Goal: Task Accomplishment & Management: Use online tool/utility

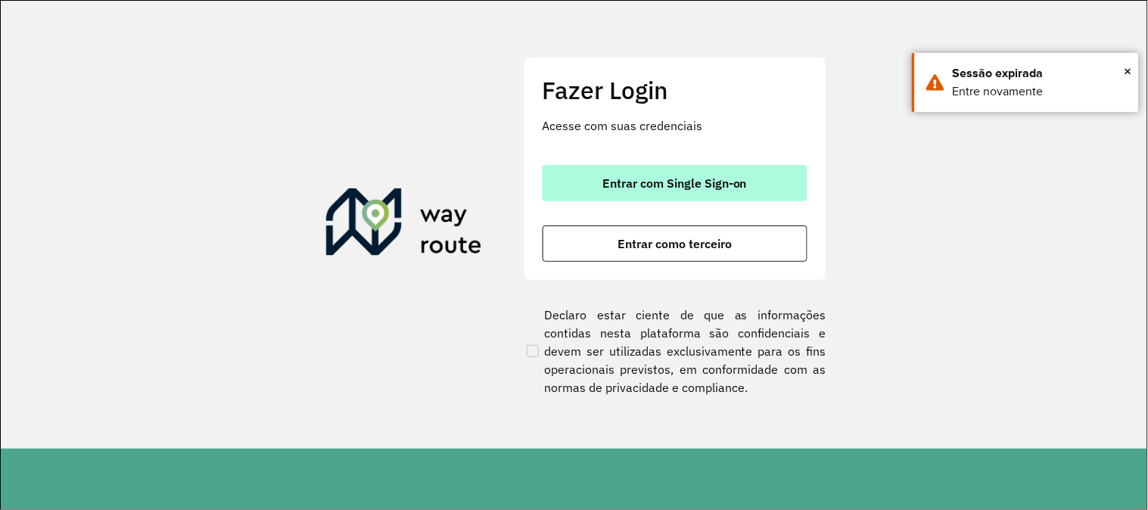
click at [784, 179] on button "Entrar com Single Sign-on" at bounding box center [674, 183] width 265 height 36
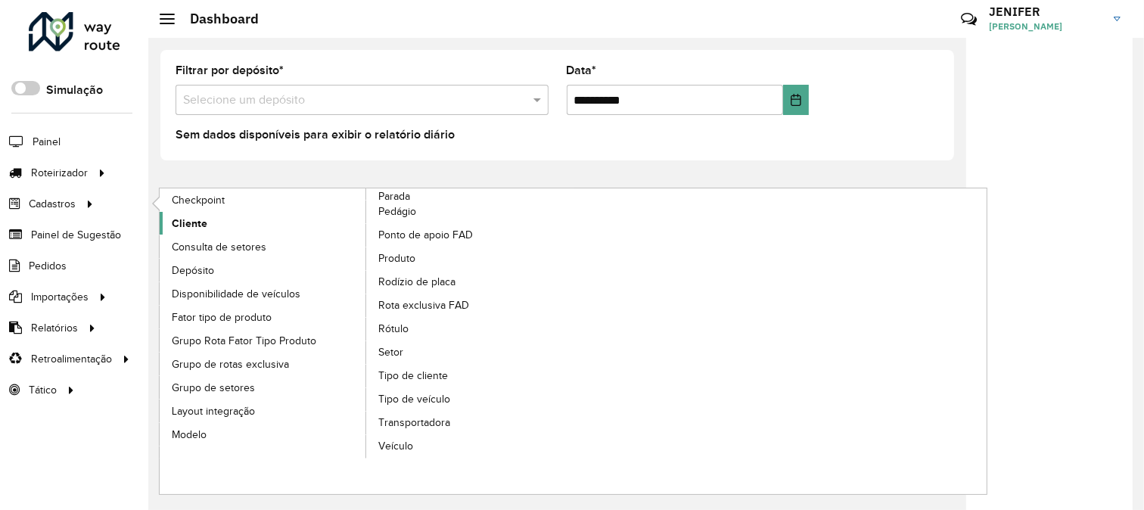
click at [203, 222] on span "Cliente" at bounding box center [190, 224] width 36 height 16
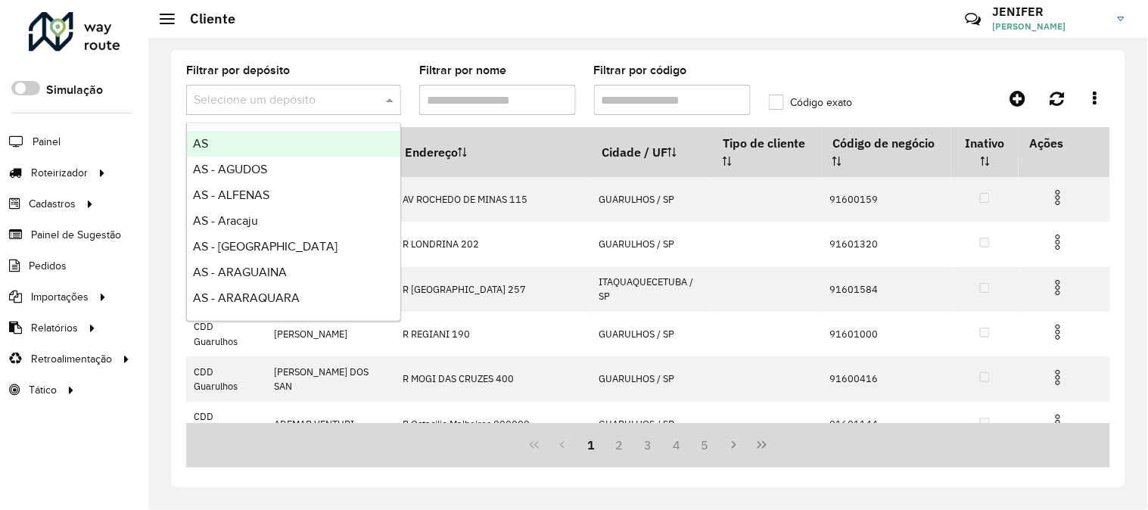
click at [284, 104] on input "text" at bounding box center [278, 101] width 169 height 18
type input "***"
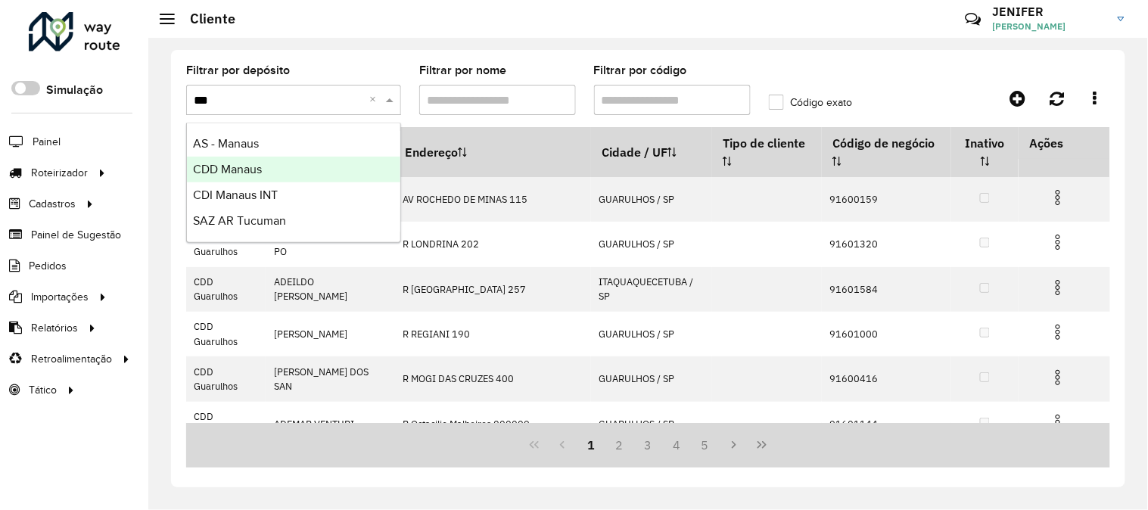
click at [262, 168] on span "CDD Manaus" at bounding box center [227, 169] width 69 height 13
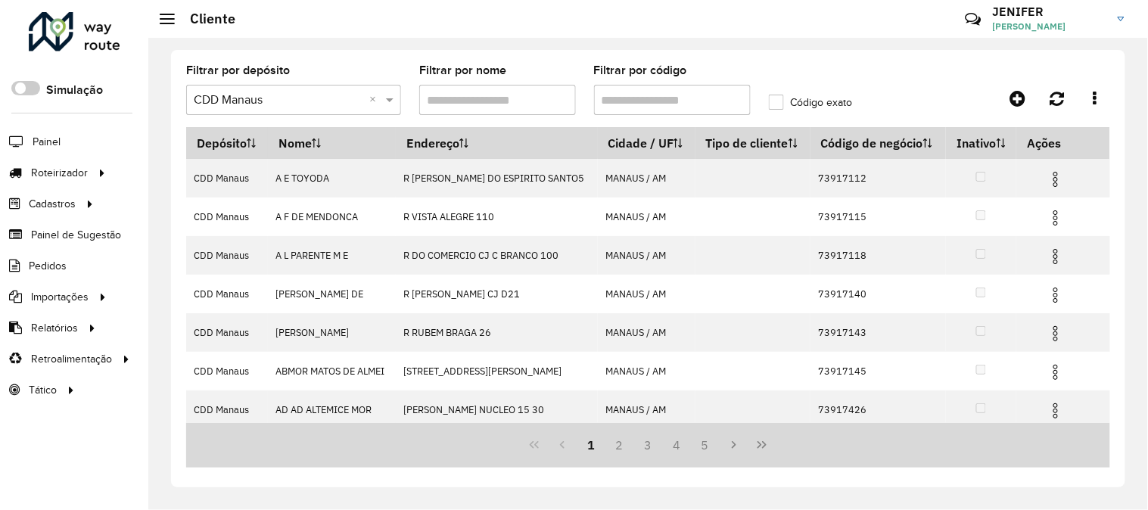
click at [716, 82] on div "Filtrar por código" at bounding box center [672, 90] width 157 height 50
click at [704, 101] on input "Filtrar por código" at bounding box center [672, 100] width 157 height 30
paste input "*****"
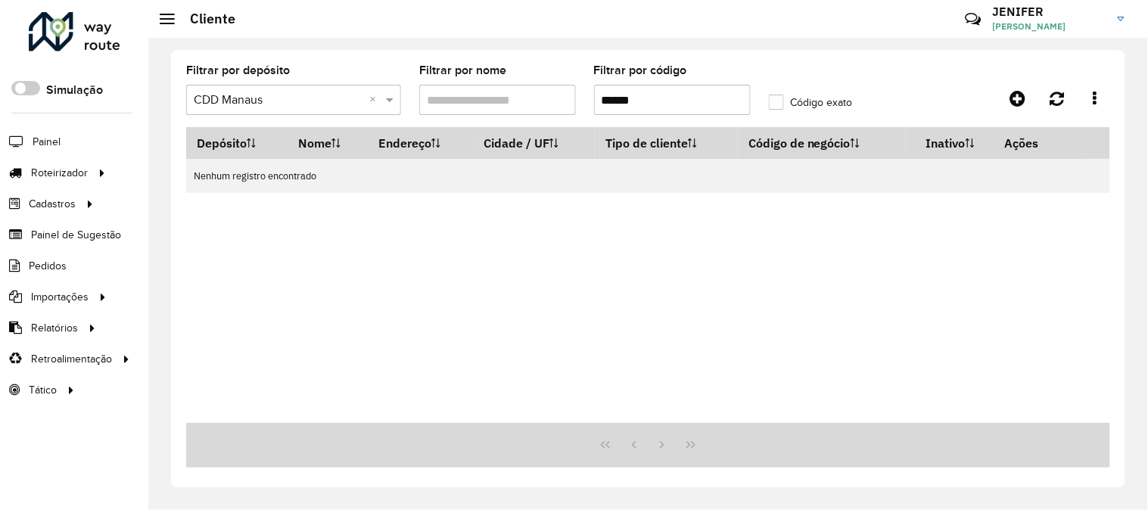
click at [598, 98] on input "*****" at bounding box center [672, 100] width 157 height 30
click at [645, 101] on input "*****" at bounding box center [672, 100] width 157 height 30
type input "*"
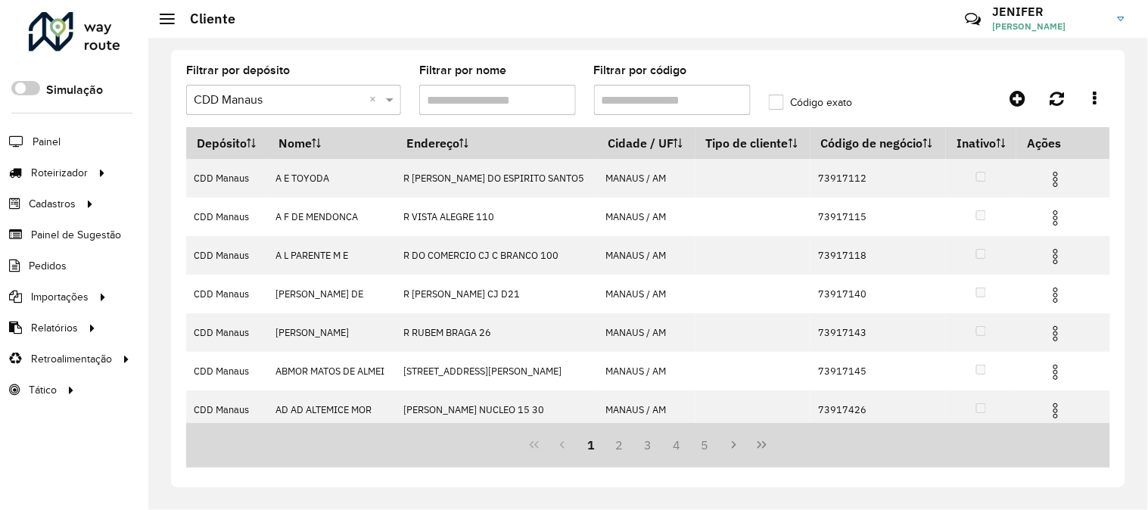
click at [682, 98] on input "Filtrar por código" at bounding box center [672, 100] width 157 height 30
paste input "*****"
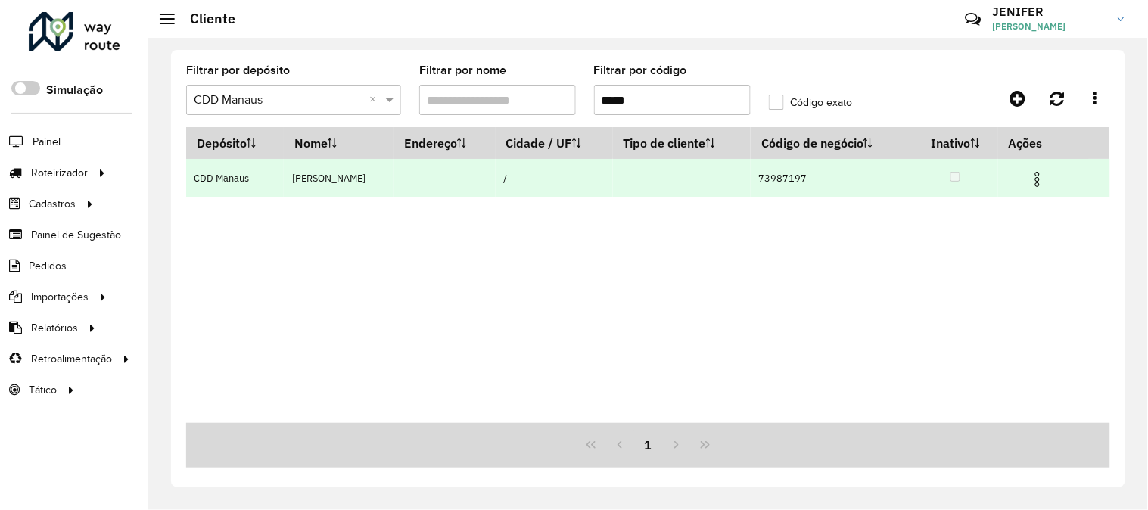
type input "*****"
click at [1046, 177] on img at bounding box center [1037, 179] width 18 height 18
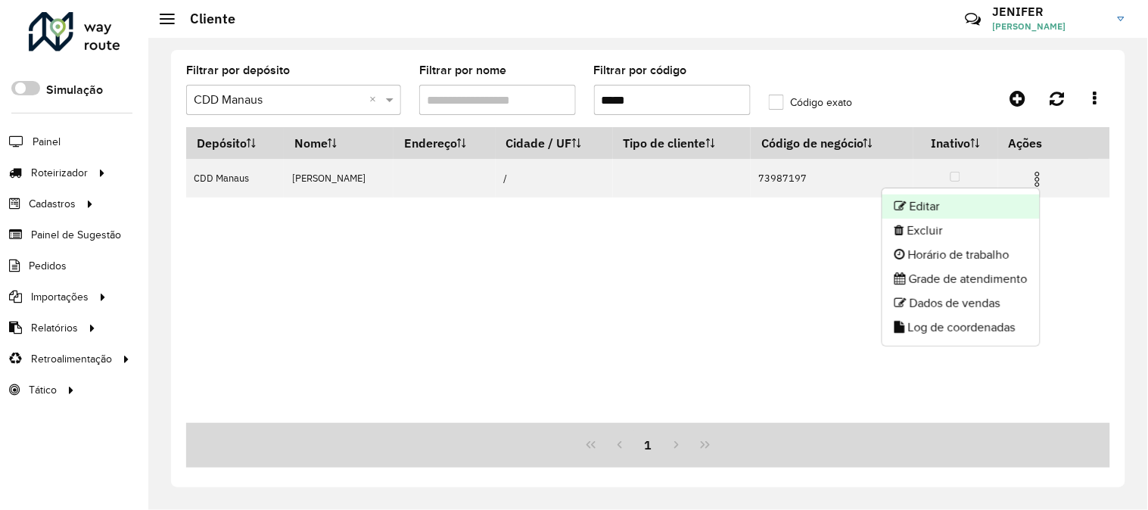
click at [936, 202] on li "Editar" at bounding box center [960, 206] width 157 height 24
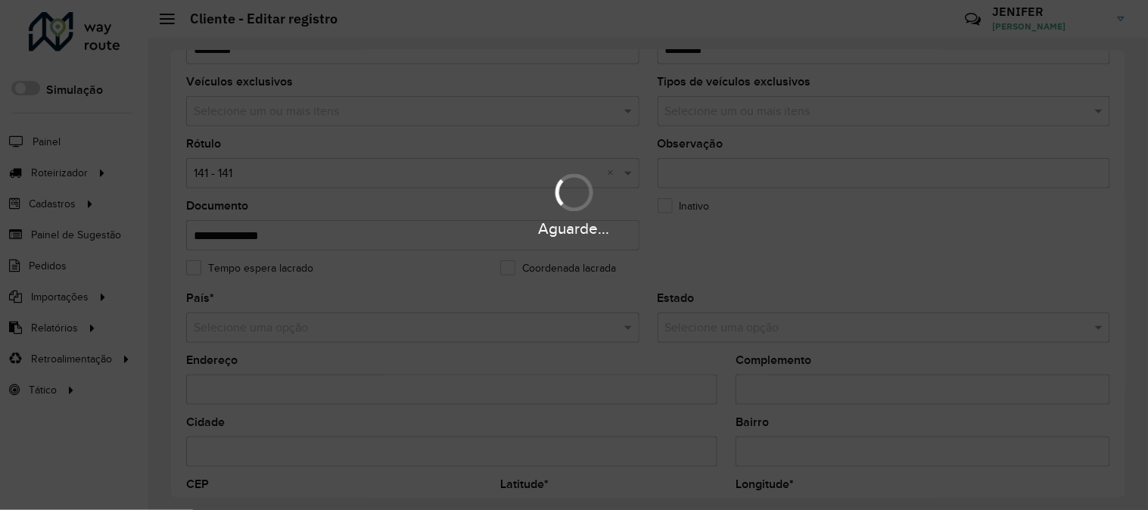
scroll to position [312, 0]
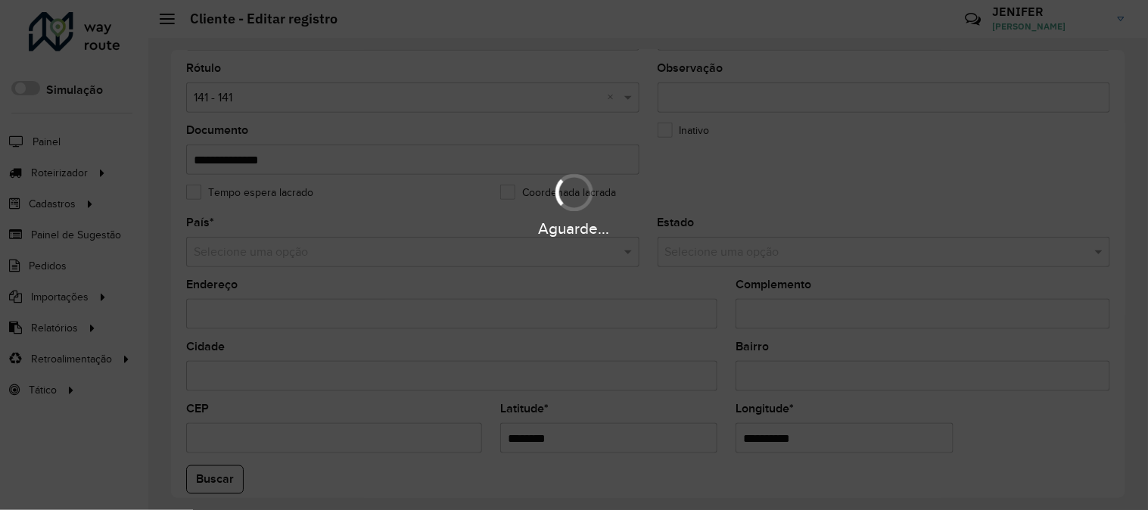
click at [1120, 354] on div "**********" at bounding box center [648, 274] width 954 height 448
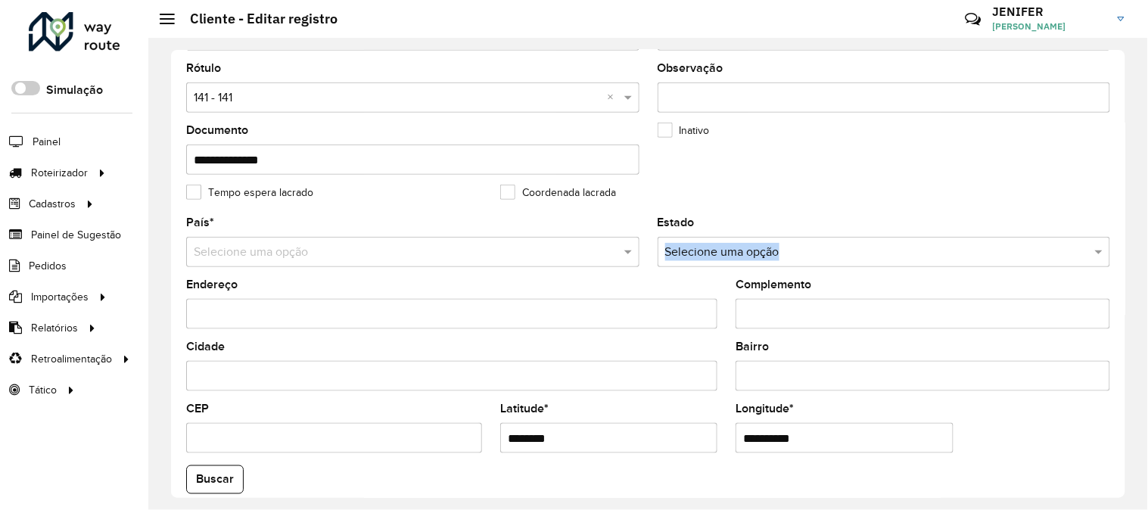
drag, startPoint x: 1120, startPoint y: 269, endPoint x: 1117, endPoint y: 224, distance: 45.5
click at [1117, 224] on div "**********" at bounding box center [648, 274] width 954 height 448
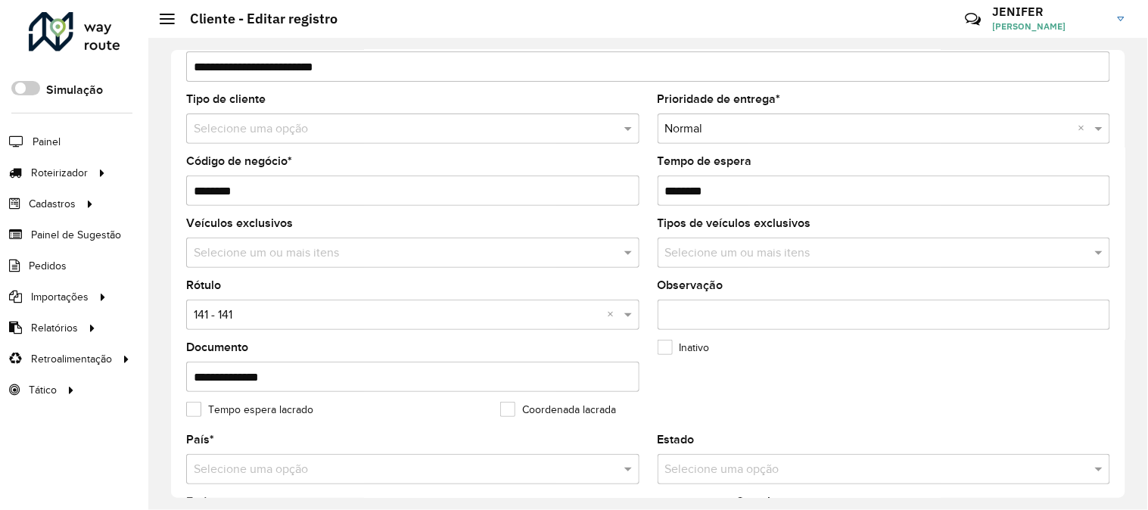
scroll to position [94, 0]
drag, startPoint x: 1122, startPoint y: 233, endPoint x: 1131, endPoint y: 141, distance: 92.0
click at [1131, 141] on div "**********" at bounding box center [647, 274] width 999 height 472
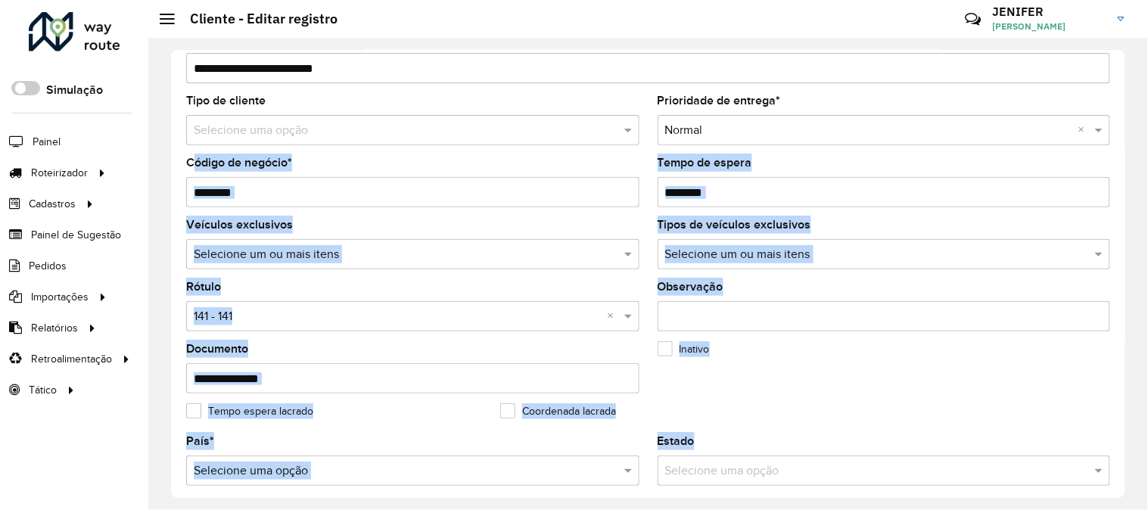
drag, startPoint x: 1131, startPoint y: 141, endPoint x: 1139, endPoint y: 458, distance: 316.3
click at [1139, 458] on div "**********" at bounding box center [647, 274] width 999 height 472
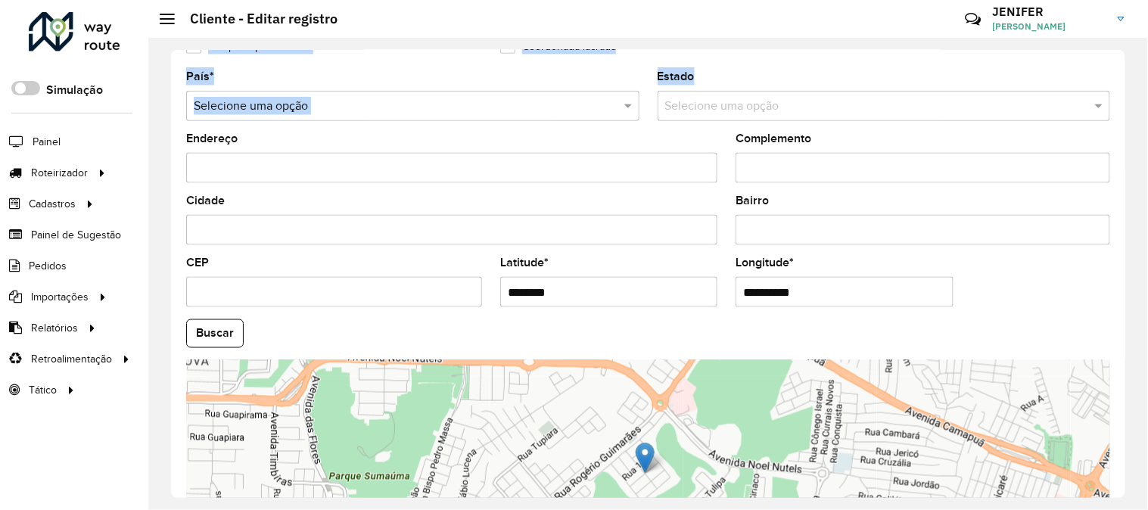
scroll to position [618, 0]
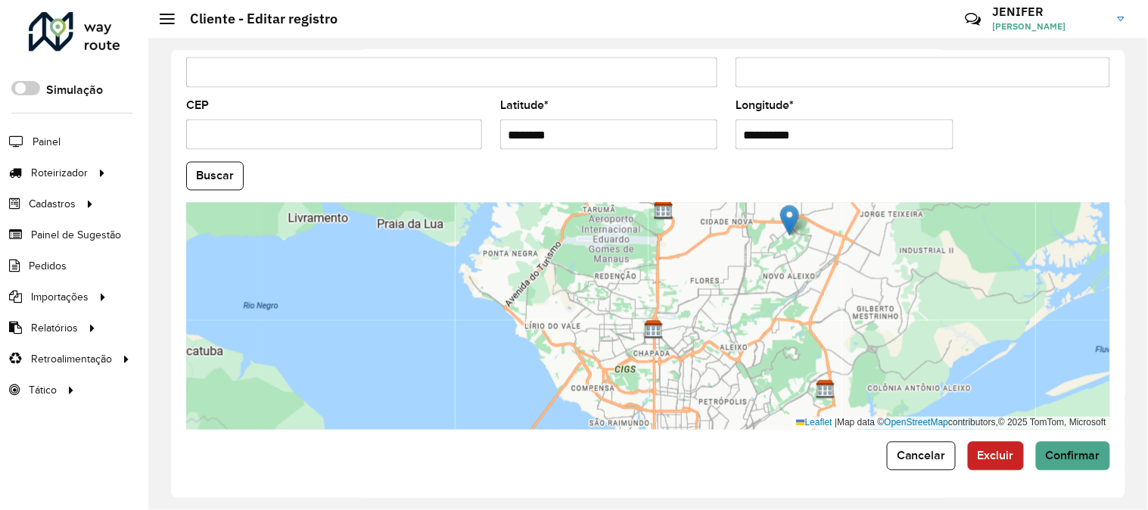
drag, startPoint x: 792, startPoint y: 213, endPoint x: 819, endPoint y: 245, distance: 41.9
click at [799, 236] on img at bounding box center [789, 220] width 19 height 31
type input "**********"
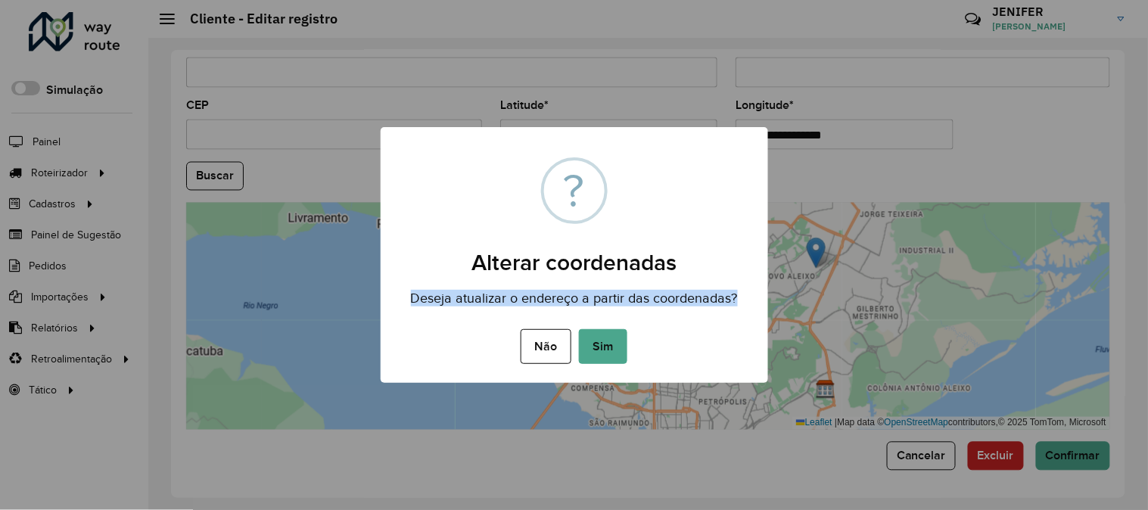
click at [850, 316] on div "× ? Alterar coordenadas Deseja atualizar o endereço a partir das coordenadas? N…" at bounding box center [574, 255] width 1148 height 510
click at [542, 347] on button "Não" at bounding box center [546, 346] width 51 height 35
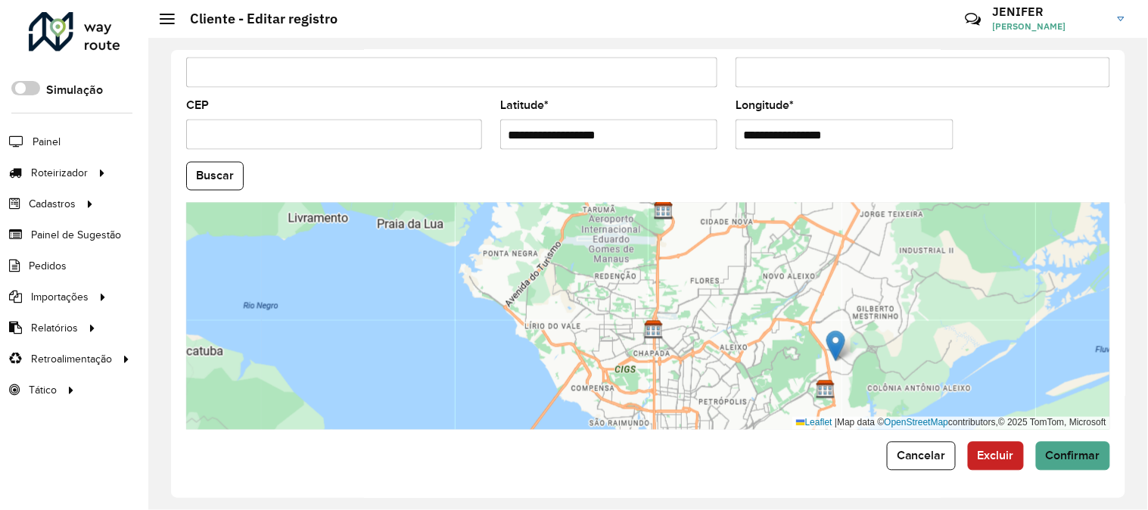
drag, startPoint x: 822, startPoint y: 251, endPoint x: 841, endPoint y: 344, distance: 95.1
click at [841, 344] on img at bounding box center [835, 346] width 19 height 31
type input "**********"
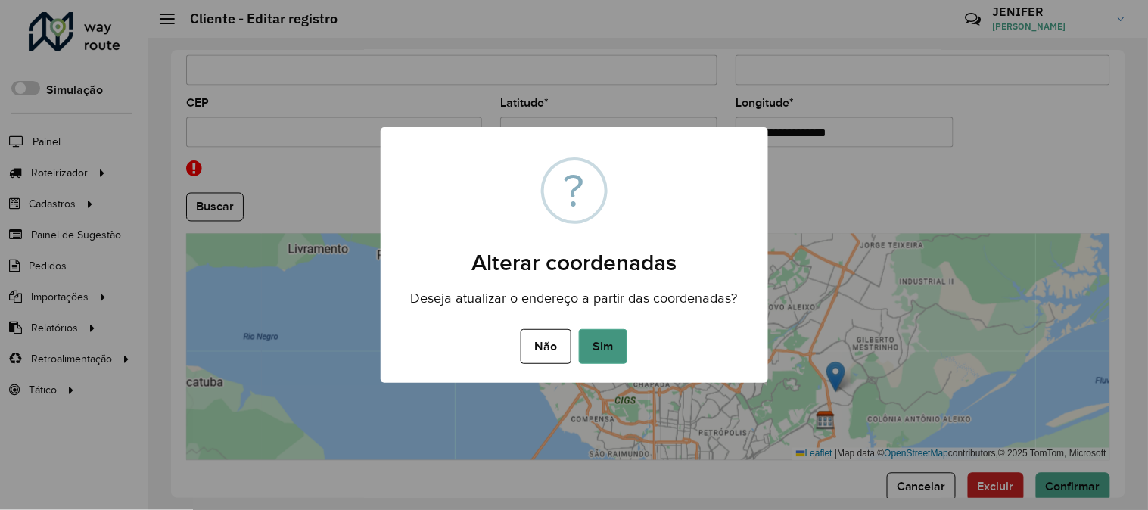
click at [609, 343] on button "Sim" at bounding box center [603, 346] width 48 height 35
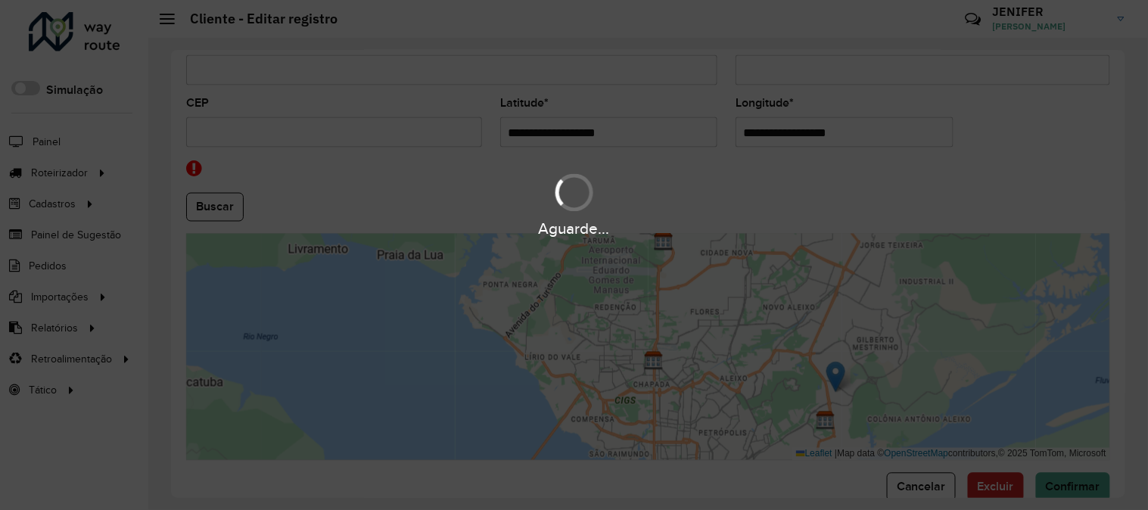
type input "*********"
type input "******"
type input "**********"
type input "*********"
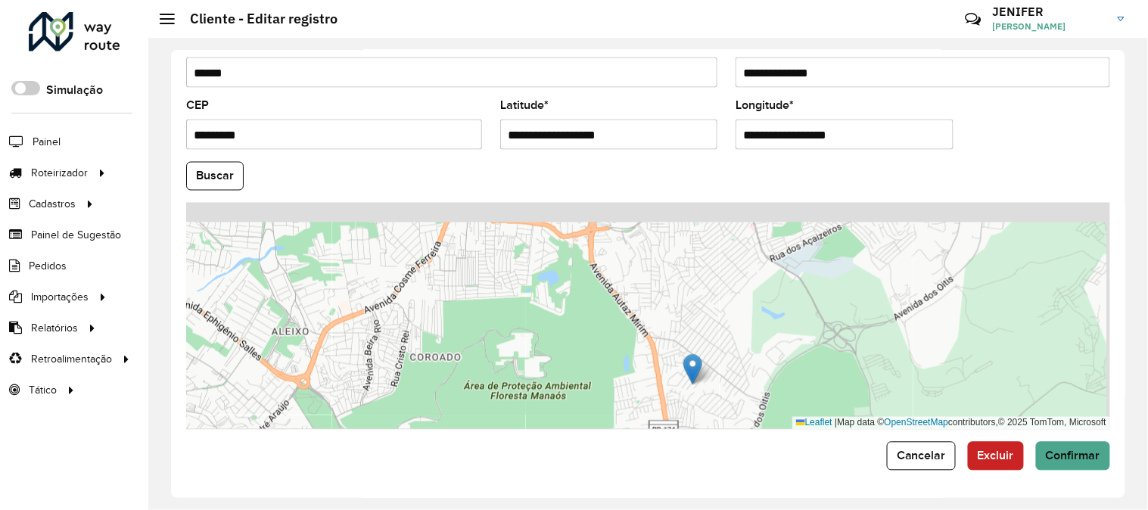
drag, startPoint x: 691, startPoint y: 321, endPoint x: 694, endPoint y: 353, distance: 31.9
click at [694, 353] on div "Leaflet | Map data © OpenStreetMap contributors,© 2025 TomTom, Microsoft" at bounding box center [648, 316] width 924 height 227
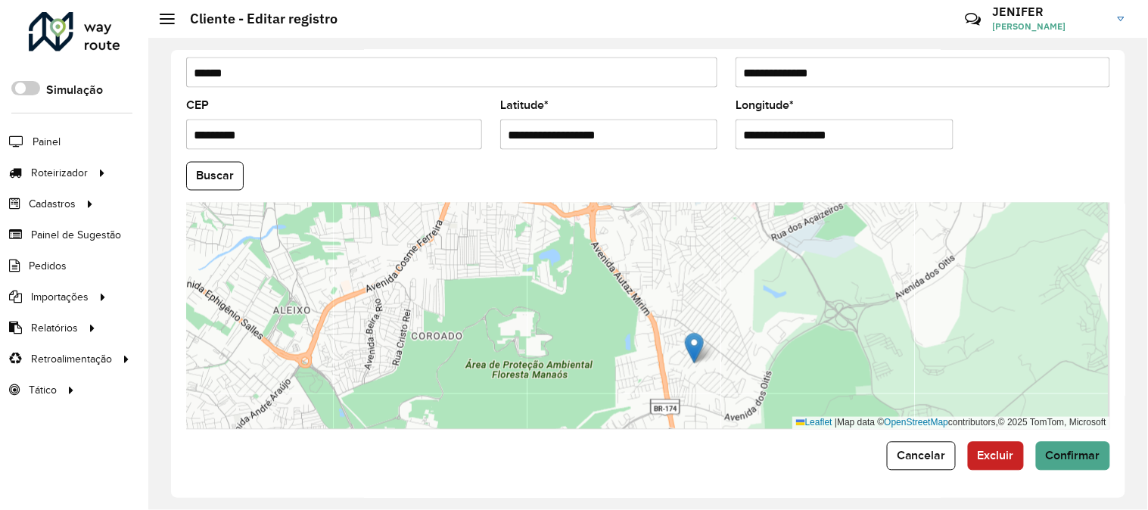
drag, startPoint x: 768, startPoint y: 312, endPoint x: 777, endPoint y: 220, distance: 92.0
click at [777, 230] on div "Leaflet | Map data © OpenStreetMap contributors,© 2025 TomTom, Microsoft" at bounding box center [648, 316] width 924 height 227
click at [777, 221] on div "Leaflet | Map data © OpenStreetMap contributors,© 2025 TomTom, Microsoft" at bounding box center [648, 316] width 924 height 227
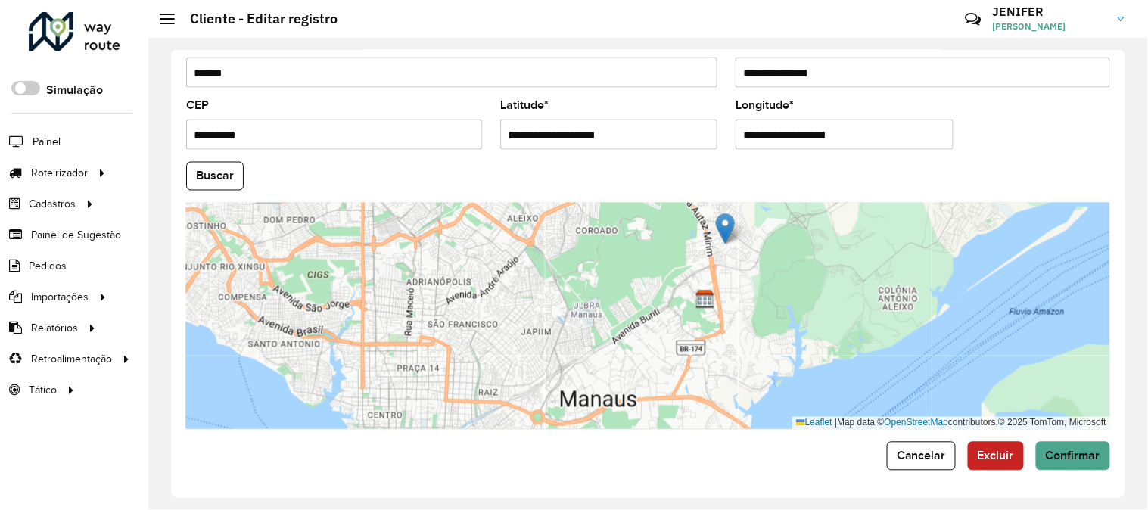
drag, startPoint x: 865, startPoint y: 247, endPoint x: 846, endPoint y: 309, distance: 65.1
click at [846, 309] on div "Leaflet | Map data © OpenStreetMap contributors,© 2025 TomTom, Microsoft" at bounding box center [648, 316] width 924 height 227
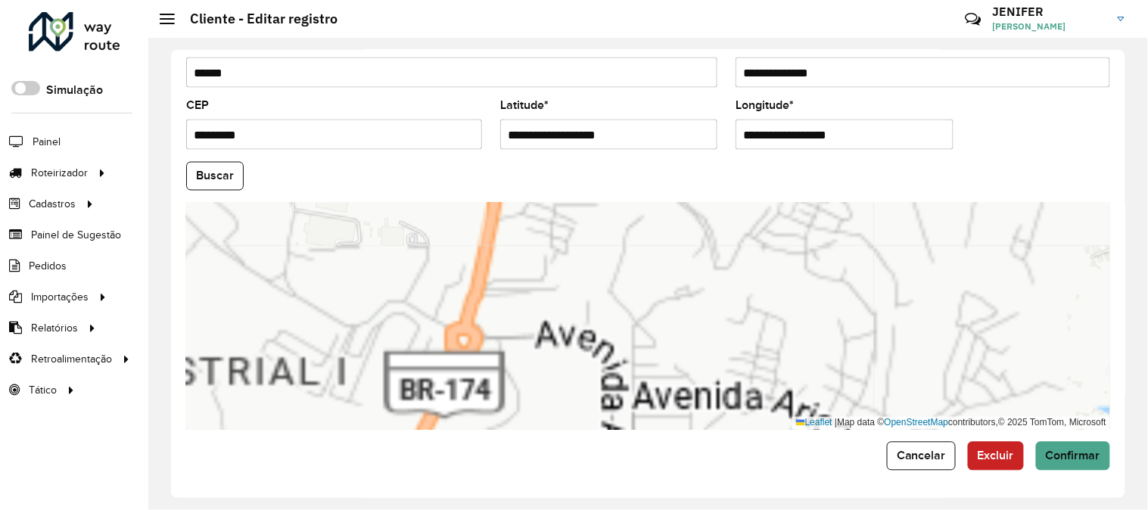
drag, startPoint x: 859, startPoint y: 261, endPoint x: 818, endPoint y: 393, distance: 138.8
click at [818, 393] on div "Leaflet | Map data © OpenStreetMap contributors,© 2025 TomTom, Microsoft" at bounding box center [648, 316] width 924 height 227
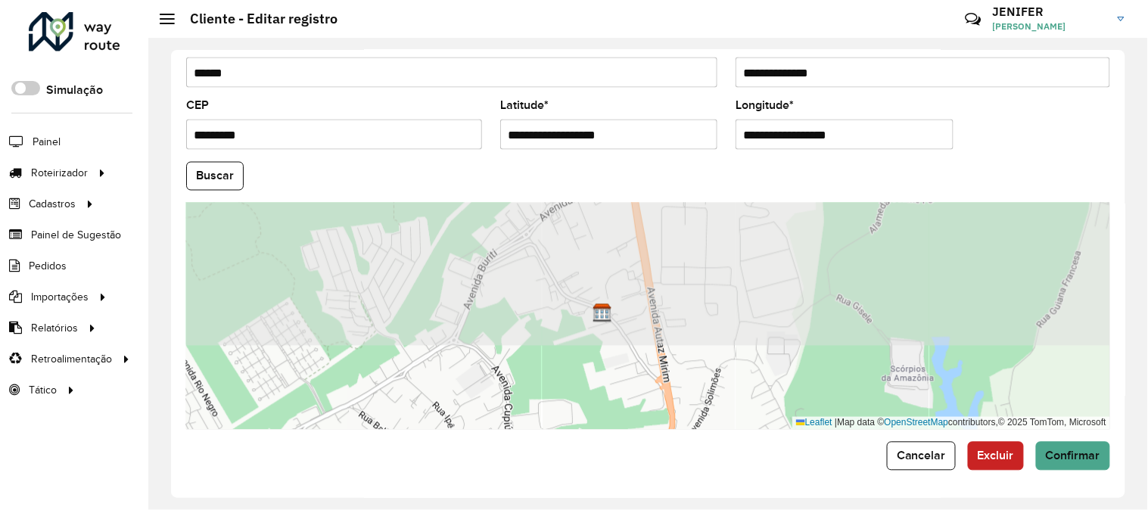
drag, startPoint x: 889, startPoint y: 254, endPoint x: 778, endPoint y: 462, distance: 235.9
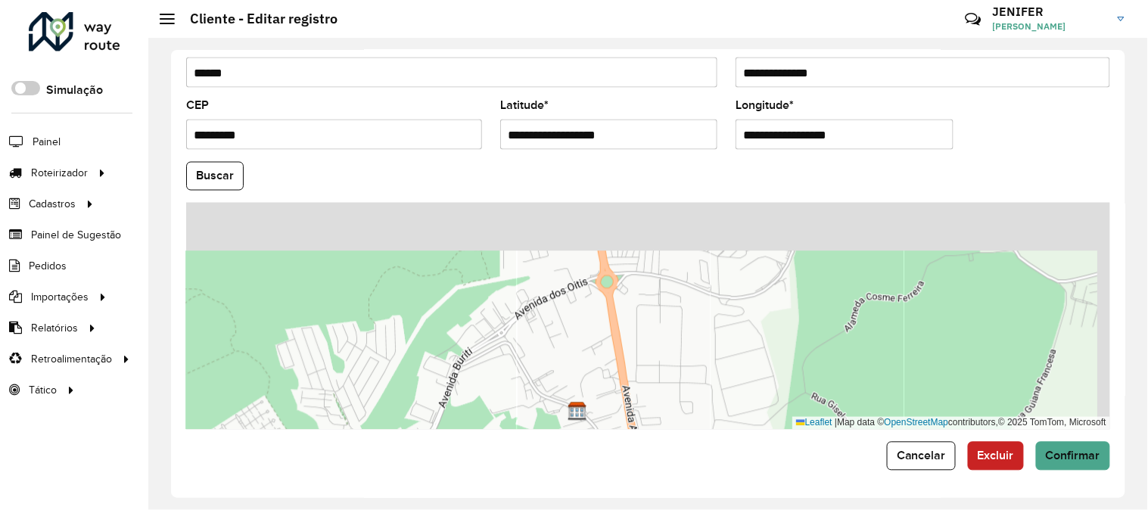
drag, startPoint x: 844, startPoint y: 298, endPoint x: 810, endPoint y: 441, distance: 147.0
click at [810, 442] on div "Cancelar Excluir Confirmar" at bounding box center [648, 456] width 924 height 29
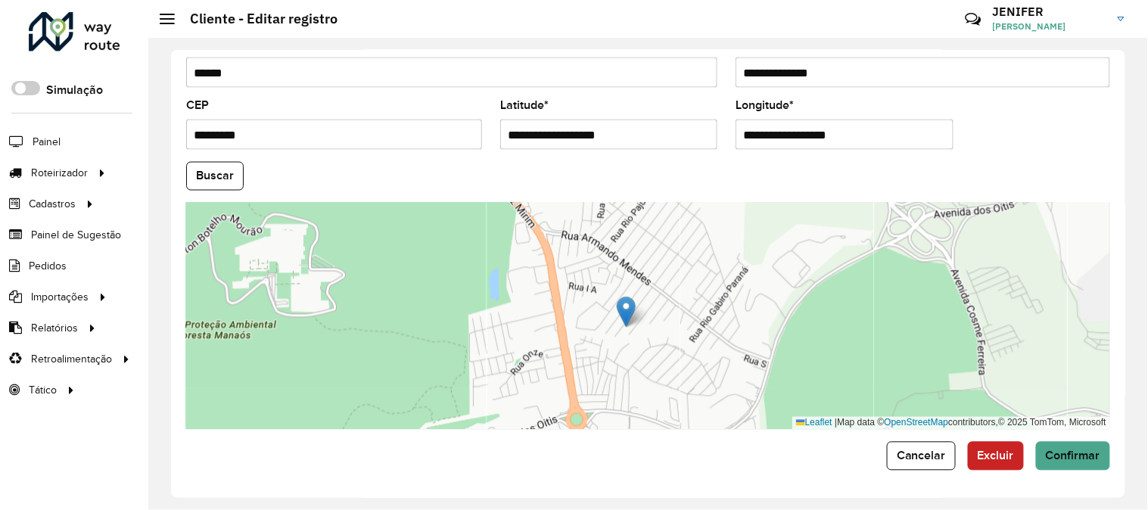
drag, startPoint x: 832, startPoint y: 308, endPoint x: 810, endPoint y: 405, distance: 99.5
click at [810, 405] on div "Leaflet | Map data © OpenStreetMap contributors,© 2025 TomTom, Microsoft" at bounding box center [648, 316] width 924 height 227
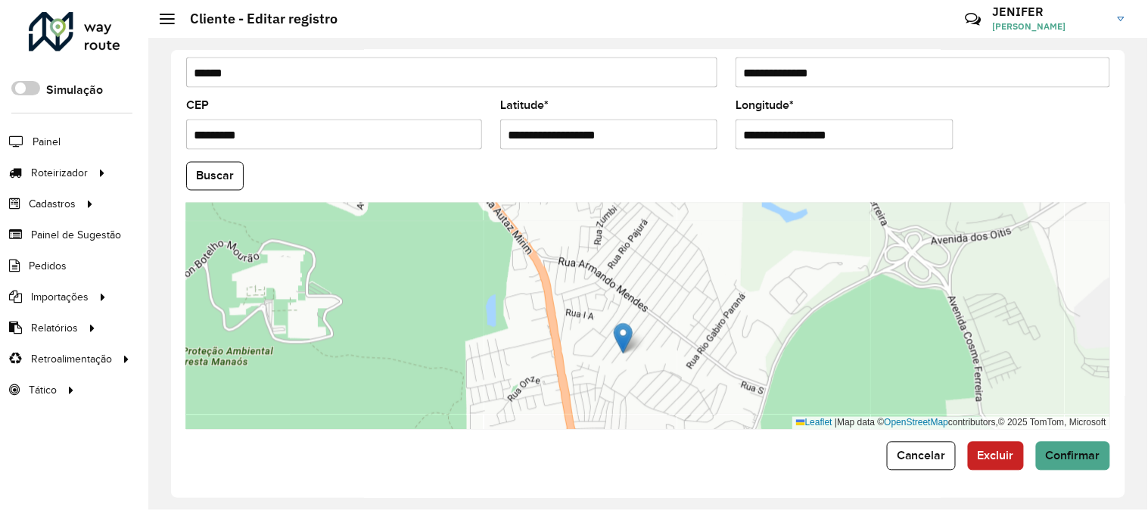
drag, startPoint x: 811, startPoint y: 263, endPoint x: 791, endPoint y: 384, distance: 122.6
click at [791, 384] on div "Leaflet | Map data © OpenStreetMap contributors,© 2025 TomTom, Microsoft" at bounding box center [648, 316] width 924 height 227
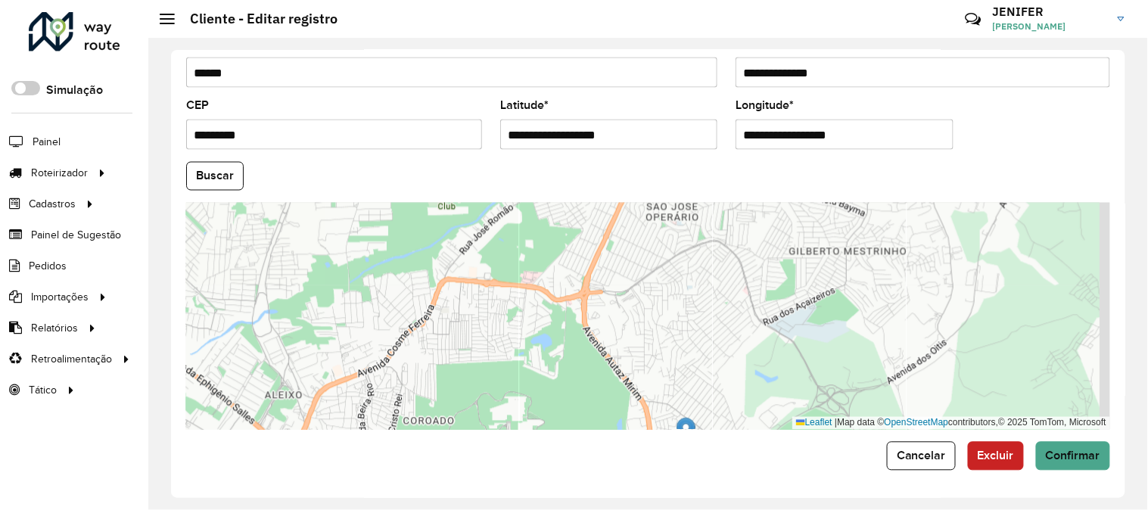
drag, startPoint x: 841, startPoint y: 298, endPoint x: 791, endPoint y: 387, distance: 102.3
click at [791, 387] on div "Leaflet | Map data © OpenStreetMap contributors,© 2025 TomTom, Microsoft" at bounding box center [648, 316] width 924 height 227
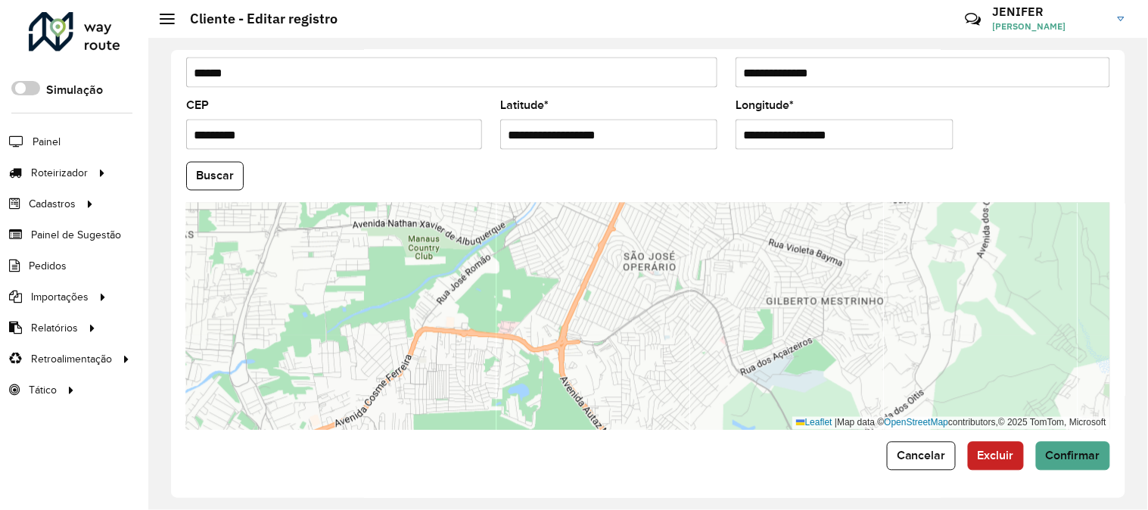
drag, startPoint x: 828, startPoint y: 307, endPoint x: 797, endPoint y: 381, distance: 80.0
click at [797, 381] on div "Leaflet | Map data © OpenStreetMap contributors,© 2025 TomTom, Microsoft" at bounding box center [648, 316] width 924 height 227
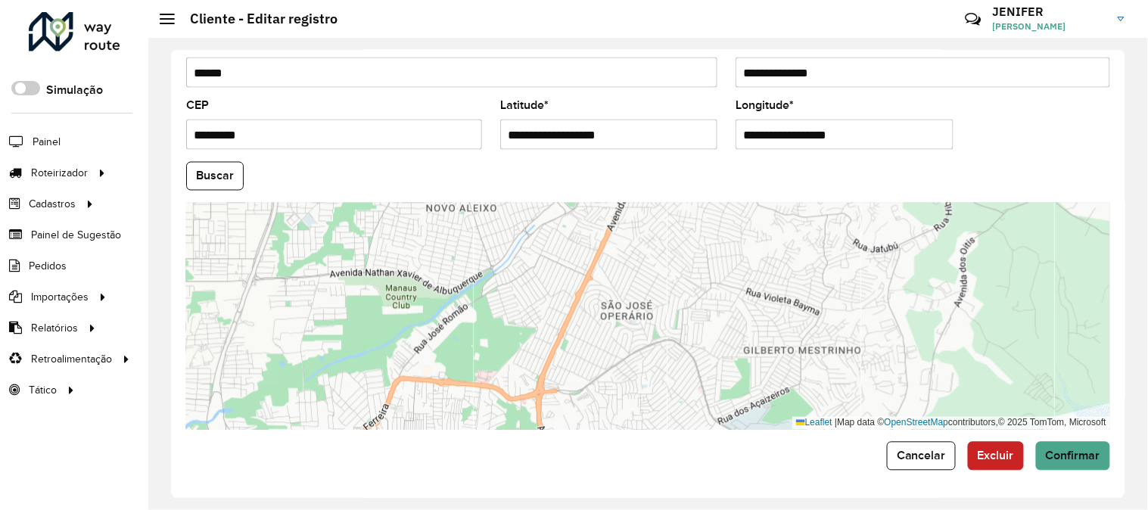
drag, startPoint x: 798, startPoint y: 384, endPoint x: 827, endPoint y: 248, distance: 139.2
click at [822, 269] on div "Leaflet | Map data © OpenStreetMap contributors,© 2025 TomTom, Microsoft" at bounding box center [648, 316] width 924 height 227
click at [827, 248] on div "Leaflet | Map data © OpenStreetMap contributors,© 2025 TomTom, Microsoft" at bounding box center [648, 316] width 924 height 227
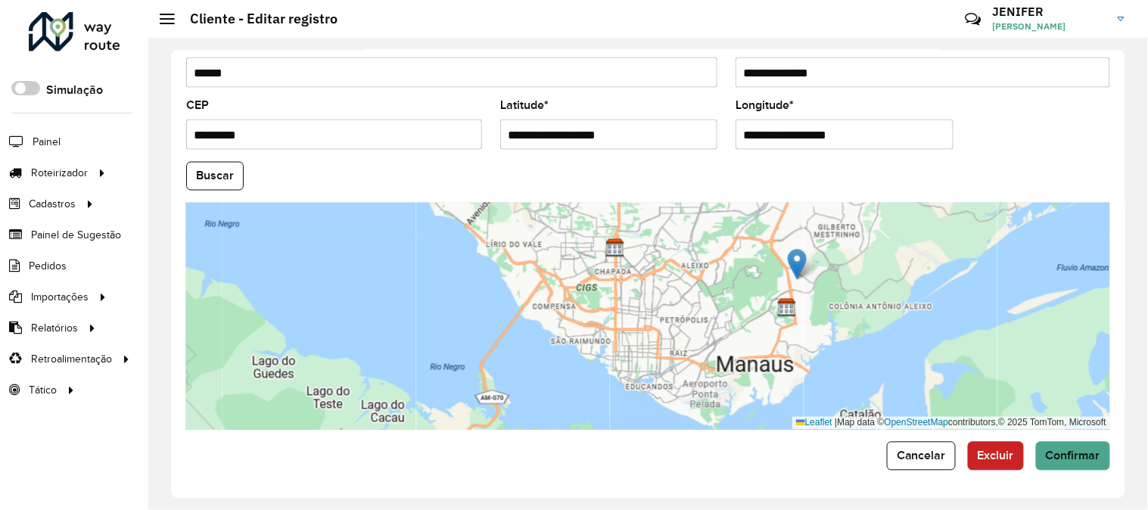
drag, startPoint x: 849, startPoint y: 328, endPoint x: 869, endPoint y: 253, distance: 76.7
click at [869, 272] on div "Leaflet | Map data © OpenStreetMap contributors,© 2025 TomTom, Microsoft" at bounding box center [648, 316] width 924 height 227
click at [869, 253] on div "Leaflet | Map data © OpenStreetMap contributors,© 2025 TomTom, Microsoft" at bounding box center [648, 316] width 924 height 227
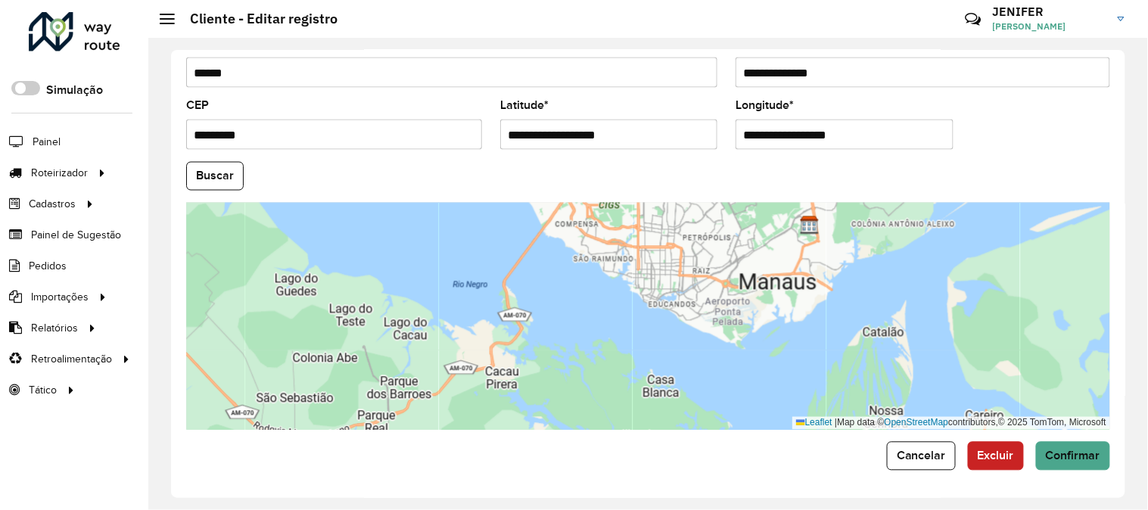
drag, startPoint x: 869, startPoint y: 253, endPoint x: 804, endPoint y: 351, distance: 116.9
click at [804, 351] on div "Leaflet | Map data © OpenStreetMap contributors,© 2025 TomTom, Microsoft" at bounding box center [648, 316] width 924 height 227
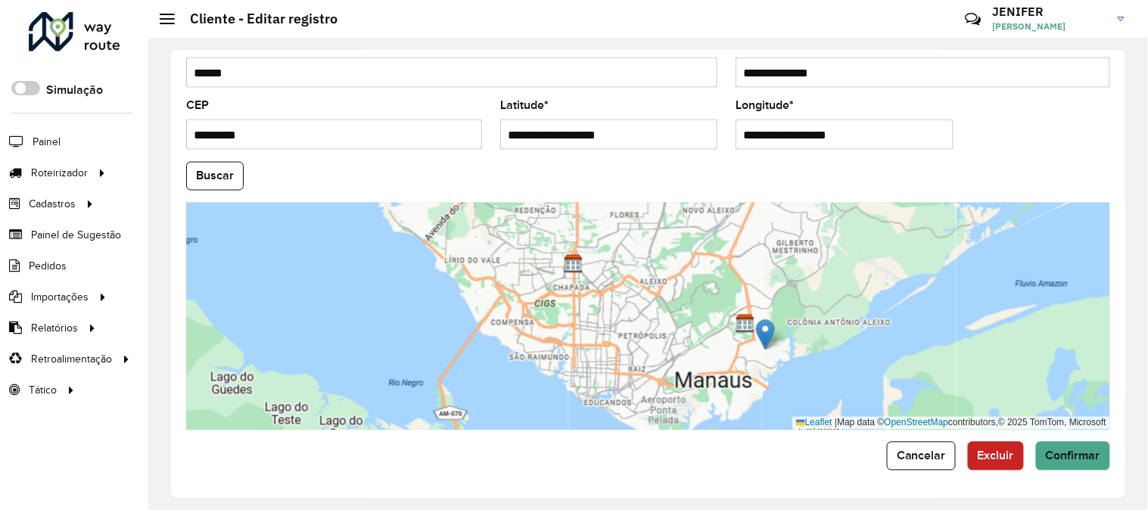
drag, startPoint x: 762, startPoint y: 274, endPoint x: 772, endPoint y: 327, distance: 53.9
click at [772, 327] on img at bounding box center [765, 334] width 19 height 31
type input "**********"
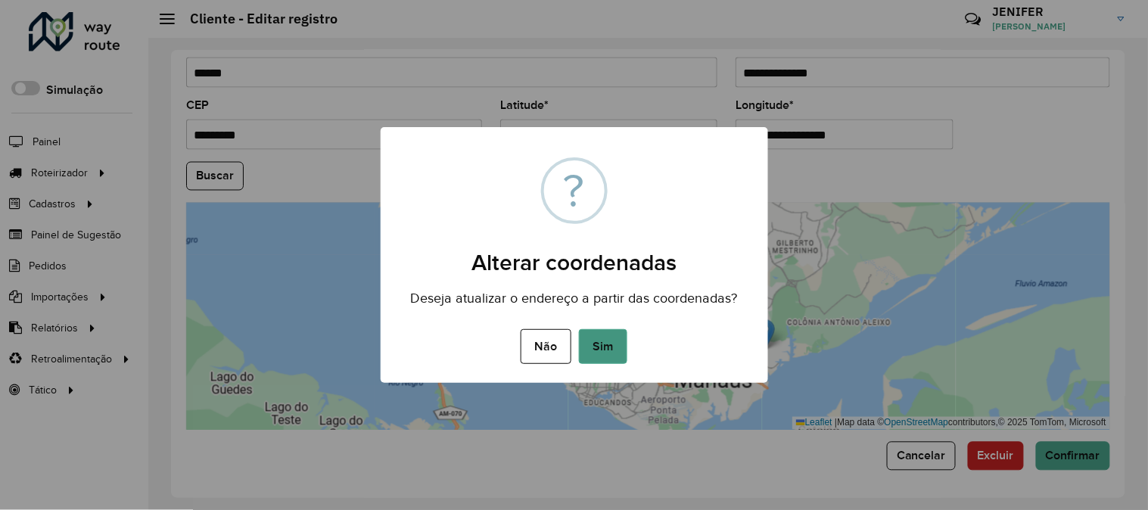
click at [622, 340] on button "Sim" at bounding box center [603, 346] width 48 height 35
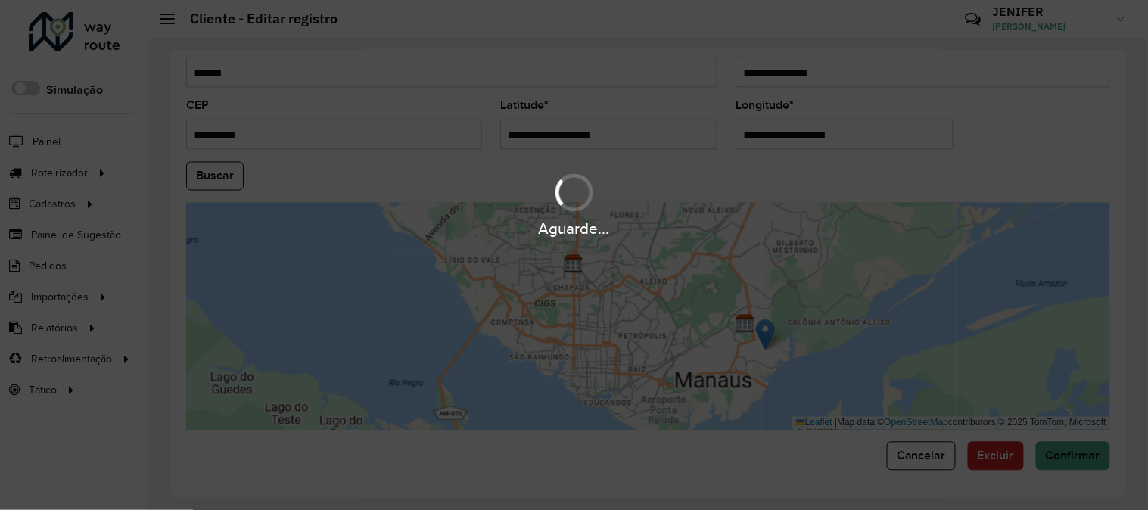
type input "**********"
type input "*********"
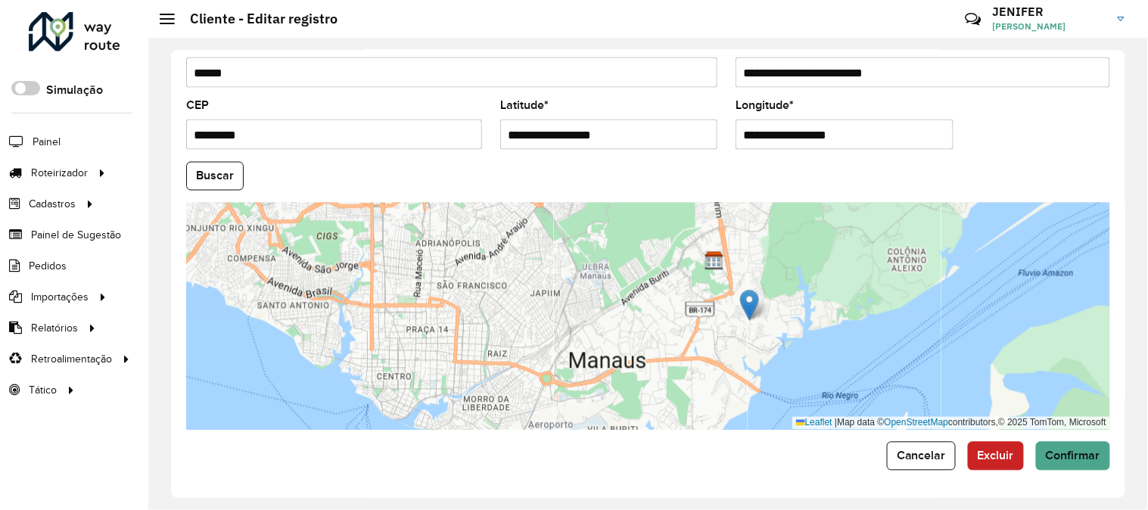
drag, startPoint x: 757, startPoint y: 294, endPoint x: 752, endPoint y: 301, distance: 9.2
click at [752, 301] on img at bounding box center [749, 305] width 19 height 31
type input "**********"
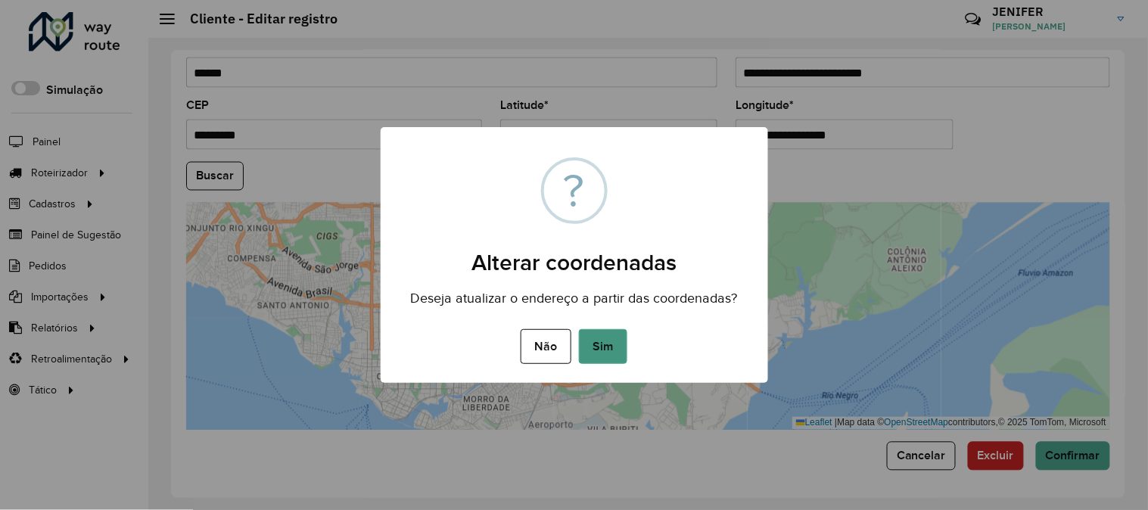
click at [588, 335] on button "Sim" at bounding box center [603, 346] width 48 height 35
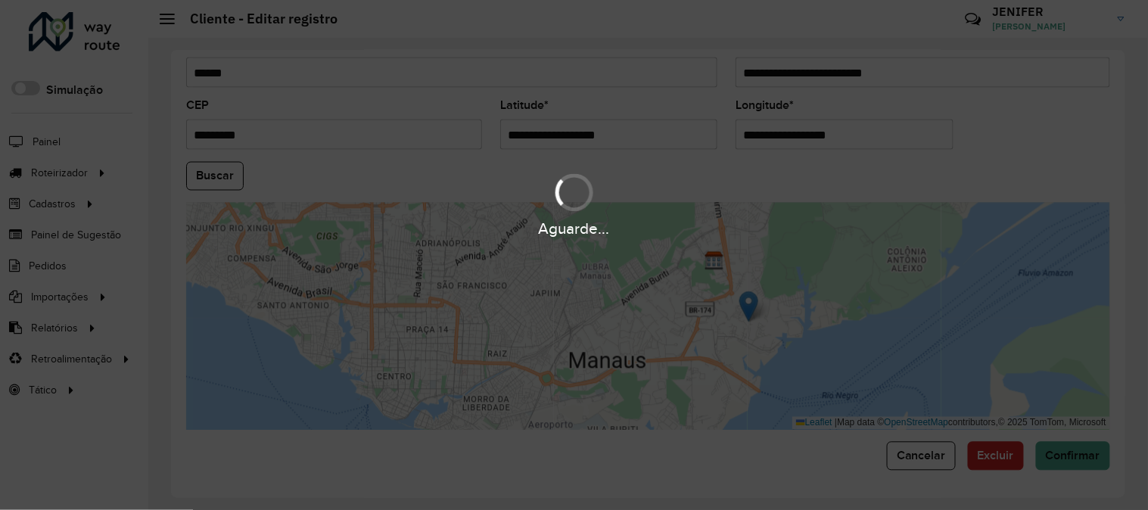
type input "**********"
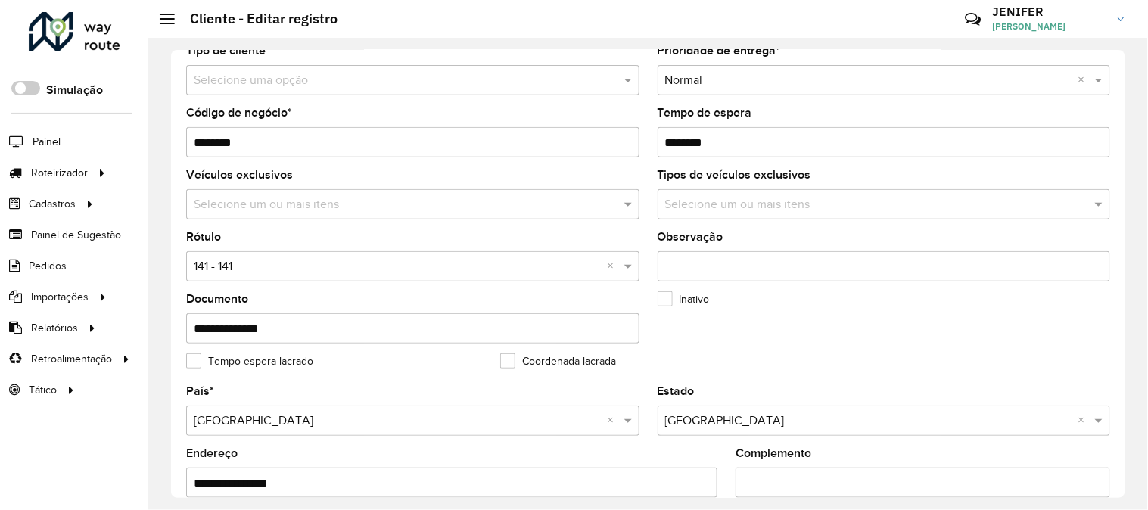
scroll to position [141, 0]
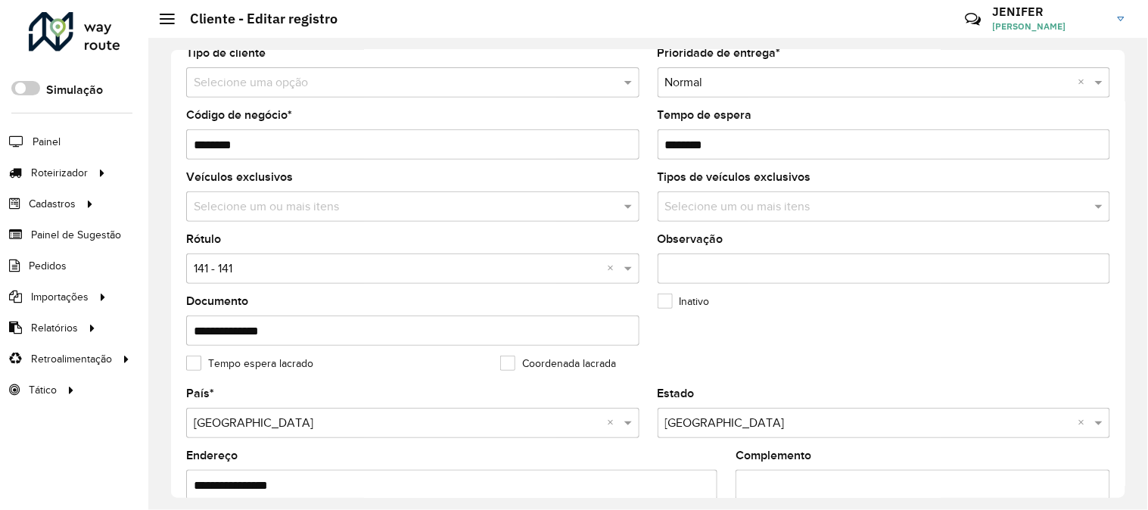
click at [403, 278] on div "Selecione uma opção × 141 - 141 ×" at bounding box center [412, 268] width 453 height 30
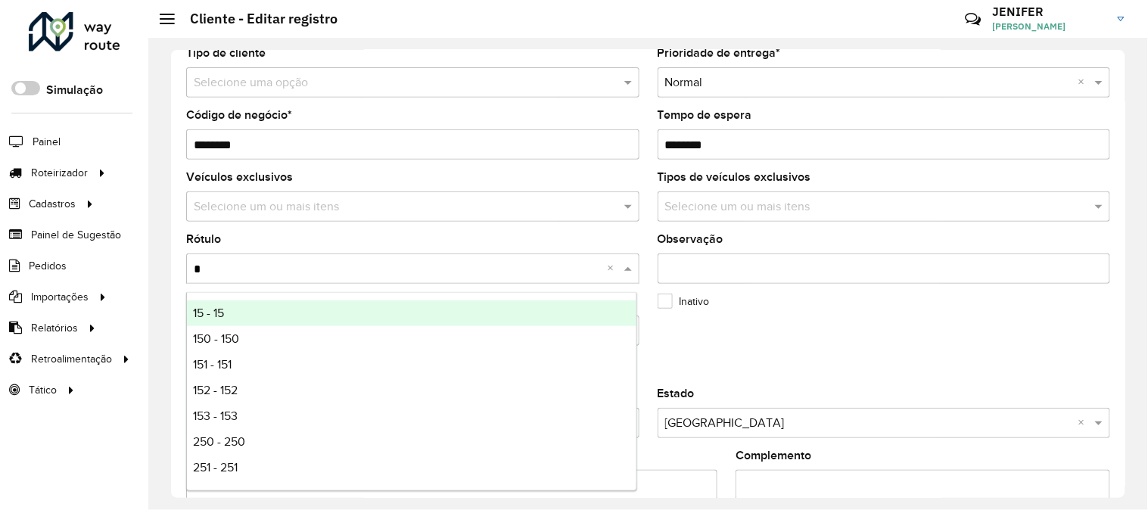
type input "**"
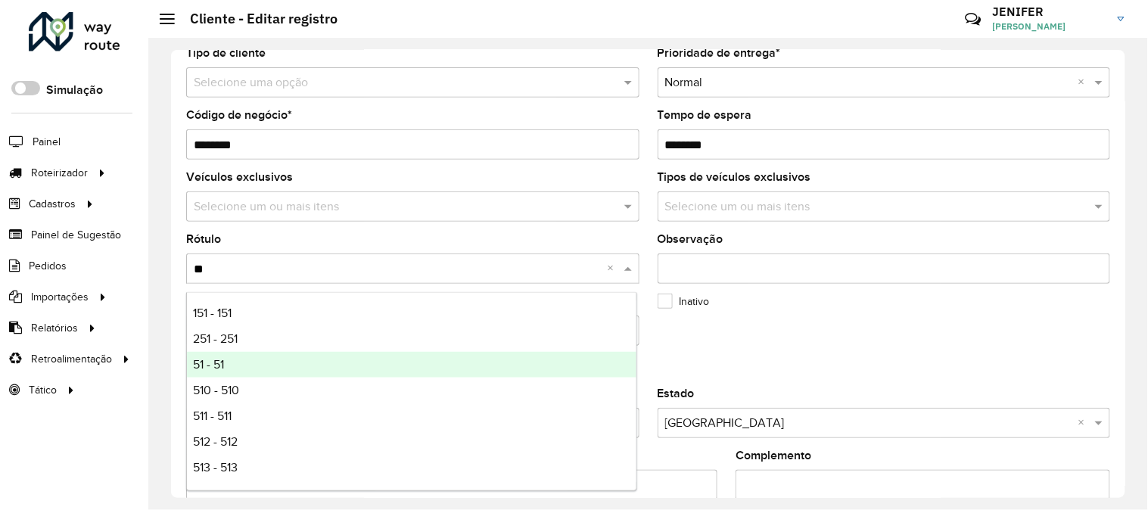
click at [223, 356] on div "51 - 51" at bounding box center [411, 365] width 449 height 26
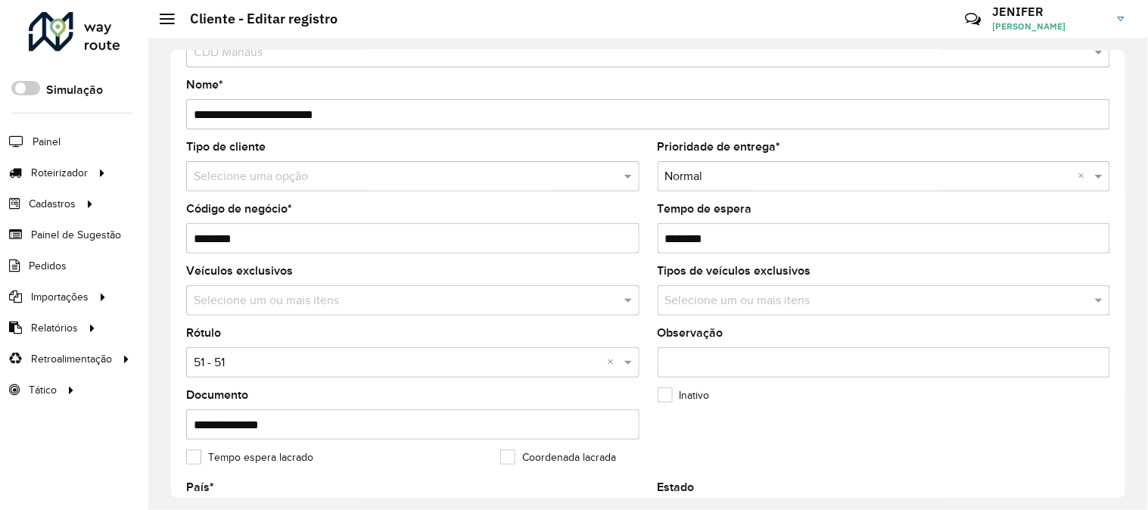
scroll to position [0, 0]
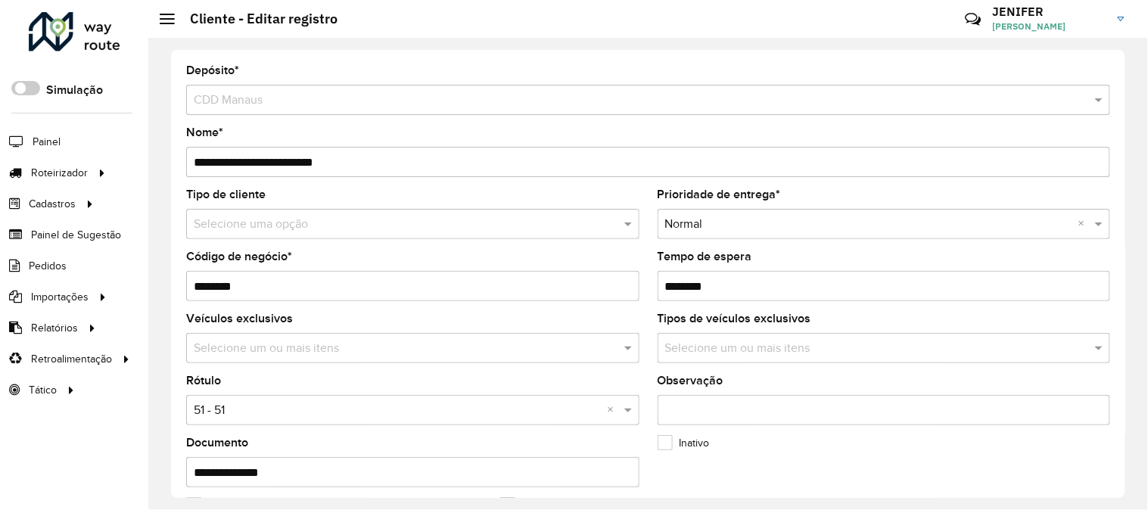
drag, startPoint x: 1128, startPoint y: 148, endPoint x: 1130, endPoint y: 140, distance: 7.7
click at [1130, 140] on div "**********" at bounding box center [647, 274] width 999 height 472
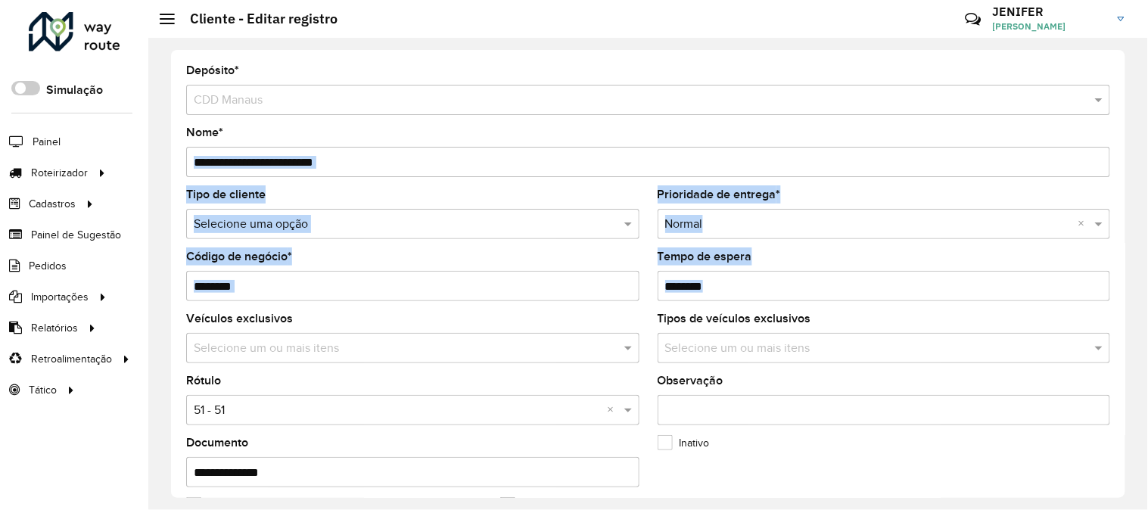
drag, startPoint x: 1130, startPoint y: 140, endPoint x: 1108, endPoint y: 300, distance: 161.1
click at [1108, 300] on div "**********" at bounding box center [647, 274] width 999 height 472
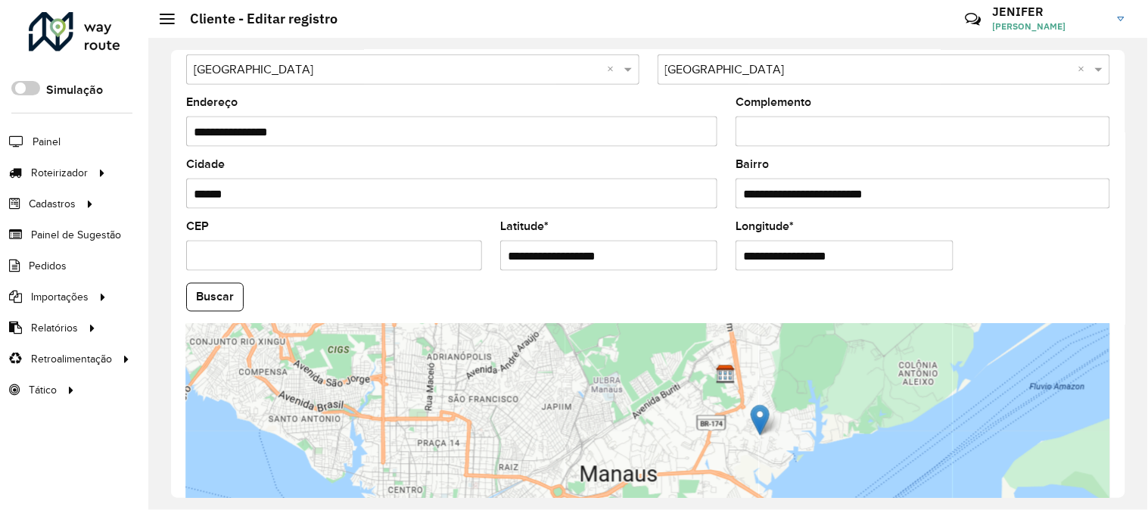
scroll to position [618, 0]
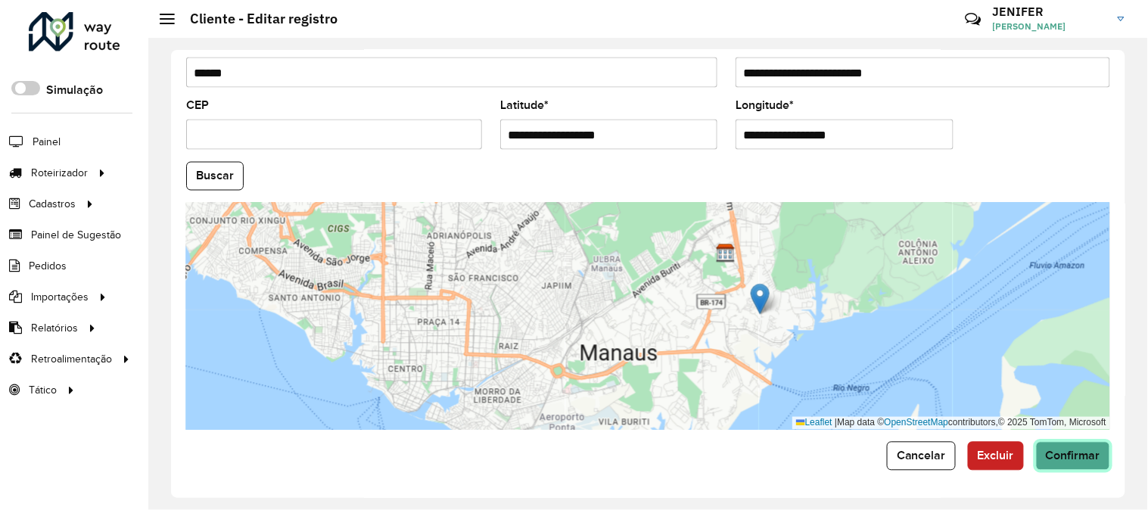
click at [1067, 450] on span "Confirmar" at bounding box center [1073, 455] width 54 height 13
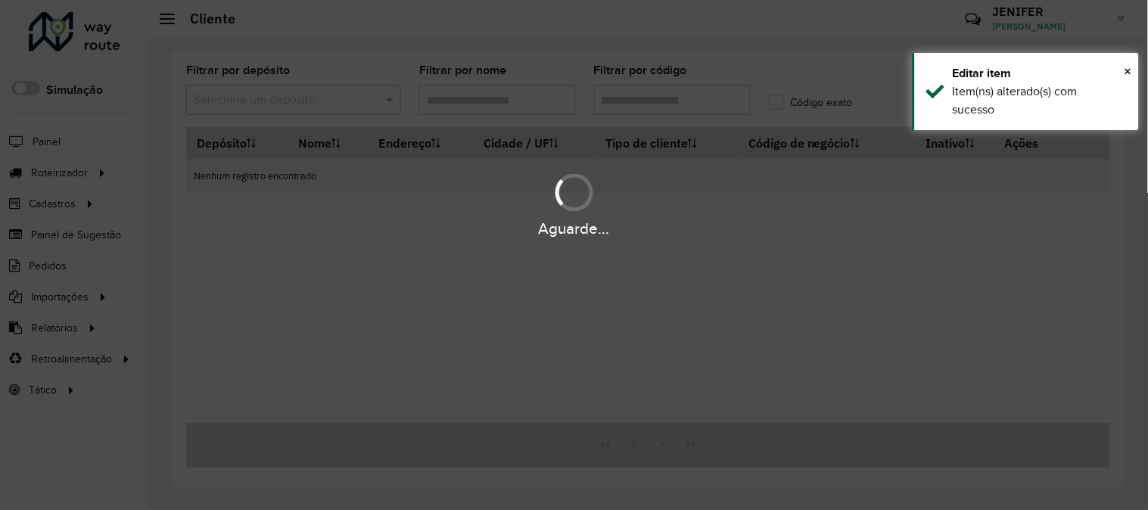
type input "*****"
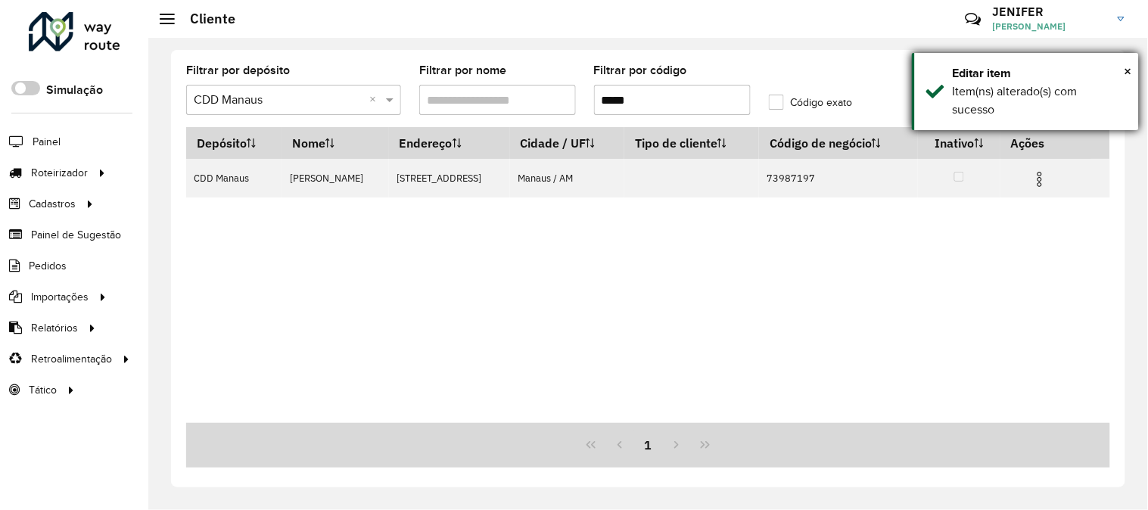
click at [1133, 63] on div "× Editar item Item(ns) alterado(s) com sucesso" at bounding box center [1025, 91] width 227 height 77
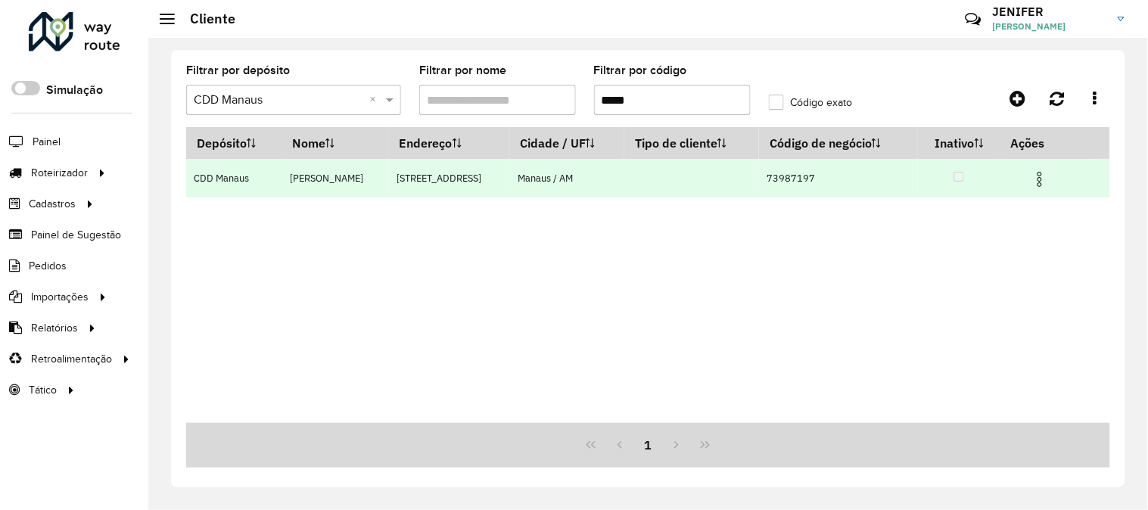
click at [1049, 169] on span at bounding box center [1039, 177] width 18 height 20
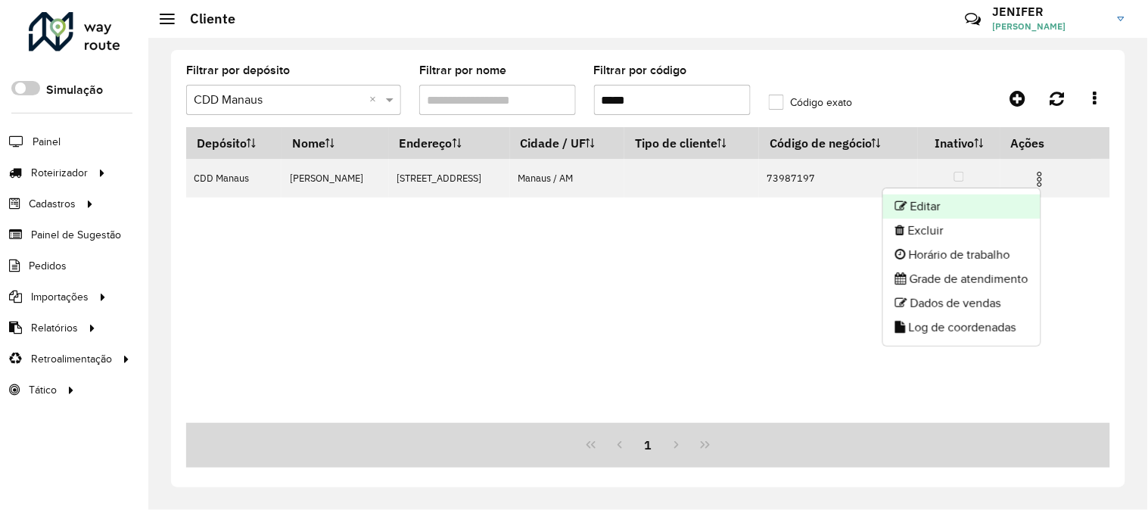
click at [967, 204] on li "Editar" at bounding box center [961, 206] width 157 height 24
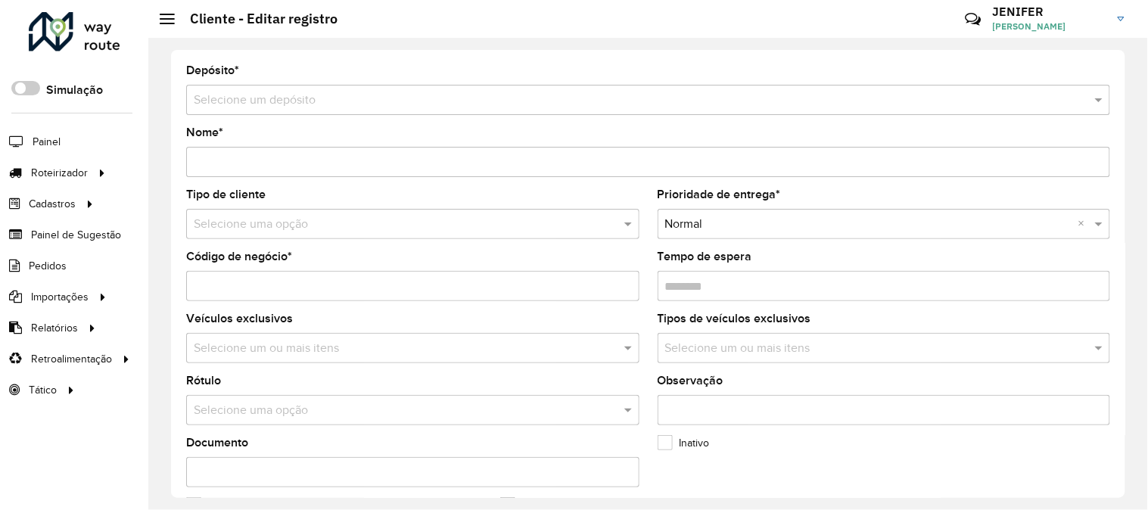
type input "**********"
type input "********"
type input "**********"
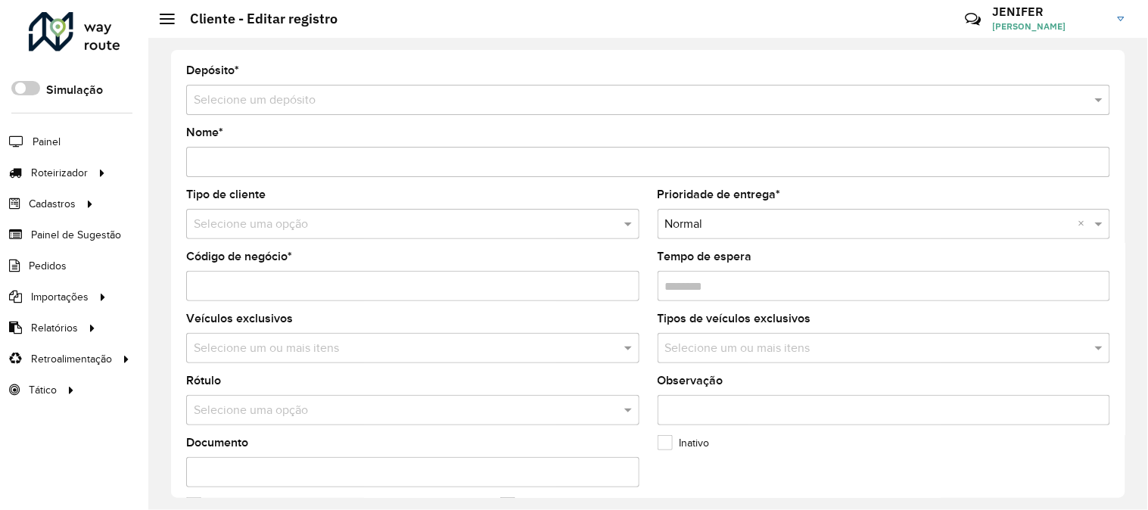
type input "******"
type input "**********"
click at [1143, 163] on div "**********" at bounding box center [647, 274] width 999 height 472
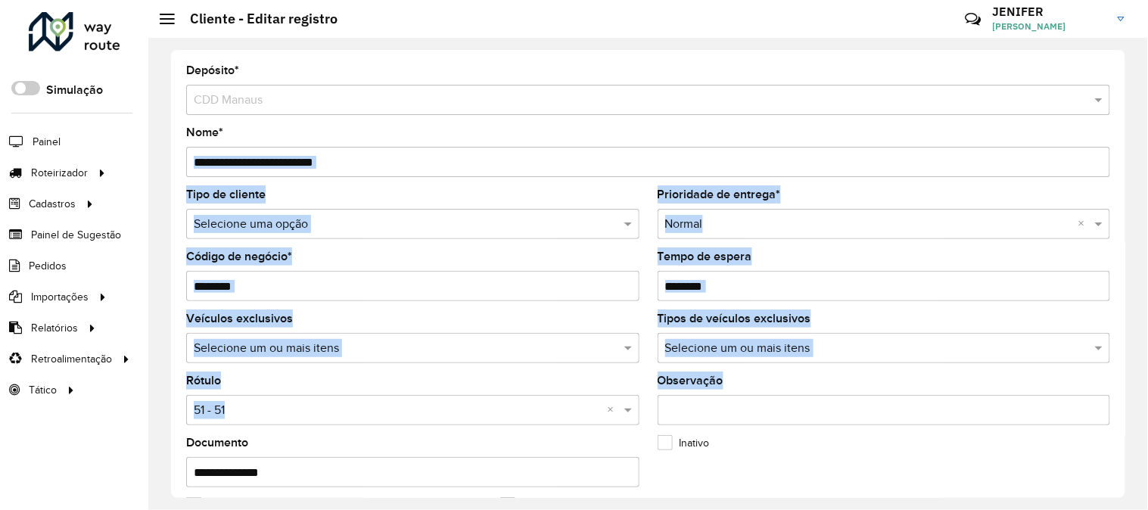
drag, startPoint x: 1147, startPoint y: 202, endPoint x: 1123, endPoint y: 399, distance: 198.8
click at [1123, 399] on div "**********" at bounding box center [647, 274] width 999 height 472
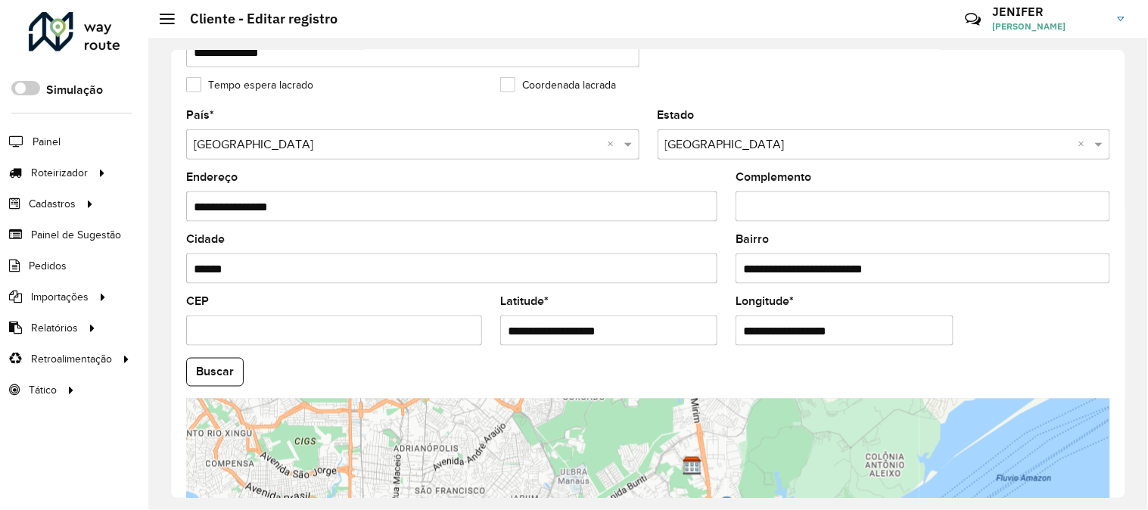
scroll to position [618, 0]
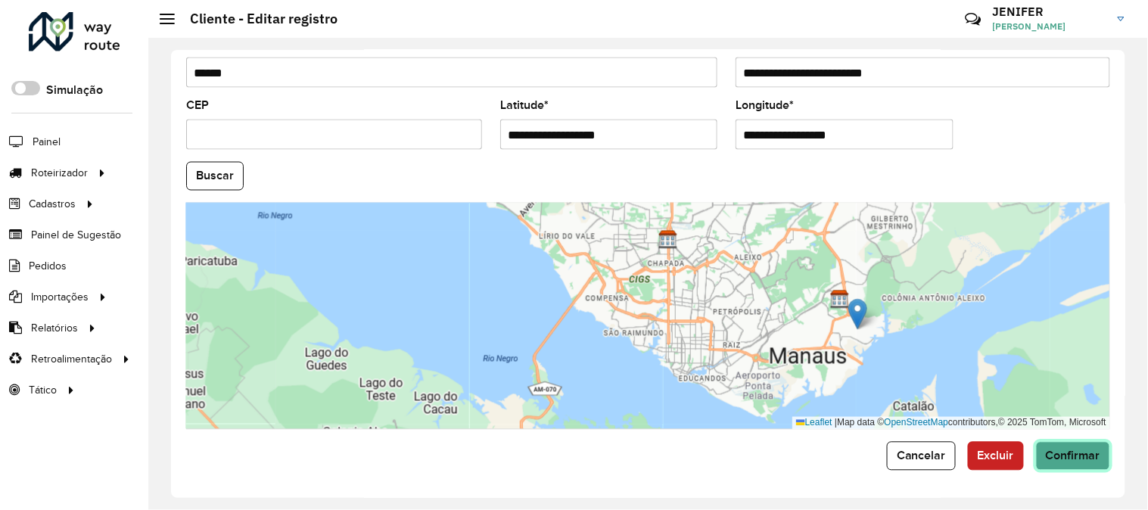
click at [1080, 459] on span "Confirmar" at bounding box center [1073, 455] width 54 height 13
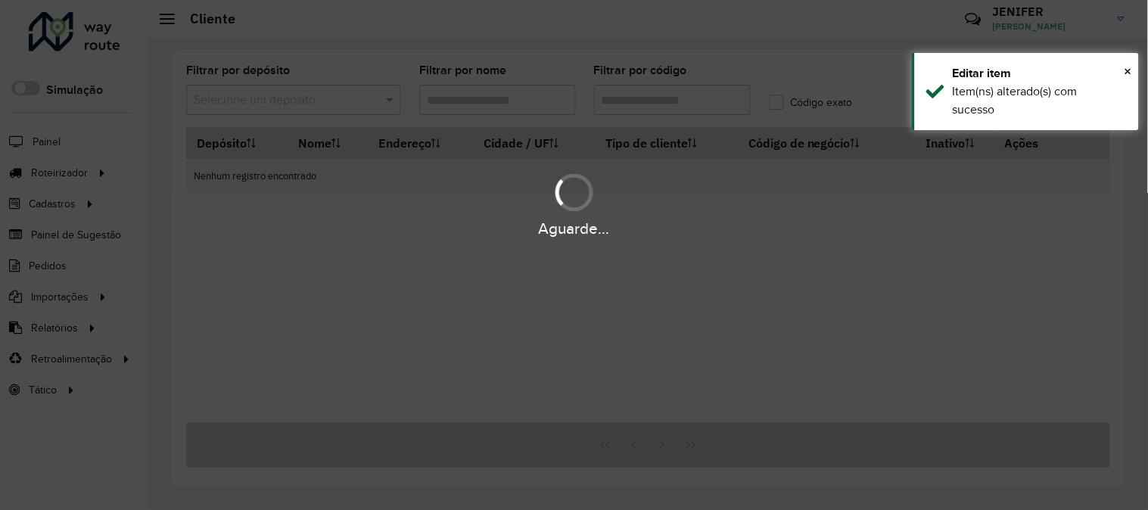
type input "*****"
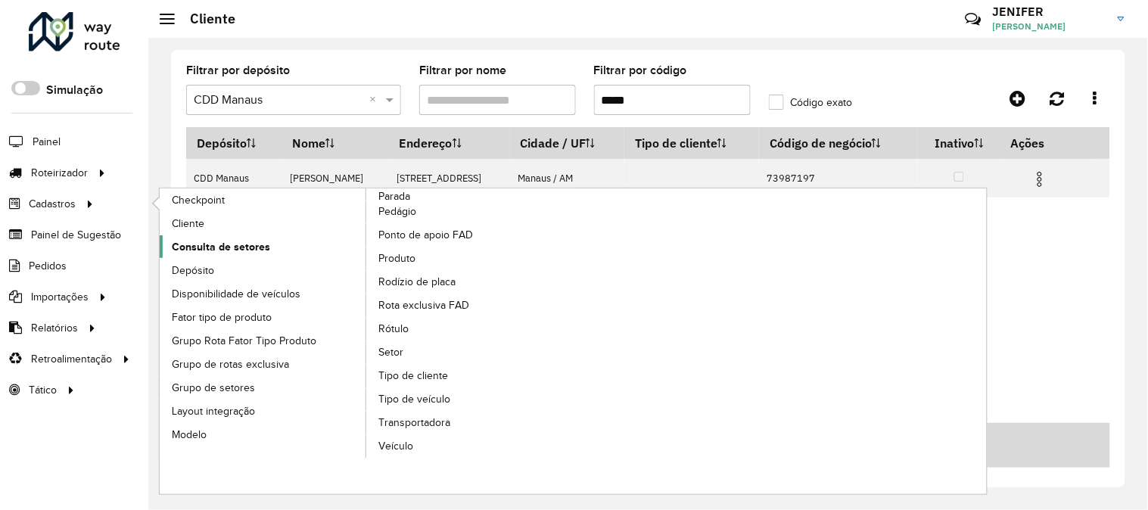
click at [212, 251] on span "Consulta de setores" at bounding box center [221, 247] width 98 height 16
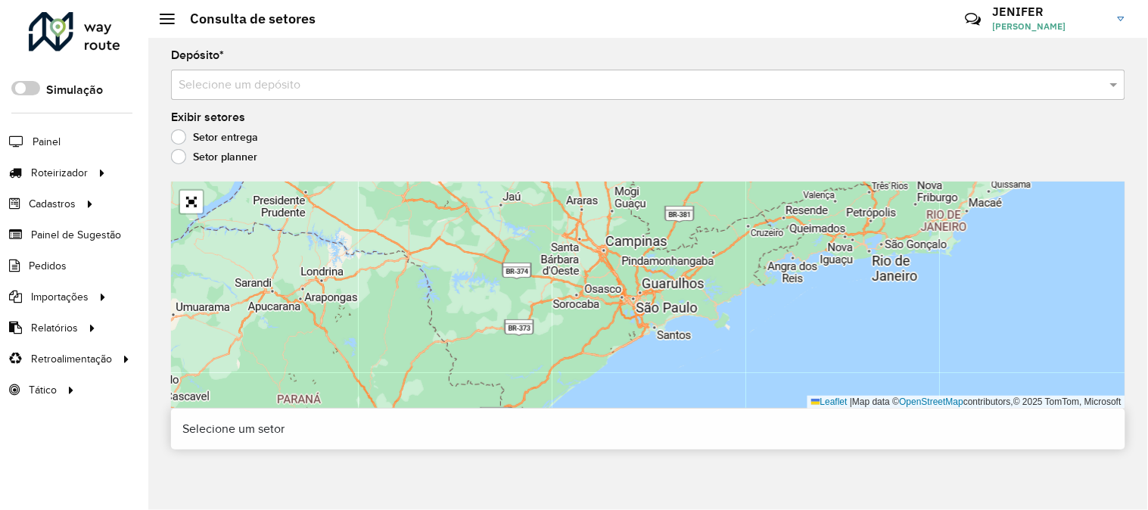
click at [283, 81] on input "text" at bounding box center [633, 85] width 909 height 18
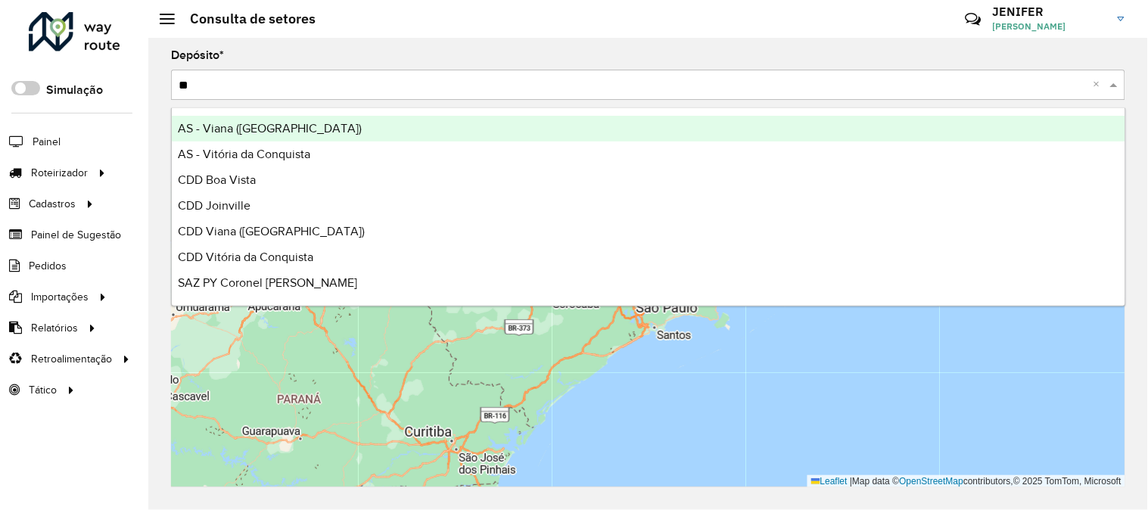
type input "***"
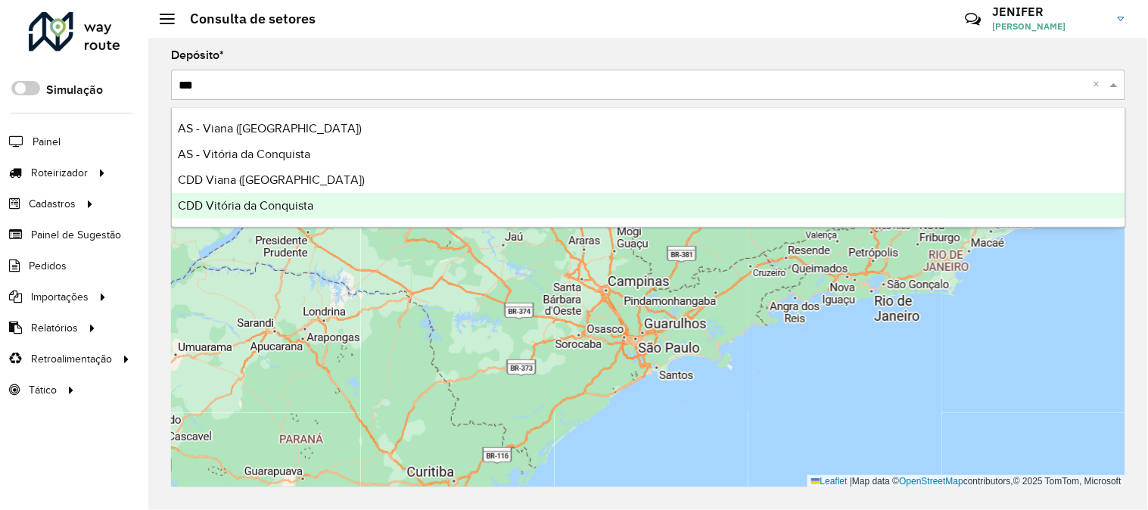
click at [271, 194] on div "CDD Vitória da Conquista" at bounding box center [648, 206] width 953 height 26
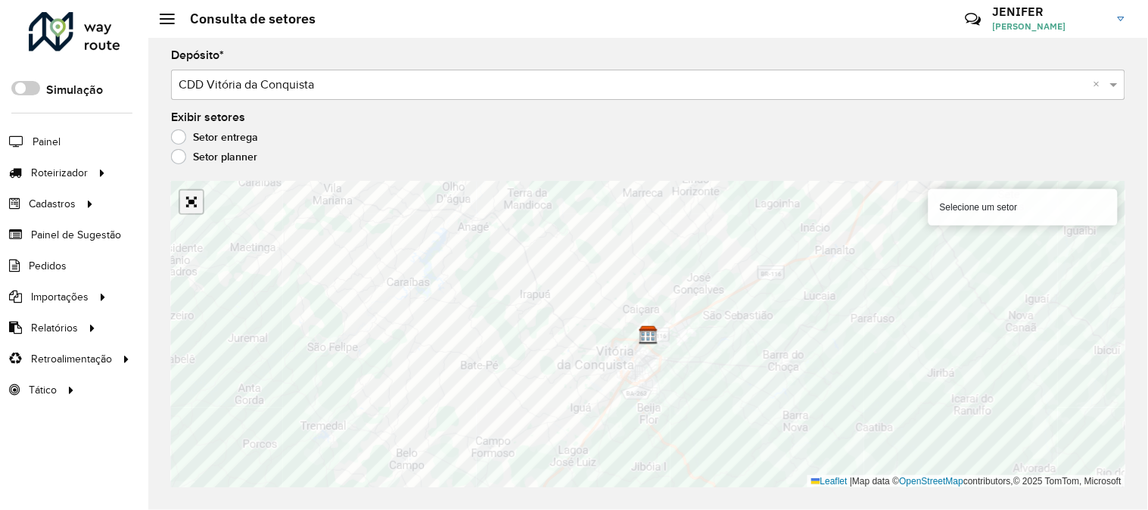
click at [185, 198] on link "Abrir mapa em tela cheia" at bounding box center [191, 202] width 23 height 23
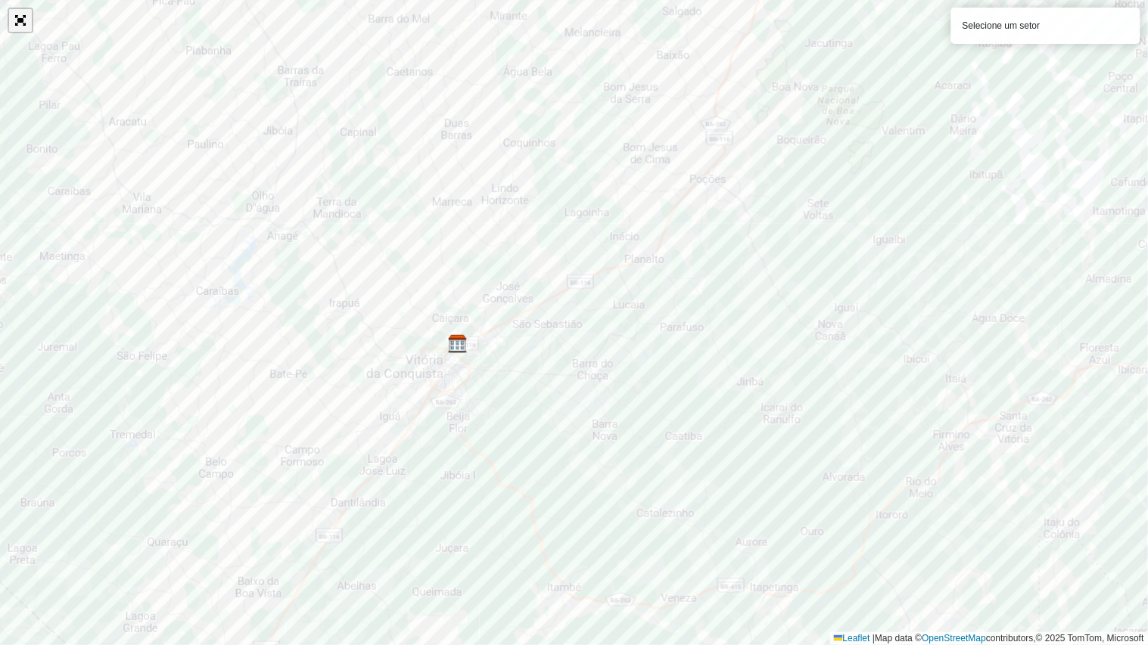
click at [14, 25] on link "Abrir mapa em tela cheia" at bounding box center [20, 20] width 23 height 23
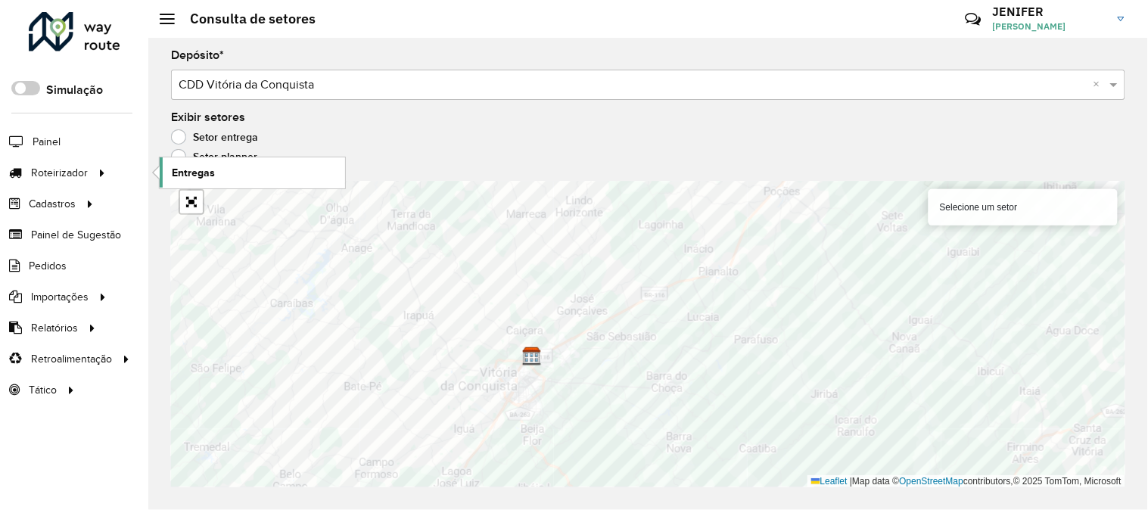
click at [194, 172] on span "Entregas" at bounding box center [193, 173] width 43 height 16
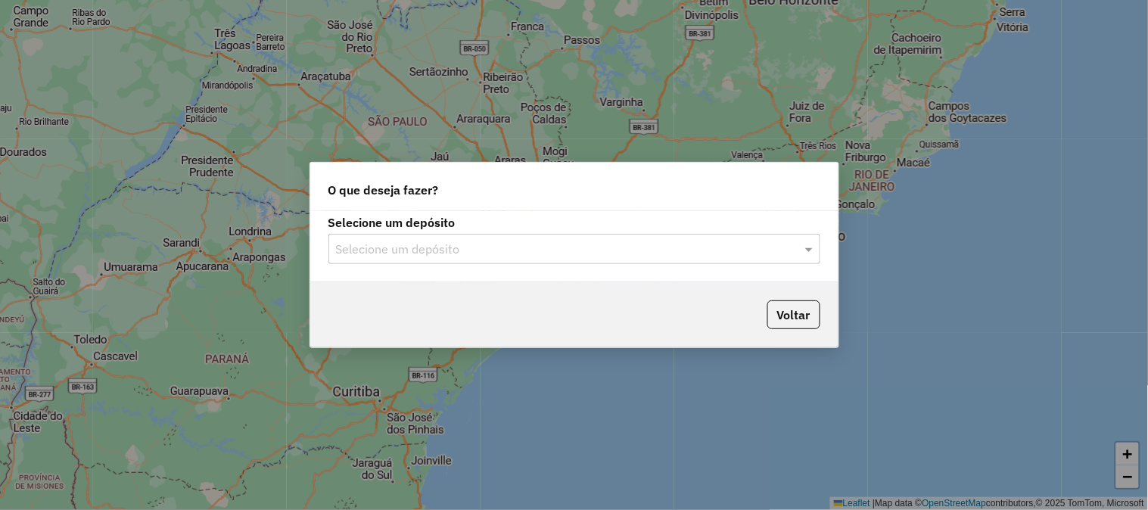
click at [437, 245] on input "text" at bounding box center [559, 250] width 446 height 18
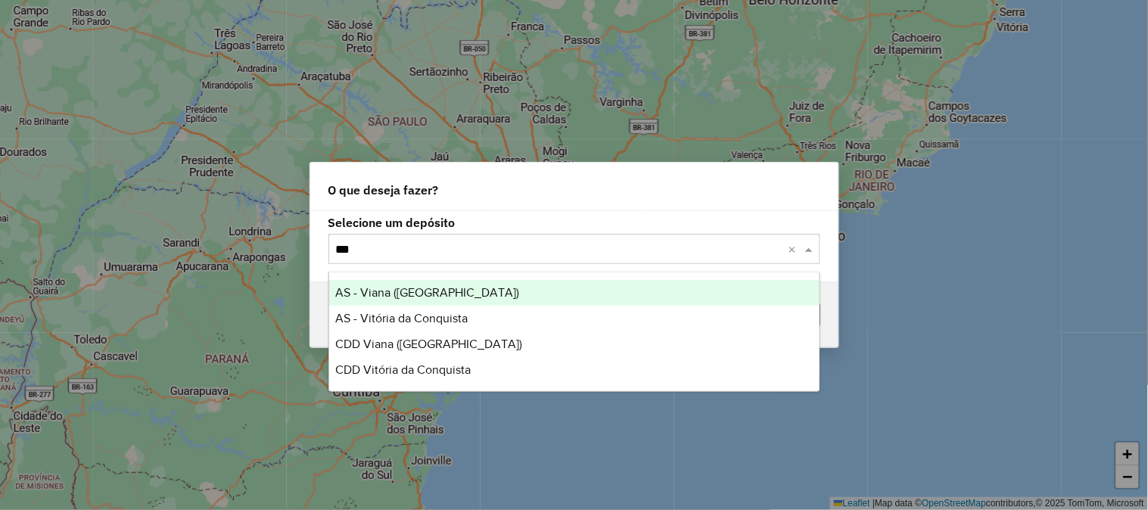
type input "****"
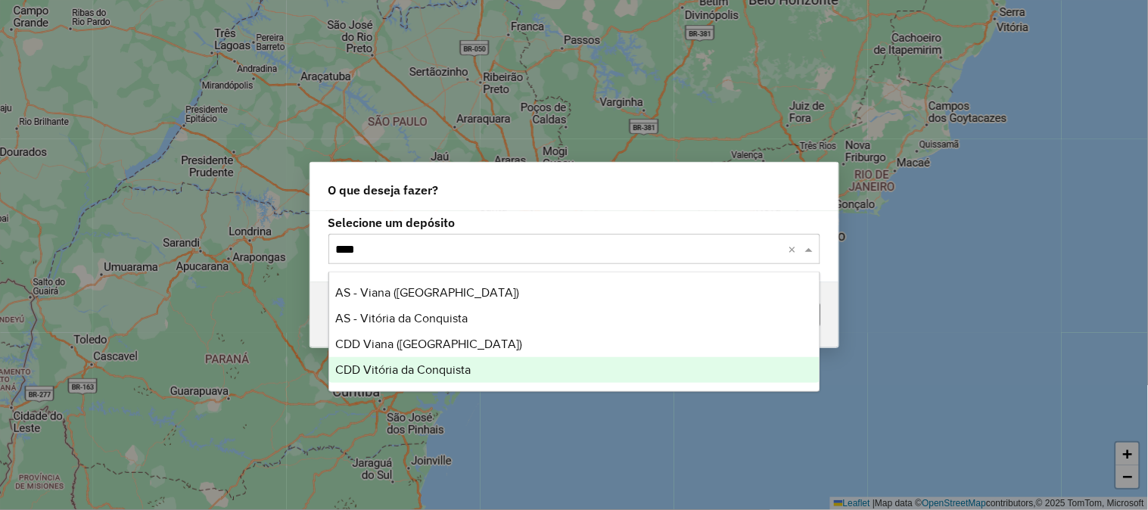
click at [450, 371] on span "CDD Vitória da Conquista" at bounding box center [402, 369] width 135 height 13
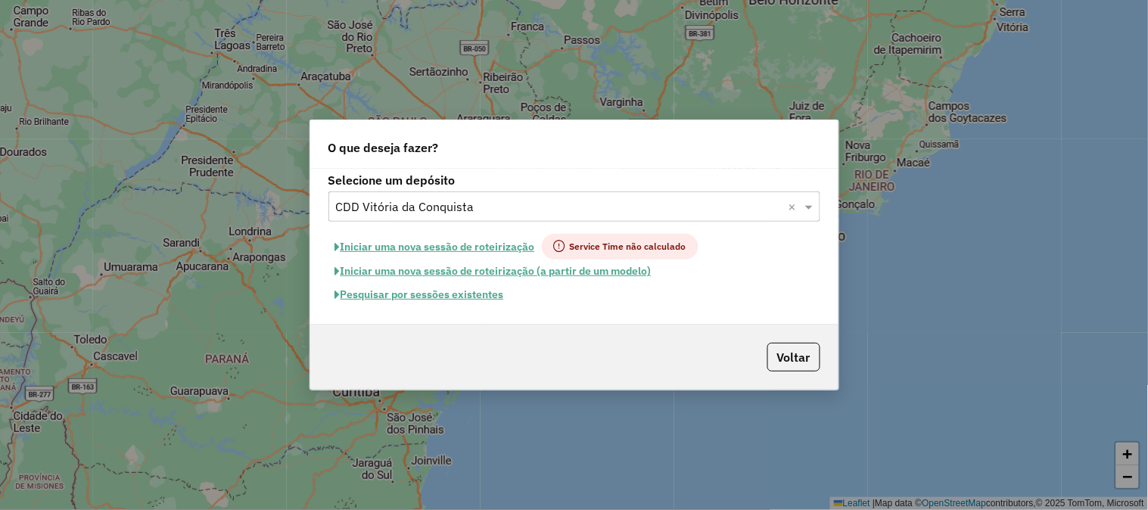
click at [473, 298] on button "Pesquisar por sessões existentes" at bounding box center [419, 294] width 182 height 23
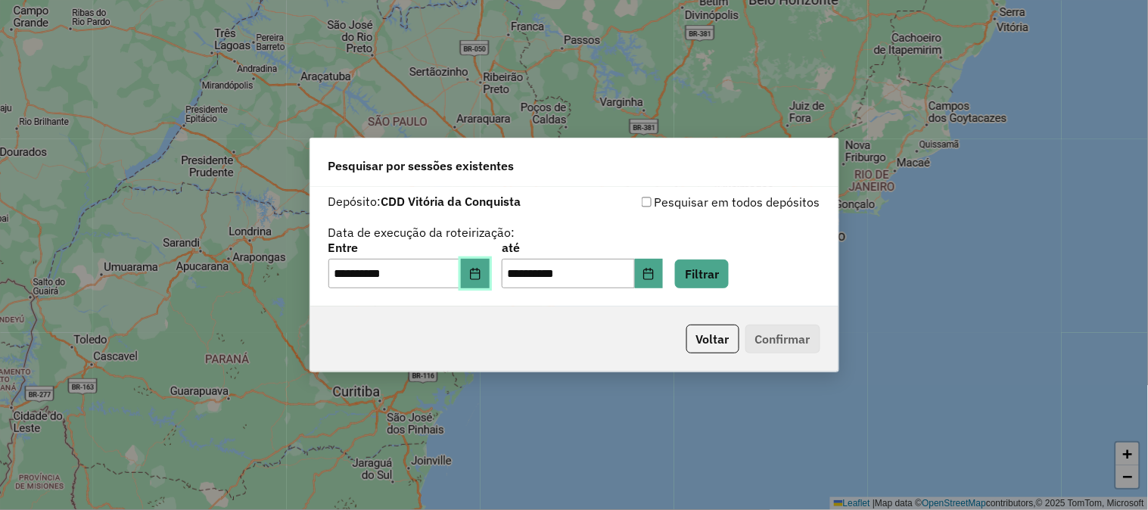
click at [480, 273] on icon "Choose Date" at bounding box center [475, 274] width 10 height 12
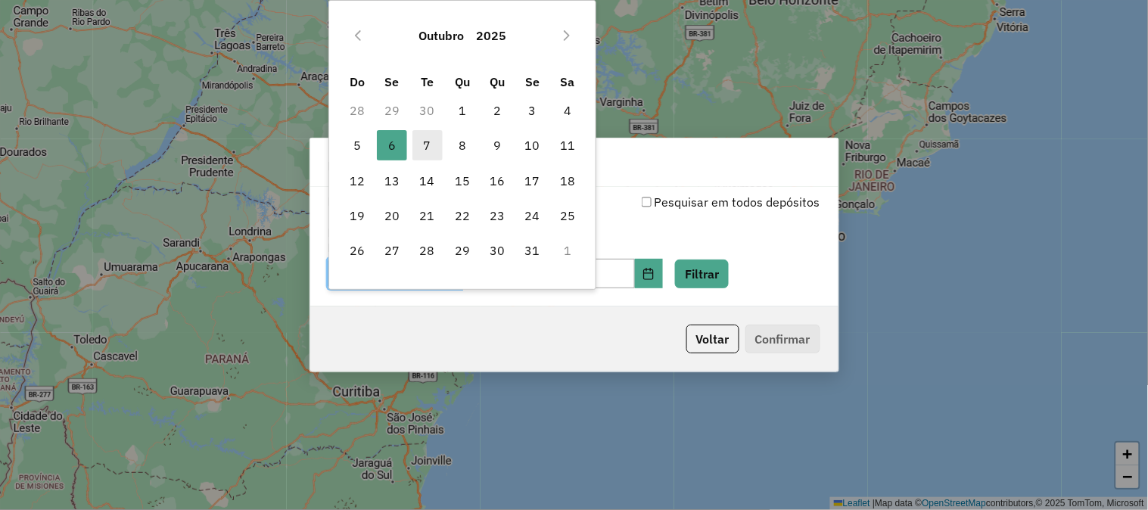
click at [421, 142] on span "7" at bounding box center [427, 145] width 30 height 30
type input "**********"
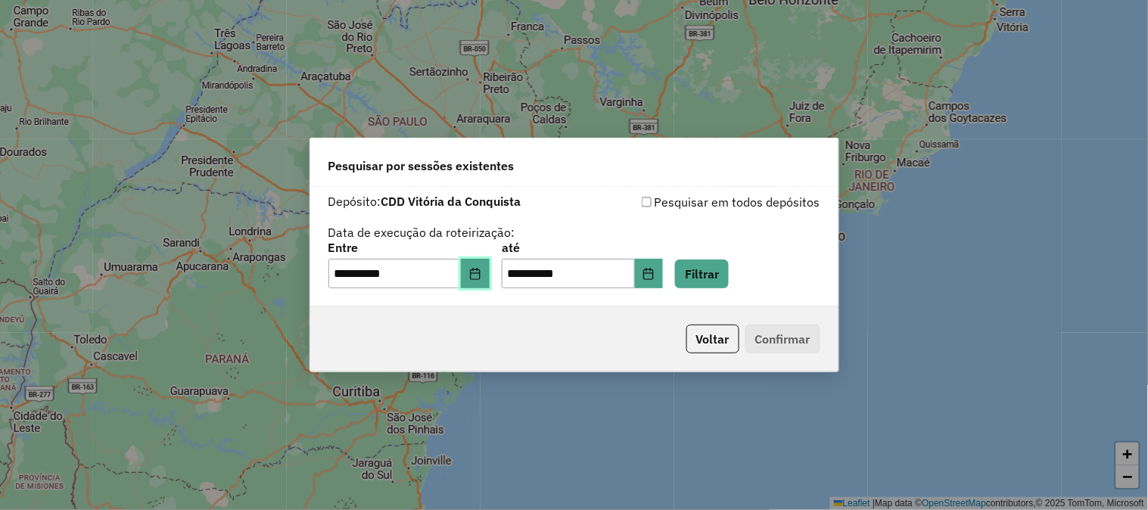
click at [486, 280] on button "Choose Date" at bounding box center [475, 274] width 29 height 30
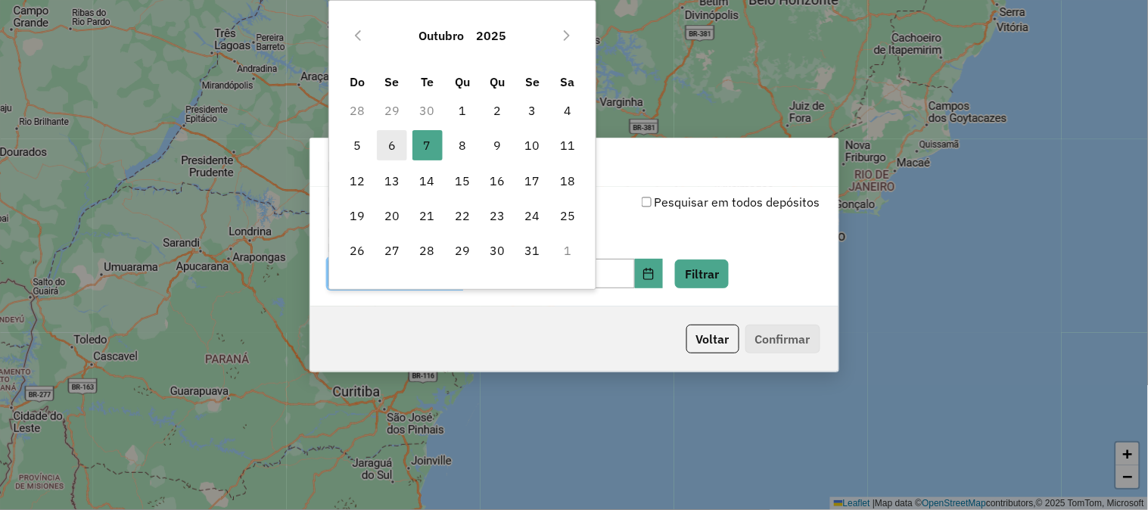
click at [403, 136] on span "6" at bounding box center [392, 145] width 30 height 30
type input "**********"
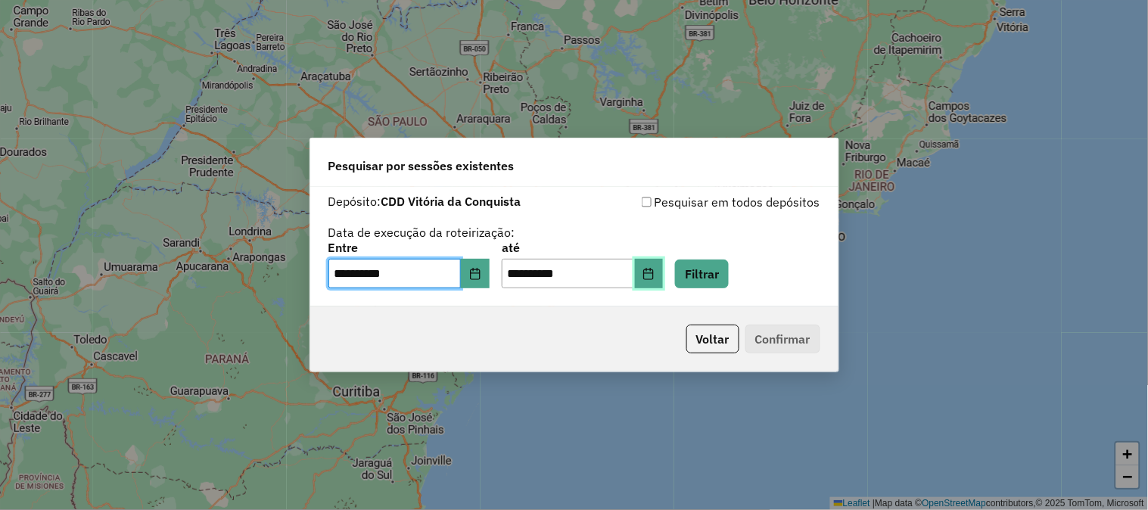
click at [654, 276] on icon "Choose Date" at bounding box center [649, 274] width 10 height 12
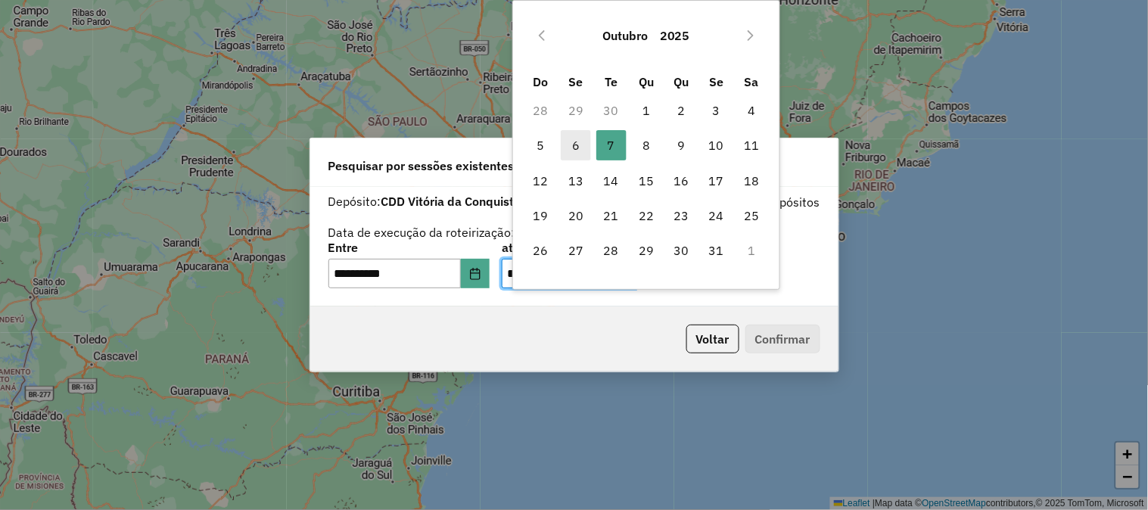
click at [573, 147] on span "6" at bounding box center [576, 145] width 30 height 30
type input "**********"
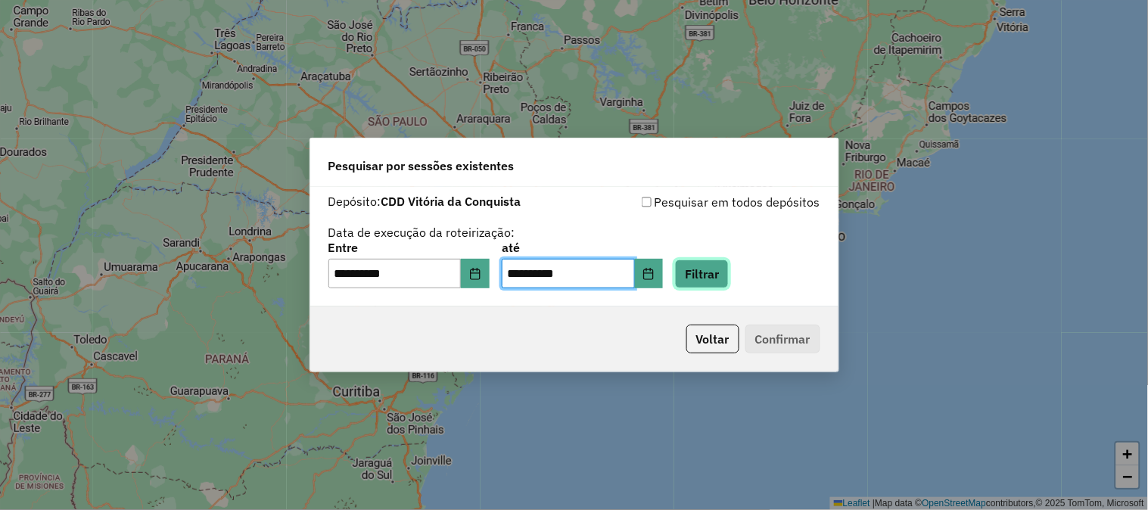
click at [722, 275] on button "Filtrar" at bounding box center [702, 273] width 54 height 29
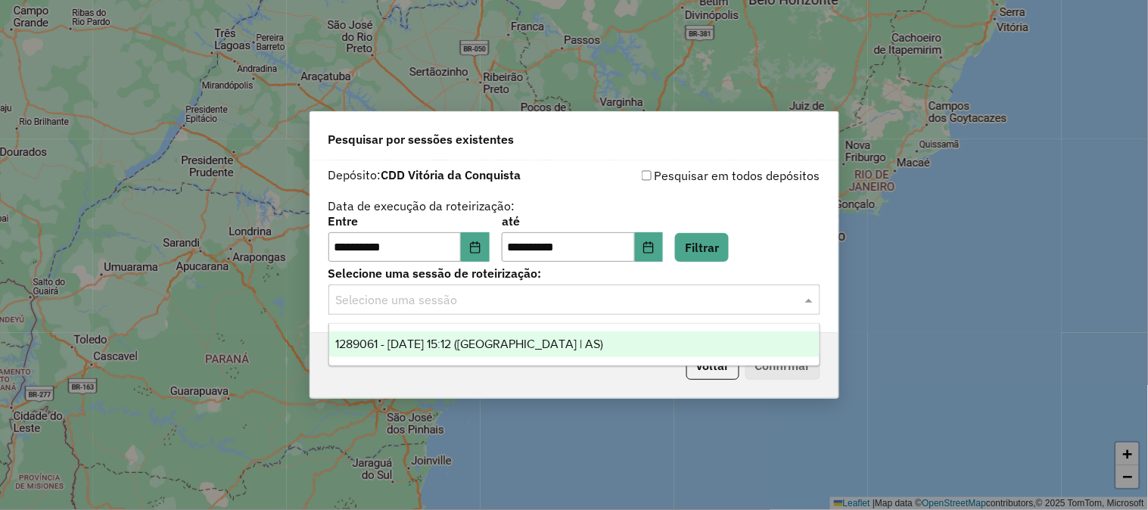
click at [639, 286] on div "Selecione uma sessão" at bounding box center [574, 299] width 492 height 30
click at [532, 341] on span "1289061 - 06/10/2025 15:12 (Rota | AS)" at bounding box center [469, 343] width 268 height 13
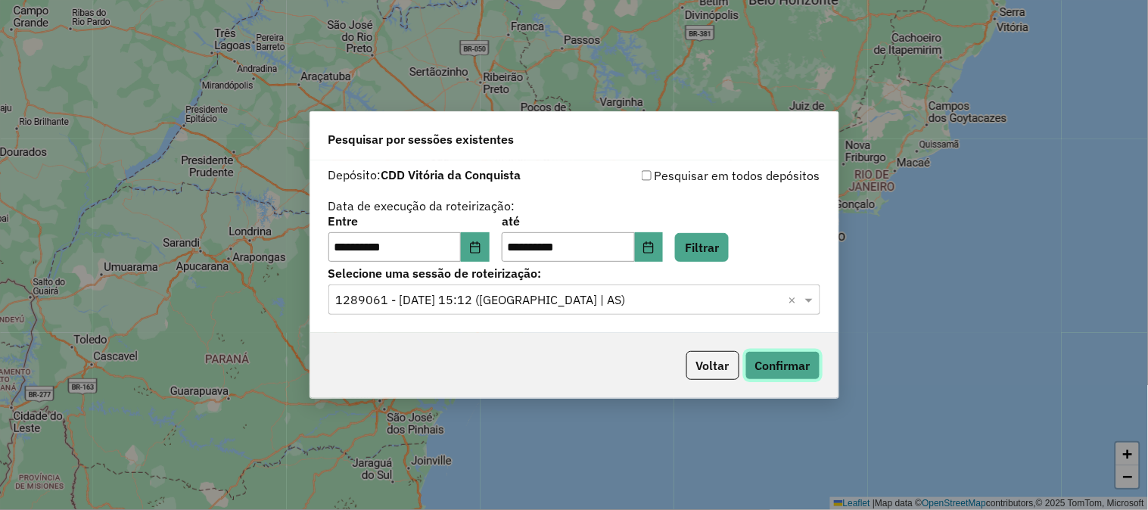
click at [811, 361] on button "Confirmar" at bounding box center [782, 365] width 75 height 29
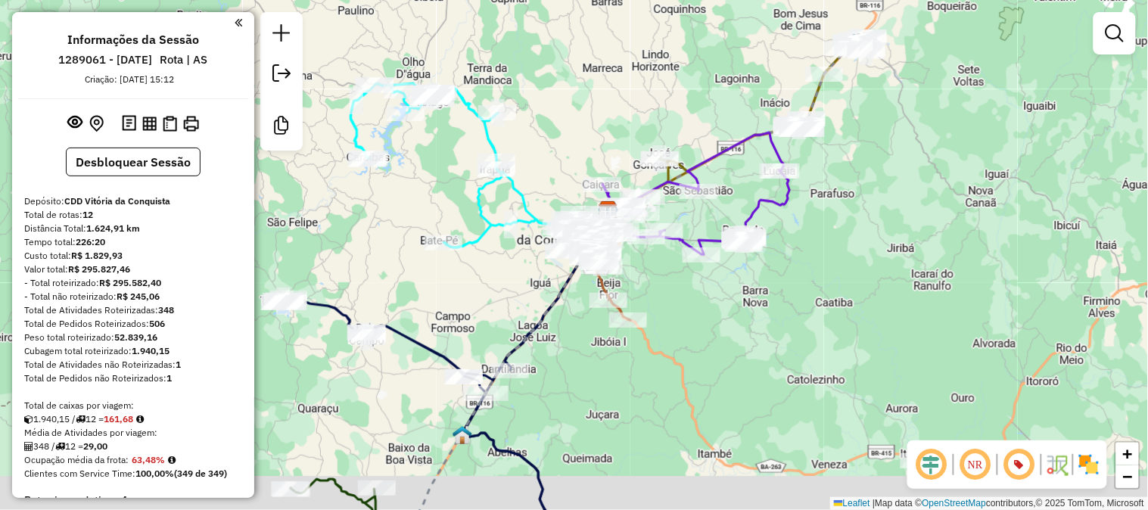
drag, startPoint x: 545, startPoint y: 184, endPoint x: 723, endPoint y: 57, distance: 219.2
click at [694, 69] on div "Janela de atendimento Grade de atendimento Capacidade Transportadoras Veículos …" at bounding box center [574, 255] width 1148 height 510
drag, startPoint x: 723, startPoint y: 57, endPoint x: 747, endPoint y: 44, distance: 27.4
click at [725, 55] on div "Janela de atendimento Grade de atendimento Capacidade Transportadoras Veículos …" at bounding box center [574, 255] width 1148 height 510
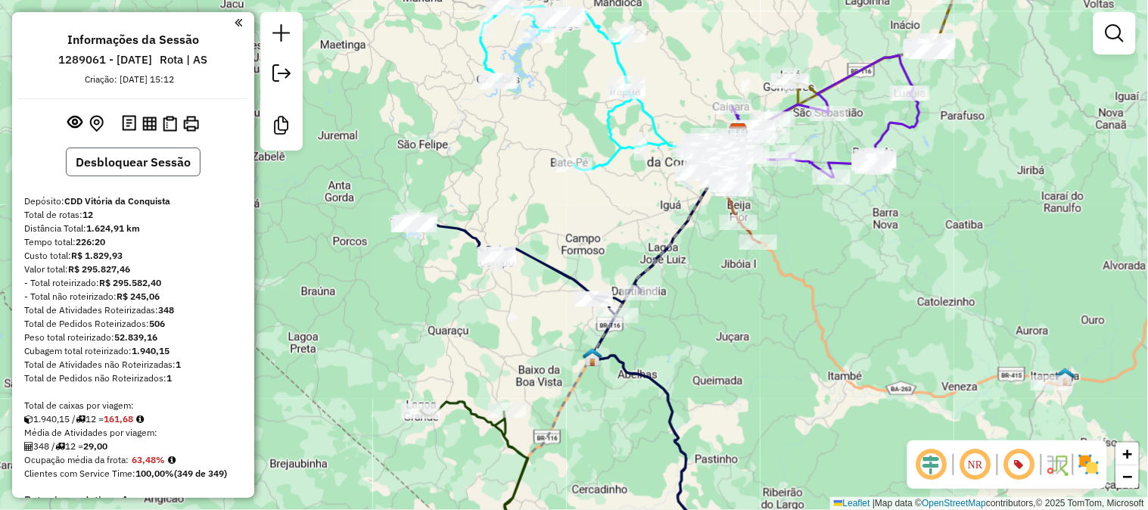
click at [148, 162] on button "Desbloquear Sessão" at bounding box center [133, 162] width 135 height 29
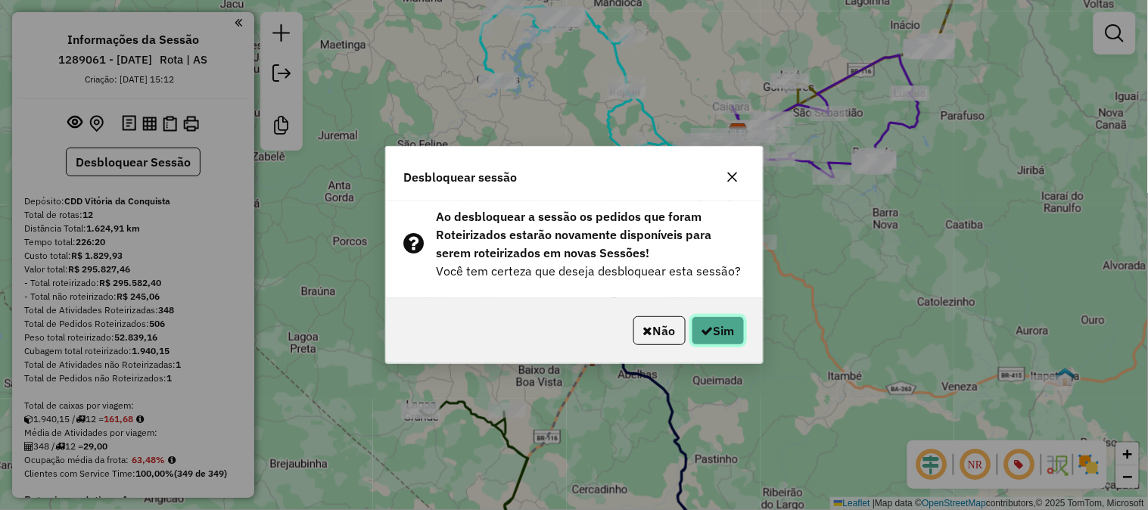
click at [726, 334] on button "Sim" at bounding box center [717, 330] width 53 height 29
click at [726, 334] on div "Desbloquear sessão Ao desbloquear a sessão os pedidos que foram Roteirizados es…" at bounding box center [574, 255] width 1148 height 510
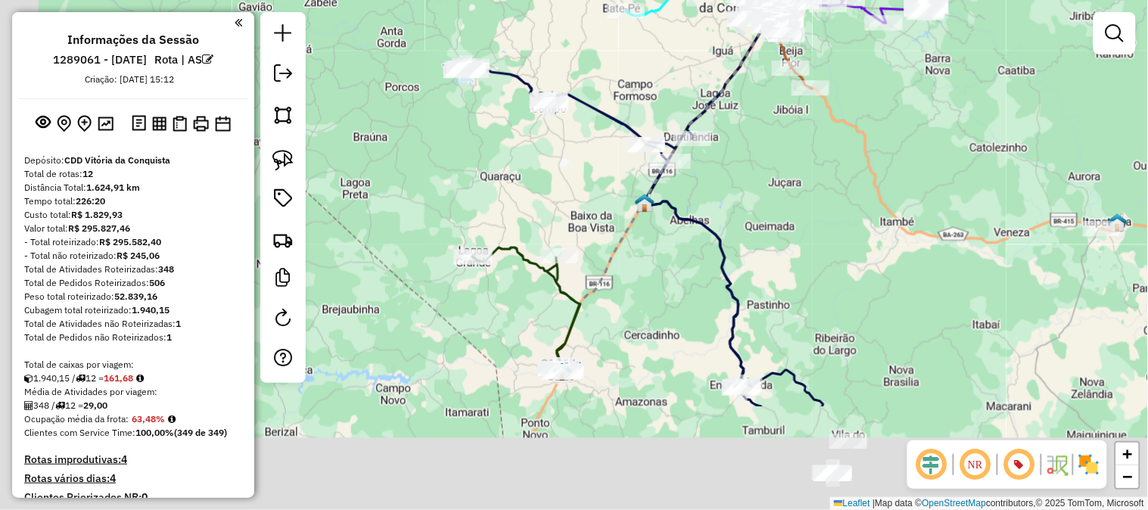
drag, startPoint x: 732, startPoint y: 333, endPoint x: 791, endPoint y: 152, distance: 190.2
click at [791, 153] on div "Janela de atendimento Grade de atendimento Capacidade Transportadoras Veículos …" at bounding box center [574, 255] width 1148 height 510
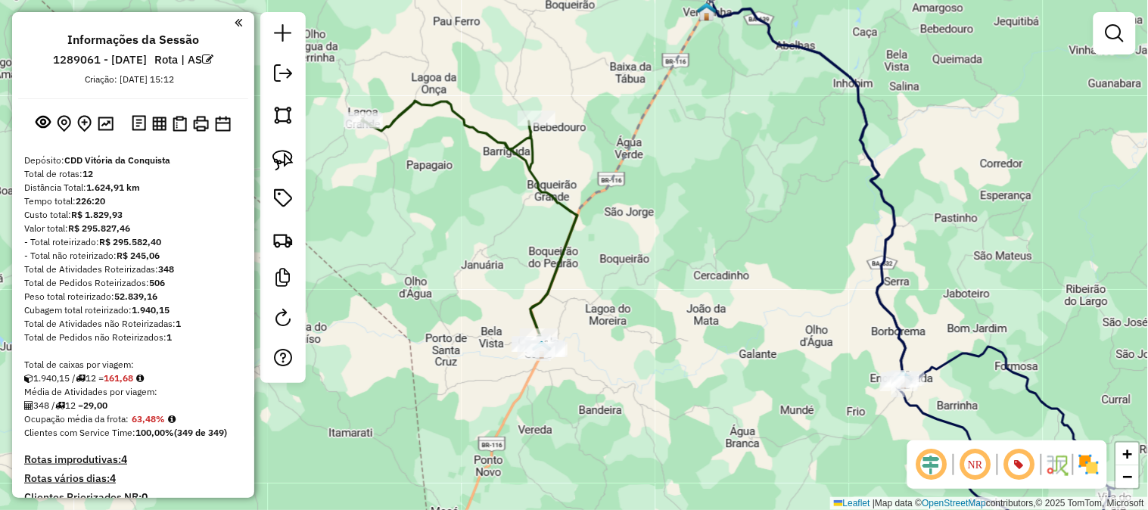
click at [564, 236] on icon at bounding box center [470, 226] width 216 height 250
select select "**********"
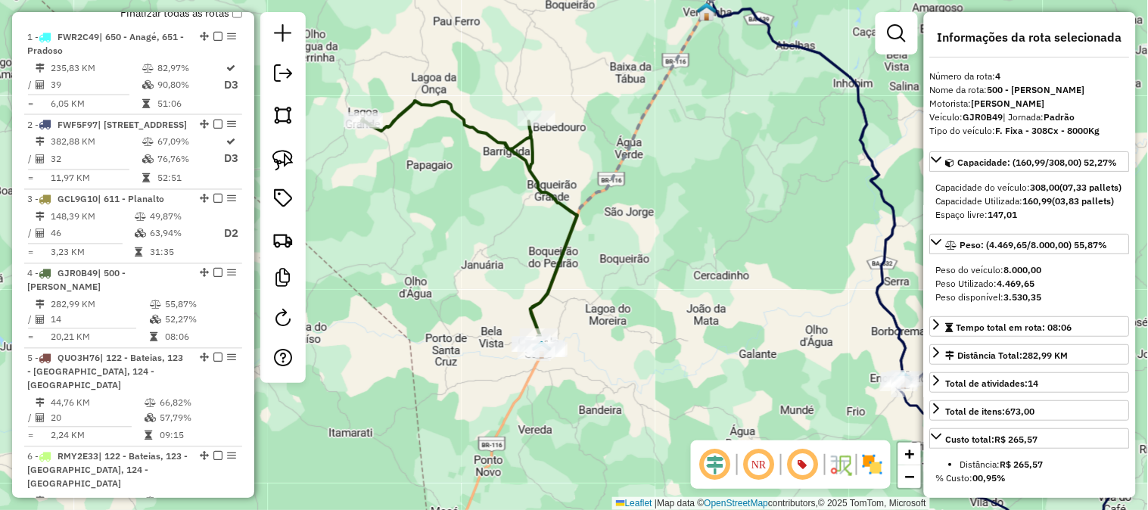
scroll to position [887, 0]
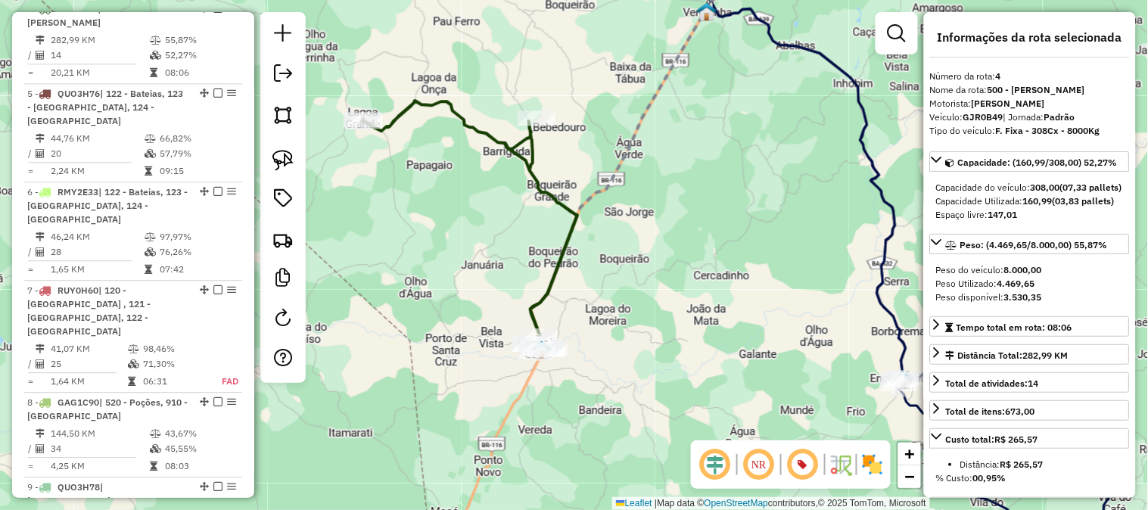
click at [570, 220] on icon at bounding box center [470, 226] width 216 height 250
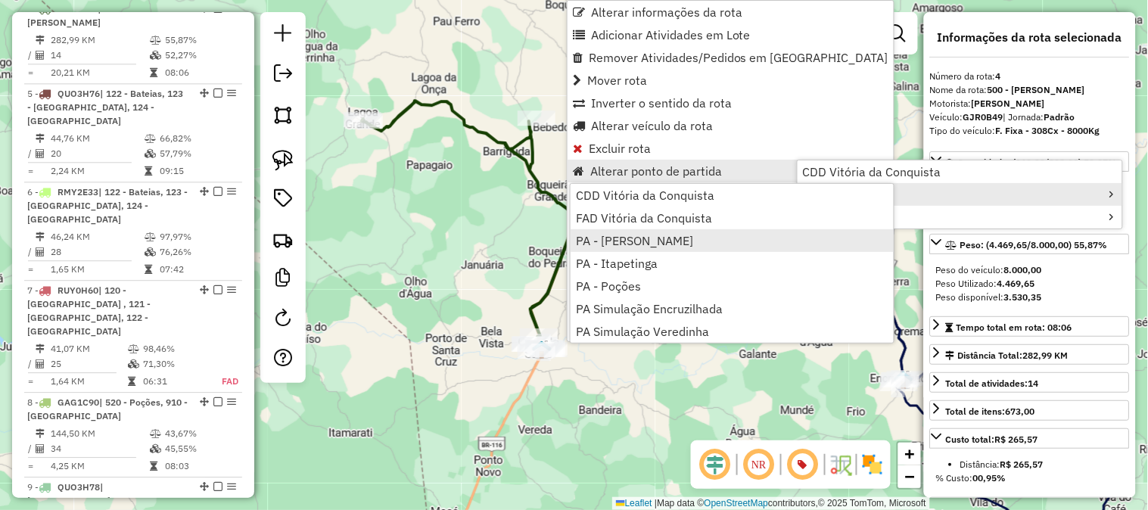
click at [666, 243] on span "PA - [PERSON_NAME]" at bounding box center [634, 241] width 117 height 12
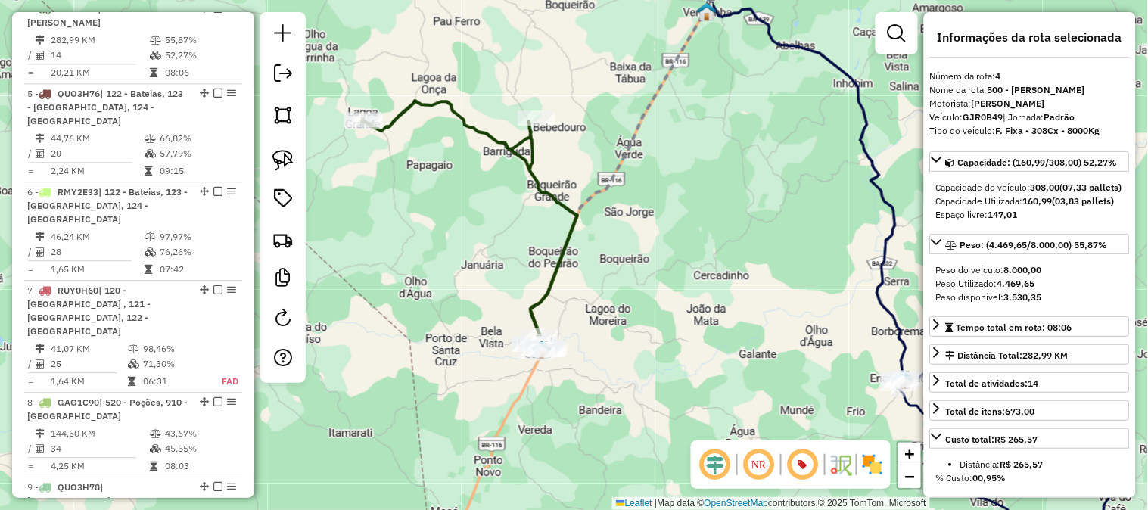
click at [573, 236] on icon at bounding box center [470, 226] width 216 height 250
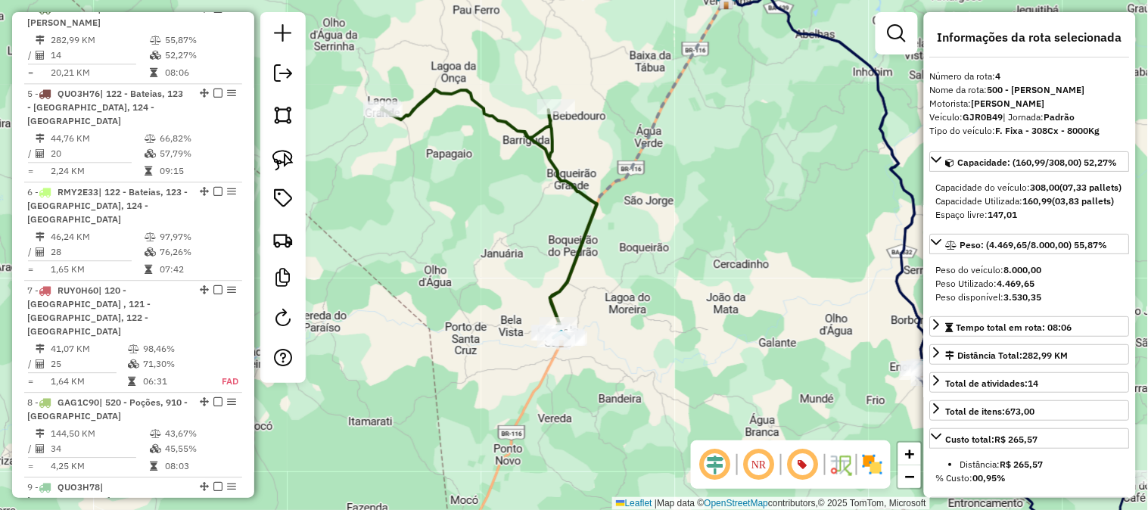
drag, startPoint x: 607, startPoint y: 205, endPoint x: 622, endPoint y: 192, distance: 19.9
click at [622, 192] on div "Janela de atendimento Grade de atendimento Capacidade Transportadoras Veículos …" at bounding box center [574, 255] width 1148 height 510
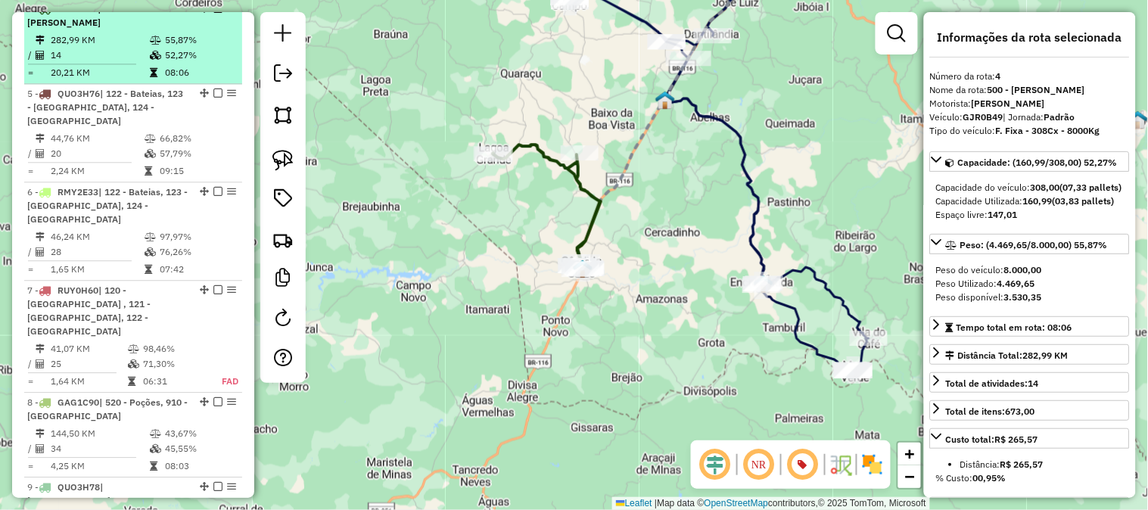
click at [214, 13] on em at bounding box center [217, 8] width 9 height 9
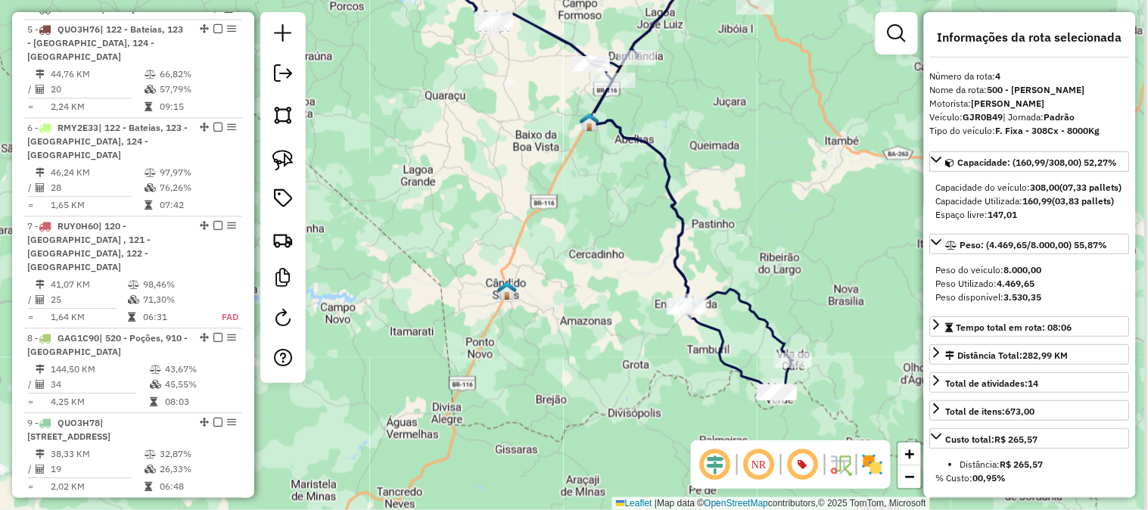
drag, startPoint x: 564, startPoint y: 200, endPoint x: 519, endPoint y: 215, distance: 47.6
click at [519, 215] on div "Janela de atendimento Grade de atendimento Capacidade Transportadoras Veículos …" at bounding box center [574, 255] width 1148 height 510
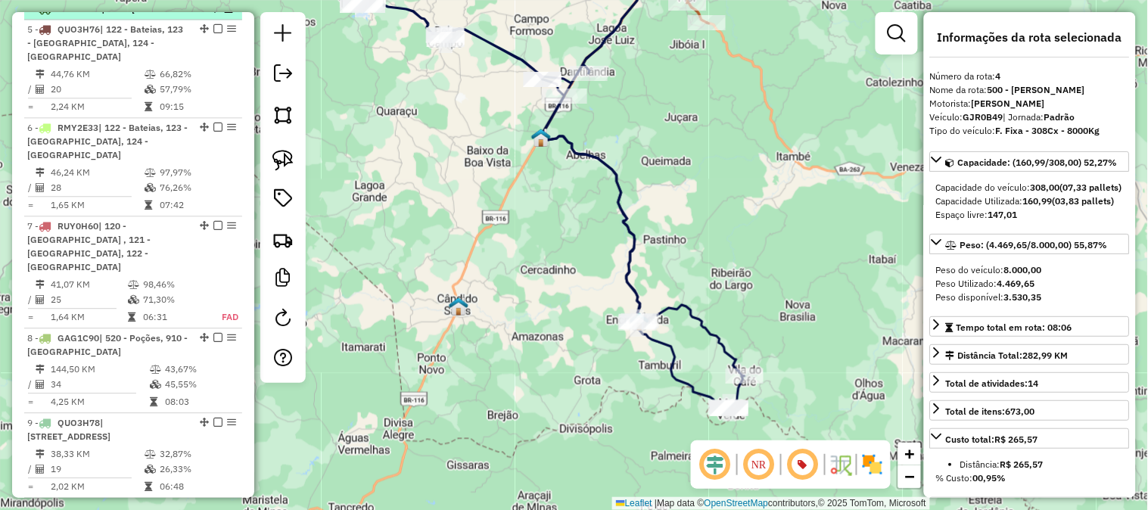
click at [224, 13] on em at bounding box center [228, 8] width 9 height 9
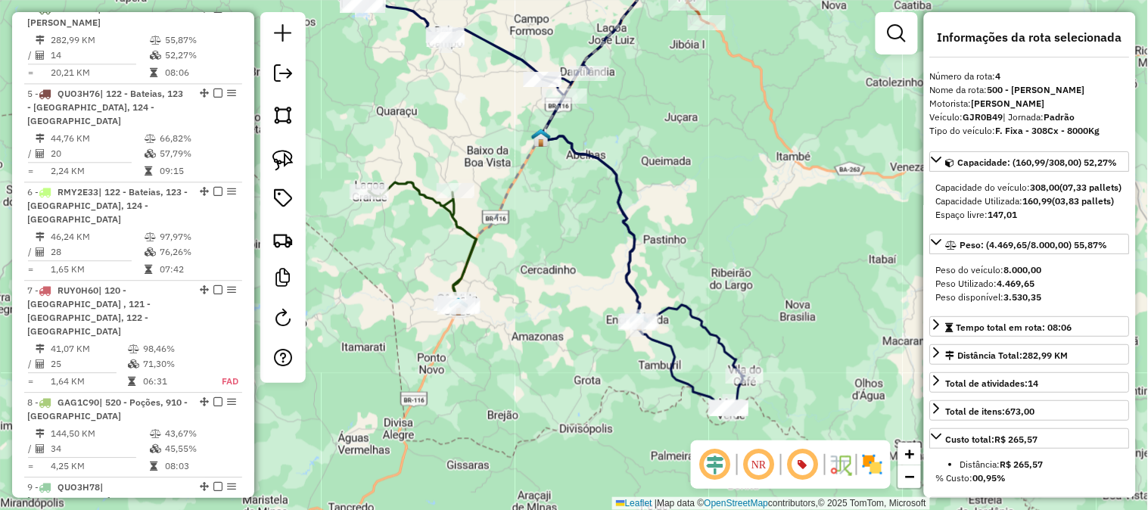
click at [466, 229] on icon at bounding box center [422, 244] width 108 height 125
click at [468, 227] on icon at bounding box center [422, 244] width 108 height 125
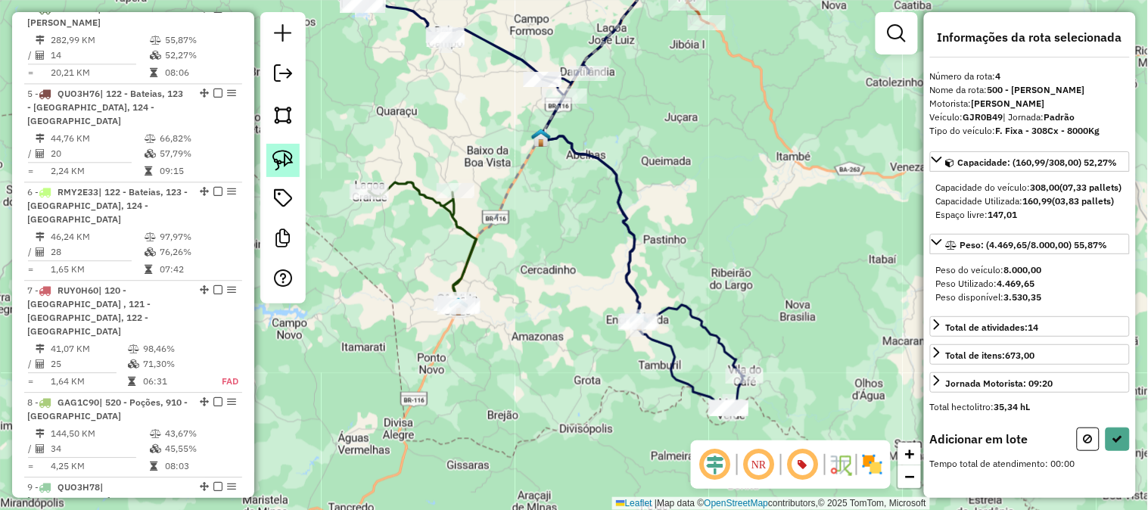
click at [281, 156] on img at bounding box center [282, 160] width 21 height 21
drag, startPoint x: 656, startPoint y: 70, endPoint x: 614, endPoint y: 51, distance: 45.7
click at [618, 51] on div "Janela de atendimento Grade de atendimento Capacidade Transportadoras Veículos …" at bounding box center [574, 255] width 1148 height 510
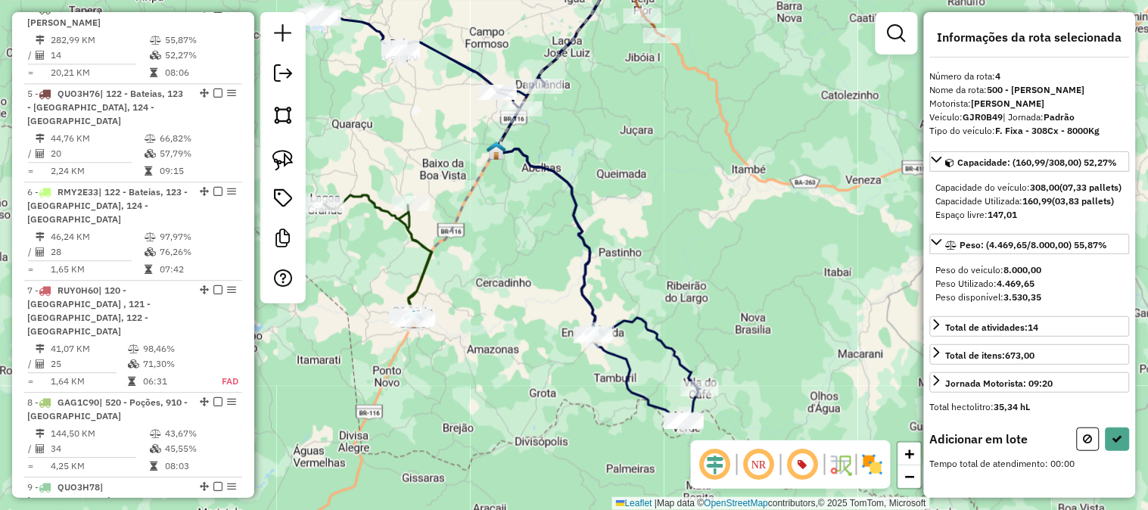
drag, startPoint x: 614, startPoint y: 51, endPoint x: 591, endPoint y: 59, distance: 24.6
click at [577, 63] on div "Janela de atendimento Grade de atendimento Capacidade Transportadoras Veículos …" at bounding box center [574, 255] width 1148 height 510
click at [585, 61] on div "Janela de atendimento Grade de atendimento Capacidade Transportadoras Veículos …" at bounding box center [574, 255] width 1148 height 510
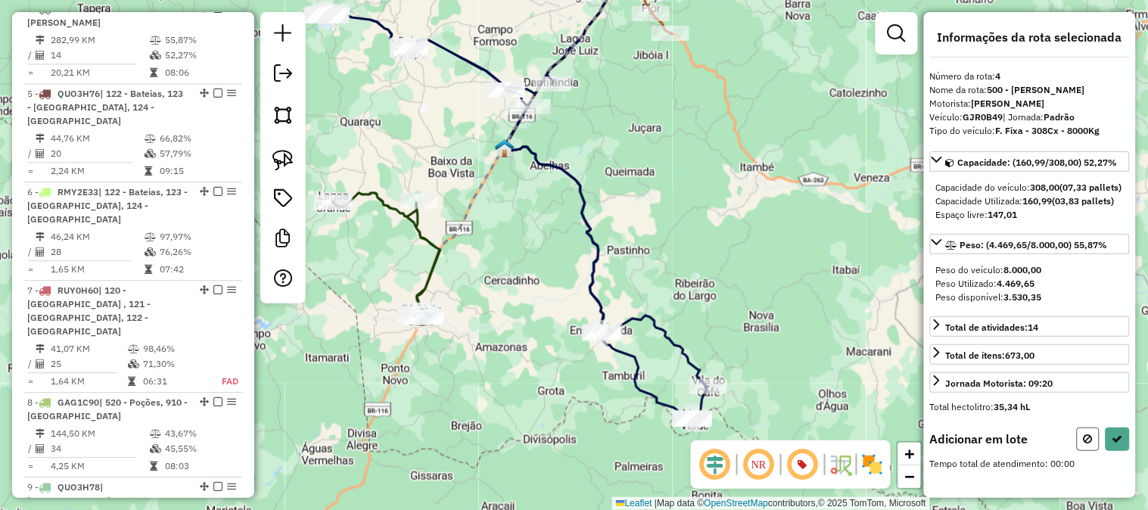
click at [1093, 451] on button at bounding box center [1088, 438] width 23 height 23
select select "**********"
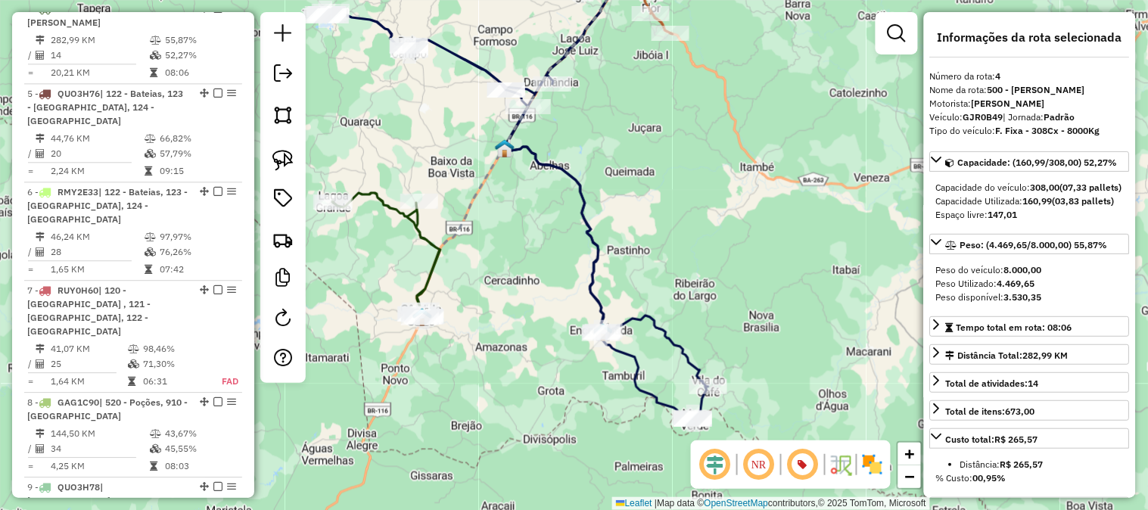
drag, startPoint x: 647, startPoint y: 242, endPoint x: 746, endPoint y: 235, distance: 99.3
click at [746, 235] on div "Janela de atendimento Grade de atendimento Capacidade Transportadoras Veículos …" at bounding box center [574, 255] width 1148 height 510
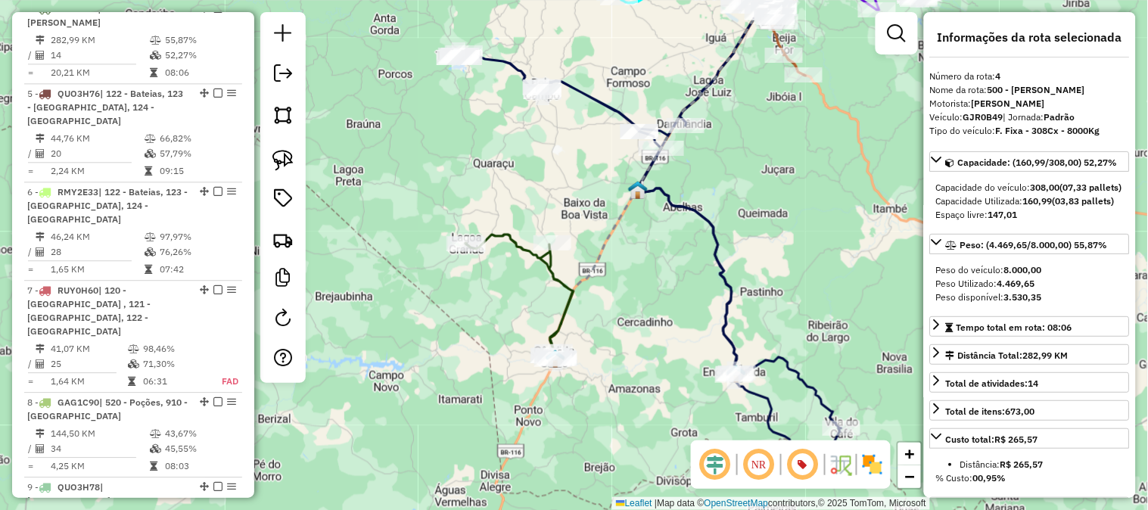
click at [562, 277] on icon at bounding box center [519, 297] width 108 height 125
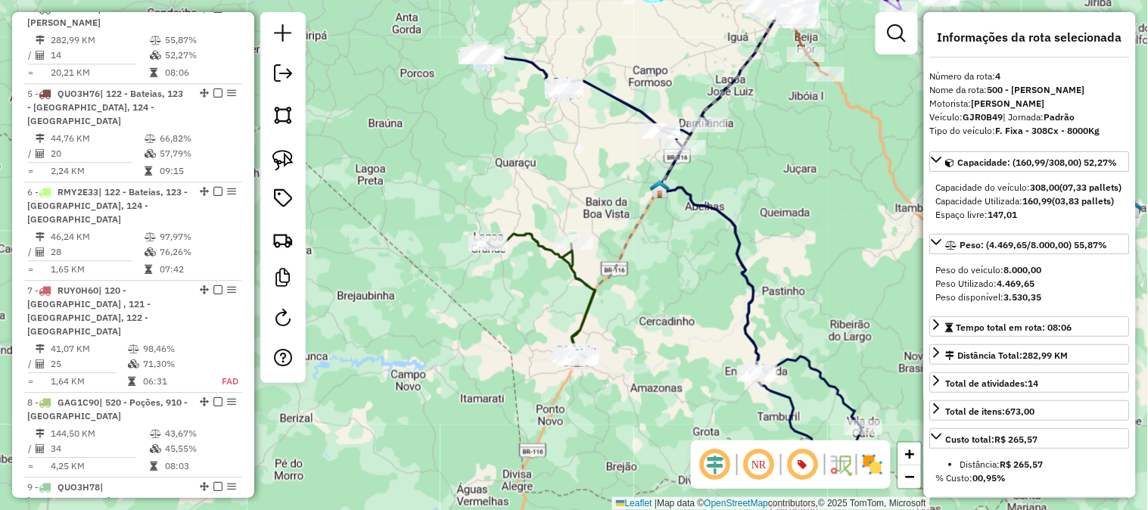
click at [586, 282] on icon at bounding box center [541, 296] width 108 height 125
drag, startPoint x: 611, startPoint y: 306, endPoint x: 592, endPoint y: 268, distance: 43.3
click at [601, 290] on div "Janela de atendimento Grade de atendimento Capacidade Transportadoras Veículos …" at bounding box center [574, 255] width 1148 height 510
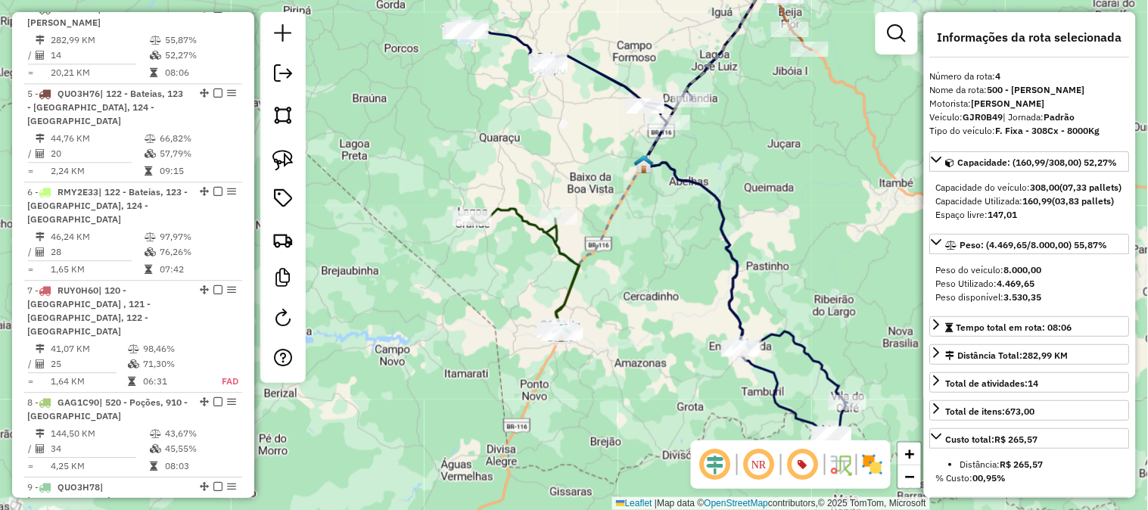
drag, startPoint x: 736, startPoint y: 247, endPoint x: 684, endPoint y: 255, distance: 52.7
click at [684, 255] on div "Janela de atendimento Grade de atendimento Capacidade Transportadoras Veículos …" at bounding box center [574, 255] width 1148 height 510
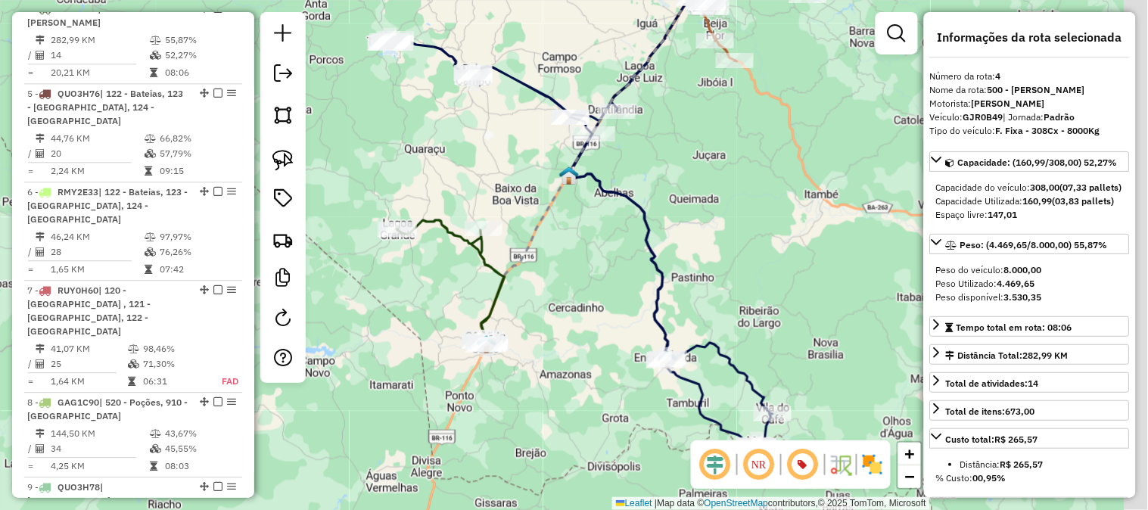
click at [684, 255] on div "Janela de atendimento Grade de atendimento Capacidade Transportadoras Veículos …" at bounding box center [574, 255] width 1148 height 510
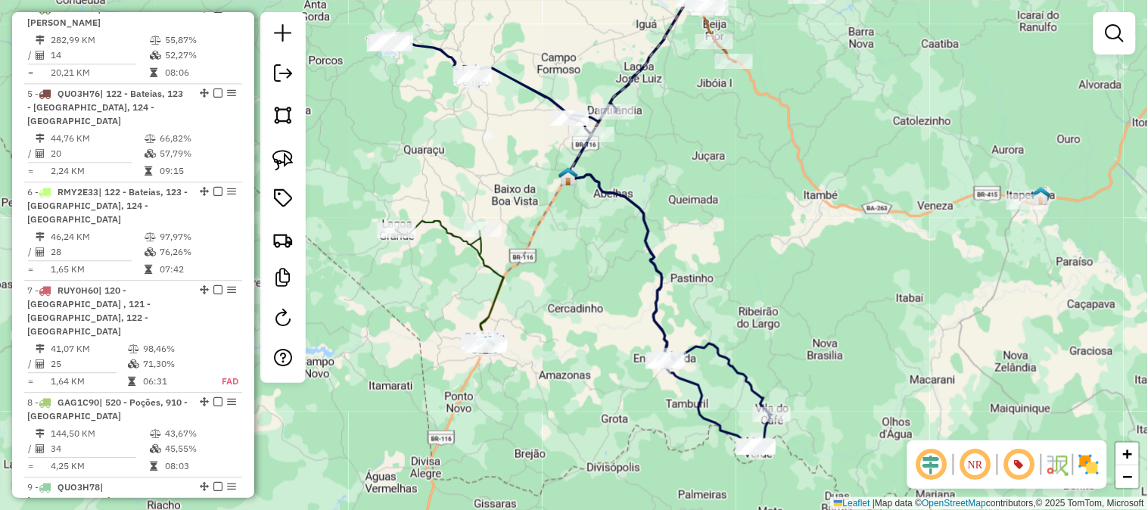
click at [652, 261] on icon at bounding box center [579, 208] width 384 height 479
select select "**********"
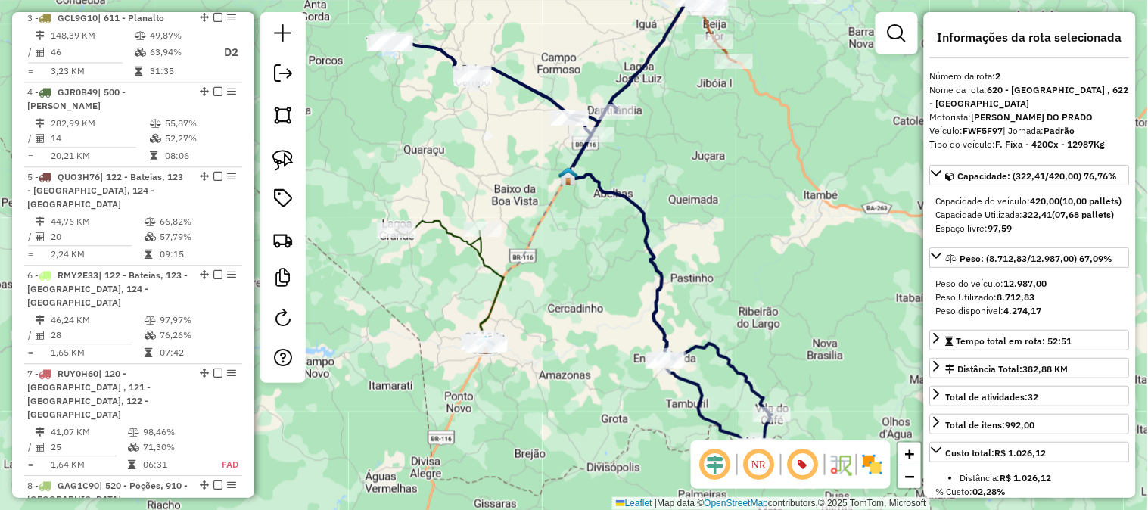
scroll to position [723, 0]
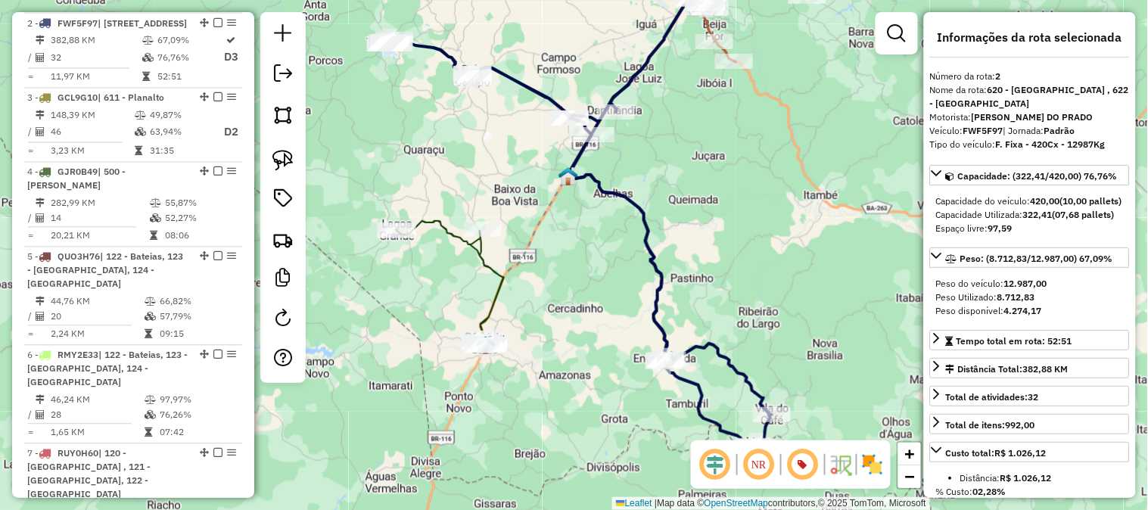
click at [652, 261] on icon at bounding box center [579, 208] width 384 height 479
click at [643, 251] on icon at bounding box center [579, 208] width 384 height 479
click at [500, 280] on icon at bounding box center [450, 283] width 108 height 125
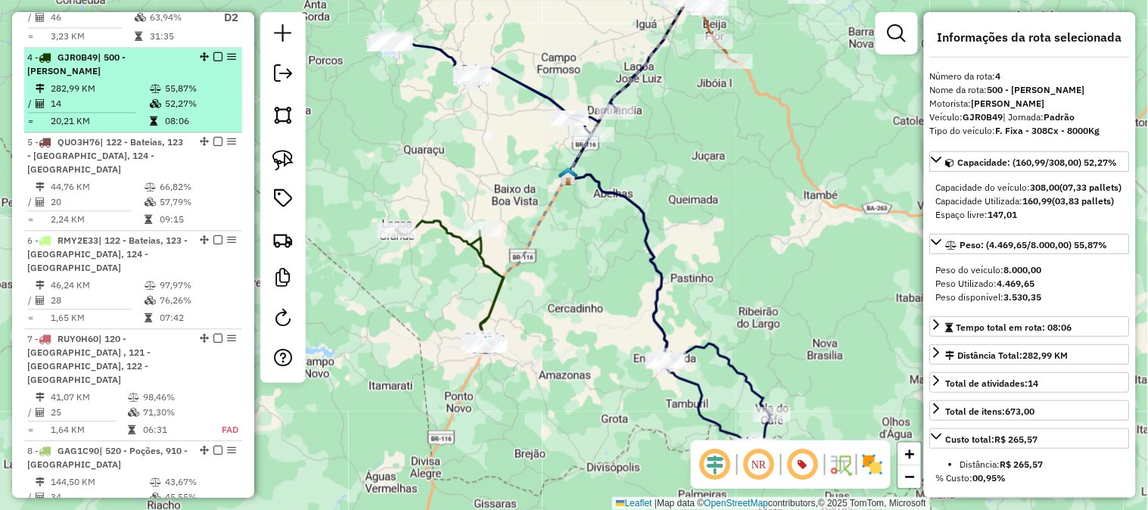
scroll to position [887, 0]
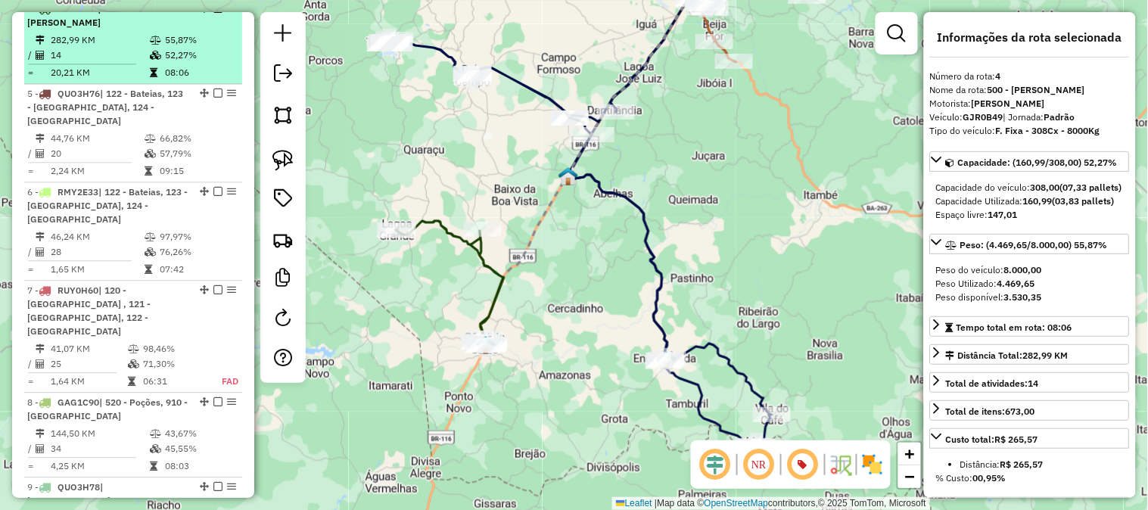
click at [213, 13] on em at bounding box center [217, 8] width 9 height 9
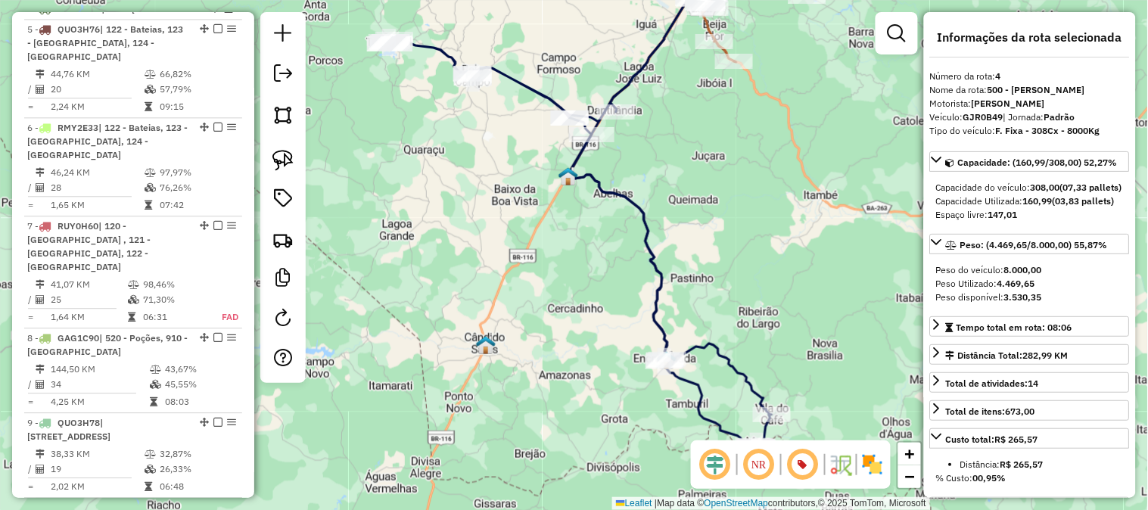
click at [636, 204] on icon at bounding box center [579, 208] width 384 height 479
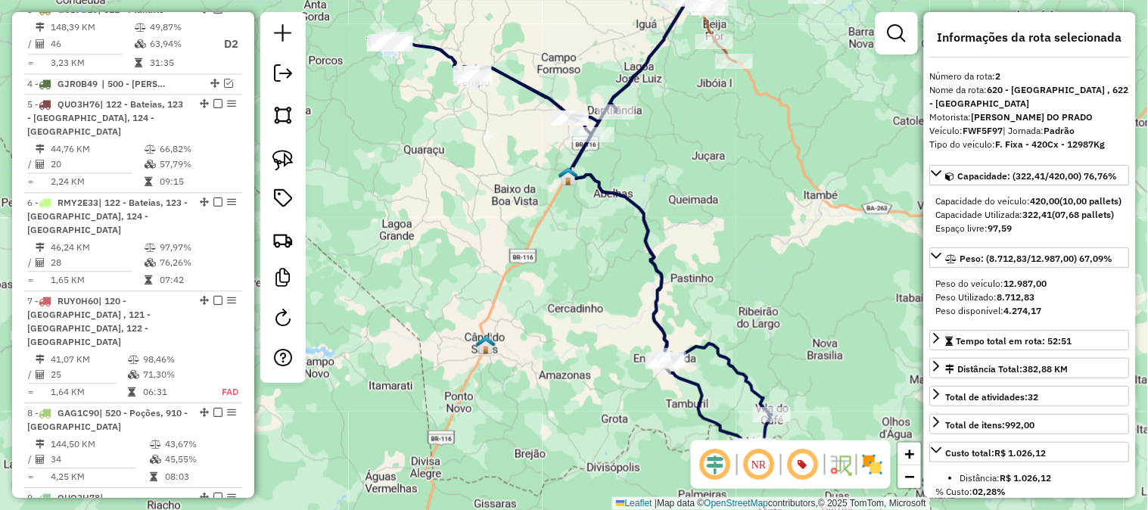
scroll to position [723, 0]
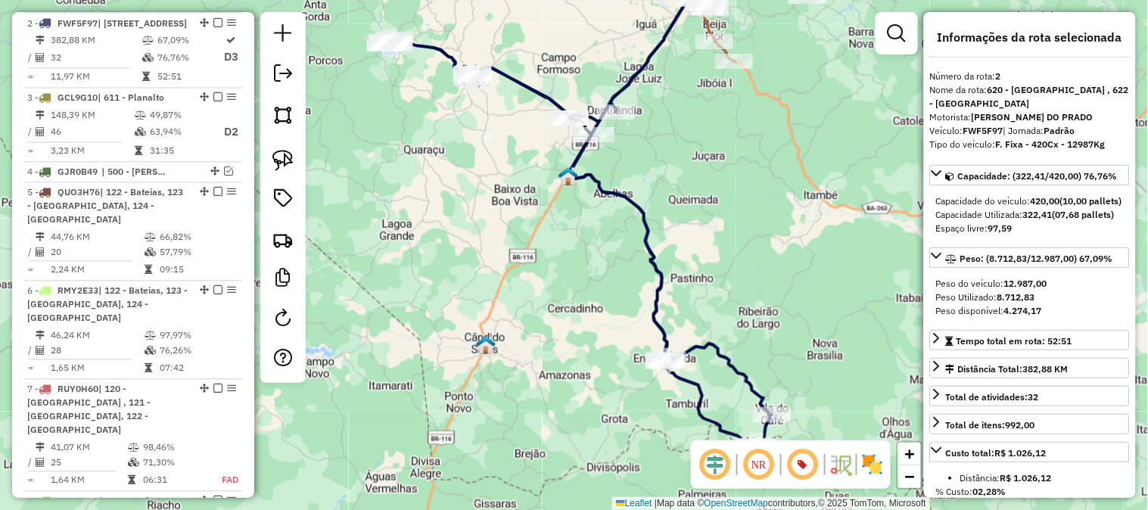
drag, startPoint x: 693, startPoint y: 169, endPoint x: 643, endPoint y: 204, distance: 61.3
click at [643, 204] on div "Janela de atendimento Grade de atendimento Capacidade Transportadoras Veículos …" at bounding box center [574, 255] width 1148 height 510
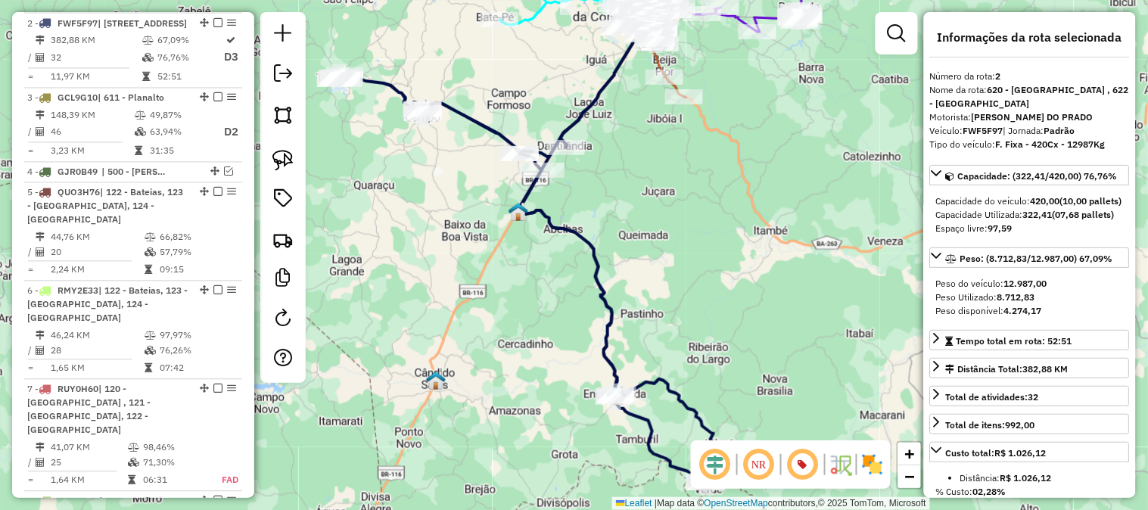
click at [573, 228] on icon at bounding box center [529, 244] width 384 height 479
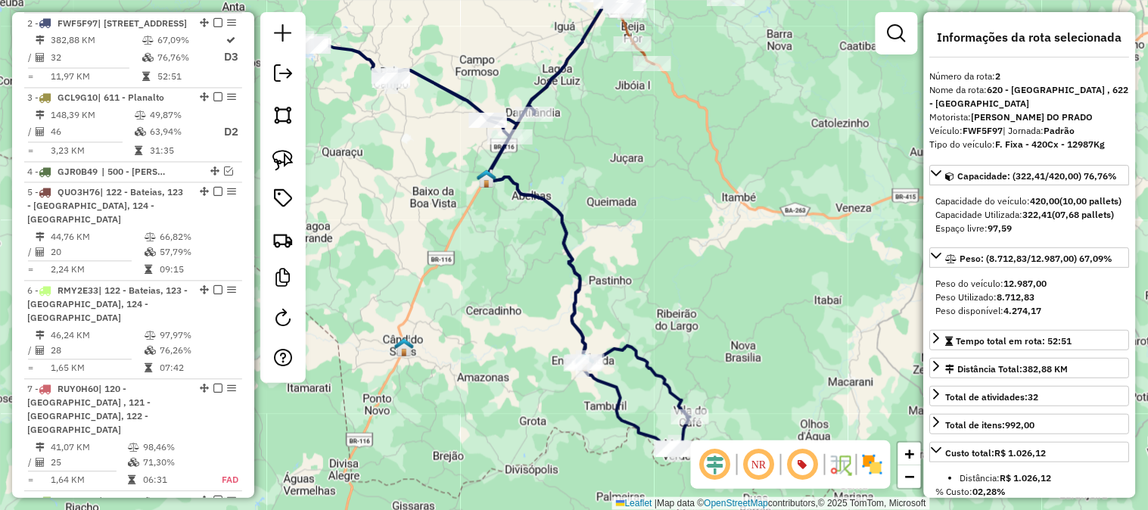
drag, startPoint x: 713, startPoint y: 270, endPoint x: 651, endPoint y: 187, distance: 103.8
click at [651, 187] on div "Janela de atendimento Grade de atendimento Capacidade Transportadoras Veículos …" at bounding box center [574, 255] width 1148 height 510
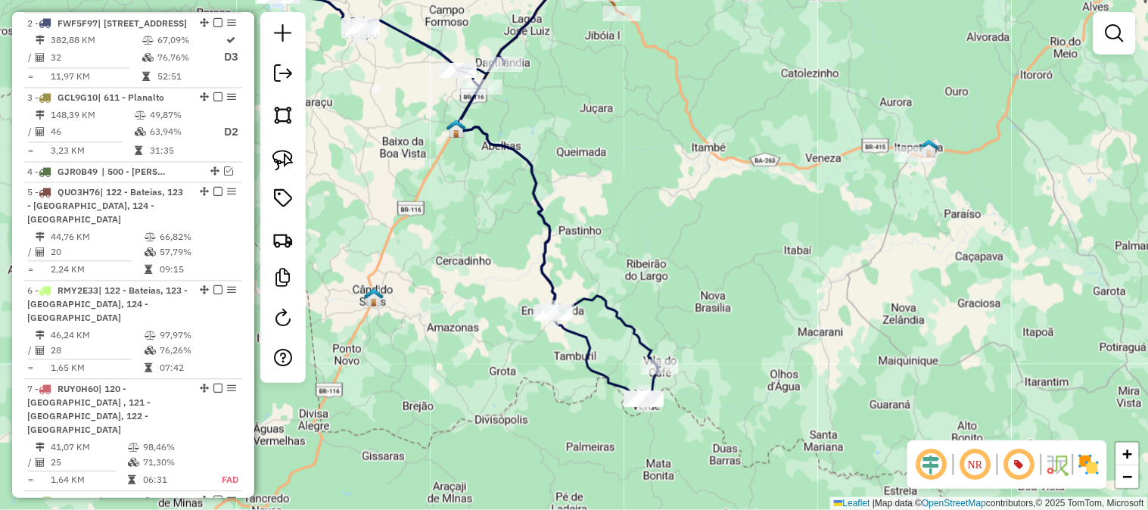
click at [594, 297] on icon at bounding box center [467, 174] width 384 height 451
select select "**********"
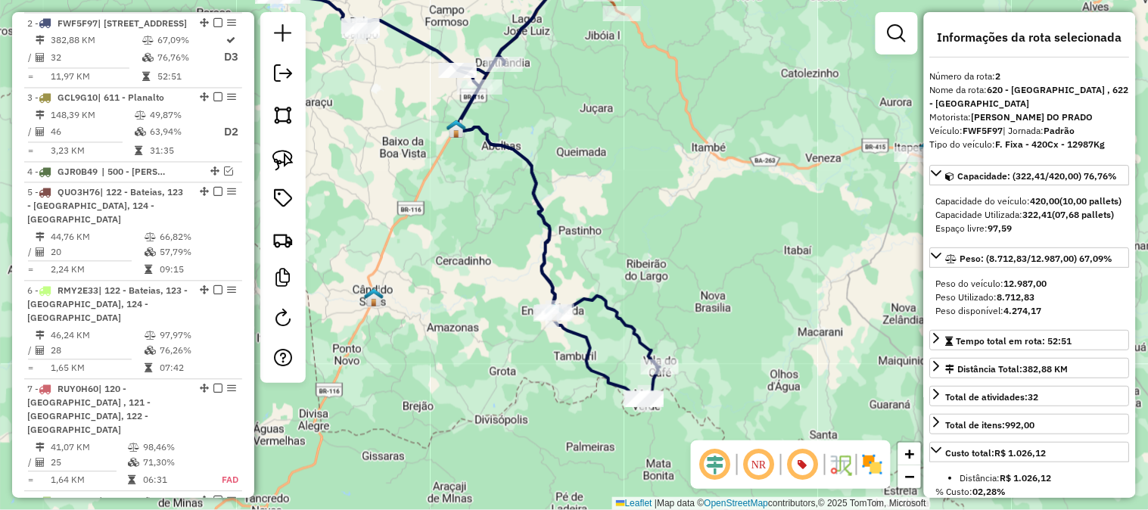
click at [536, 208] on icon at bounding box center [467, 174] width 384 height 451
click at [717, 280] on div "Janela de atendimento Grade de atendimento Capacidade Transportadoras Veículos …" at bounding box center [574, 255] width 1148 height 510
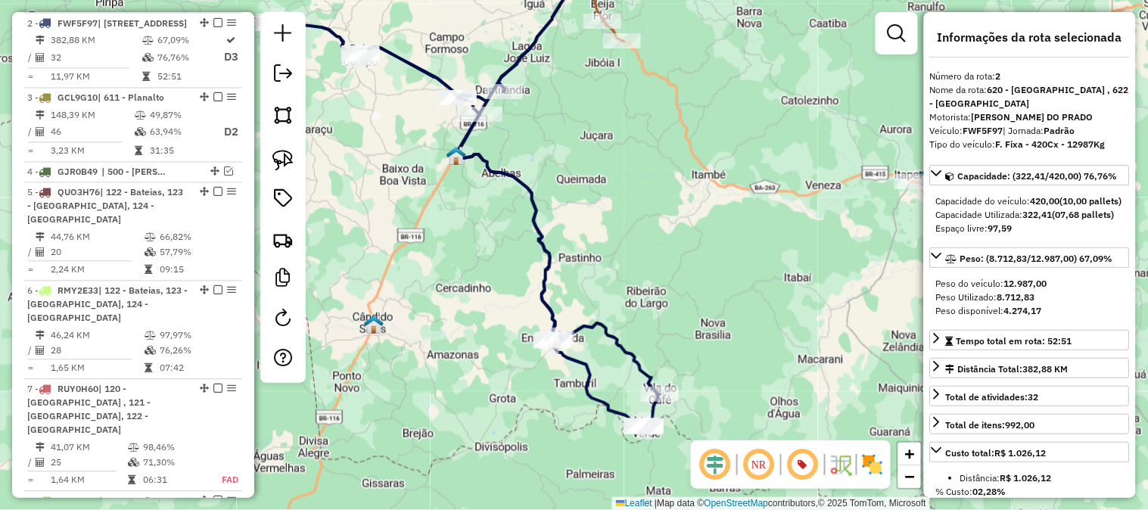
click at [541, 244] on icon at bounding box center [467, 188] width 384 height 478
click at [533, 185] on icon at bounding box center [467, 188] width 384 height 478
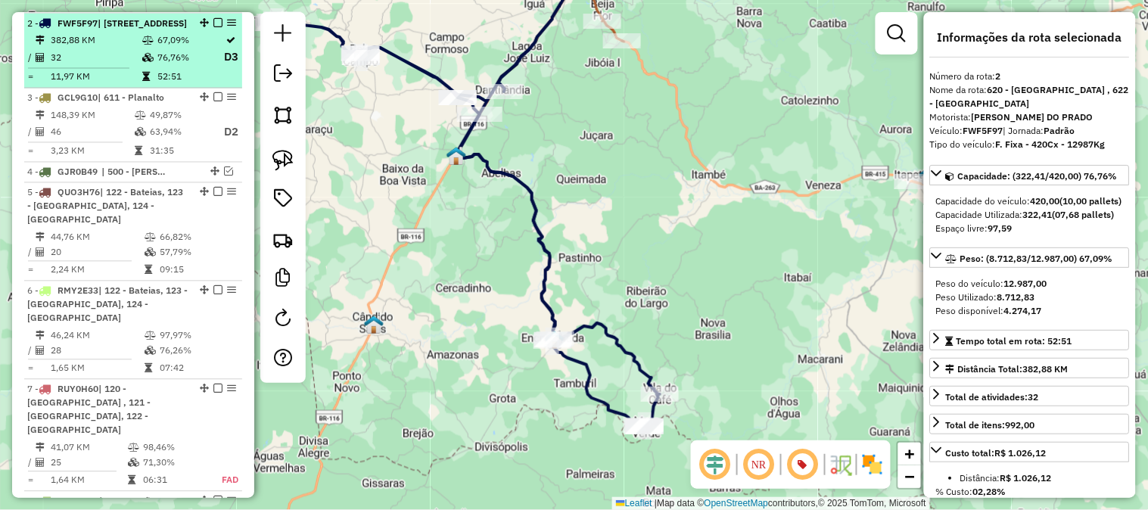
click at [215, 20] on em at bounding box center [217, 22] width 9 height 9
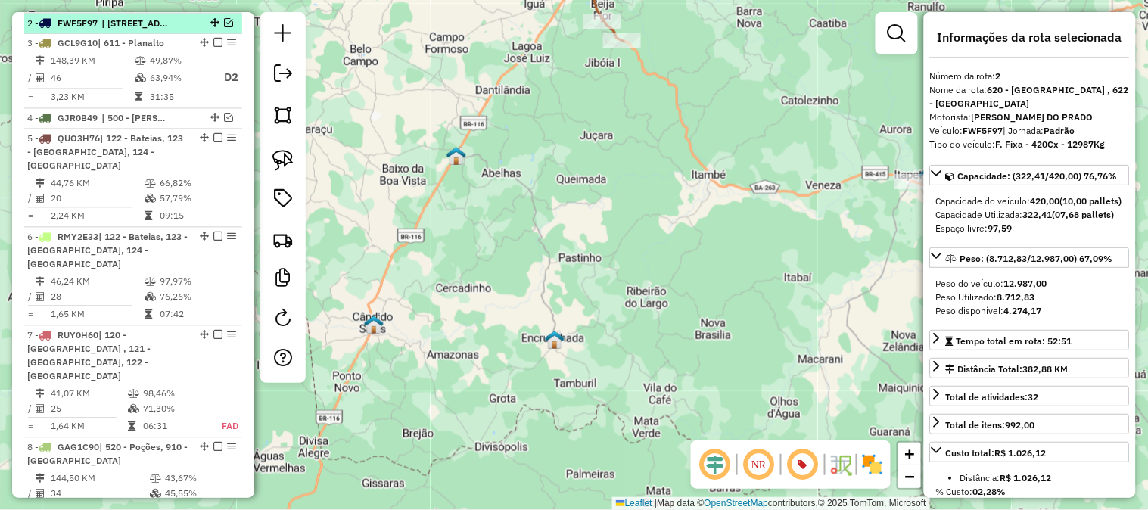
click at [224, 20] on em at bounding box center [228, 22] width 9 height 9
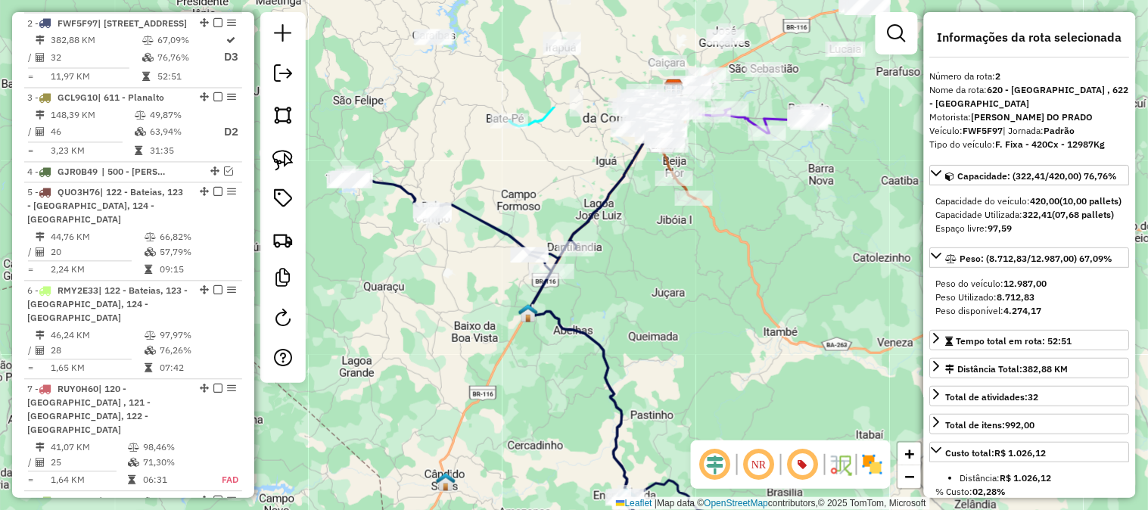
drag, startPoint x: 580, startPoint y: 175, endPoint x: 653, endPoint y: 333, distance: 174.0
click at [653, 333] on div "Janela de atendimento Grade de atendimento Capacidade Transportadoras Veículos …" at bounding box center [574, 255] width 1148 height 510
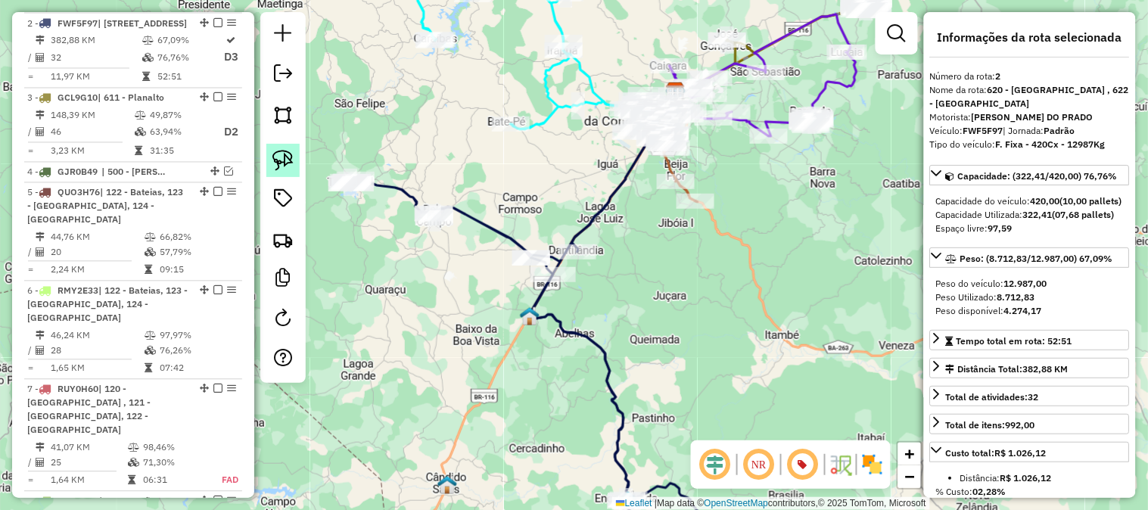
click at [297, 157] on link at bounding box center [282, 160] width 33 height 33
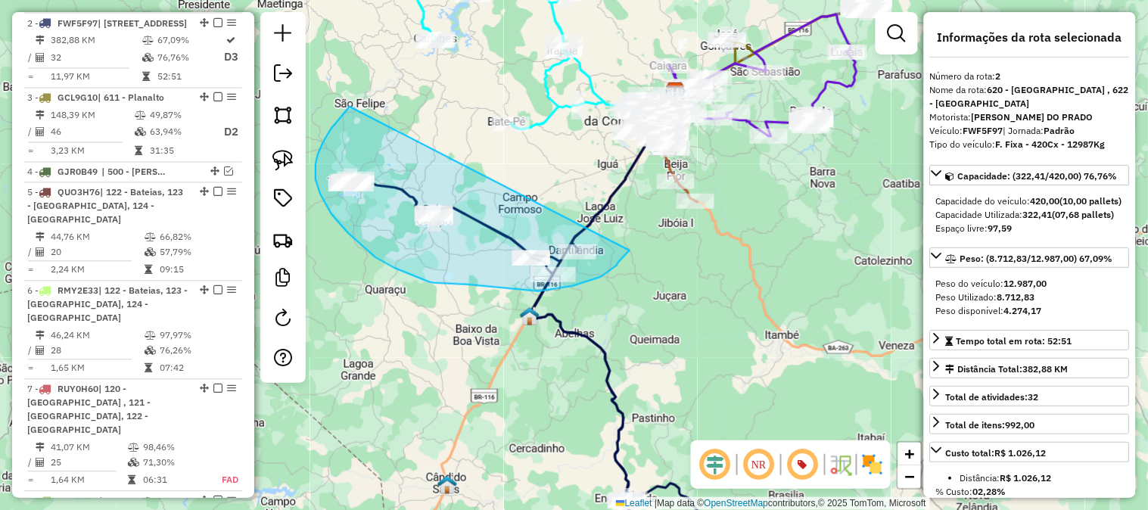
drag, startPoint x: 350, startPoint y: 107, endPoint x: 634, endPoint y: 238, distance: 313.4
click at [634, 238] on div "Janela de atendimento Grade de atendimento Capacidade Transportadoras Veículos …" at bounding box center [574, 255] width 1148 height 510
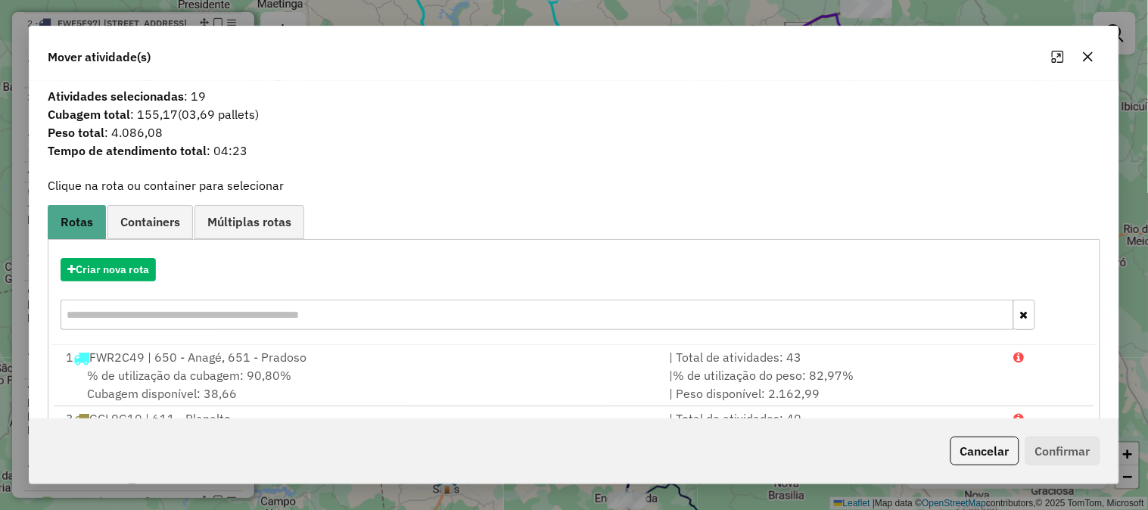
drag, startPoint x: 162, startPoint y: 141, endPoint x: 113, endPoint y: 132, distance: 49.3
click at [113, 132] on div "Atividades selecionadas : 19 Cubagem total : 155,17 (03,69 pallets) Peso total …" at bounding box center [574, 128] width 1071 height 83
click at [113, 132] on span "Peso total : 4.086,08" at bounding box center [574, 132] width 1071 height 18
click at [1008, 442] on button "Cancelar" at bounding box center [984, 451] width 69 height 29
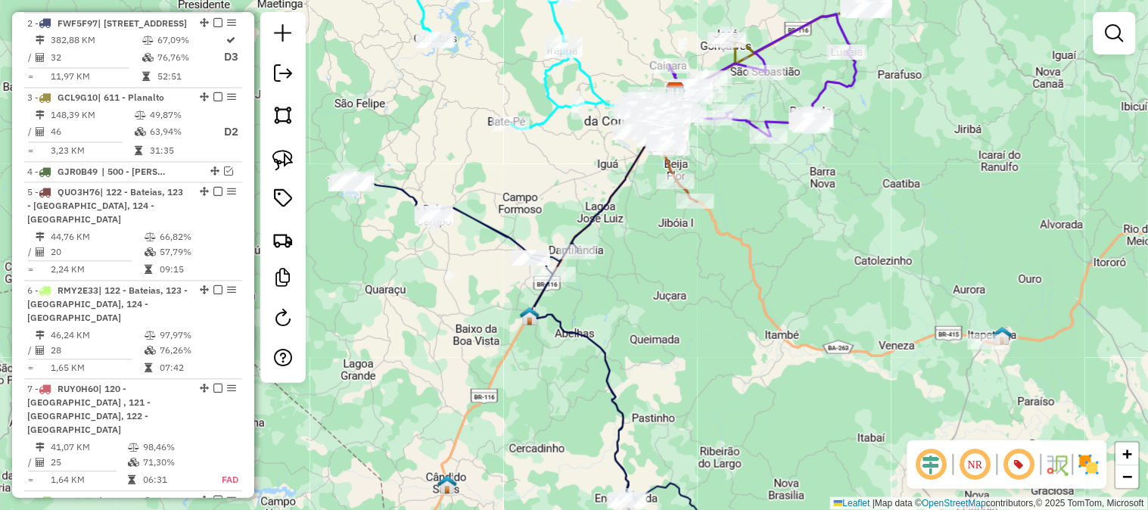
click at [607, 365] on icon at bounding box center [541, 335] width 384 height 452
select select "**********"
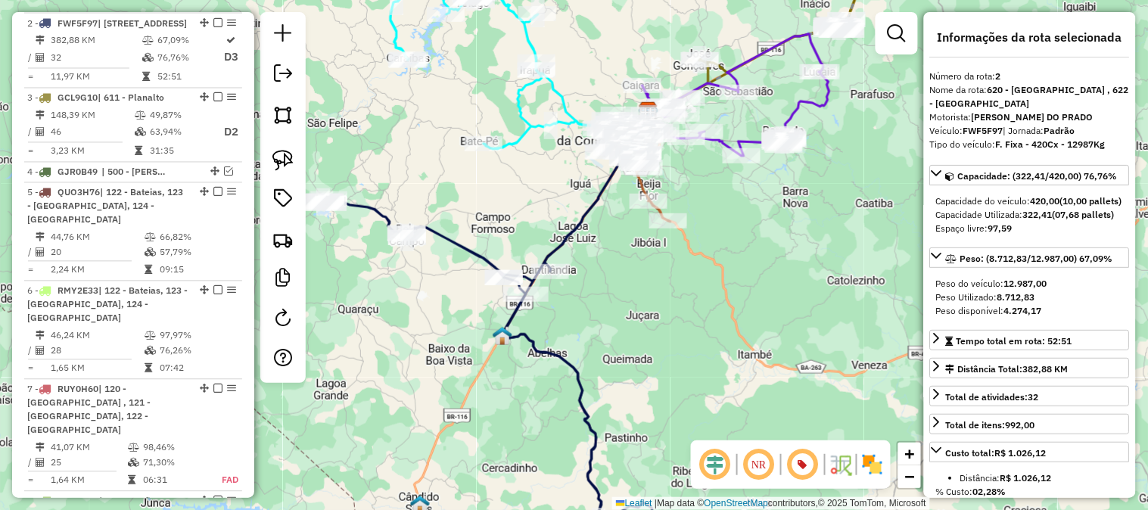
click at [568, 365] on icon at bounding box center [510, 345] width 376 height 433
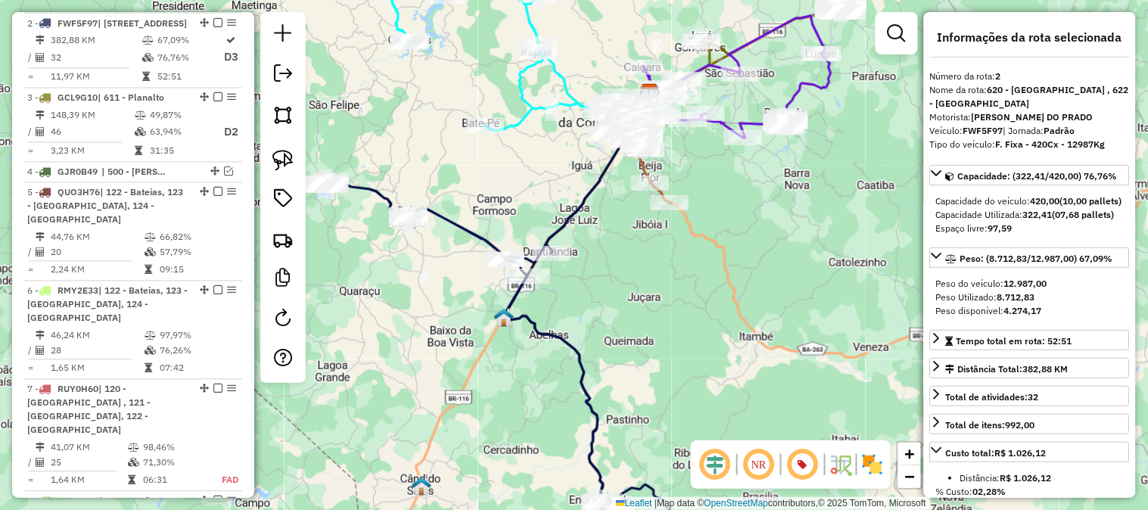
drag, startPoint x: 598, startPoint y: 374, endPoint x: 601, endPoint y: 325, distance: 49.3
click at [601, 327] on div "Janela de atendimento Grade de atendimento Capacidade Transportadoras Veículos …" at bounding box center [574, 255] width 1148 height 510
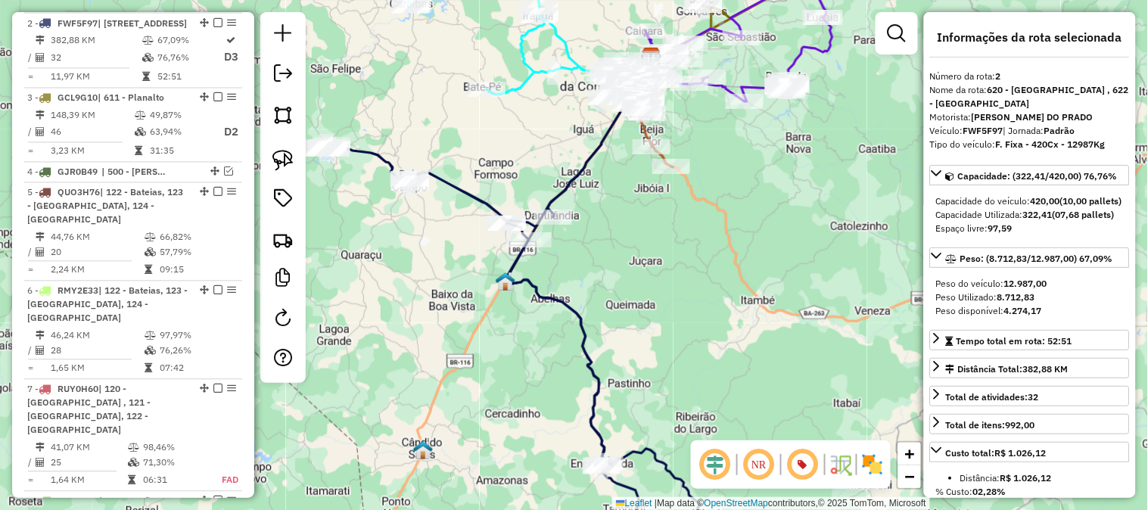
click at [583, 336] on icon at bounding box center [517, 313] width 384 height 479
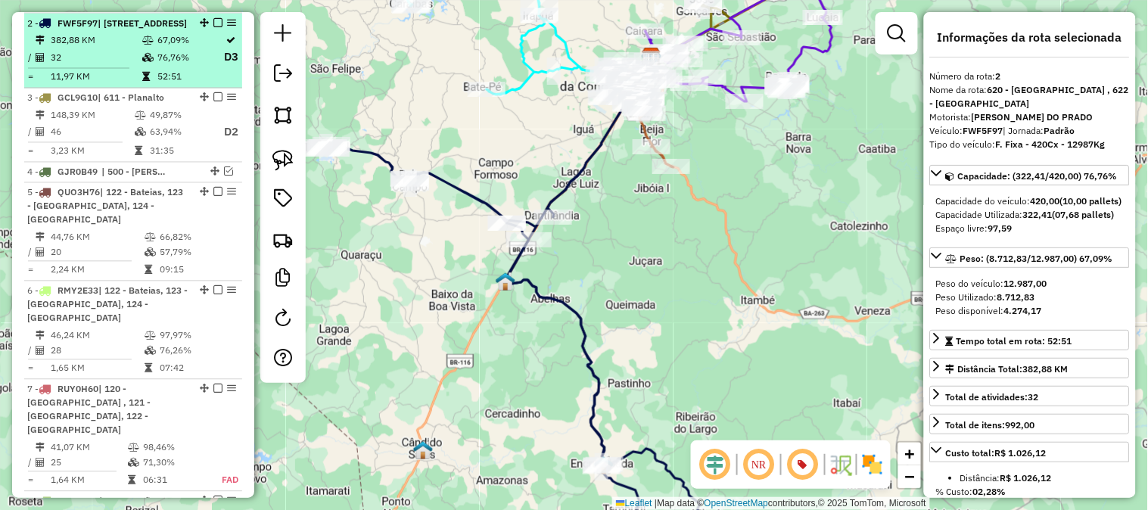
click at [213, 23] on em at bounding box center [217, 22] width 9 height 9
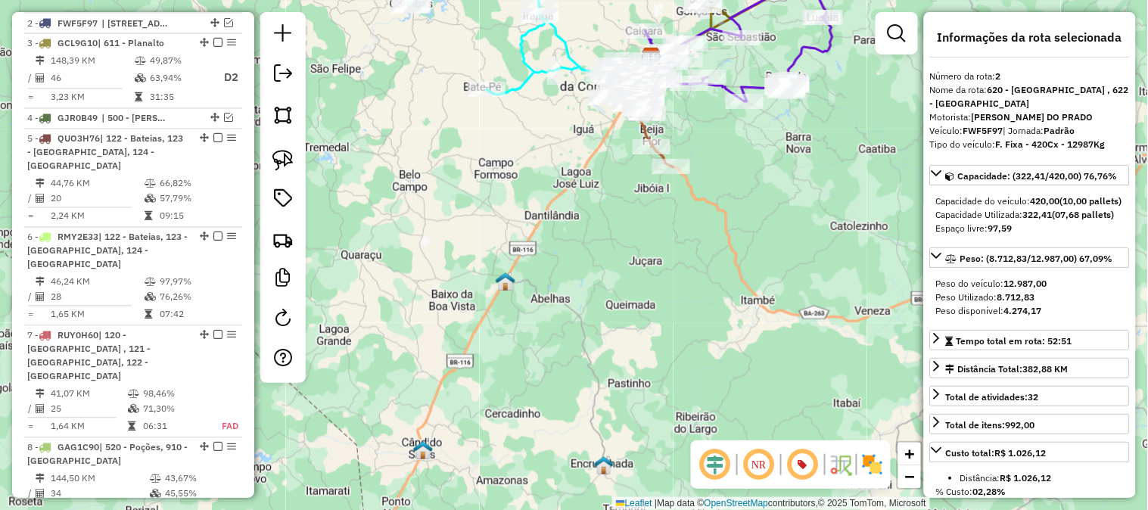
drag, startPoint x: 747, startPoint y: 177, endPoint x: 769, endPoint y: 321, distance: 145.4
click at [769, 319] on div "Janela de atendimento Grade de atendimento Capacidade Transportadoras Veículos …" at bounding box center [574, 255] width 1148 height 510
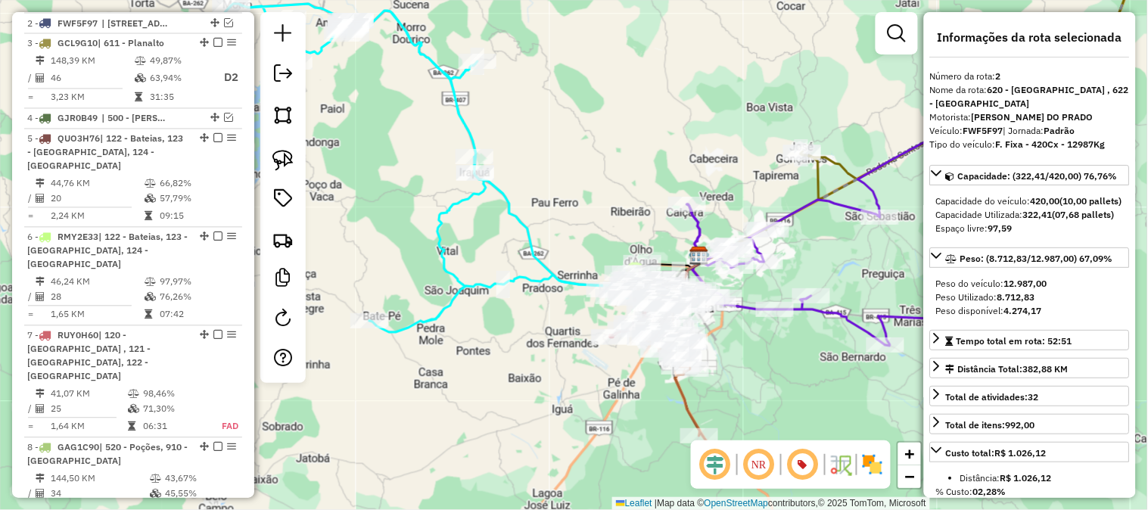
drag, startPoint x: 643, startPoint y: 163, endPoint x: 700, endPoint y: 167, distance: 56.9
click at [700, 167] on div "Janela de atendimento Grade de atendimento Capacidade Transportadoras Veículos …" at bounding box center [574, 255] width 1148 height 510
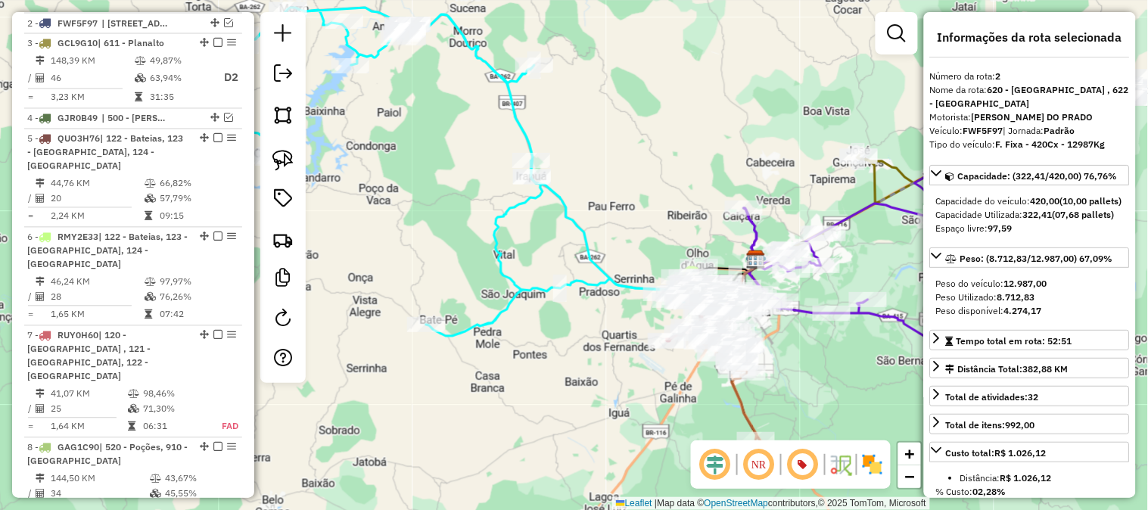
click at [566, 213] on icon at bounding box center [645, 236] width 228 height 119
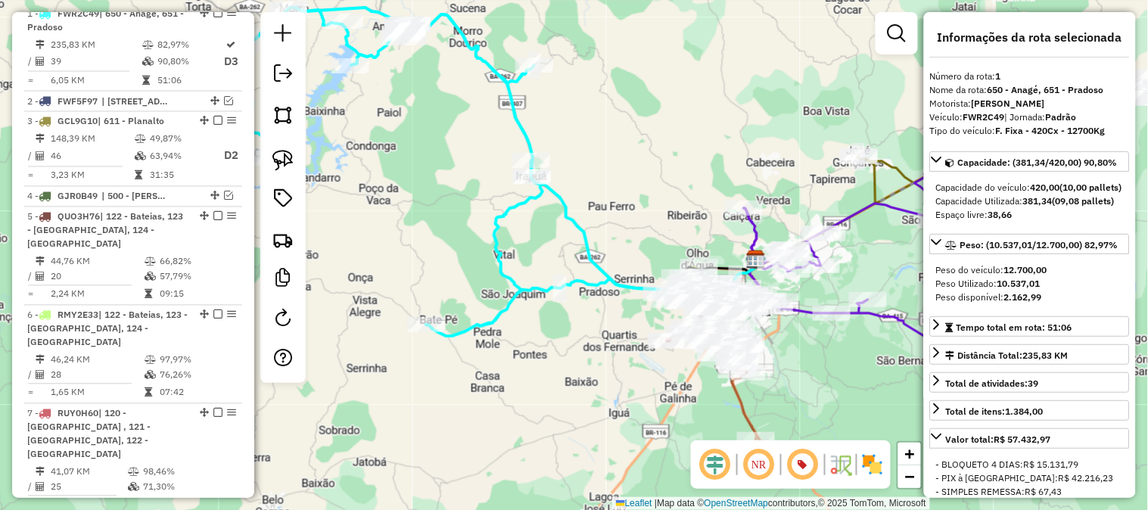
scroll to position [636, 0]
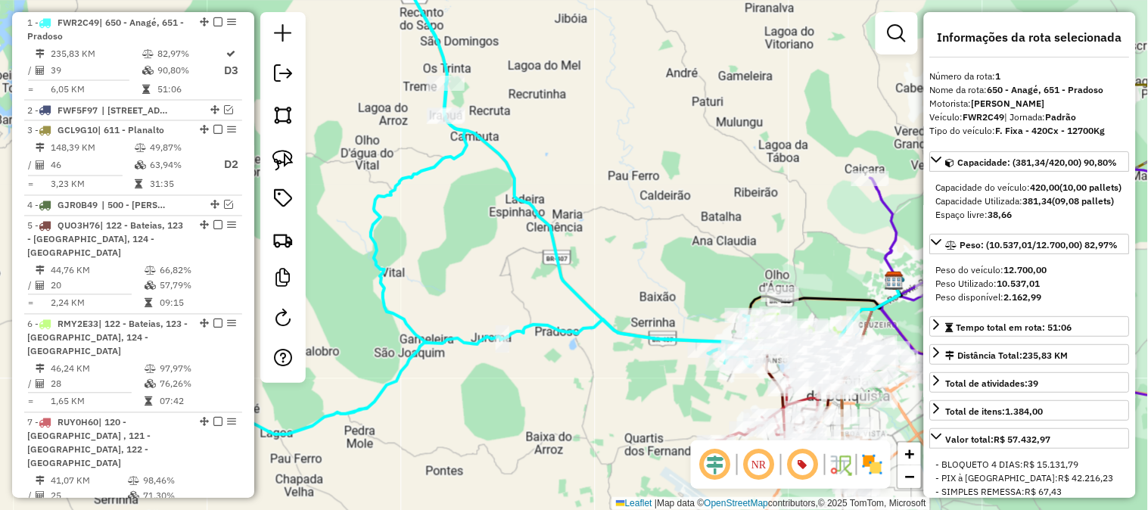
drag, startPoint x: 664, startPoint y: 284, endPoint x: 621, endPoint y: 202, distance: 92.4
click at [621, 202] on div "Janela de atendimento Grade de atendimento Capacidade Transportadoras Veículos …" at bounding box center [574, 255] width 1148 height 510
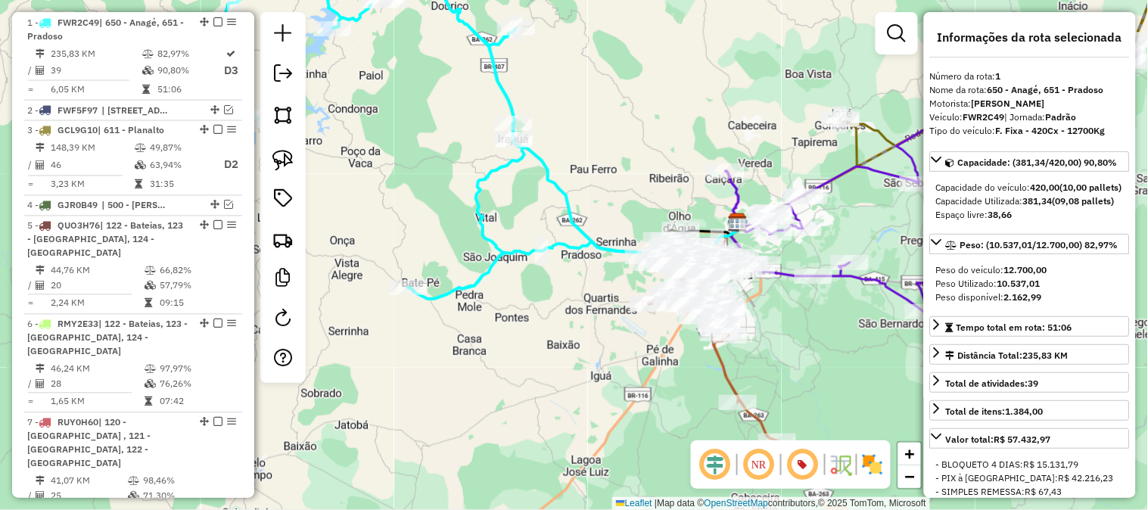
drag, startPoint x: 471, startPoint y: 190, endPoint x: 557, endPoint y: 281, distance: 125.8
click at [557, 281] on icon at bounding box center [444, 134] width 445 height 328
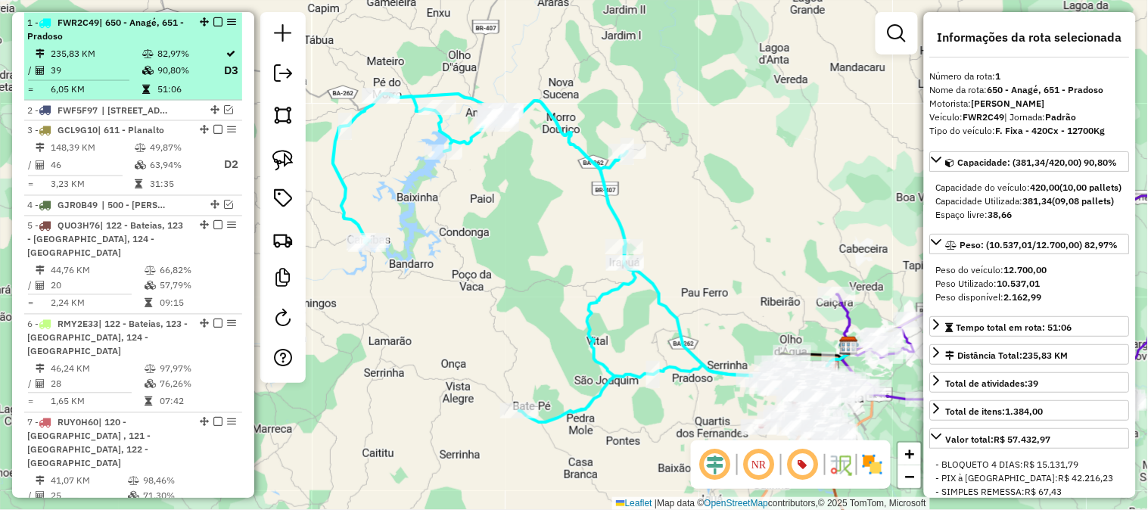
click at [215, 19] on em at bounding box center [217, 21] width 9 height 9
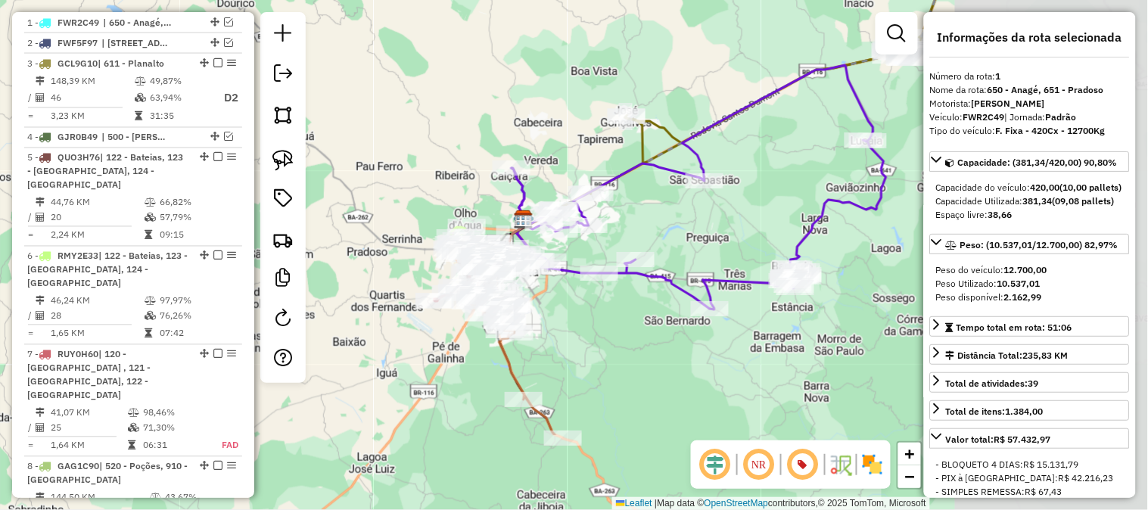
drag, startPoint x: 702, startPoint y: 174, endPoint x: 362, endPoint y: 39, distance: 366.1
click at [364, 40] on div "Janela de atendimento Grade de atendimento Capacidade Transportadoras Veículos …" at bounding box center [574, 255] width 1148 height 510
click at [362, 39] on div "Janela de atendimento Grade de atendimento Capacidade Transportadoras Veículos …" at bounding box center [574, 255] width 1148 height 510
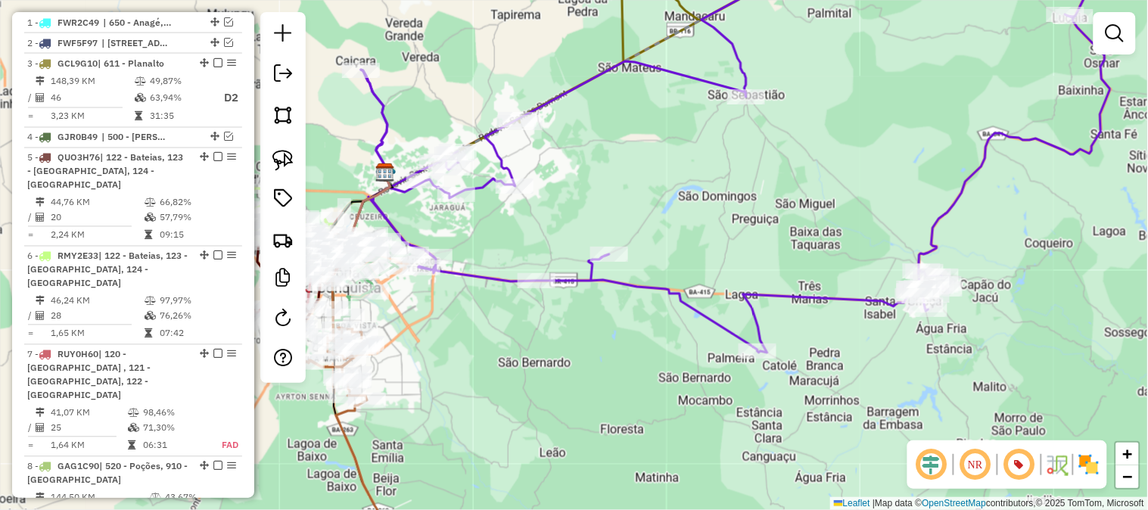
click at [759, 298] on icon at bounding box center [735, 150] width 749 height 403
select select "**********"
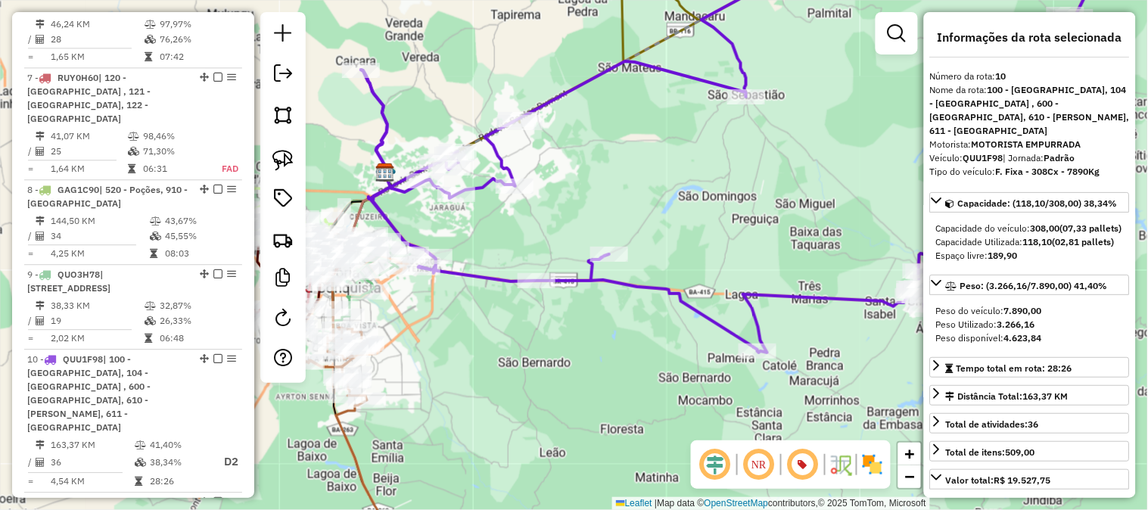
scroll to position [1195, 0]
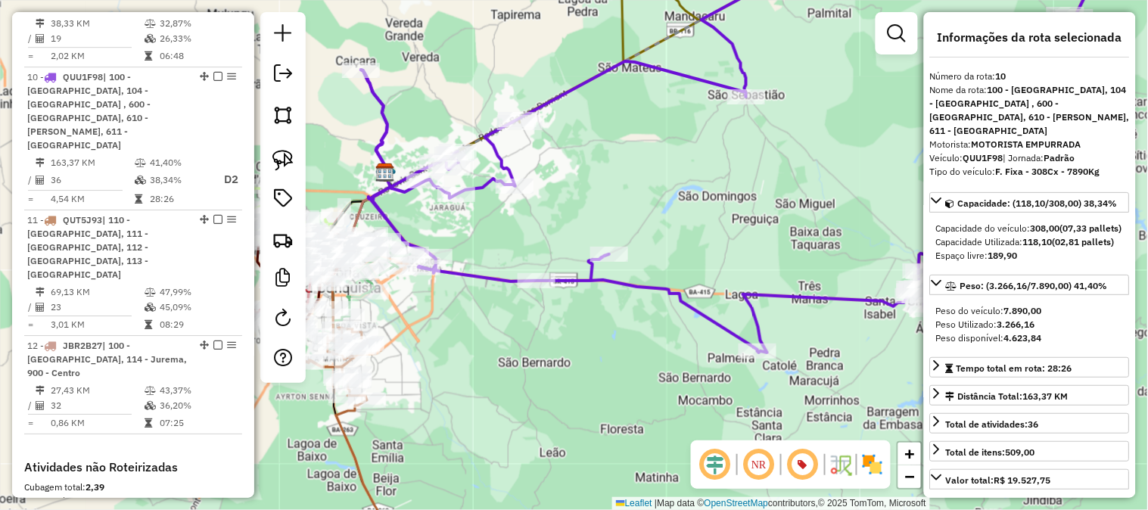
drag, startPoint x: 775, startPoint y: 229, endPoint x: 726, endPoint y: 238, distance: 50.0
click at [726, 238] on div "Janela de atendimento Grade de atendimento Capacidade Transportadoras Veículos …" at bounding box center [574, 255] width 1148 height 510
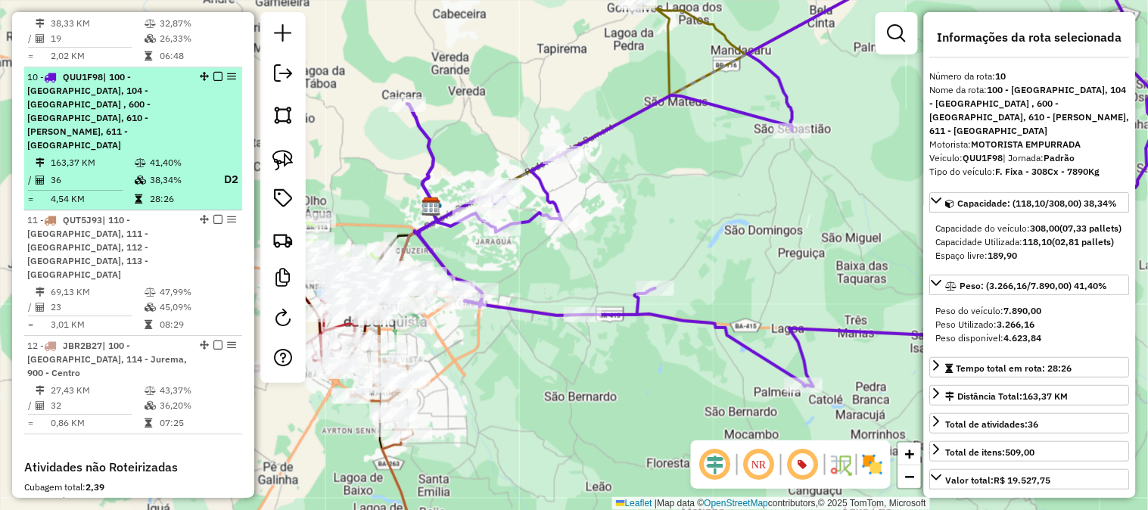
click at [213, 72] on em at bounding box center [217, 76] width 9 height 9
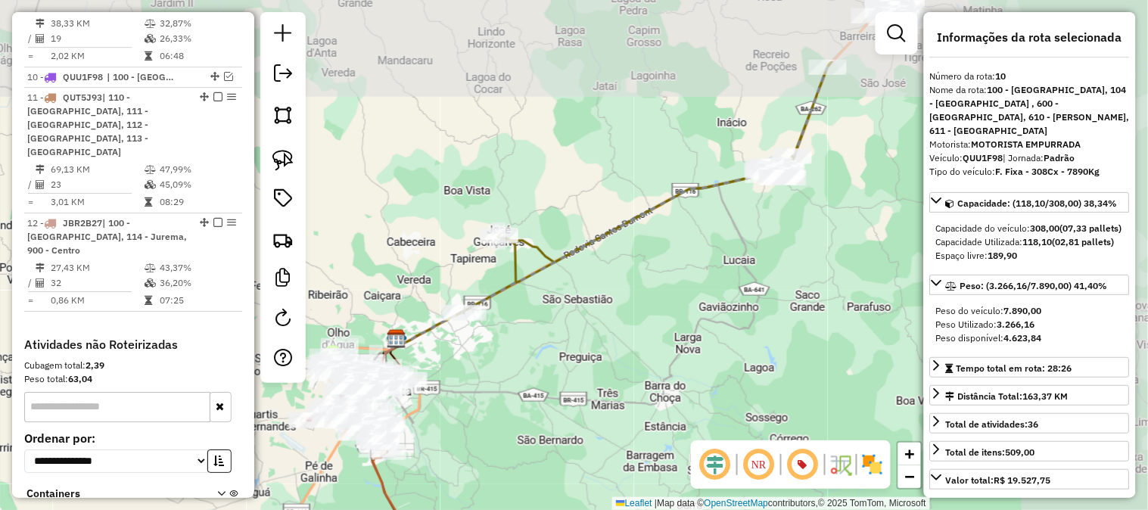
drag, startPoint x: 775, startPoint y: 230, endPoint x: 606, endPoint y: 364, distance: 216.0
click at [606, 364] on div "Janela de atendimento Grade de atendimento Capacidade Transportadoras Veículos …" at bounding box center [574, 255] width 1148 height 510
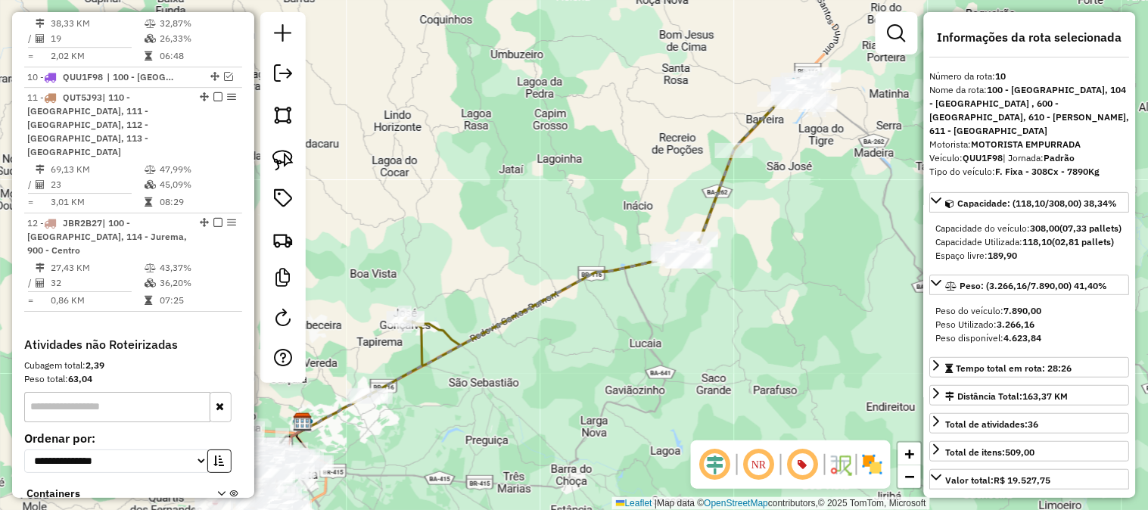
drag, startPoint x: 797, startPoint y: 166, endPoint x: 676, endPoint y: 285, distance: 170.1
click at [656, 322] on div "Janela de atendimento Grade de atendimento Capacidade Transportadoras Veículos …" at bounding box center [574, 255] width 1148 height 510
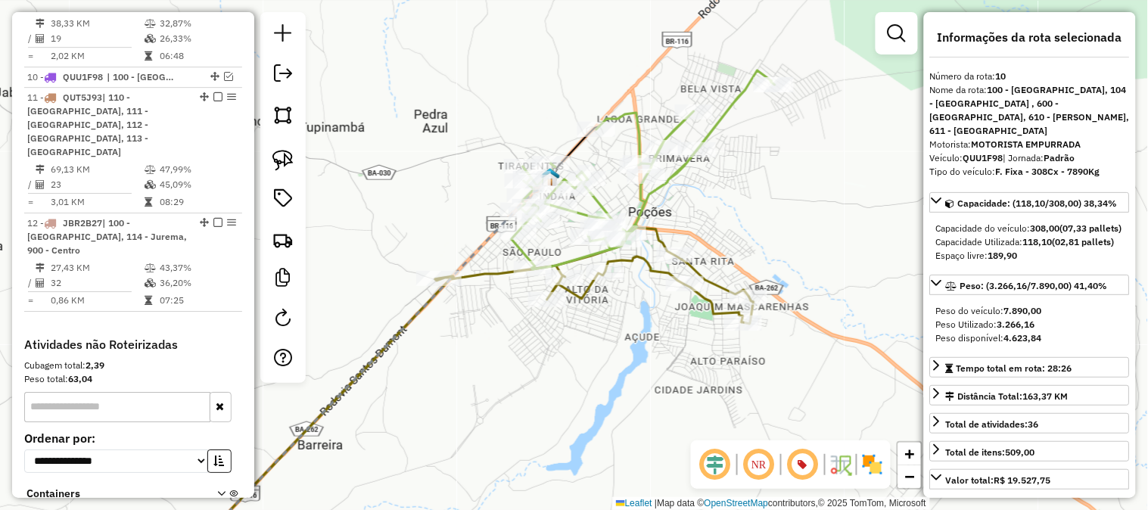
click at [621, 112] on icon at bounding box center [642, 169] width 263 height 199
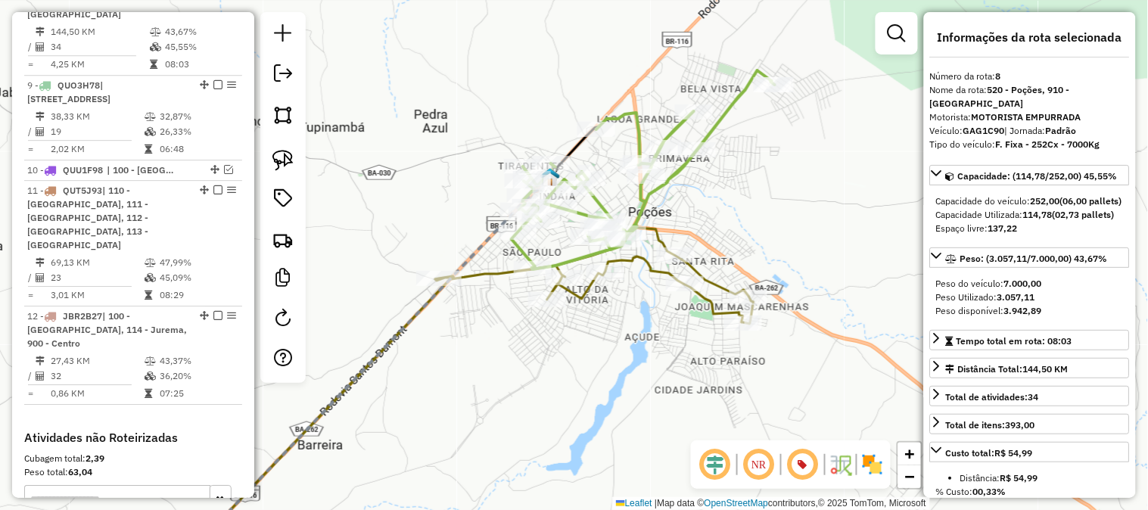
scroll to position [1025, 0]
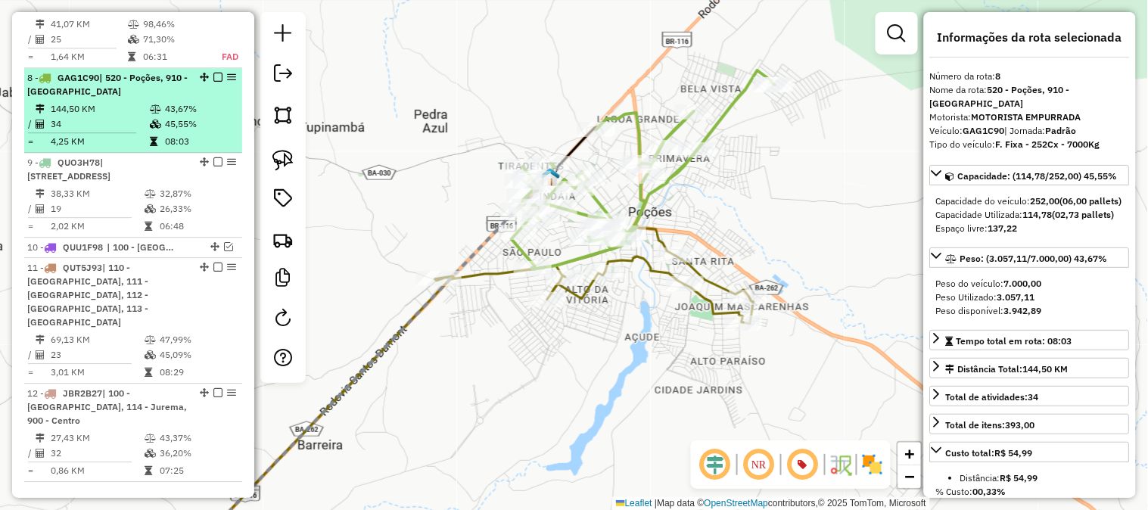
click at [213, 73] on em at bounding box center [217, 77] width 9 height 9
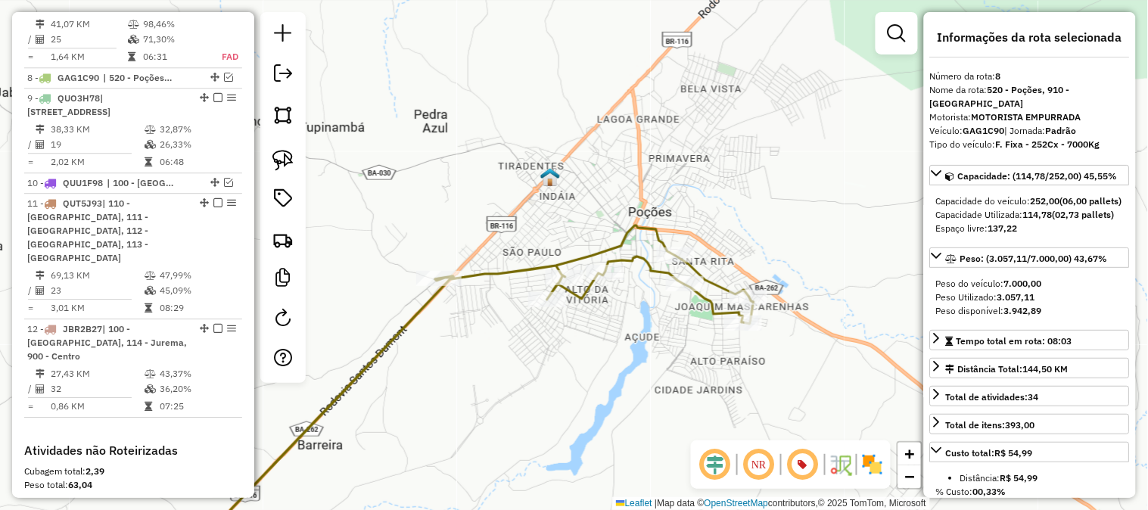
drag, startPoint x: 723, startPoint y: 157, endPoint x: 761, endPoint y: 83, distance: 83.2
click at [747, 104] on div "Janela de atendimento Grade de atendimento Capacidade Transportadoras Veículos …" at bounding box center [574, 255] width 1148 height 510
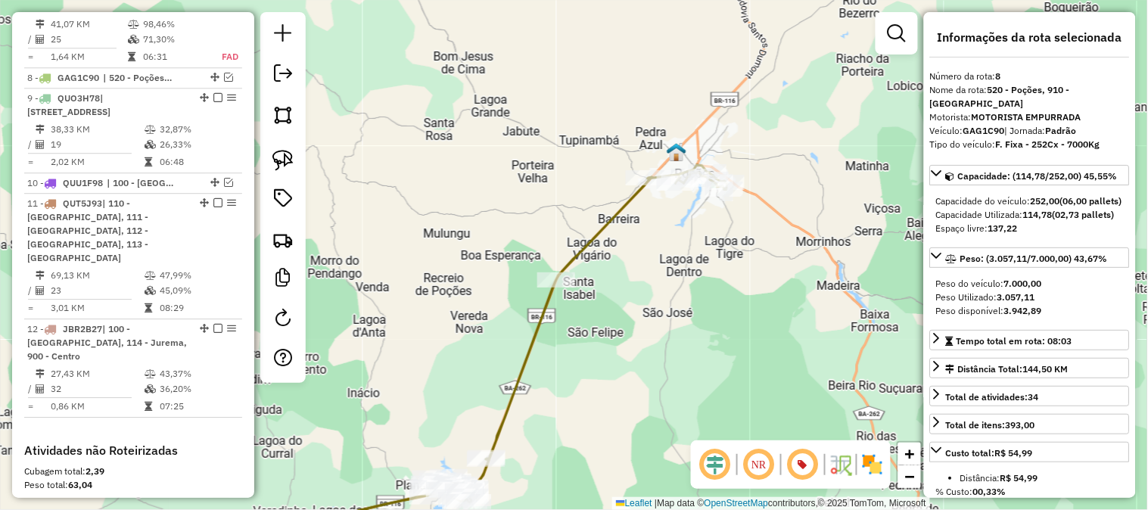
click at [614, 222] on icon at bounding box center [469, 363] width 516 height 396
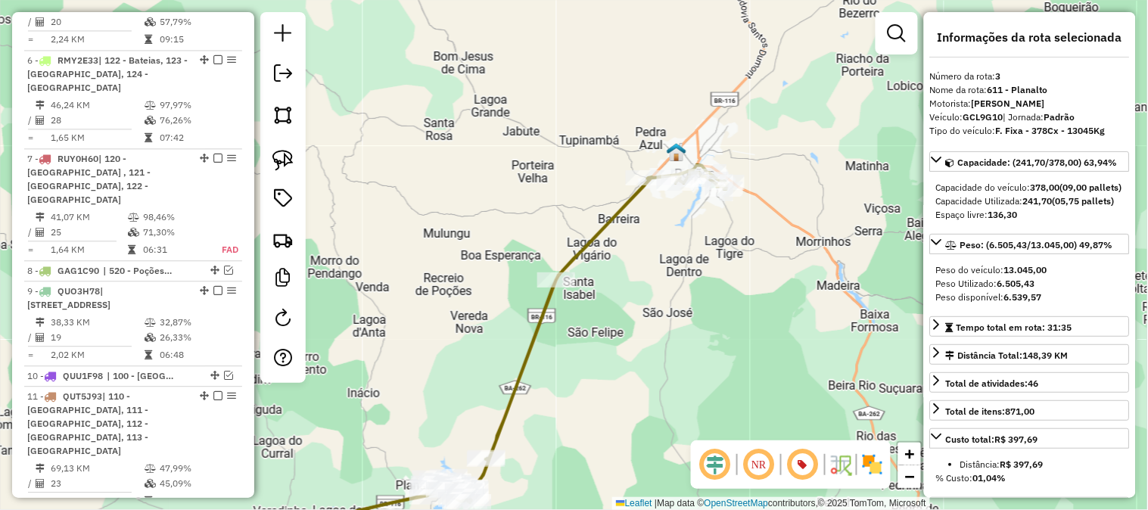
scroll to position [677, 0]
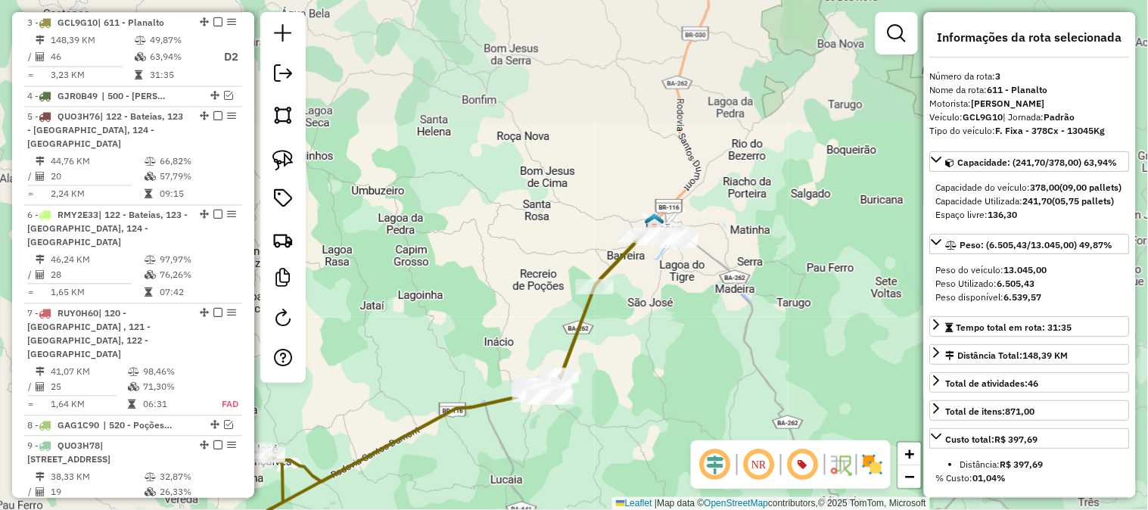
click at [707, 207] on div "Janela de atendimento Grade de atendimento Capacidade Transportadoras Veículos …" at bounding box center [574, 255] width 1148 height 510
click at [707, 204] on div "Janela de atendimento Grade de atendimento Capacidade Transportadoras Veículos …" at bounding box center [574, 255] width 1148 height 510
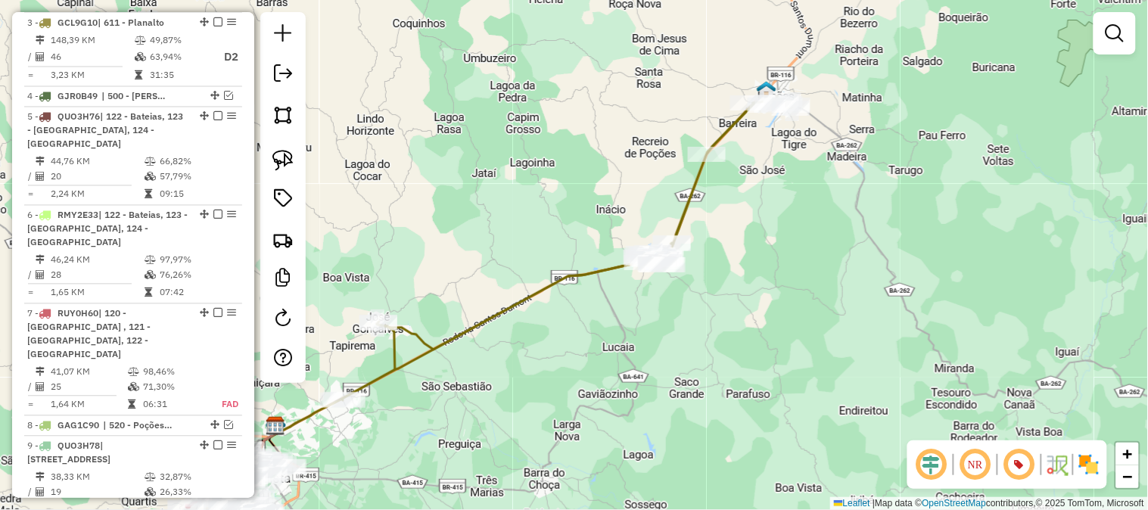
drag, startPoint x: 500, startPoint y: 201, endPoint x: 667, endPoint y: 138, distance: 178.2
click at [657, 141] on div "Janela de atendimento Grade de atendimento Capacidade Transportadoras Veículos …" at bounding box center [574, 255] width 1148 height 510
click at [663, 140] on div "Janela de atendimento Grade de atendimento Capacidade Transportadoras Veículos …" at bounding box center [574, 255] width 1148 height 510
drag, startPoint x: 667, startPoint y: 138, endPoint x: 675, endPoint y: 124, distance: 16.0
click at [671, 134] on div "Janela de atendimento Grade de atendimento Capacidade Transportadoras Veículos …" at bounding box center [574, 255] width 1148 height 510
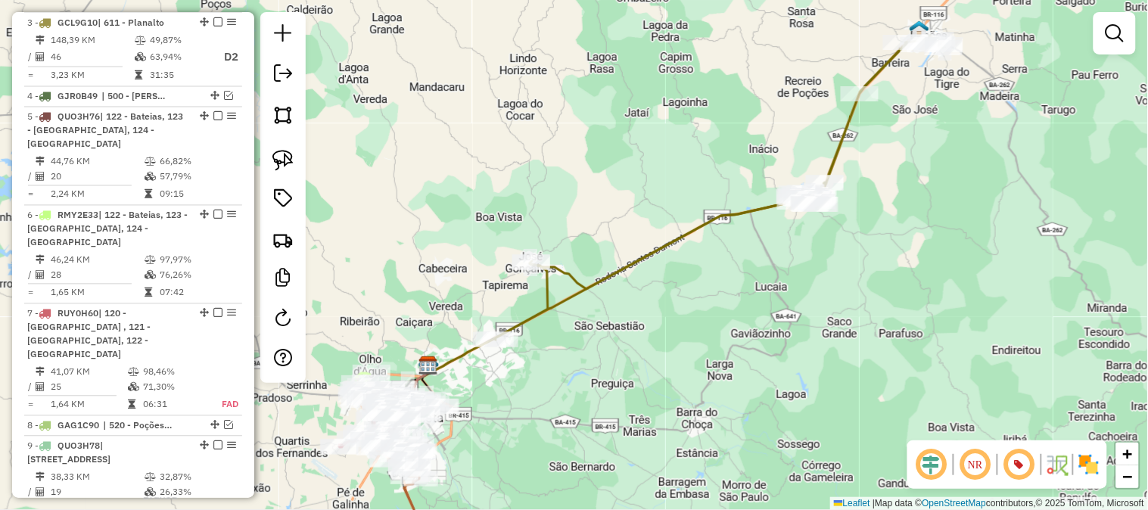
drag, startPoint x: 719, startPoint y: 149, endPoint x: 663, endPoint y: 191, distance: 69.6
click at [664, 191] on div "Janela de atendimento Grade de atendimento Capacidade Transportadoras Veículos …" at bounding box center [574, 255] width 1148 height 510
click at [663, 191] on div "Janela de atendimento Grade de atendimento Capacidade Transportadoras Veículos …" at bounding box center [574, 255] width 1148 height 510
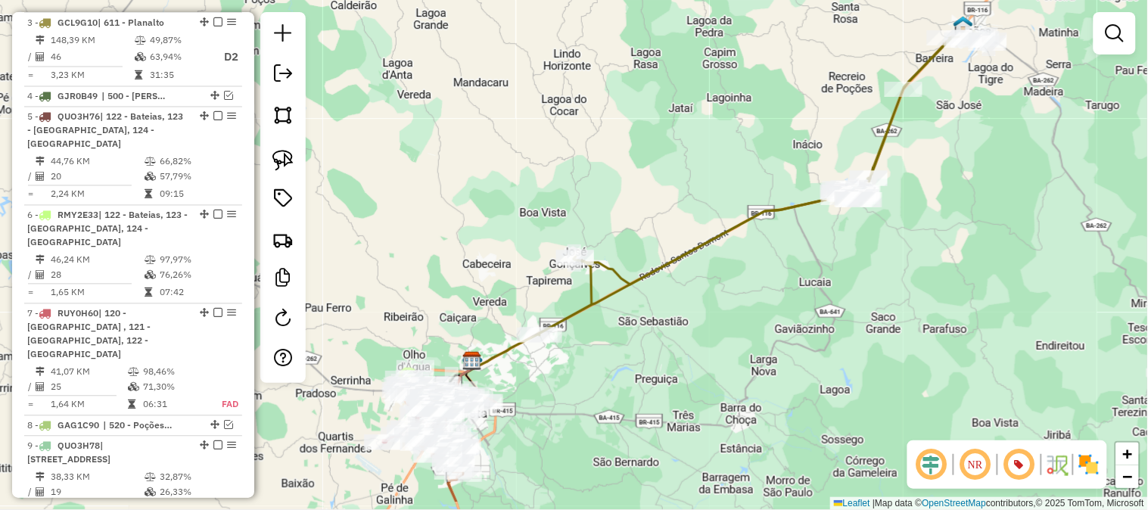
drag, startPoint x: 661, startPoint y: 185, endPoint x: 785, endPoint y: 121, distance: 139.7
click at [782, 125] on div "Janela de atendimento Grade de atendimento Capacidade Transportadoras Veículos …" at bounding box center [574, 255] width 1148 height 510
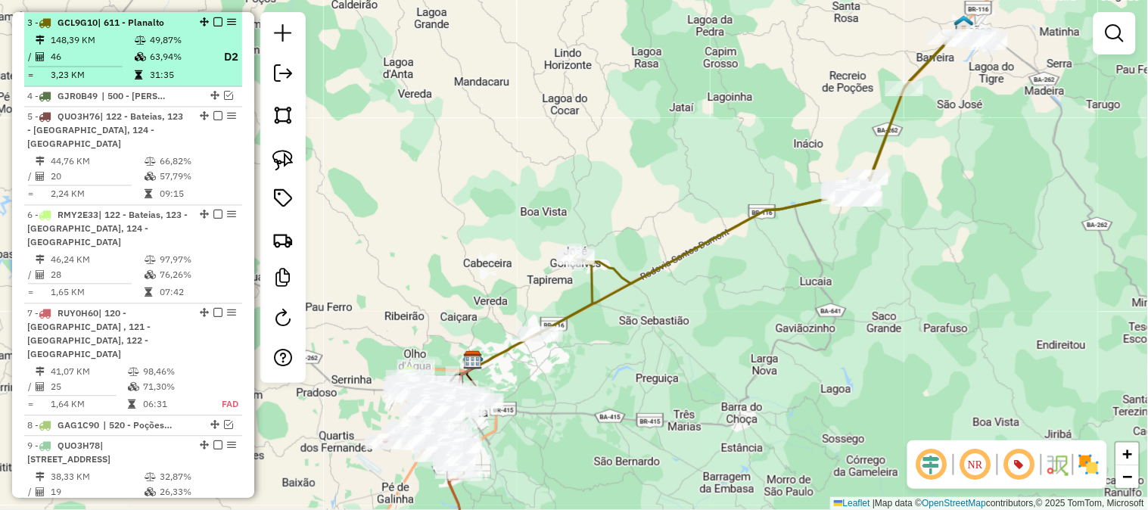
click at [213, 19] on em at bounding box center [217, 21] width 9 height 9
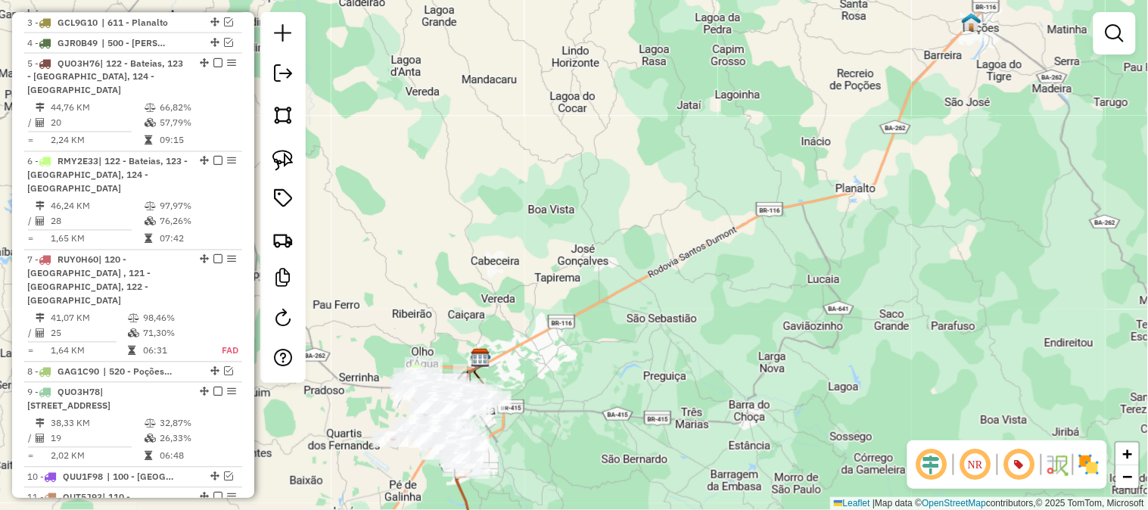
drag, startPoint x: 480, startPoint y: 205, endPoint x: 735, endPoint y: 67, distance: 289.5
click at [723, 74] on div "Janela de atendimento Grade de atendimento Capacidade Transportadoras Veículos …" at bounding box center [574, 255] width 1148 height 510
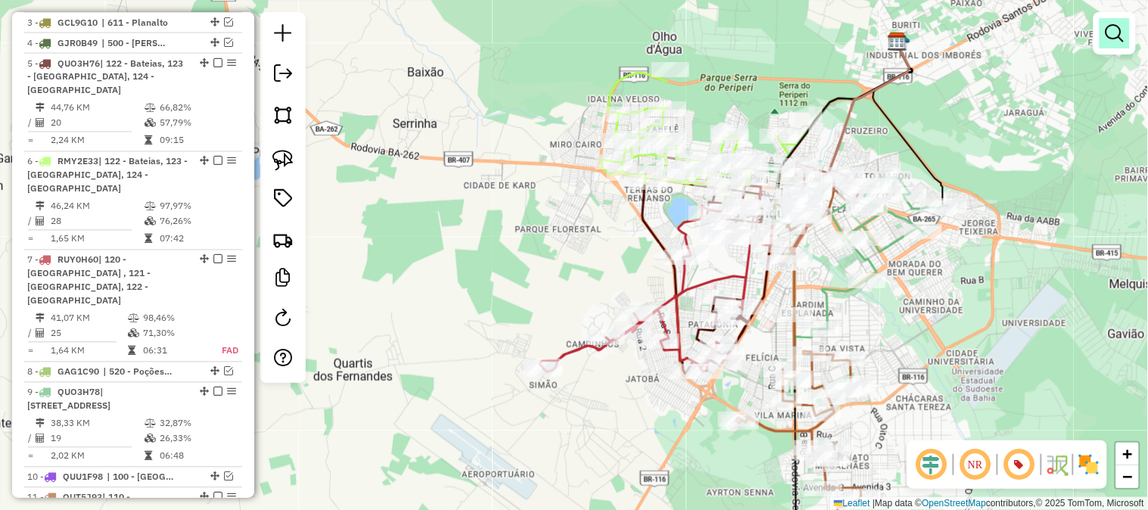
click at [1110, 31] on em at bounding box center [1114, 33] width 18 height 18
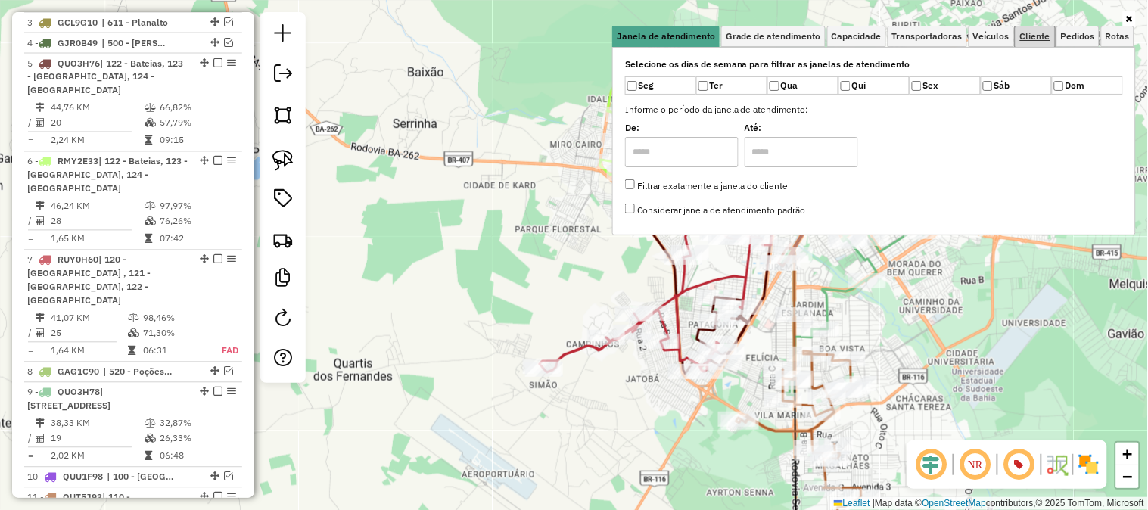
click at [1030, 39] on span "Cliente" at bounding box center [1035, 36] width 30 height 9
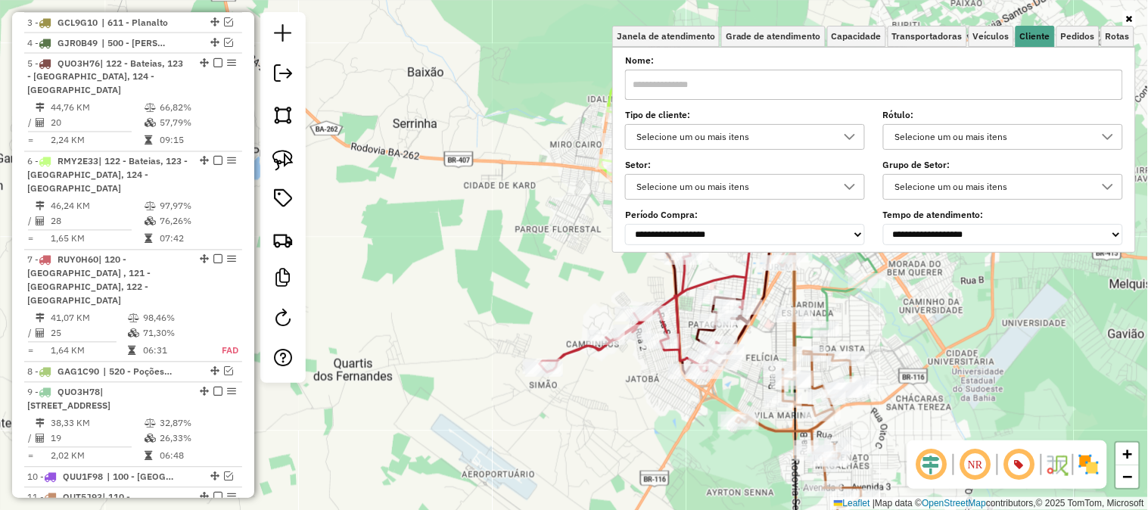
click at [716, 127] on div "Selecione um ou mais itens" at bounding box center [734, 137] width 204 height 24
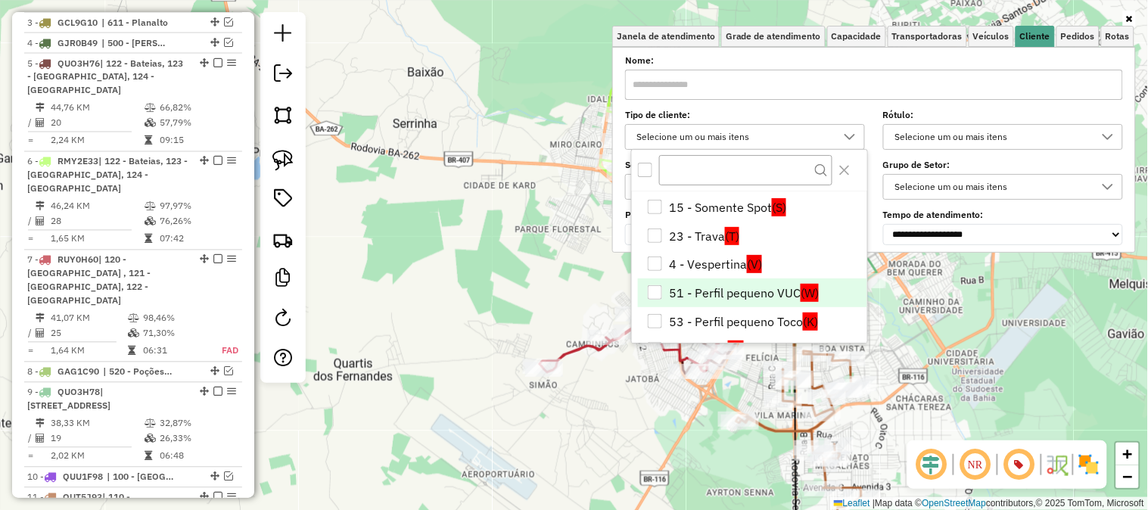
scroll to position [252, 0]
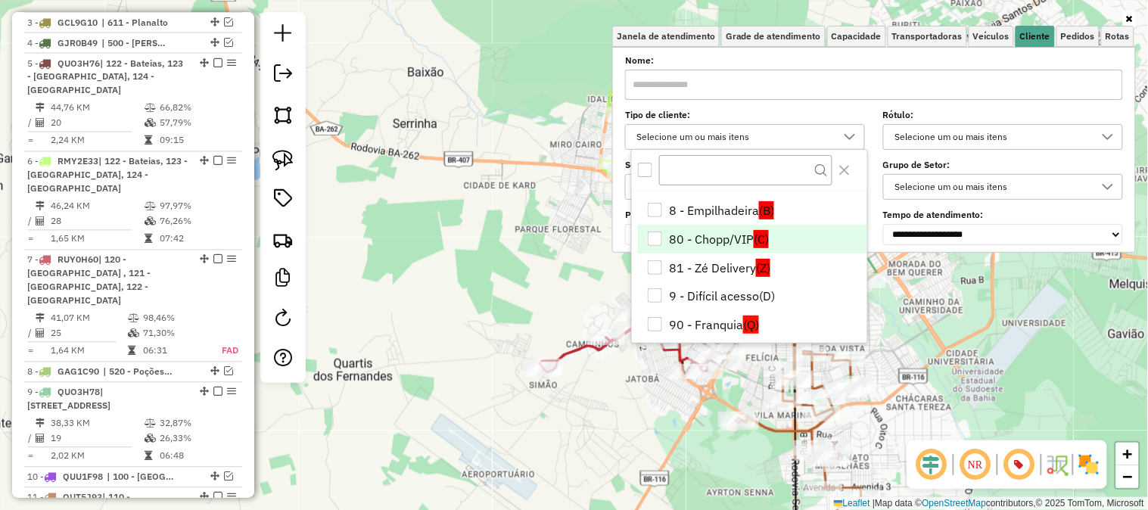
click at [713, 239] on li "80 - Chopp/VIP (C)" at bounding box center [752, 239] width 229 height 29
click at [993, 322] on div "Janela de atendimento Grade de atendimento Capacidade Transportadoras Veículos …" at bounding box center [574, 255] width 1148 height 510
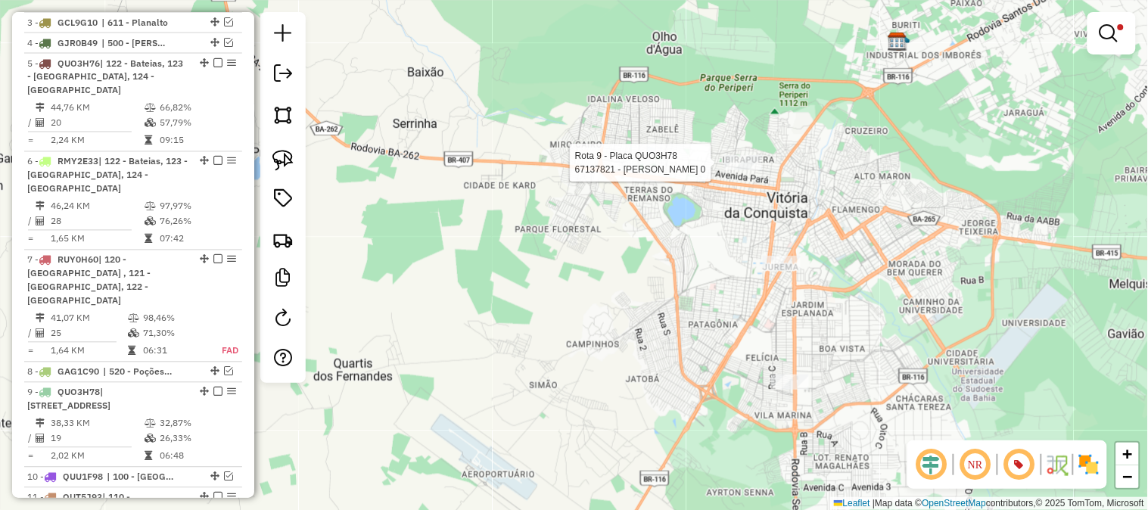
select select "**********"
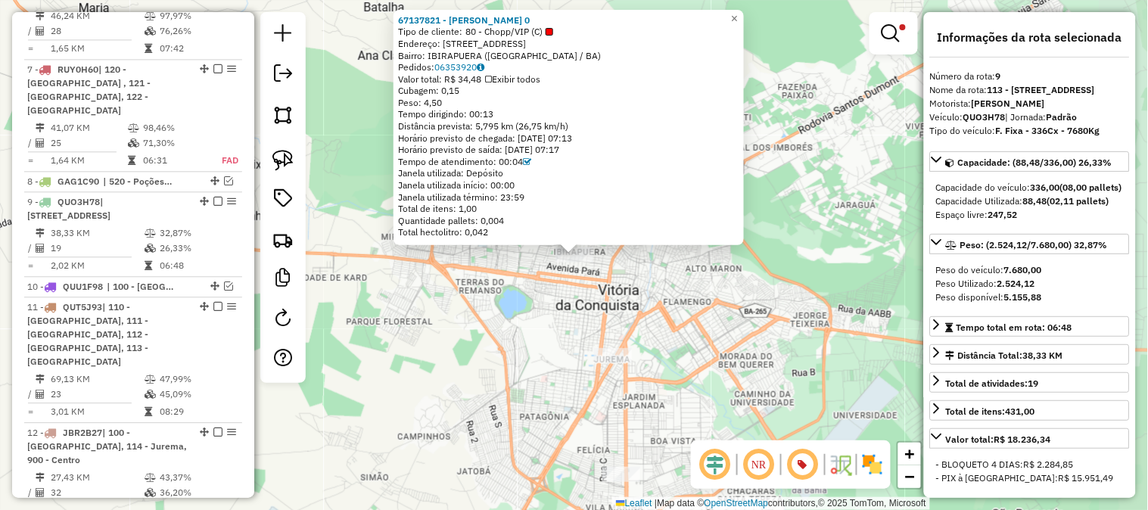
scroll to position [993, 0]
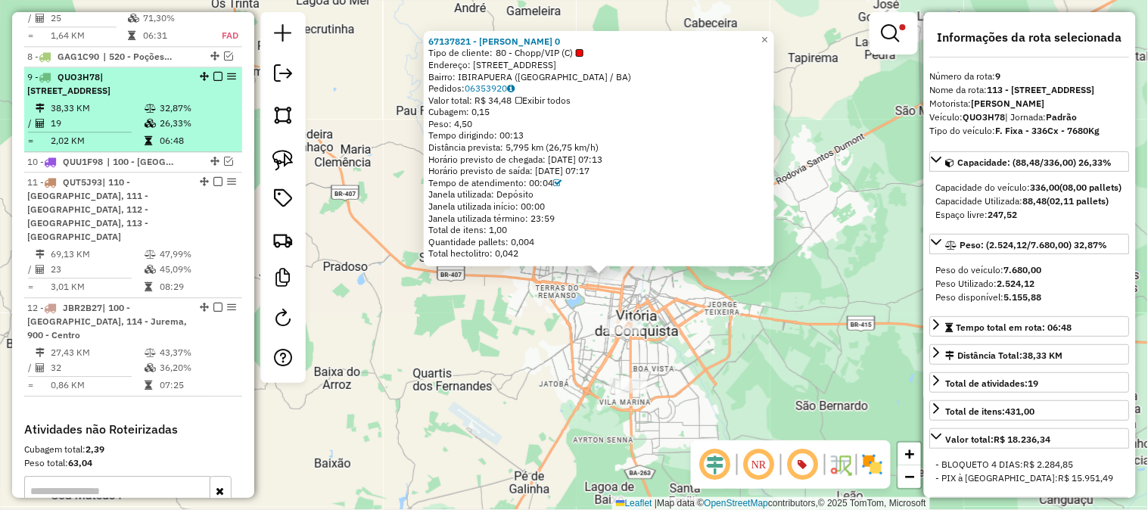
click at [214, 72] on em at bounding box center [217, 76] width 9 height 9
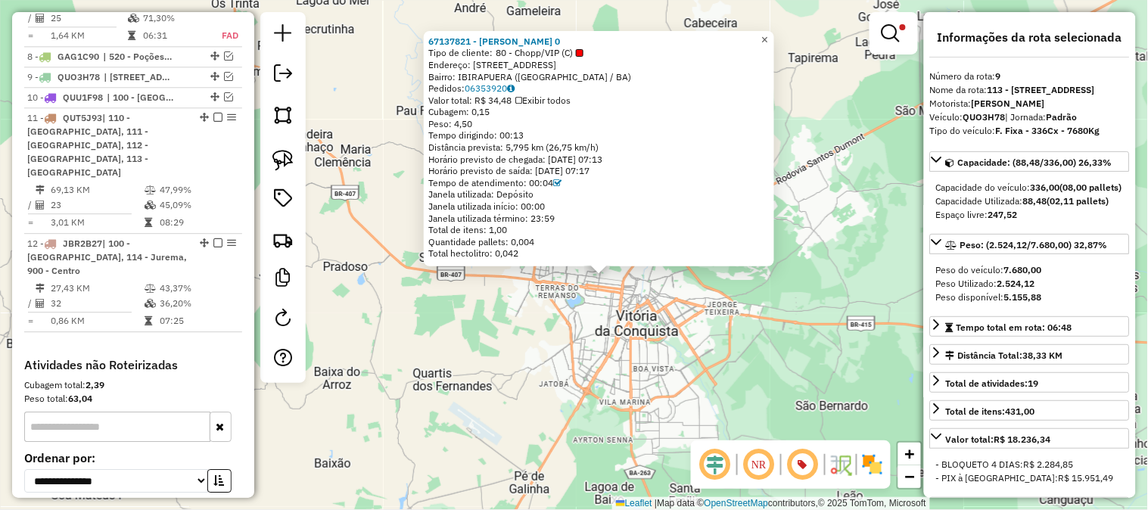
click at [768, 35] on span "×" at bounding box center [764, 39] width 7 height 13
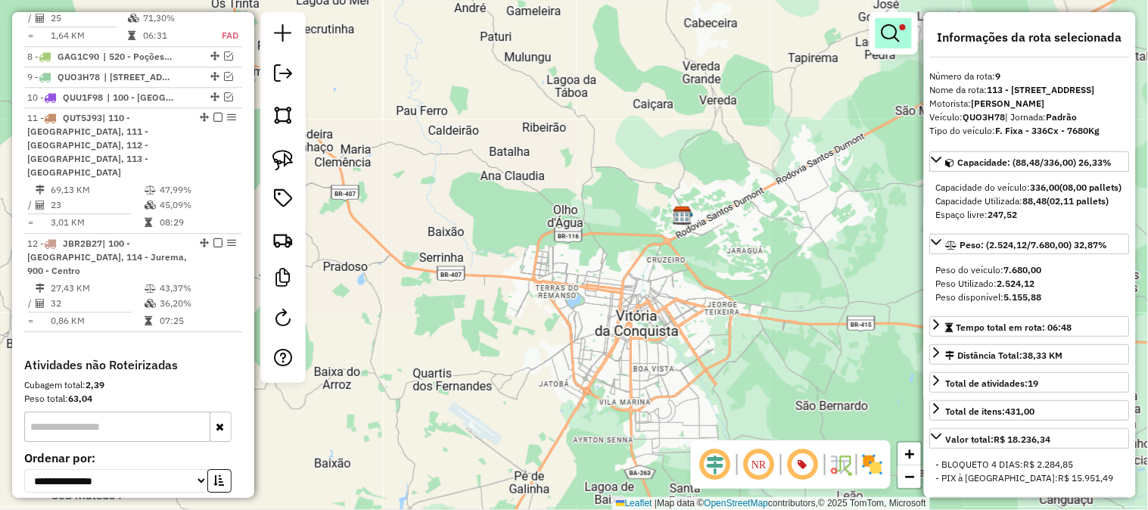
click at [883, 29] on em at bounding box center [890, 33] width 18 height 18
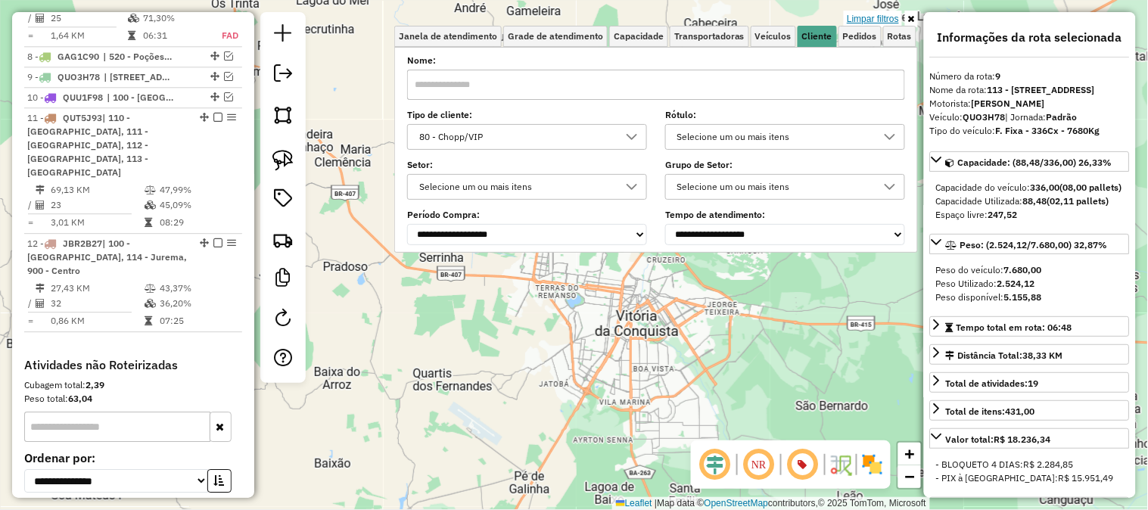
click at [868, 23] on link "Limpar filtros" at bounding box center [873, 19] width 58 height 17
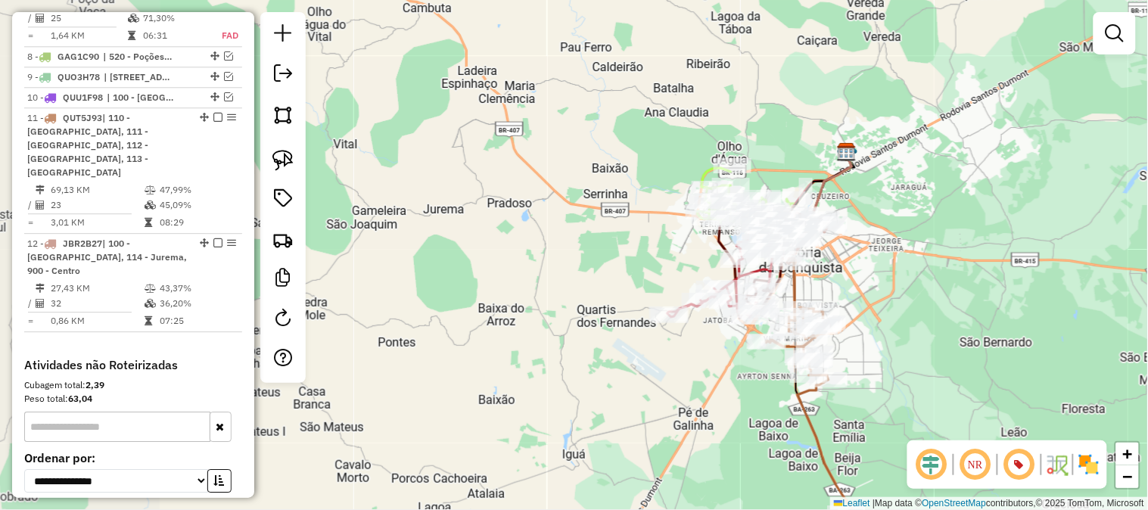
drag, startPoint x: 807, startPoint y: 245, endPoint x: 932, endPoint y: 191, distance: 136.2
click at [932, 191] on div "Janela de atendimento Grade de atendimento Capacidade Transportadoras Veículos …" at bounding box center [574, 255] width 1148 height 510
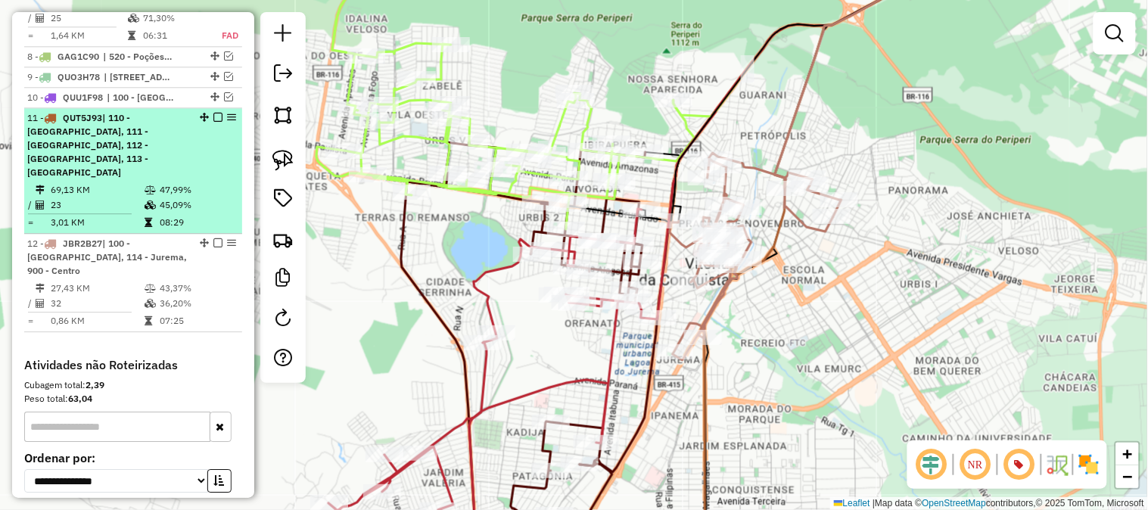
scroll to position [825, 0]
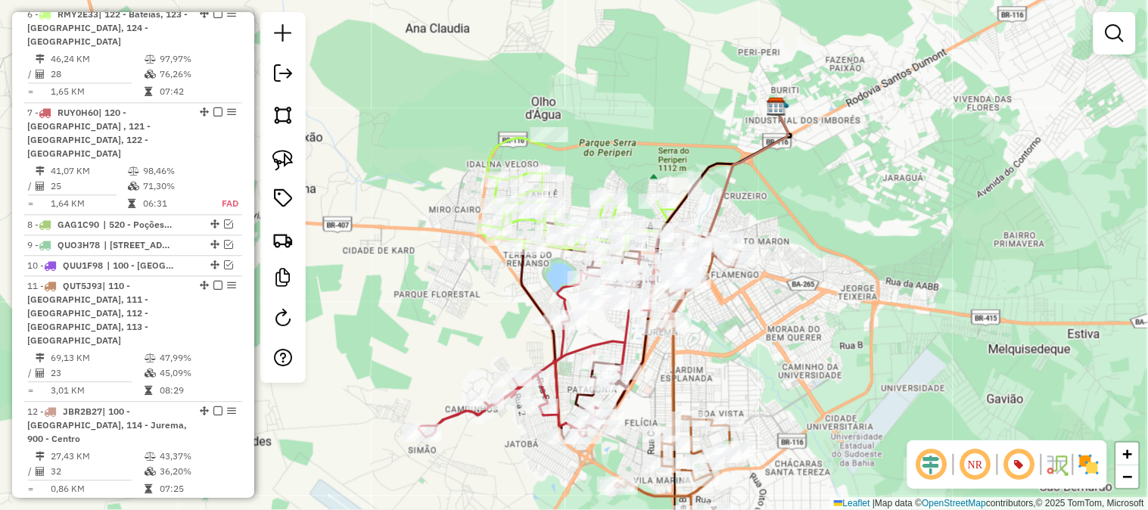
drag, startPoint x: 798, startPoint y: 291, endPoint x: 821, endPoint y: 263, distance: 35.5
click at [815, 271] on div "Rota 12 - Placa JBR2B27 67142597 - CONVENIENCIA BAMBU Janela de atendimento Gra…" at bounding box center [574, 255] width 1148 height 510
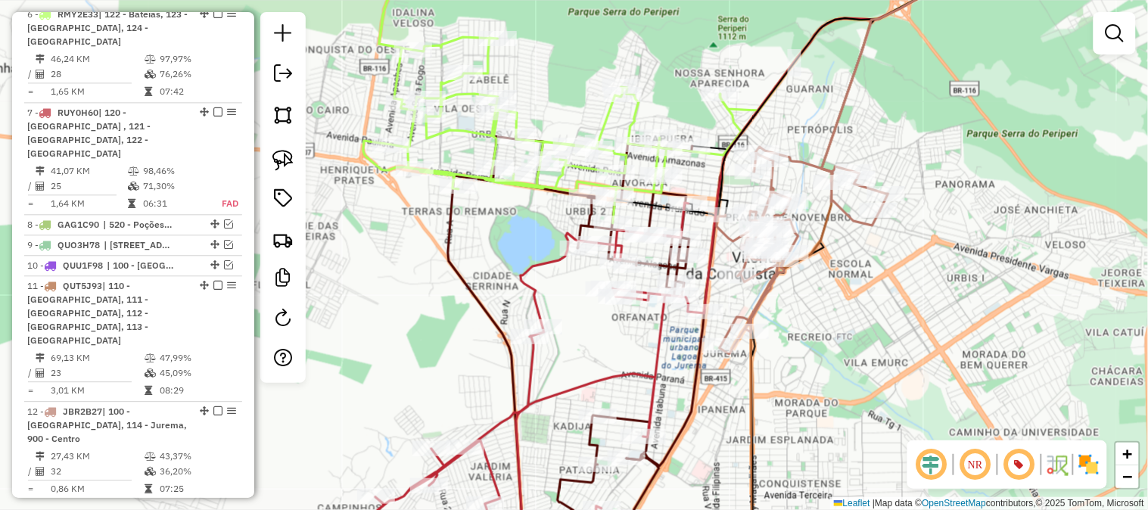
click at [803, 159] on icon at bounding box center [802, 250] width 172 height 207
select select "**********"
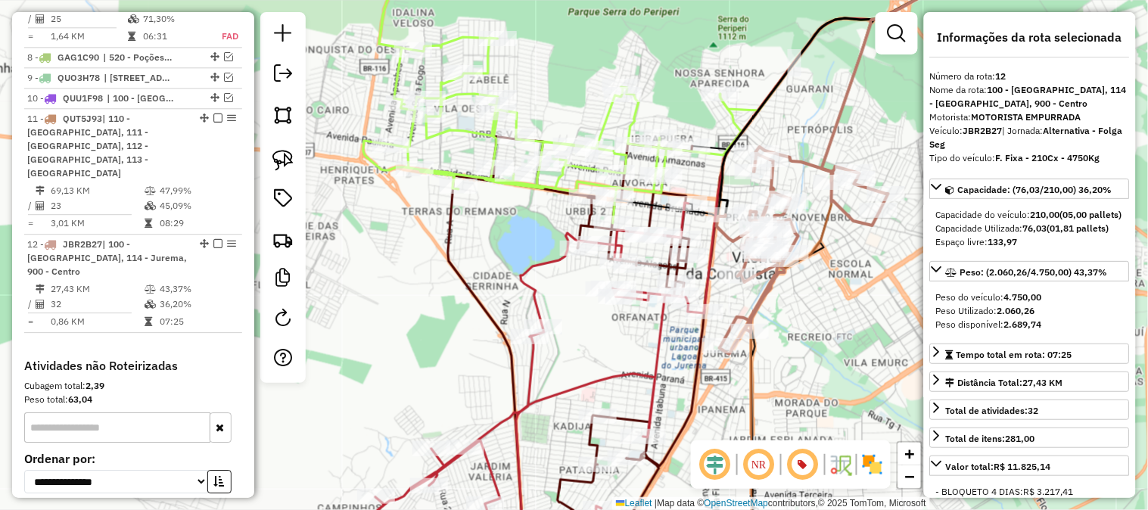
scroll to position [1069, 0]
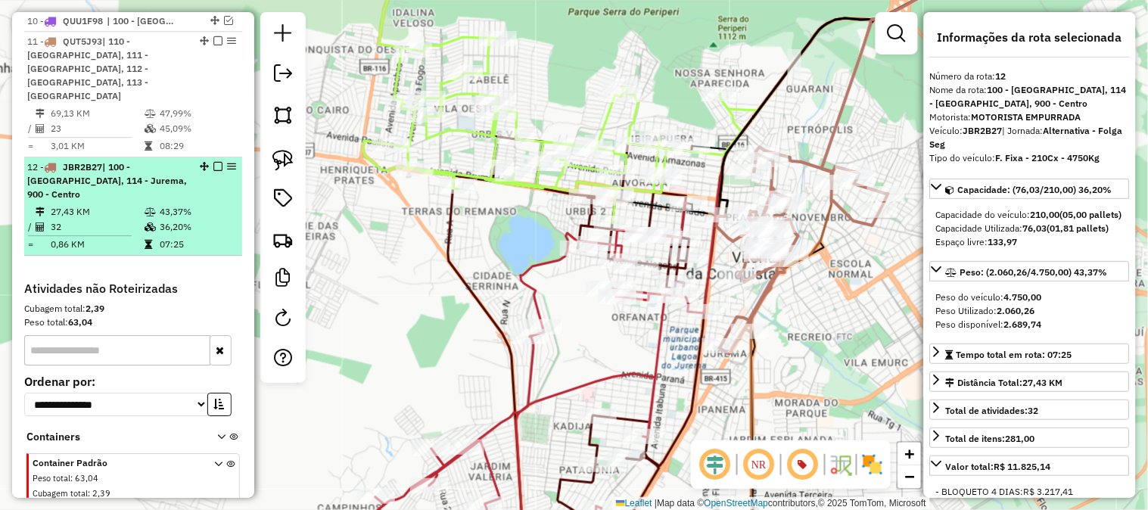
click at [174, 219] on td "36,20%" at bounding box center [197, 226] width 76 height 15
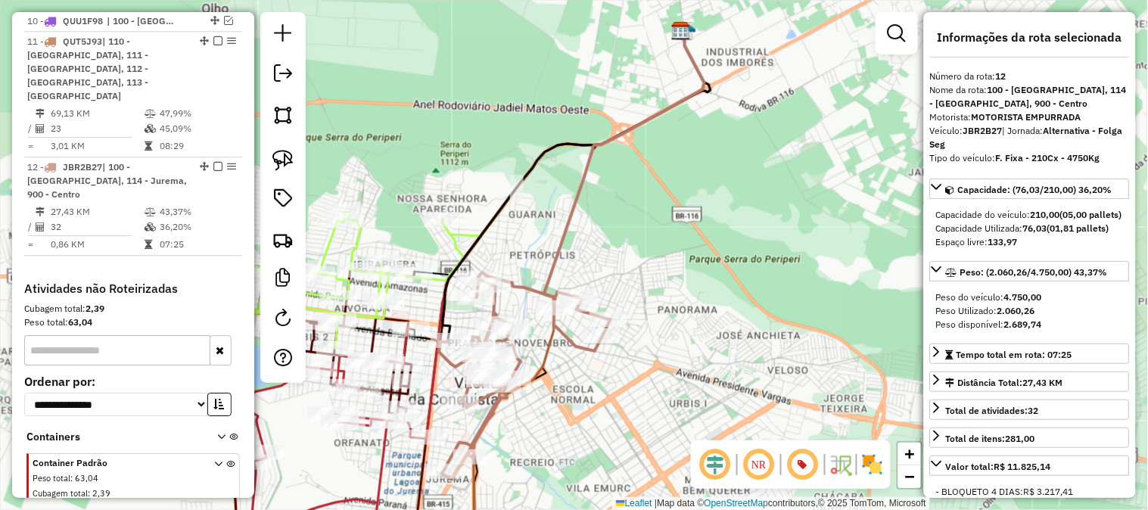
drag, startPoint x: 648, startPoint y: 215, endPoint x: 712, endPoint y: 162, distance: 83.3
click at [712, 162] on div "Rota 12 - Placa JBR2B27 67143313 - [PERSON_NAME] de atendimento Grade de atendi…" at bounding box center [574, 255] width 1148 height 510
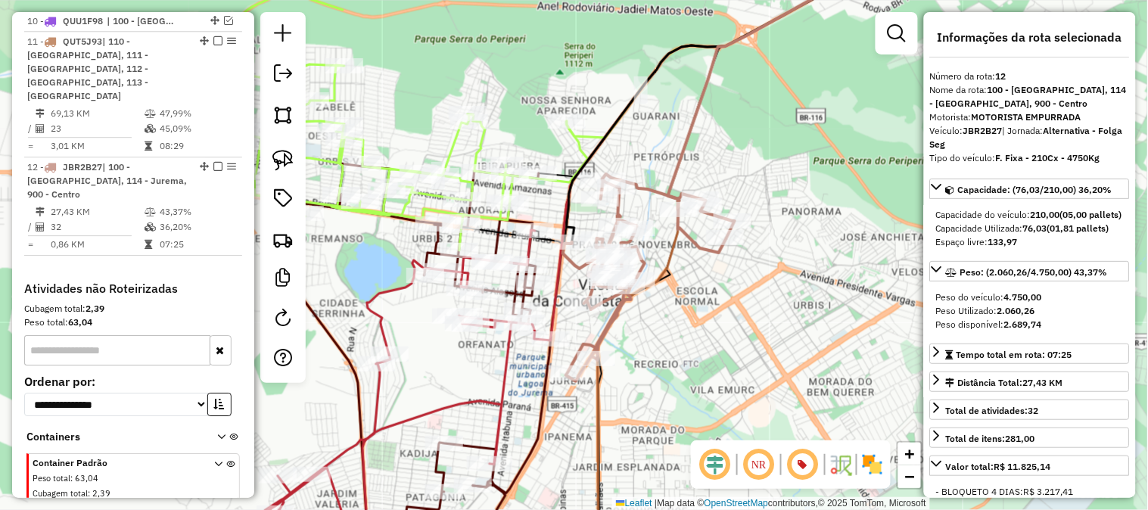
click at [679, 160] on icon at bounding box center [748, 100] width 160 height 303
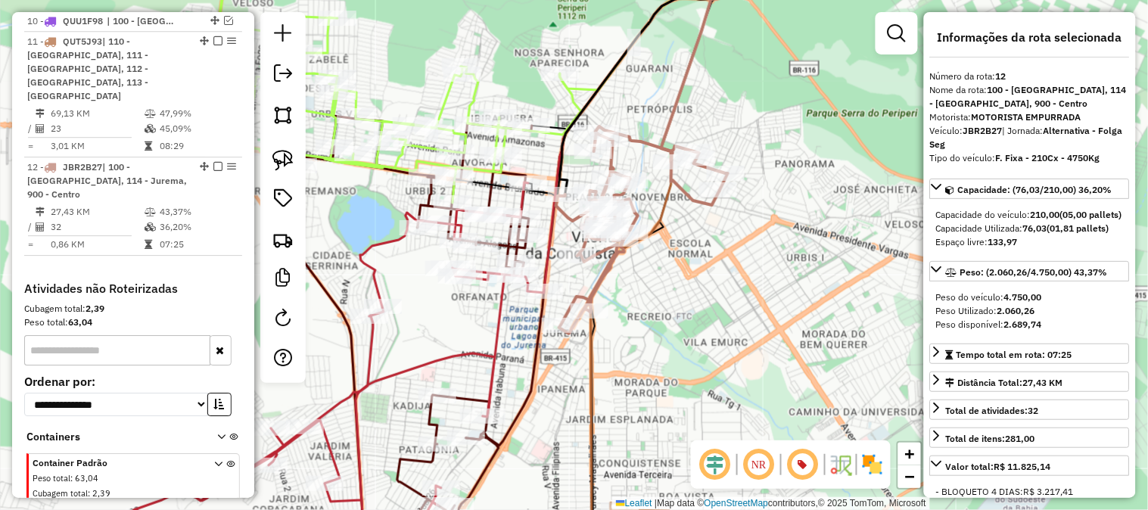
drag, startPoint x: 784, startPoint y: 278, endPoint x: 769, endPoint y: 210, distance: 69.8
click at [772, 215] on div "Janela de atendimento Grade de atendimento Capacidade Transportadoras Veículos …" at bounding box center [574, 255] width 1148 height 510
click at [769, 210] on div "Janela de atendimento Grade de atendimento Capacidade Transportadoras Veículos …" at bounding box center [574, 255] width 1148 height 510
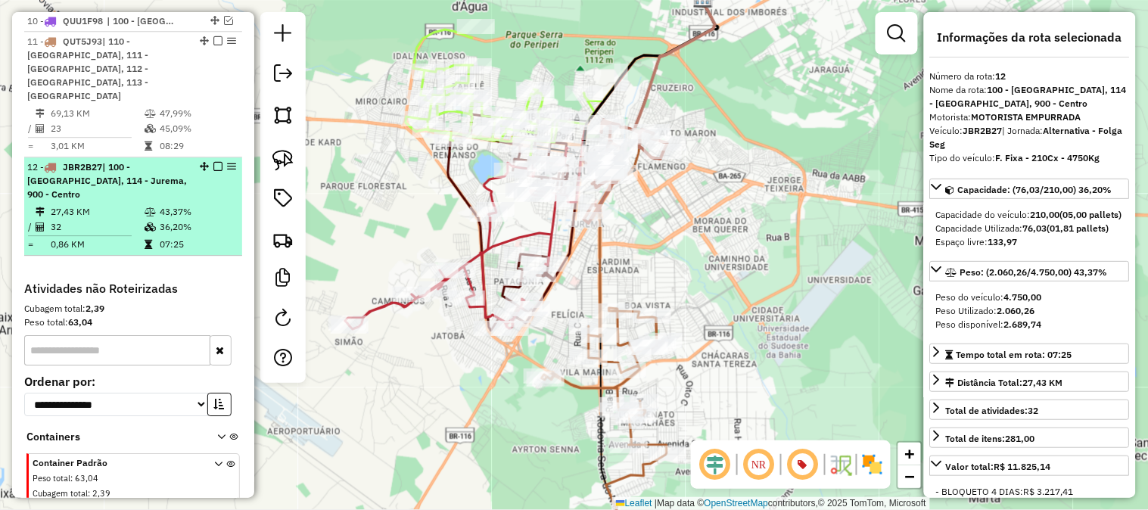
click at [213, 162] on em at bounding box center [217, 166] width 9 height 9
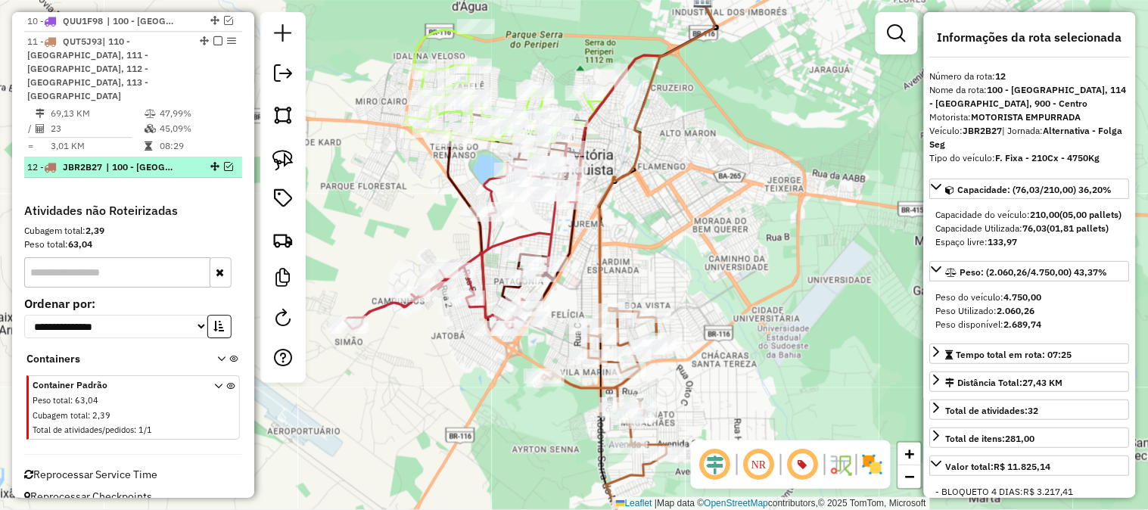
scroll to position [1005, 0]
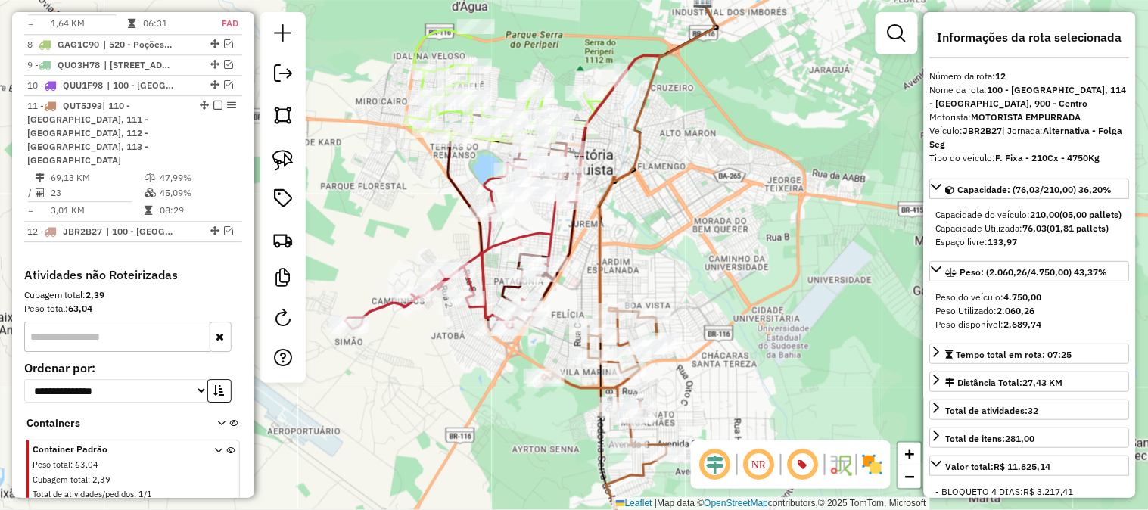
drag, startPoint x: 723, startPoint y: 189, endPoint x: 740, endPoint y: 124, distance: 67.2
click at [738, 142] on div "Rota 7 - Placa RUY0H60 67134310 - [PERSON_NAME] DE Janela de atendimento Grade …" at bounding box center [574, 255] width 1148 height 510
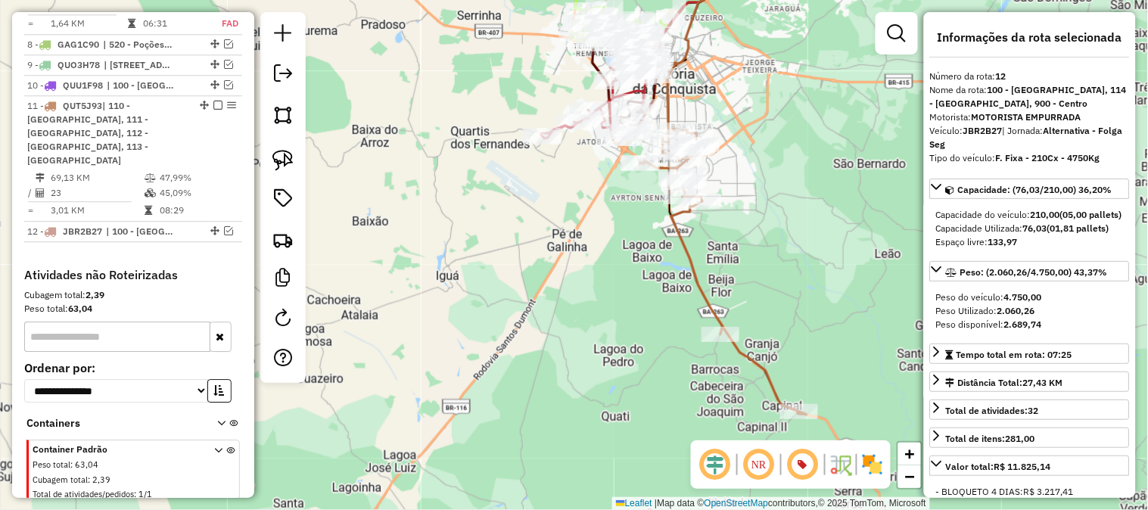
click at [682, 248] on icon at bounding box center [723, 272] width 166 height 286
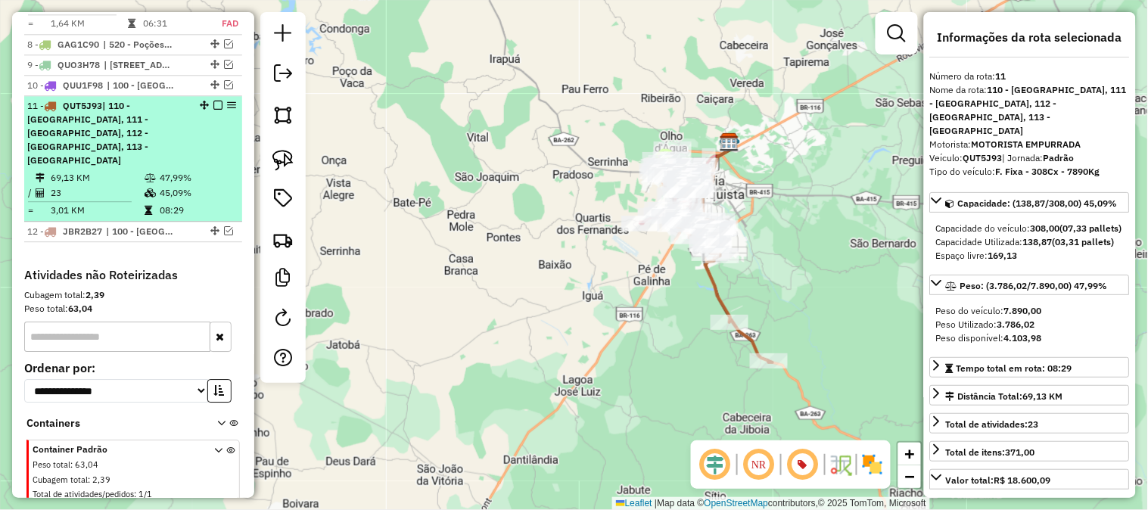
click at [213, 101] on em at bounding box center [217, 105] width 9 height 9
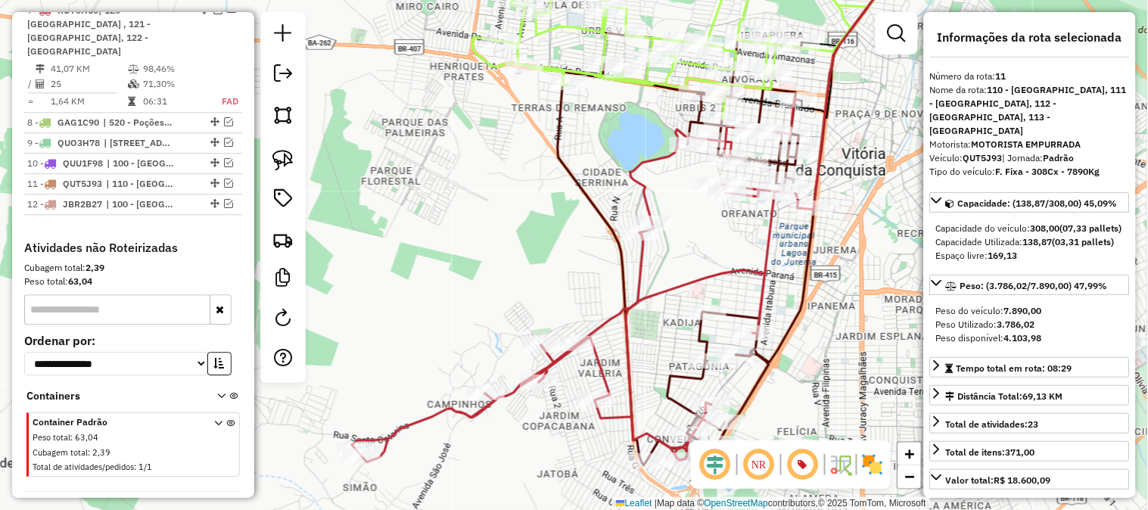
click at [638, 268] on icon at bounding box center [583, 280] width 462 height 363
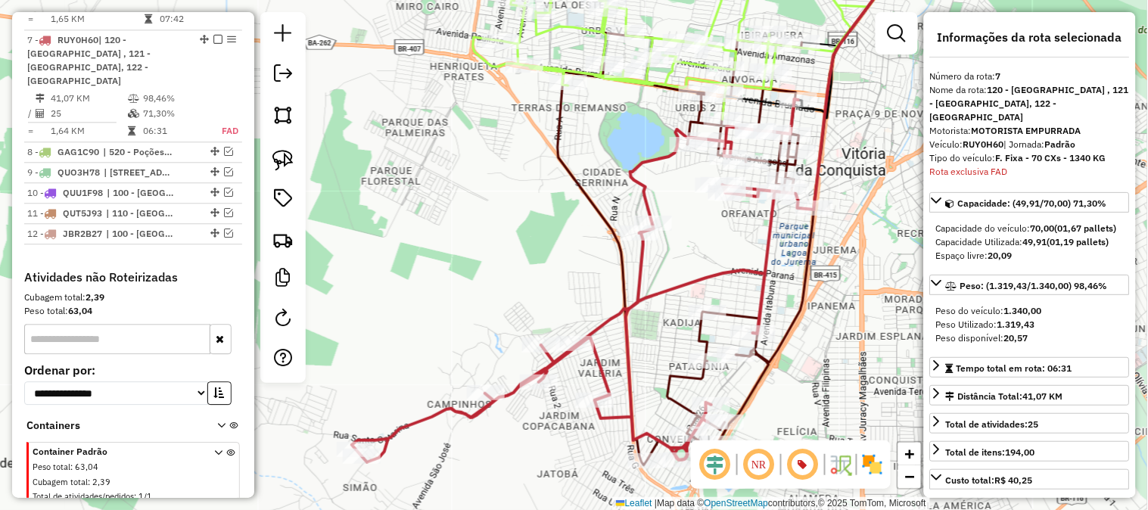
scroll to position [887, 0]
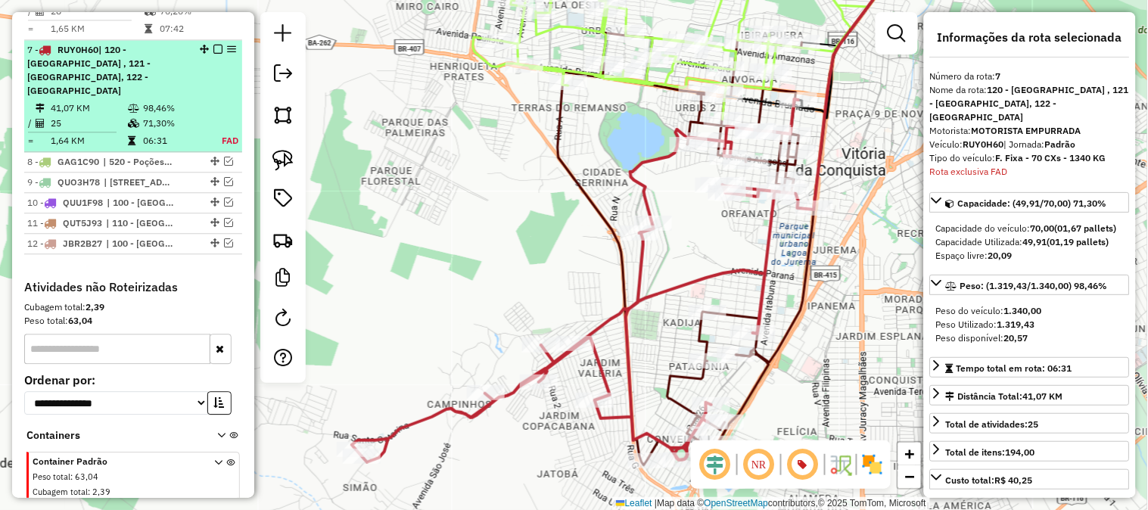
click at [215, 45] on em at bounding box center [217, 49] width 9 height 9
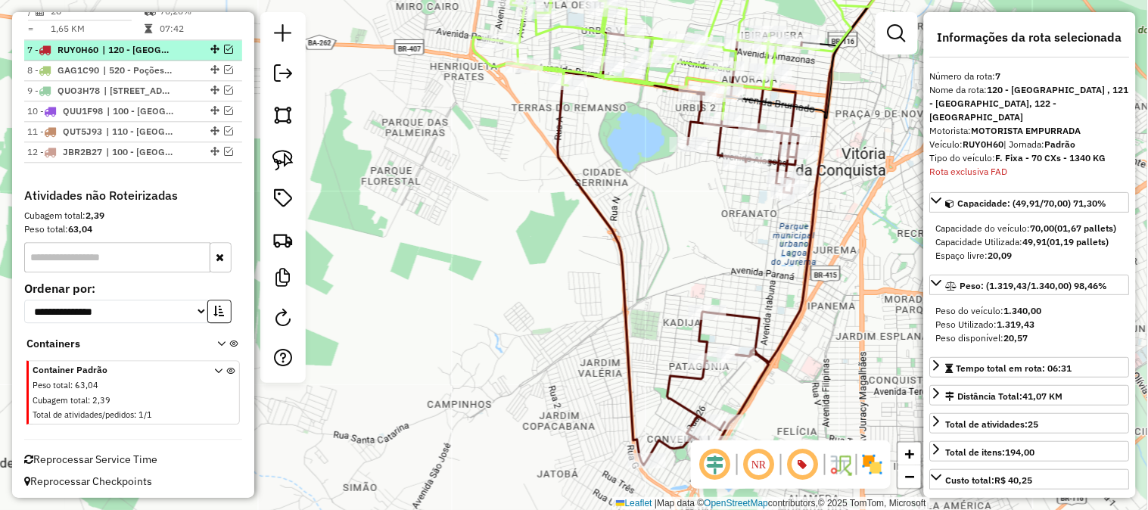
scroll to position [863, 0]
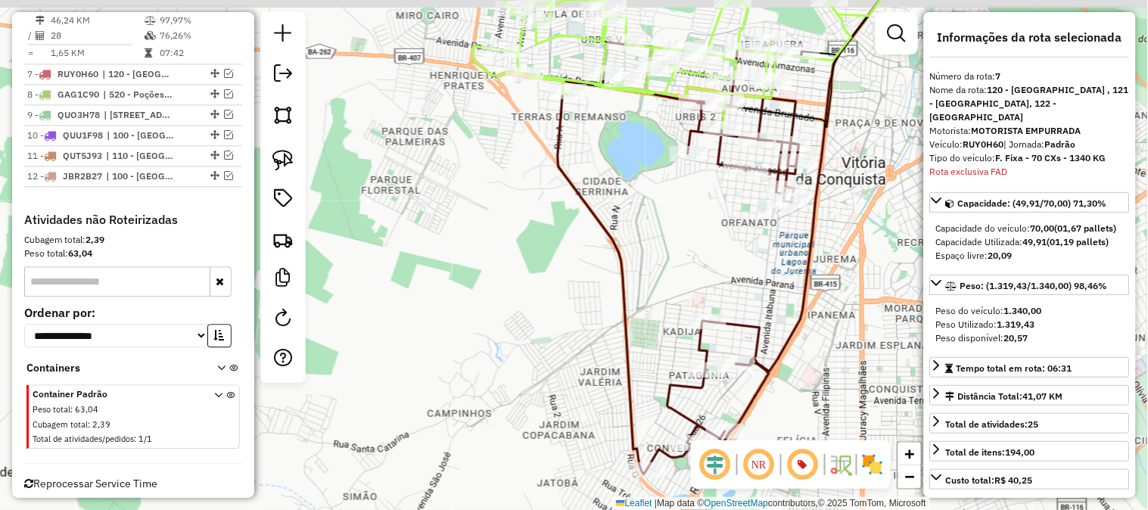
drag, startPoint x: 873, startPoint y: 148, endPoint x: 856, endPoint y: 288, distance: 141.7
click at [856, 288] on div "Janela de atendimento Grade de atendimento Capacidade Transportadoras Veículos …" at bounding box center [574, 255] width 1148 height 510
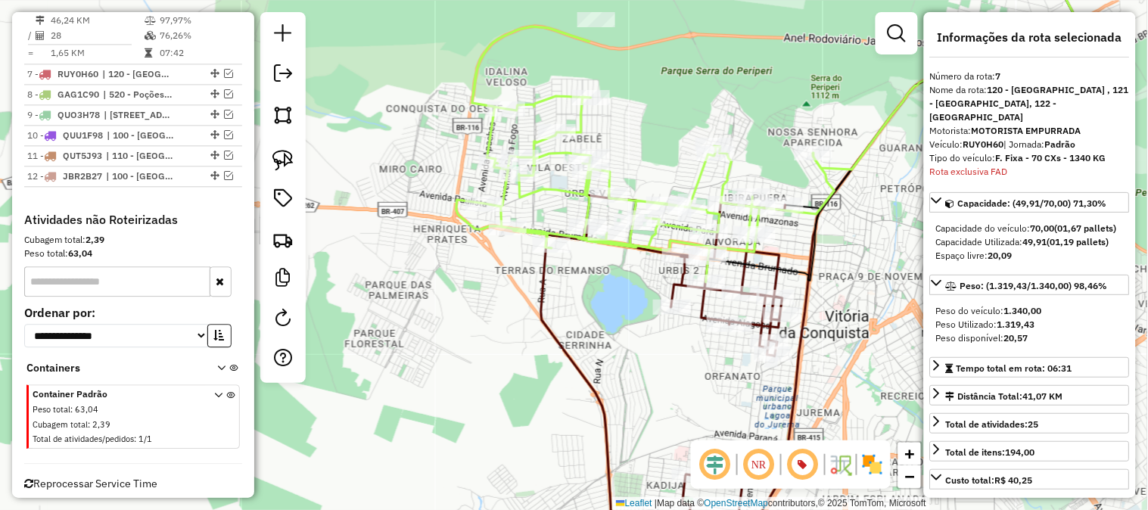
click at [696, 175] on icon at bounding box center [645, 154] width 378 height 256
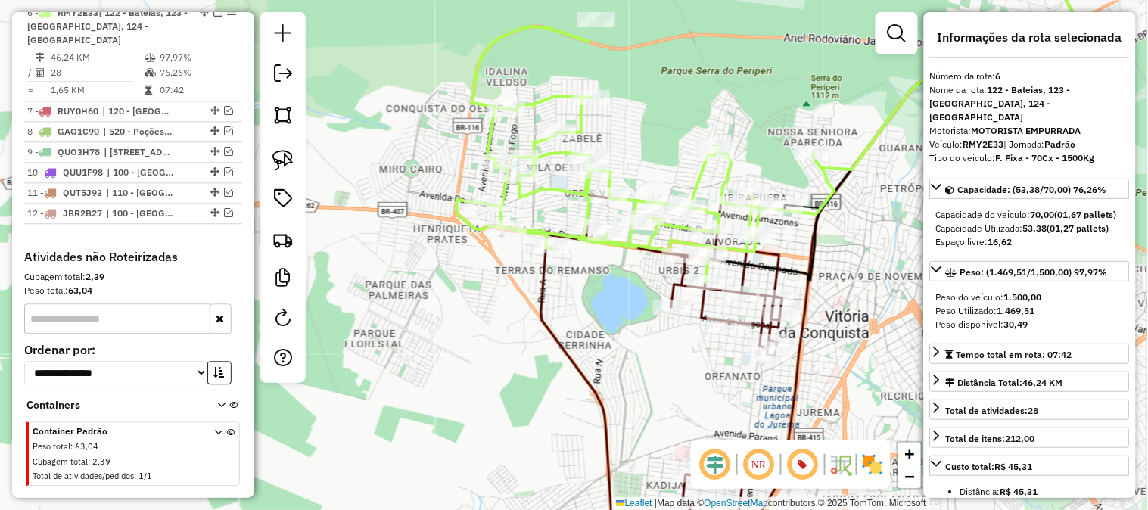
scroll to position [803, 0]
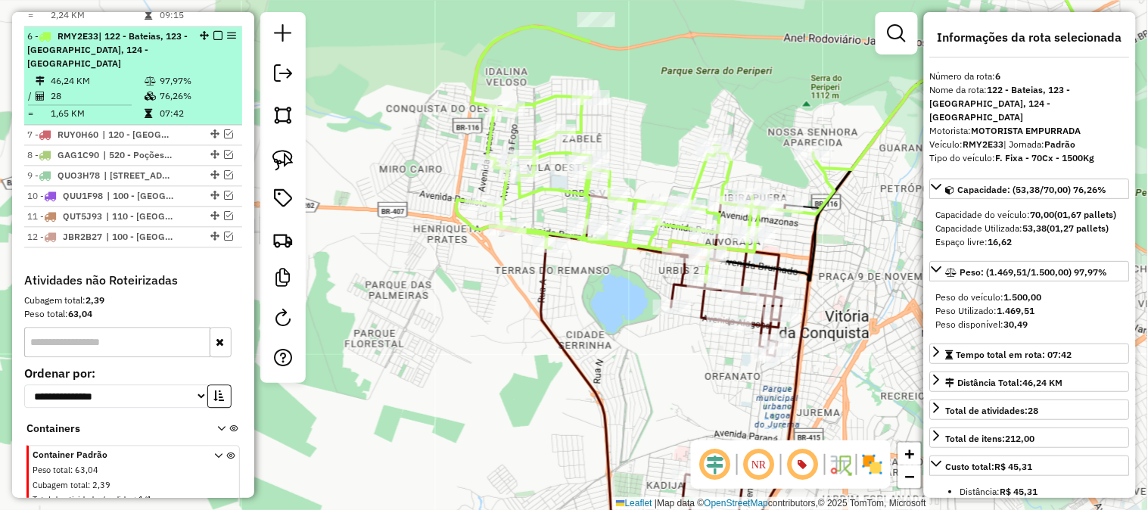
click at [213, 31] on em at bounding box center [217, 35] width 9 height 9
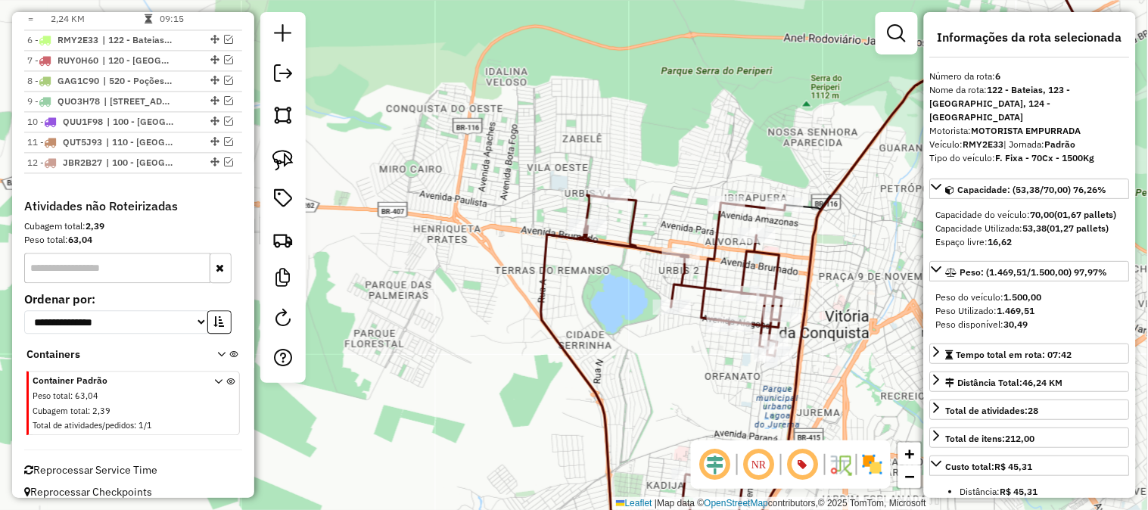
click at [711, 235] on icon at bounding box center [663, 378] width 244 height 366
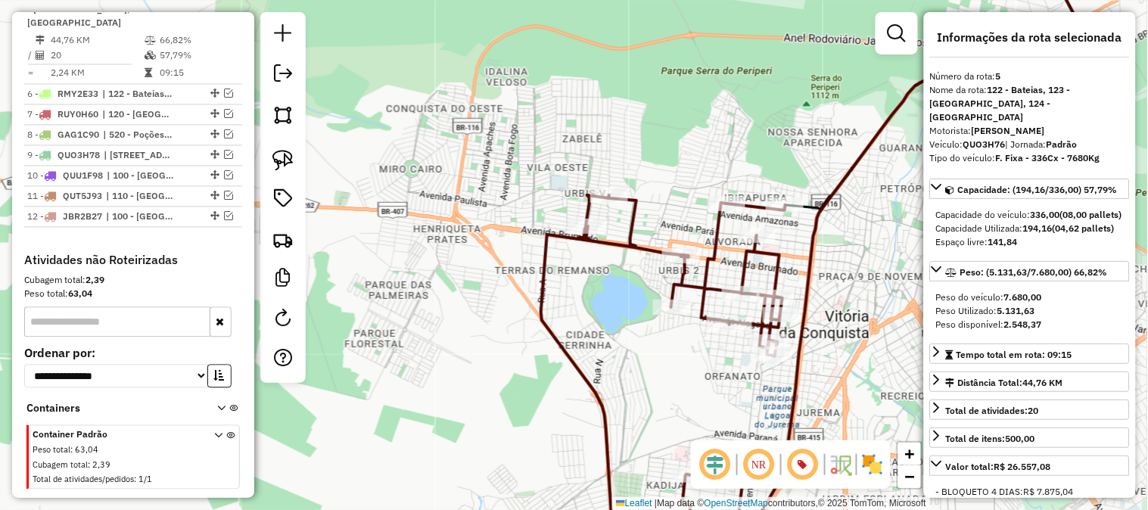
scroll to position [717, 0]
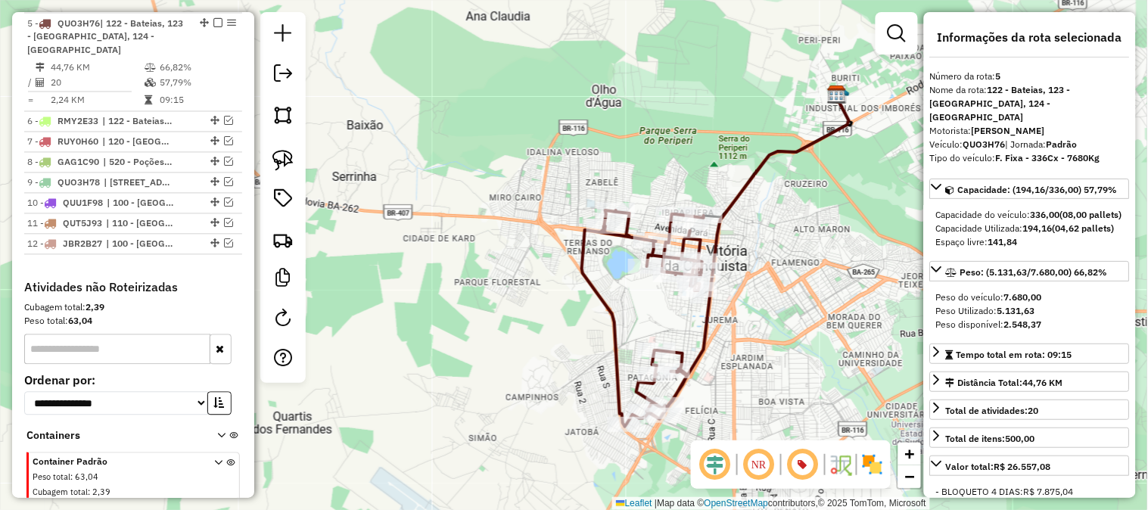
drag, startPoint x: 671, startPoint y: 167, endPoint x: 701, endPoint y: 103, distance: 71.1
click at [701, 103] on div "Rota 5 - Placa QUO3H76 67174236 - PANIFICADORA ARTPAN Janela de atendimento Gra…" at bounding box center [574, 255] width 1148 height 510
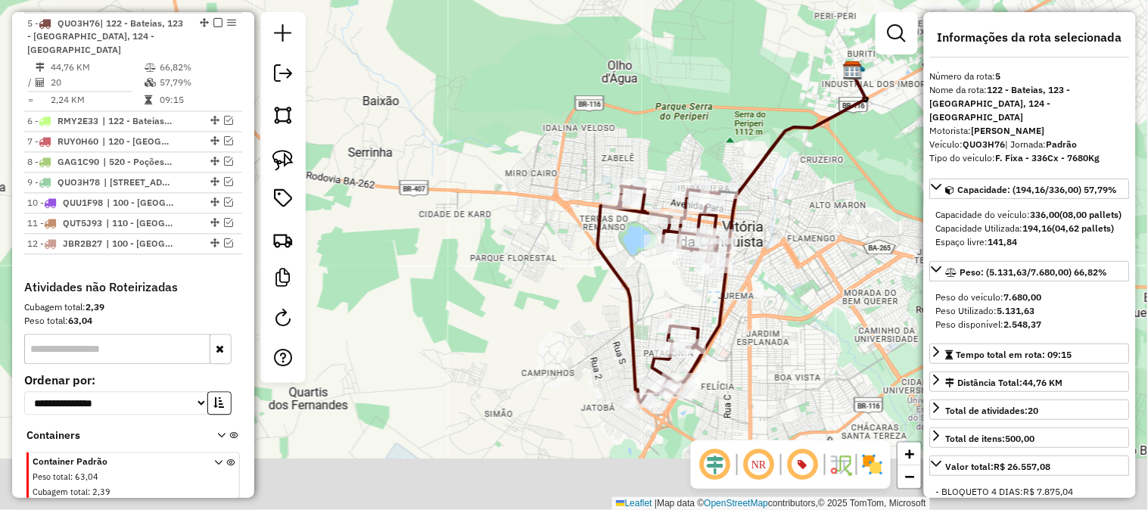
drag, startPoint x: 751, startPoint y: 259, endPoint x: 765, endPoint y: 207, distance: 54.7
click at [765, 207] on div "Janela de atendimento Grade de atendimento Capacidade Transportadoras Veículos …" at bounding box center [574, 255] width 1148 height 510
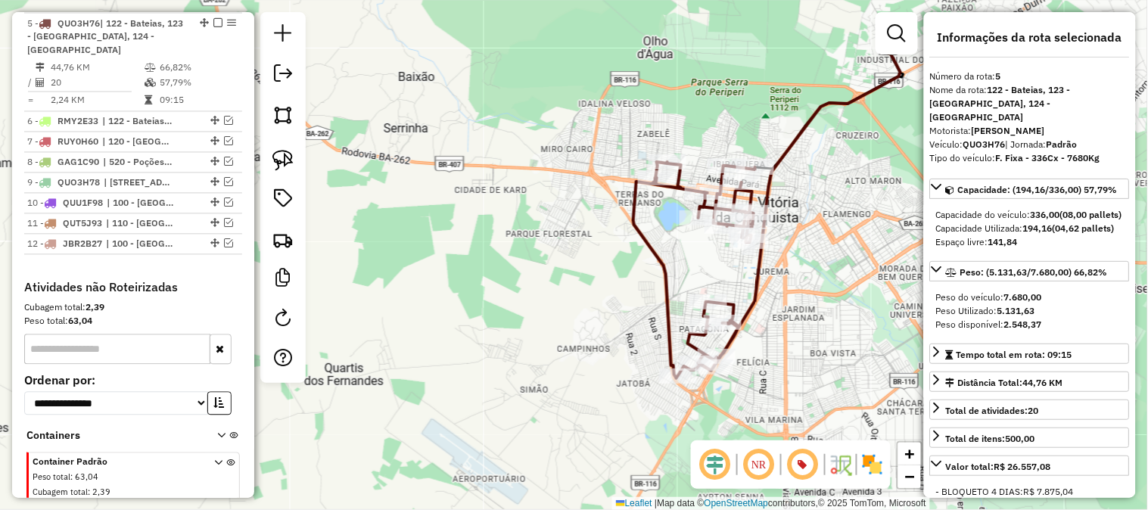
drag, startPoint x: 625, startPoint y: 145, endPoint x: 695, endPoint y: 200, distance: 89.3
click at [691, 191] on div "Rota 5 - Placa QUO3H76 67101247 - [PERSON_NAME] DA SI Janela de atendimento Gra…" at bounding box center [574, 255] width 1148 height 510
click at [692, 197] on div "Rota 5 - Placa QUO3H76 67101247 - [PERSON_NAME] DA SI Janela de atendimento Gra…" at bounding box center [574, 255] width 1148 height 510
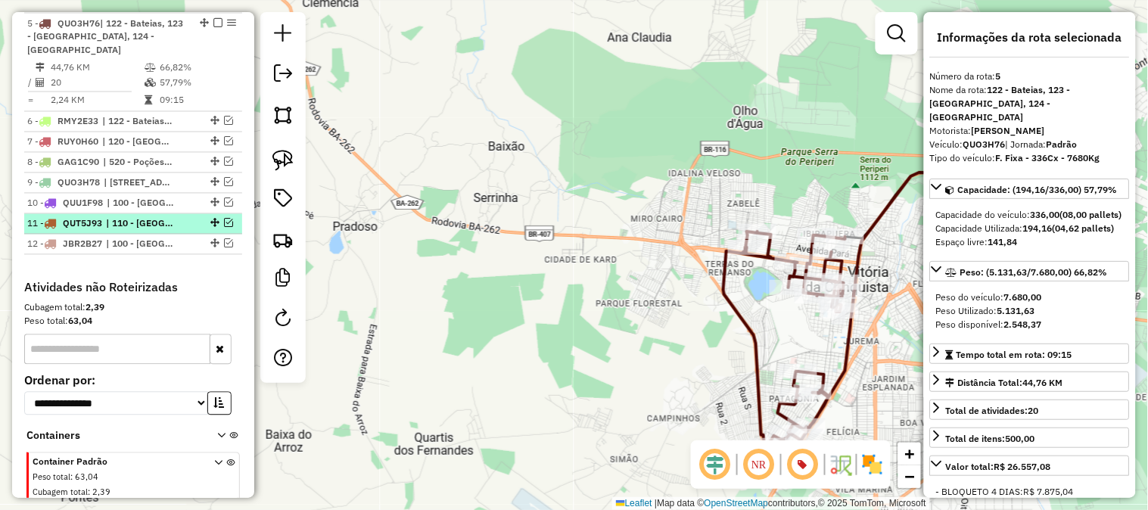
scroll to position [465, 0]
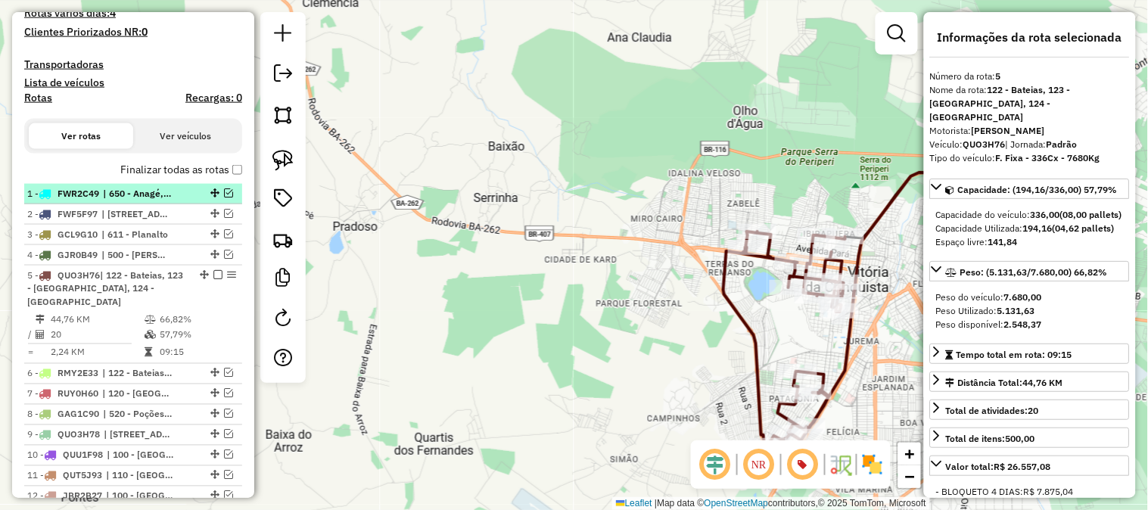
click at [224, 192] on em at bounding box center [228, 192] width 9 height 9
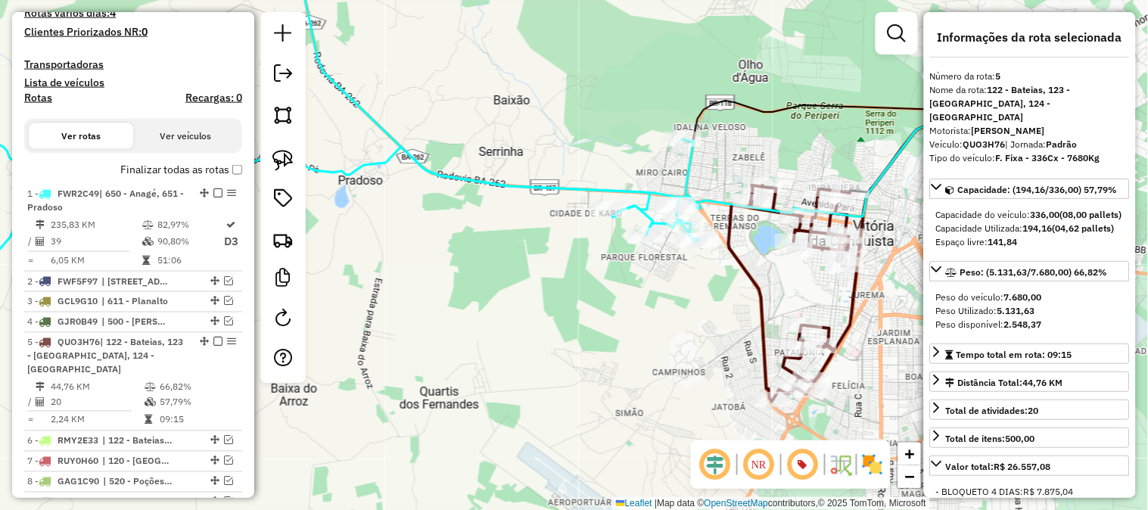
drag, startPoint x: 806, startPoint y: 190, endPoint x: 813, endPoint y: 130, distance: 60.2
click at [813, 130] on div "Janela de atendimento Grade de atendimento Capacidade Transportadoras Veículos …" at bounding box center [574, 255] width 1148 height 510
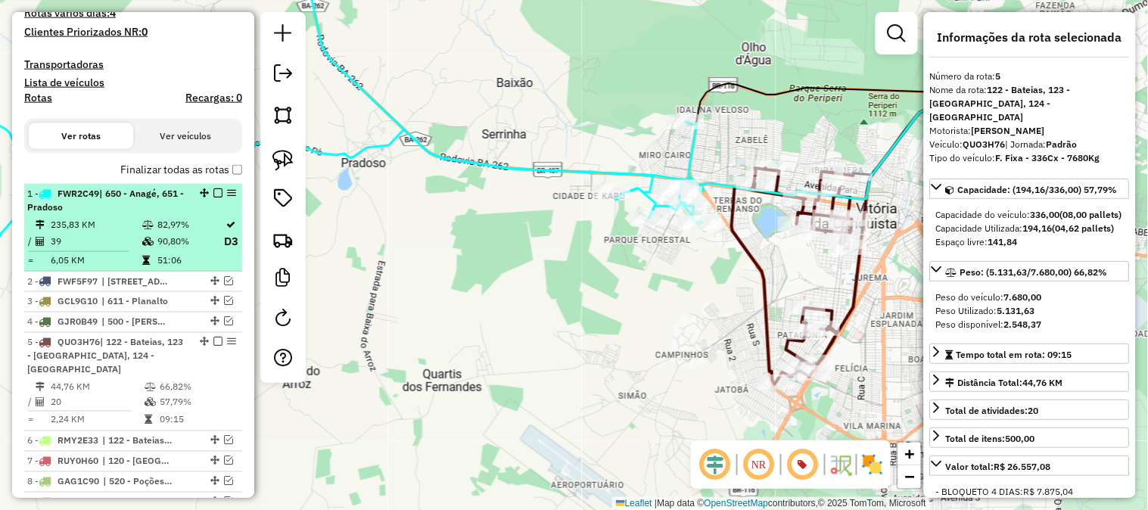
click at [213, 194] on em at bounding box center [217, 192] width 9 height 9
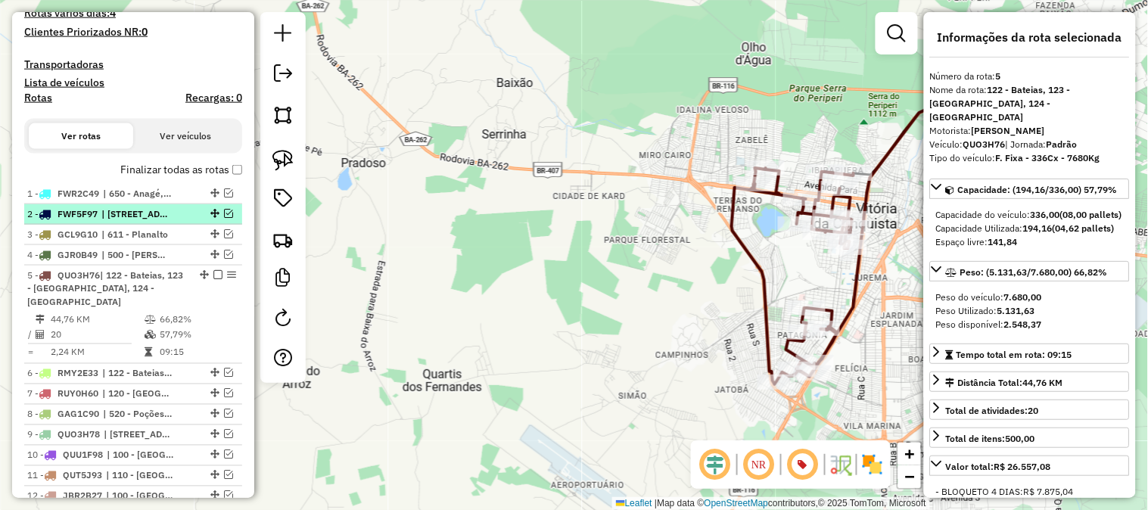
scroll to position [549, 0]
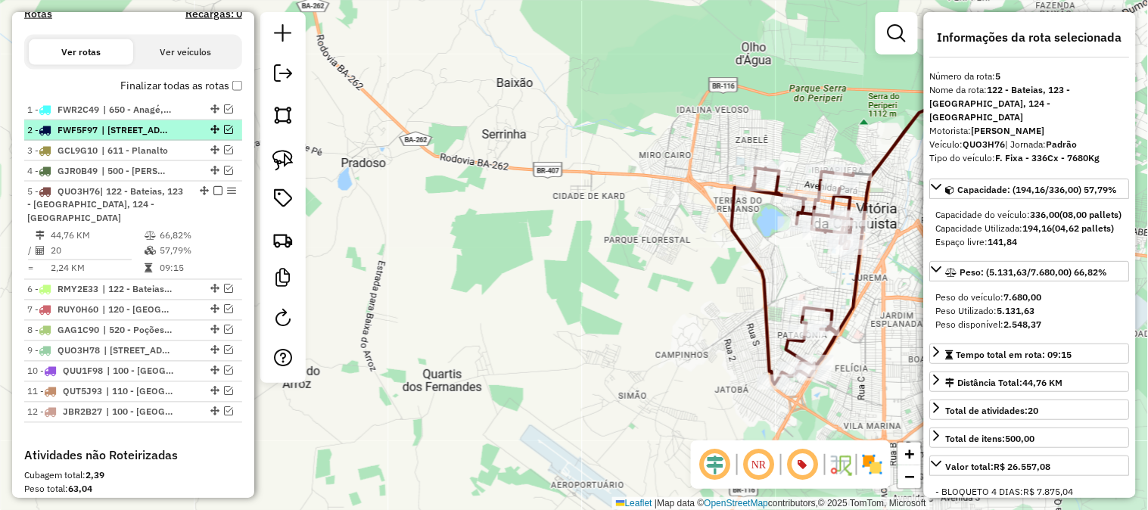
click at [225, 125] on em at bounding box center [228, 129] width 9 height 9
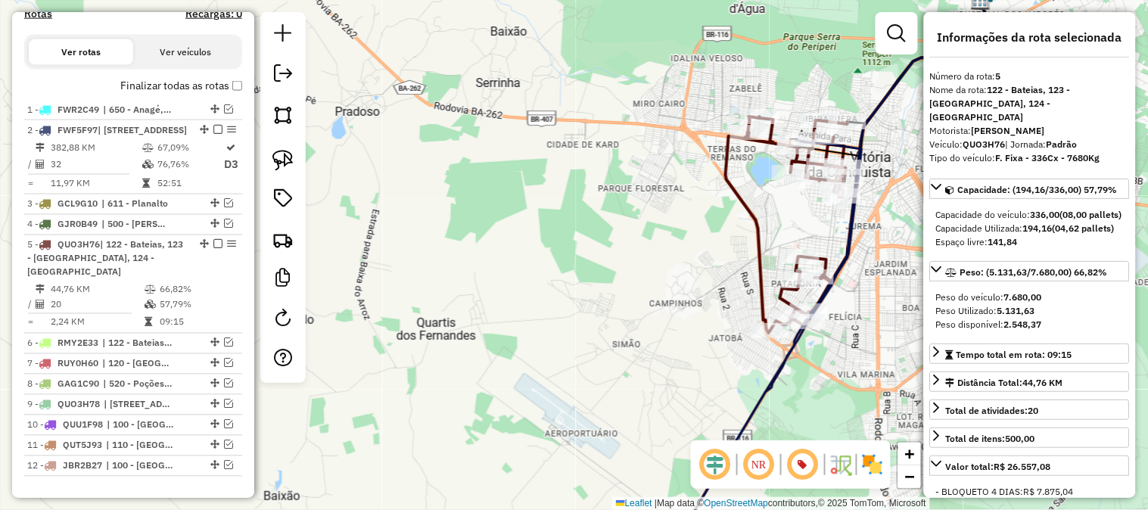
drag, startPoint x: 684, startPoint y: 342, endPoint x: 679, endPoint y: 288, distance: 54.0
click at [679, 299] on div "Janela de atendimento Grade de atendimento Capacidade Transportadoras Veículos …" at bounding box center [574, 255] width 1148 height 510
click at [679, 294] on div "Janela de atendimento Grade de atendimento Capacidade Transportadoras Veículos …" at bounding box center [574, 255] width 1148 height 510
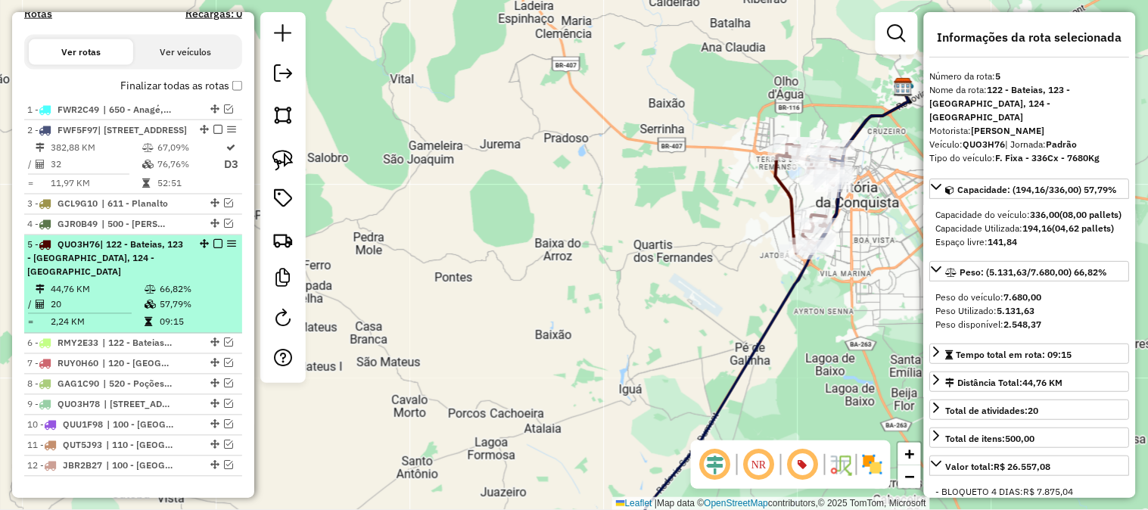
click at [215, 249] on em at bounding box center [217, 244] width 9 height 9
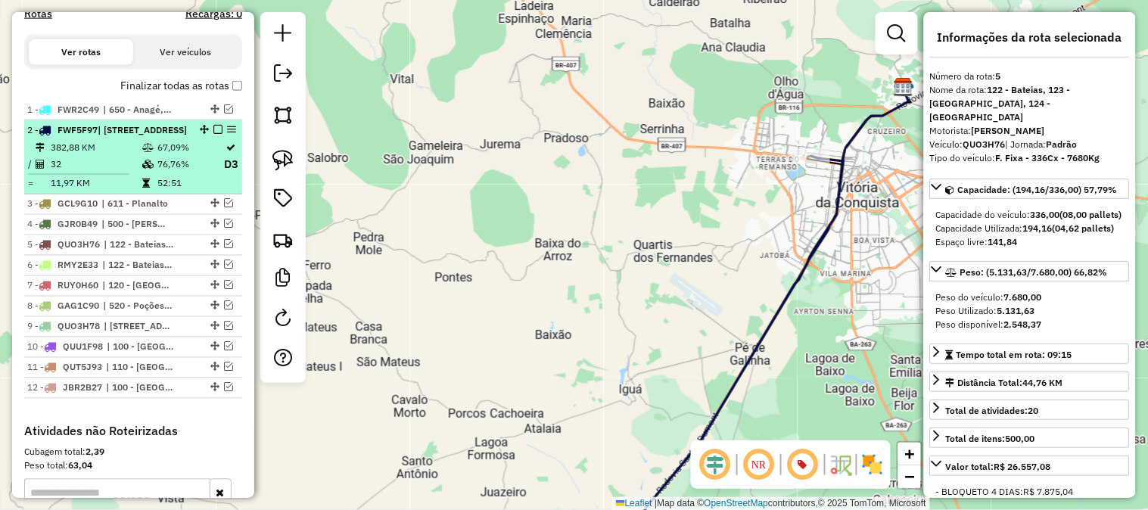
click at [217, 137] on div "2 - FWF5F97 | 620 - [GEOGRAPHIC_DATA] , 622 - [GEOGRAPHIC_DATA]" at bounding box center [133, 130] width 212 height 14
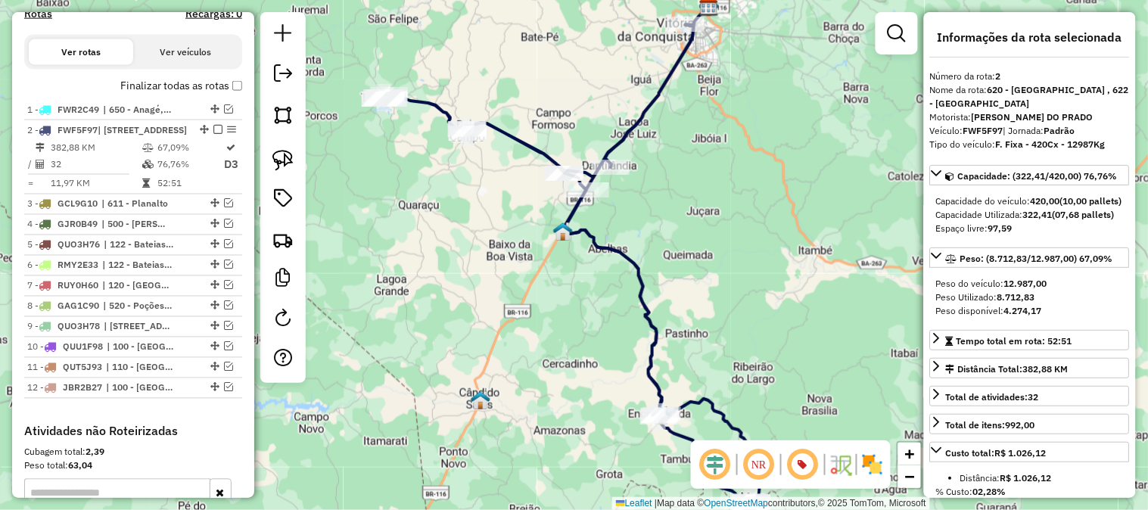
drag, startPoint x: 694, startPoint y: 151, endPoint x: 685, endPoint y: 221, distance: 70.1
click at [685, 221] on div "Janela de atendimento Grade de atendimento Capacidade Transportadoras Veículos …" at bounding box center [574, 255] width 1148 height 510
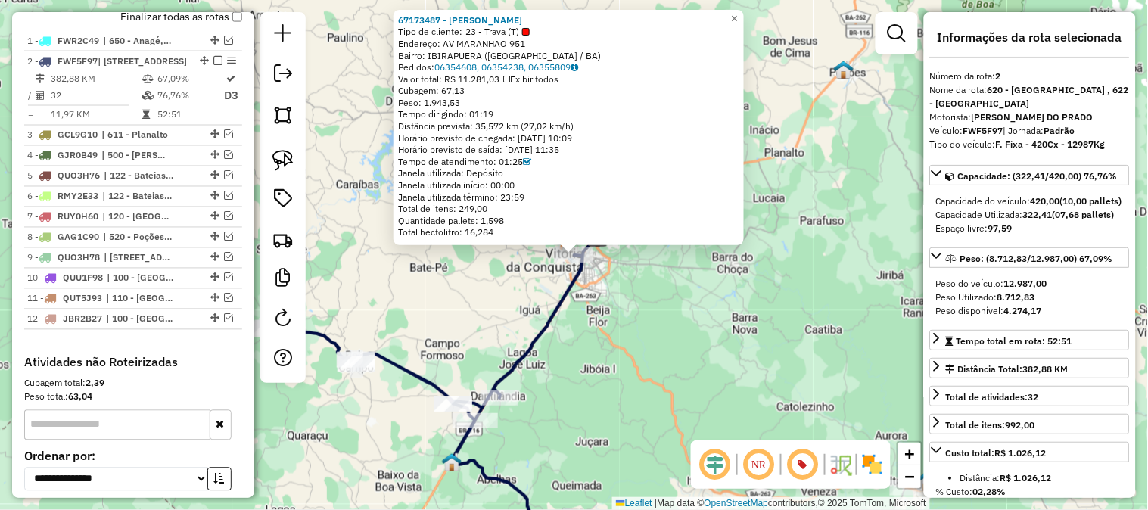
scroll to position [656, 0]
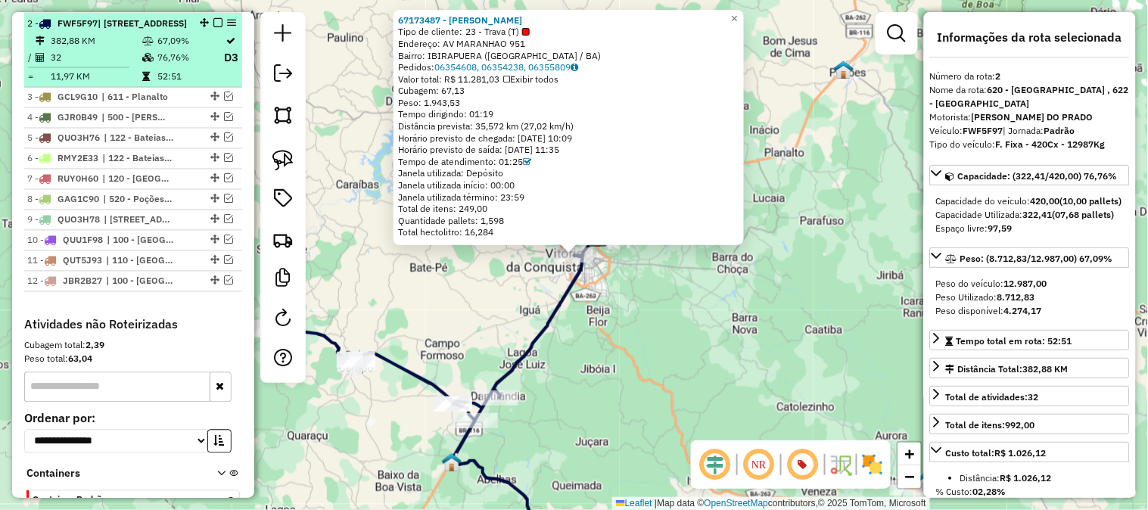
click at [213, 23] on em at bounding box center [217, 22] width 9 height 9
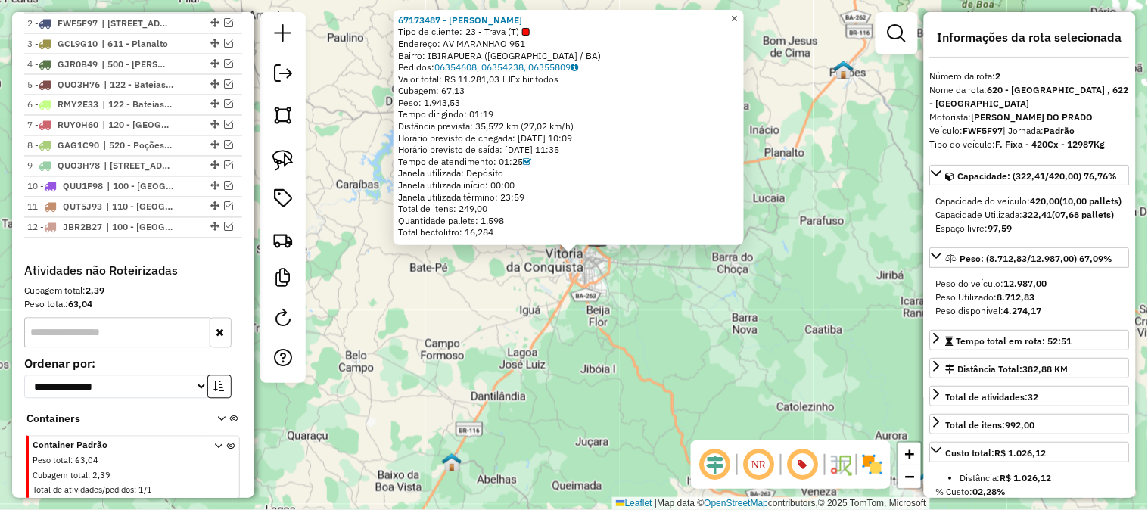
click at [738, 13] on span "×" at bounding box center [734, 18] width 7 height 13
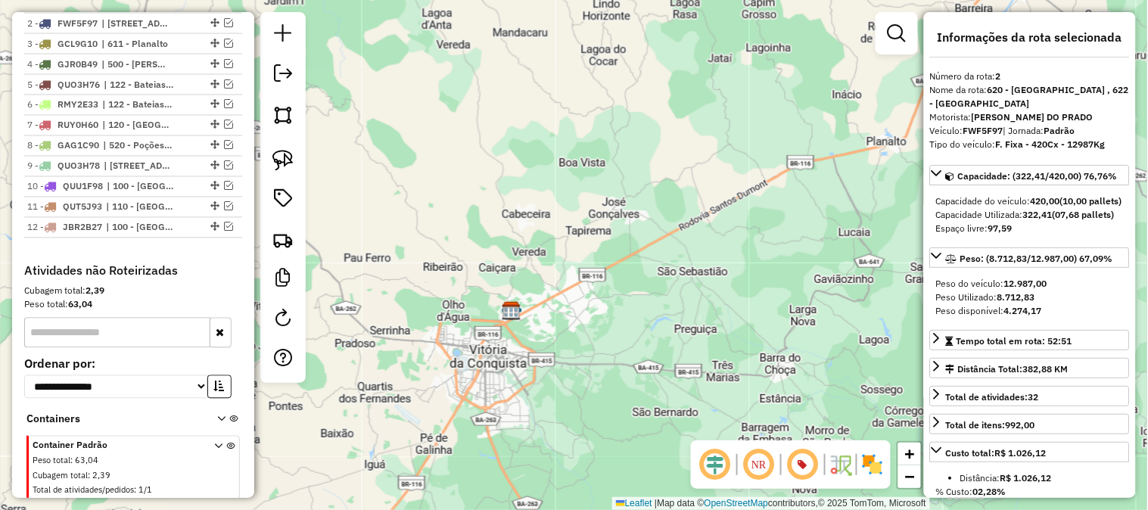
click at [682, 126] on div "Janela de atendimento Grade de atendimento Capacidade Transportadoras Veículos …" at bounding box center [574, 255] width 1148 height 510
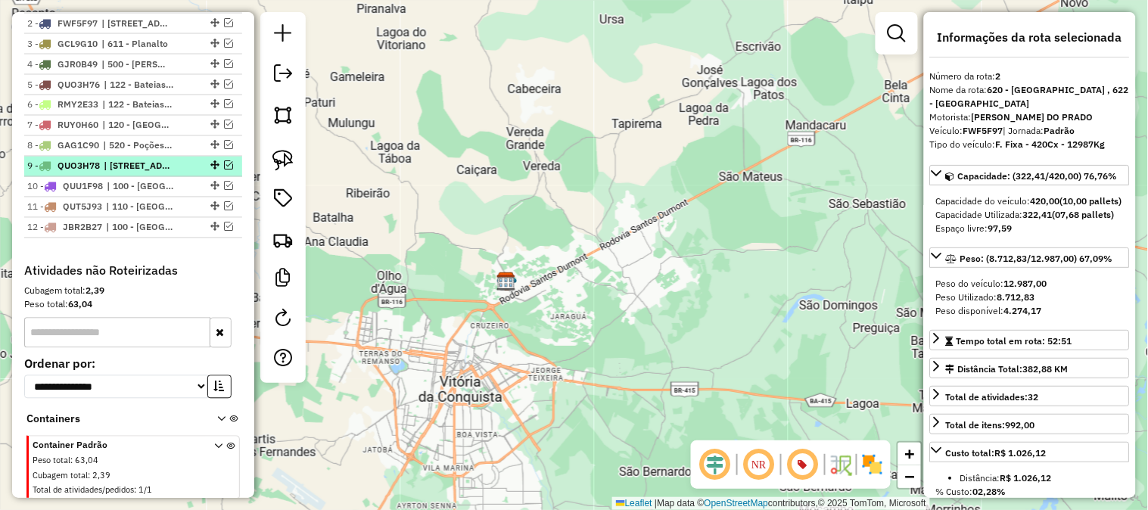
scroll to position [572, 0]
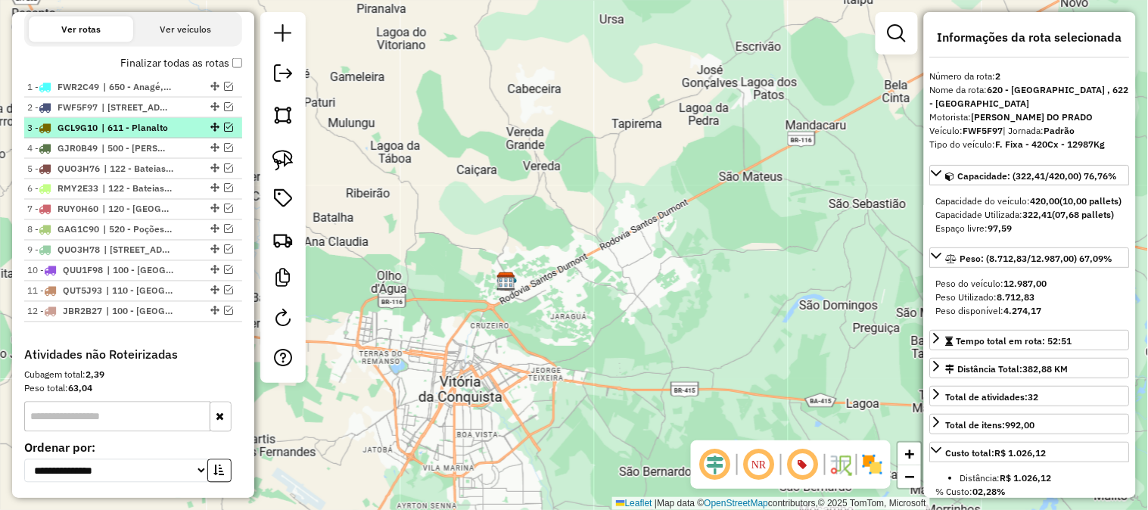
click at [224, 123] on em at bounding box center [228, 127] width 9 height 9
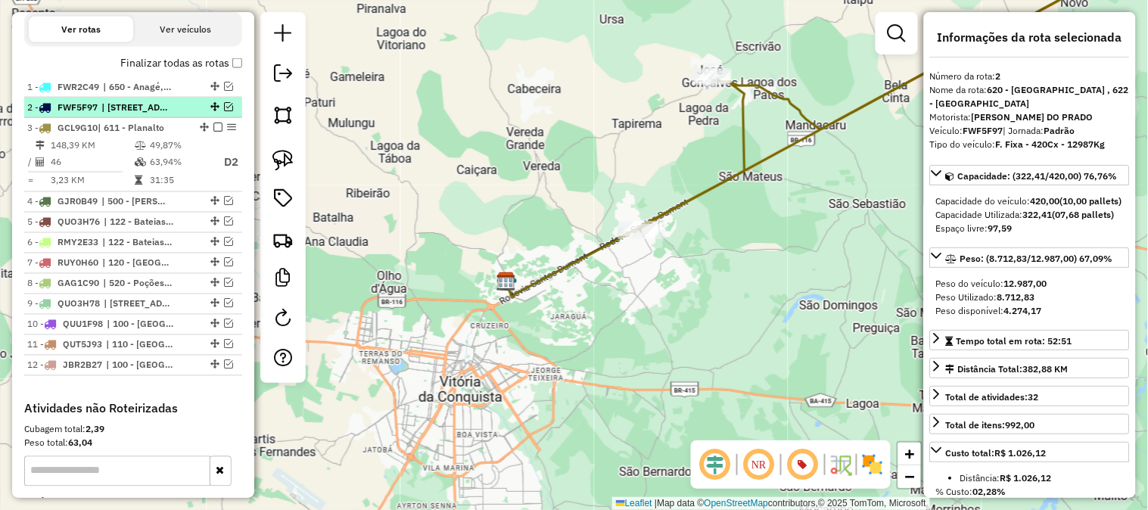
click at [227, 98] on li "2 - FWF5F97 | 620 - [GEOGRAPHIC_DATA] , 622 - [GEOGRAPHIC_DATA]" at bounding box center [133, 108] width 218 height 20
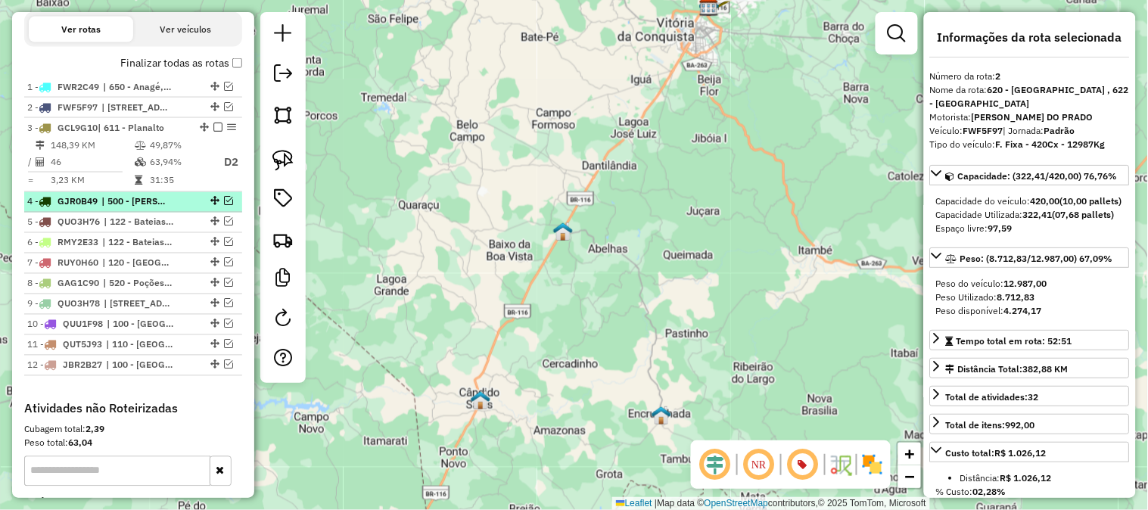
click at [225, 200] on em at bounding box center [228, 201] width 9 height 9
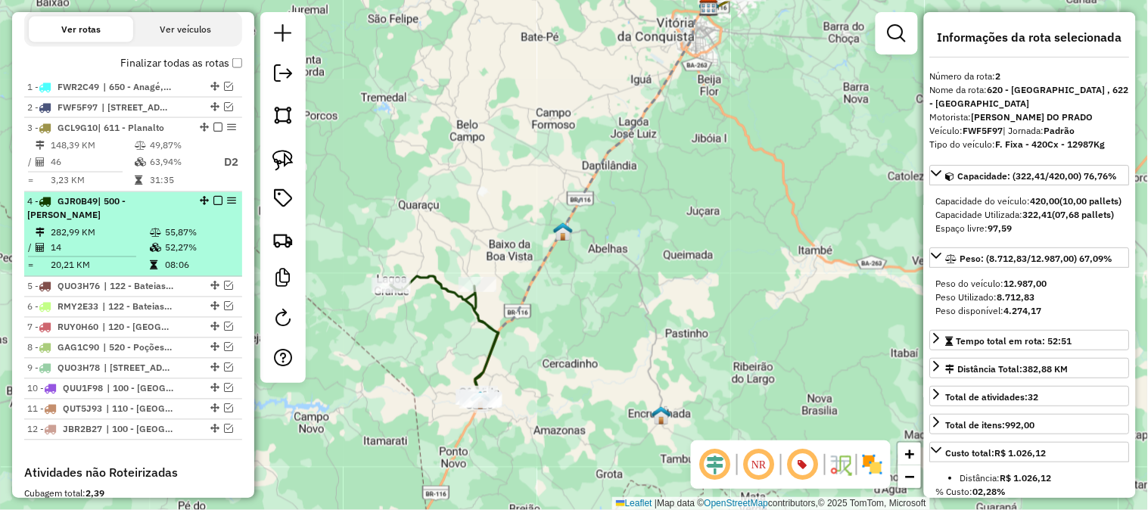
click at [217, 200] on em at bounding box center [217, 201] width 9 height 9
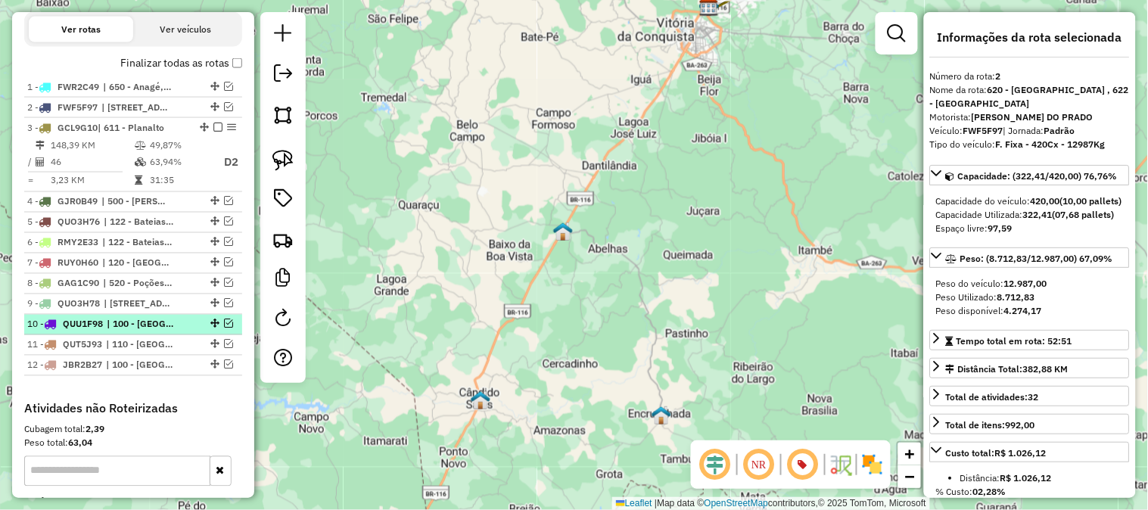
click at [224, 323] on em at bounding box center [228, 323] width 9 height 9
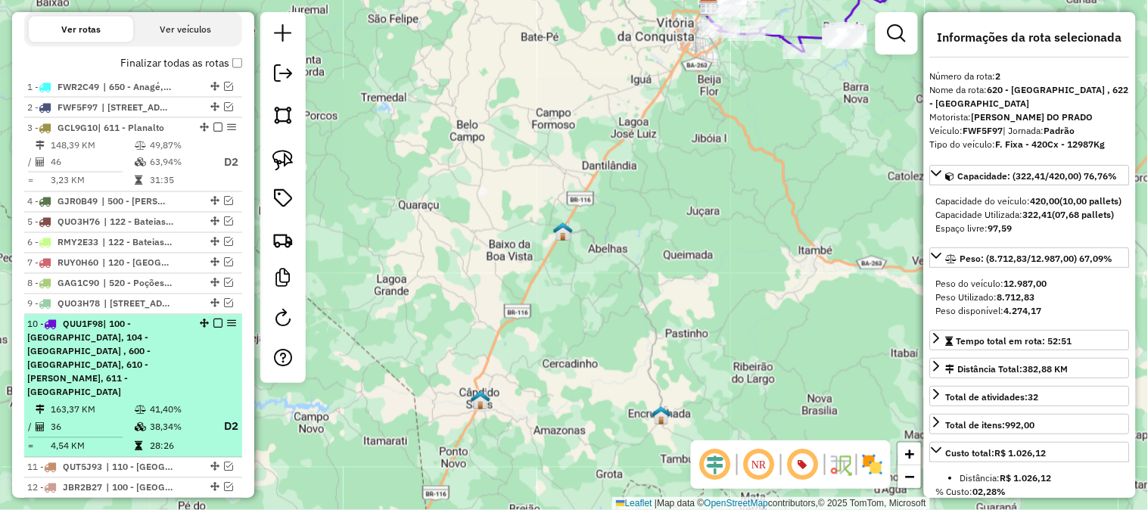
click at [151, 331] on span "| 100 - [GEOGRAPHIC_DATA], 104 - [GEOGRAPHIC_DATA] , 600 - [GEOGRAPHIC_DATA], 6…" at bounding box center [88, 358] width 123 height 79
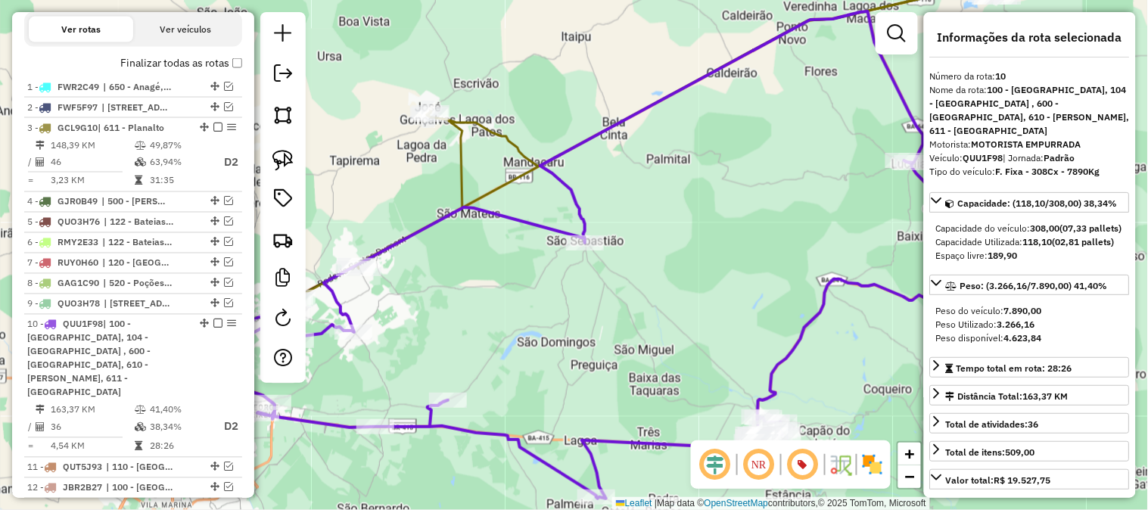
drag, startPoint x: 691, startPoint y: 252, endPoint x: 675, endPoint y: 276, distance: 29.0
click at [675, 276] on div "Janela de atendimento Grade de atendimento Capacidade Transportadoras Veículos …" at bounding box center [574, 255] width 1148 height 510
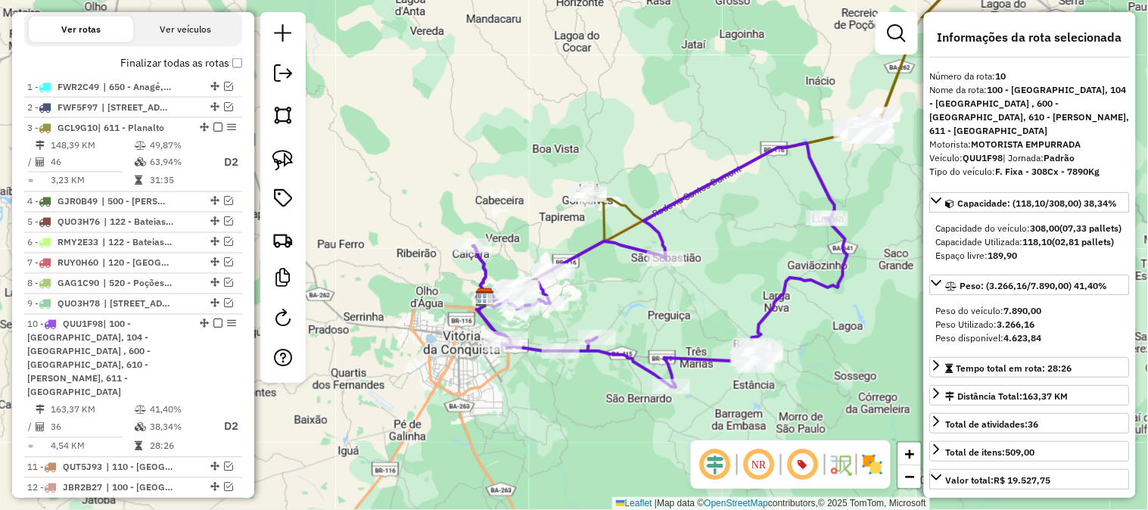
drag, startPoint x: 600, startPoint y: 286, endPoint x: 711, endPoint y: 235, distance: 122.2
click at [711, 235] on div "Janela de atendimento Grade de atendimento Capacidade Transportadoras Veículos …" at bounding box center [574, 255] width 1148 height 510
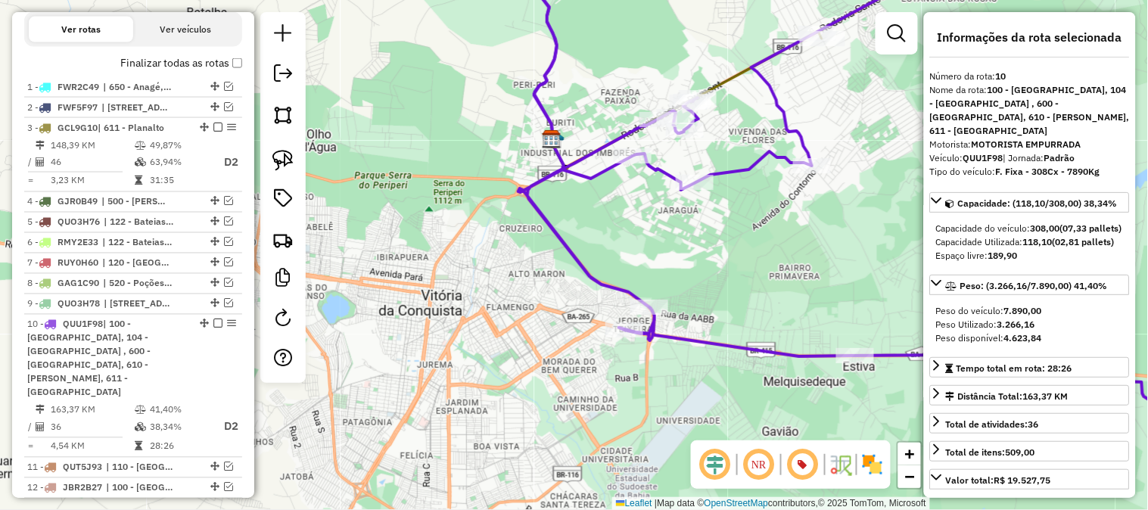
click at [754, 207] on div "Janela de atendimento Grade de atendimento Capacidade Transportadoras Veículos …" at bounding box center [574, 255] width 1148 height 510
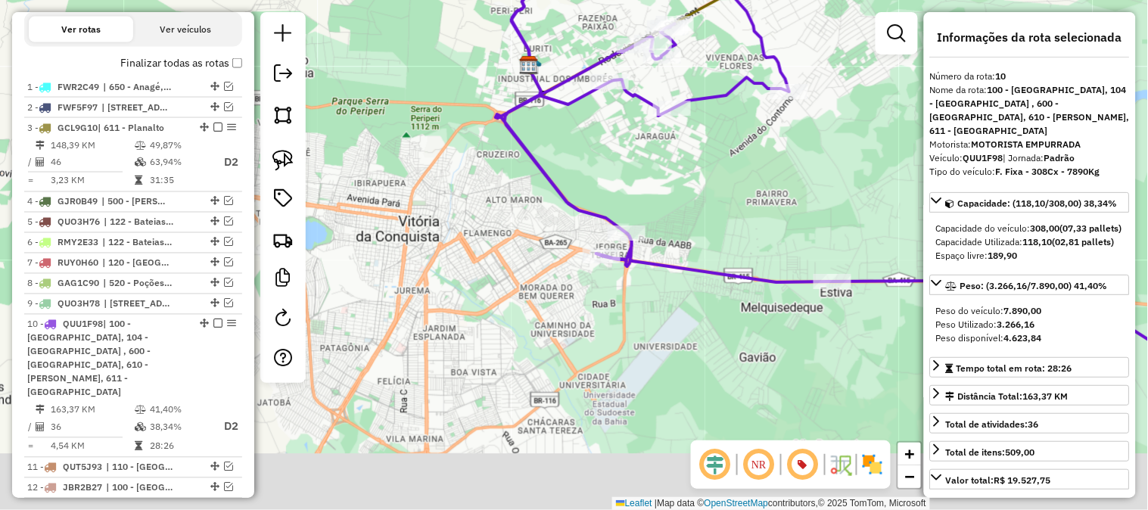
drag, startPoint x: 751, startPoint y: 200, endPoint x: 735, endPoint y: 163, distance: 40.3
click at [742, 179] on div "Janela de atendimento Grade de atendimento Capacidade Transportadoras Veículos …" at bounding box center [574, 255] width 1148 height 510
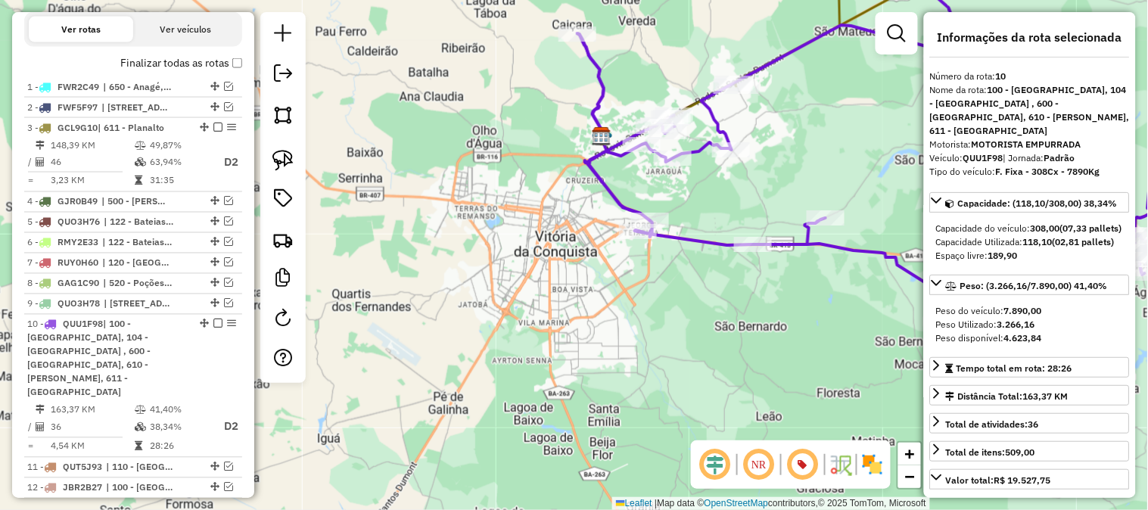
drag, startPoint x: 731, startPoint y: 291, endPoint x: 750, endPoint y: 265, distance: 32.5
click at [747, 275] on div "Janela de atendimento Grade de atendimento Capacidade Transportadoras Veículos …" at bounding box center [574, 255] width 1148 height 510
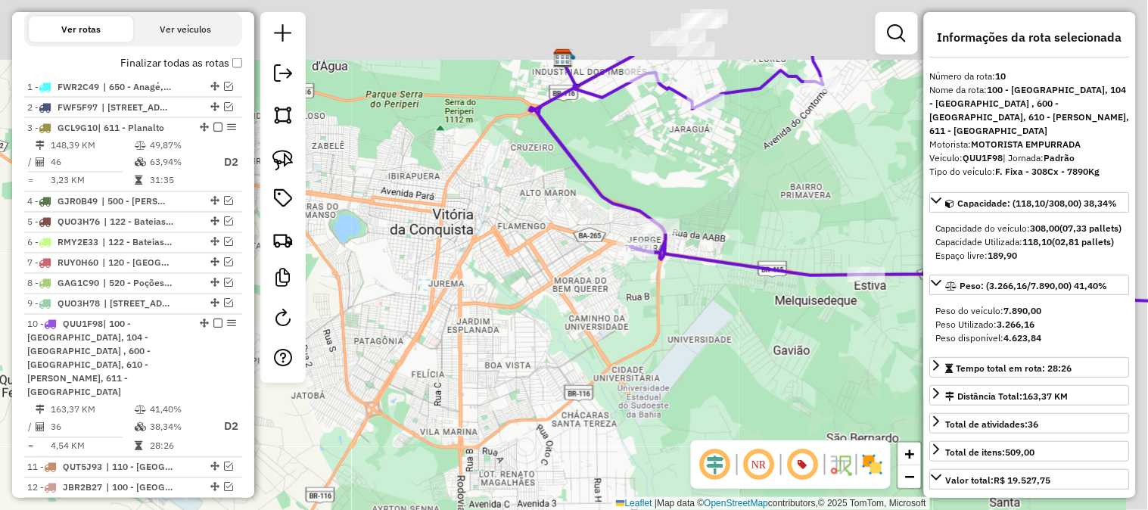
drag, startPoint x: 617, startPoint y: 239, endPoint x: 563, endPoint y: 364, distance: 135.9
click at [563, 364] on div "Janela de atendimento Grade de atendimento Capacidade Transportadoras Veículos …" at bounding box center [574, 255] width 1148 height 510
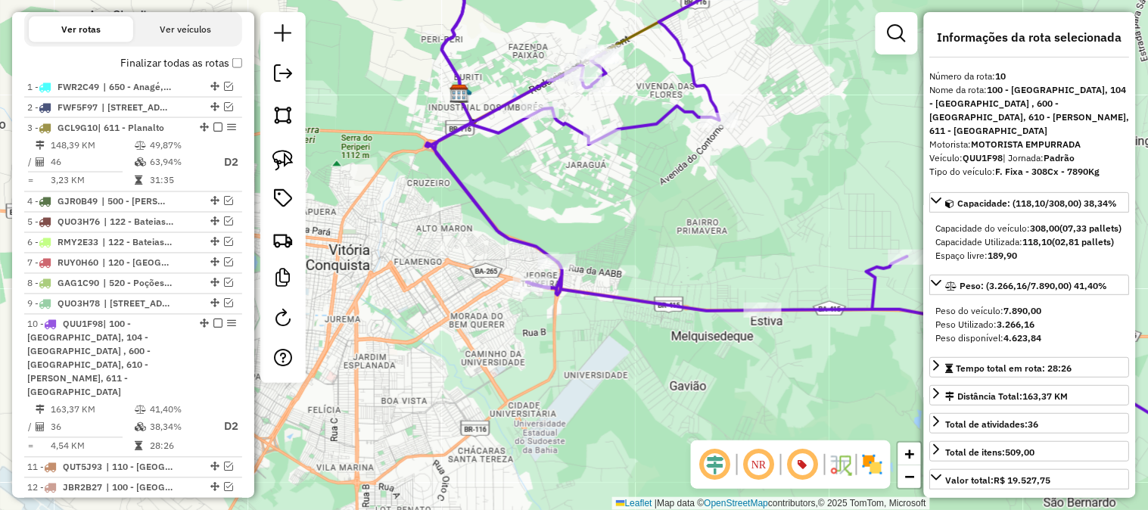
drag, startPoint x: 846, startPoint y: 195, endPoint x: 611, endPoint y: 312, distance: 261.9
click at [611, 312] on div "Janela de atendimento Grade de atendimento Capacidade Transportadoras Veículos …" at bounding box center [574, 255] width 1148 height 510
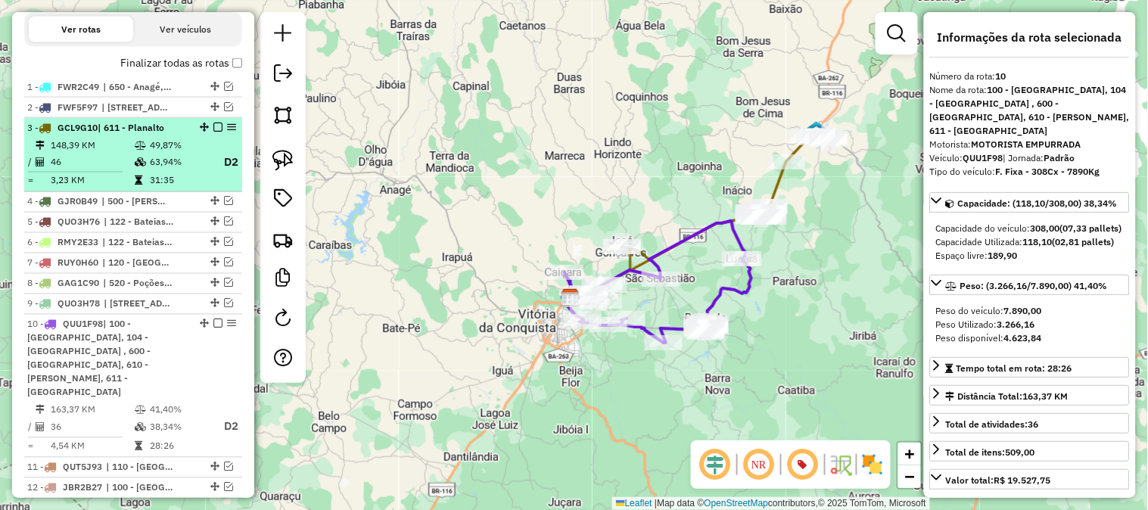
click at [214, 125] on em at bounding box center [217, 127] width 9 height 9
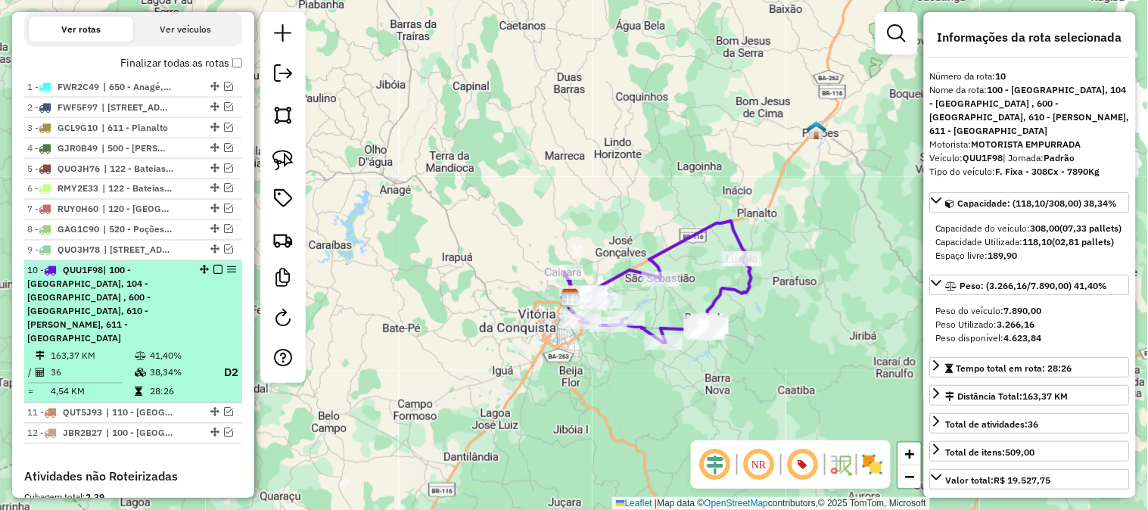
click at [216, 269] on em at bounding box center [217, 270] width 9 height 9
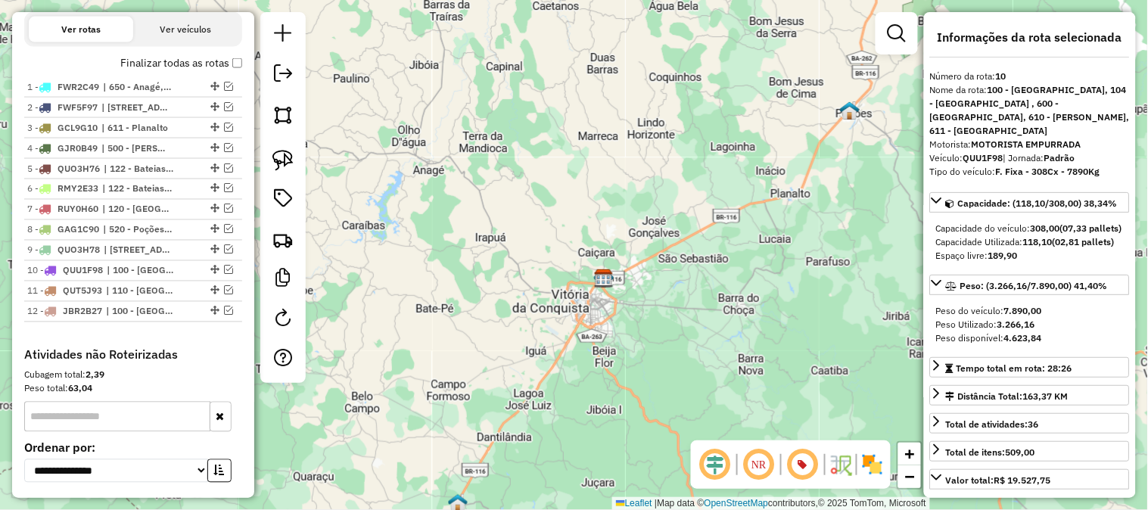
drag, startPoint x: 739, startPoint y: 240, endPoint x: 777, endPoint y: 210, distance: 48.4
click at [781, 213] on div "Janela de atendimento Grade de atendimento Capacidade Transportadoras Veículos …" at bounding box center [574, 255] width 1148 height 510
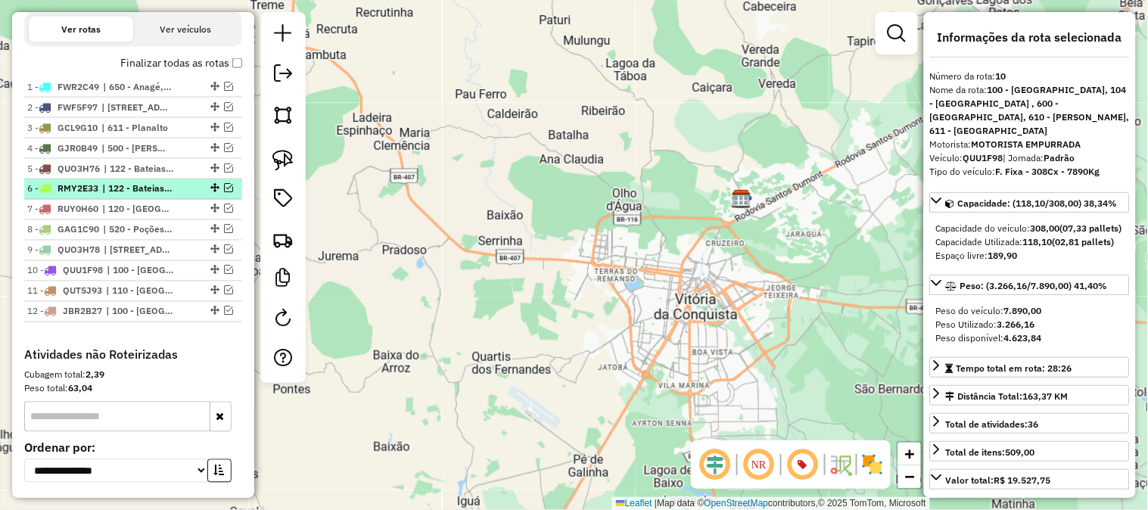
click at [224, 185] on em at bounding box center [228, 188] width 9 height 9
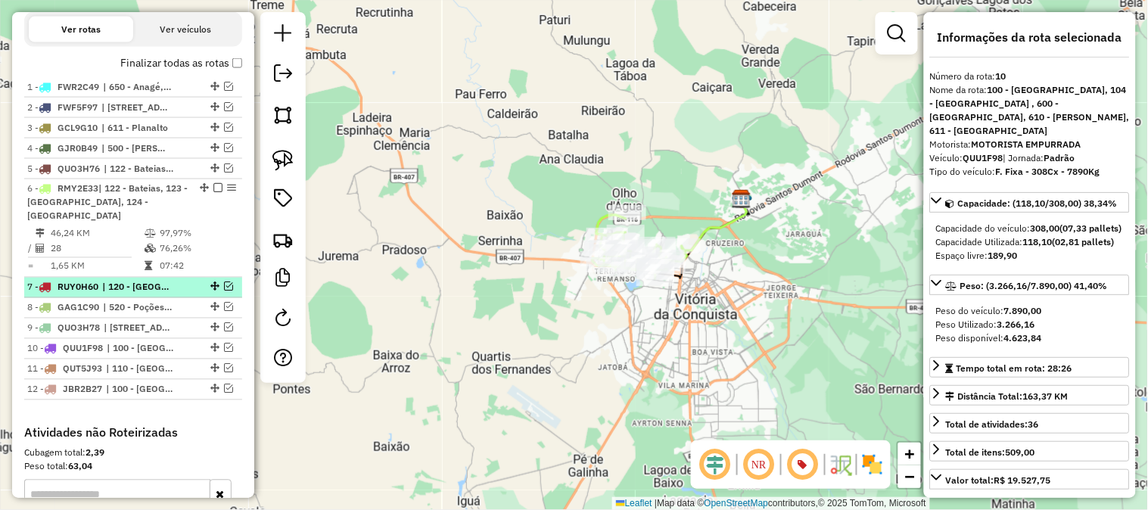
click at [224, 282] on em at bounding box center [228, 286] width 9 height 9
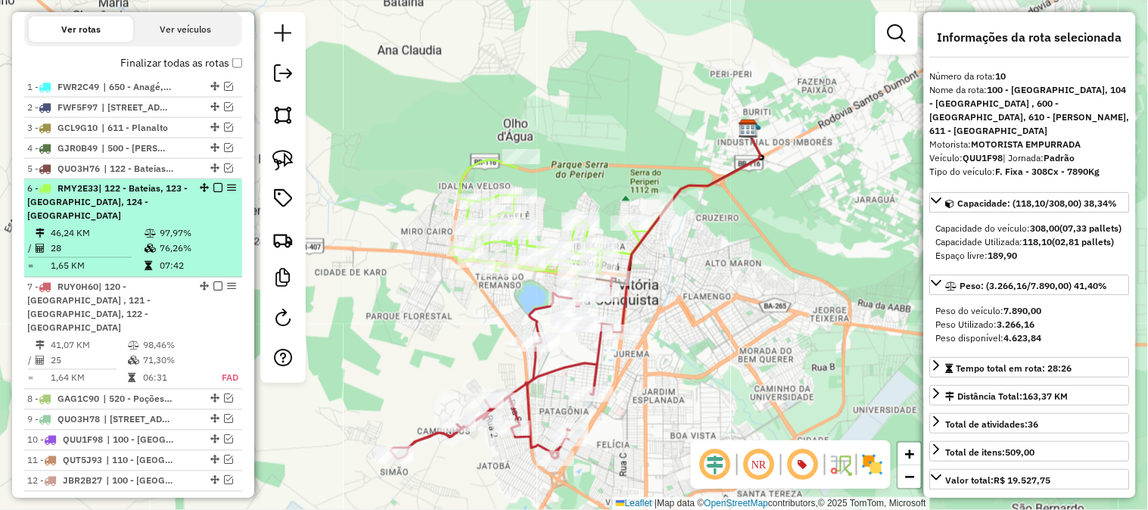
click at [213, 187] on em at bounding box center [217, 188] width 9 height 9
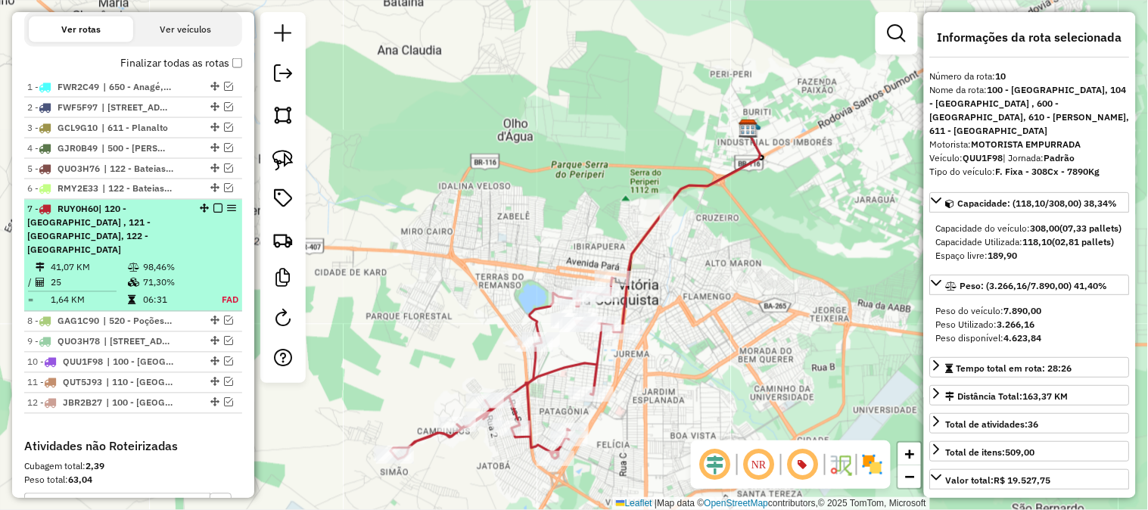
click at [215, 209] on em at bounding box center [217, 208] width 9 height 9
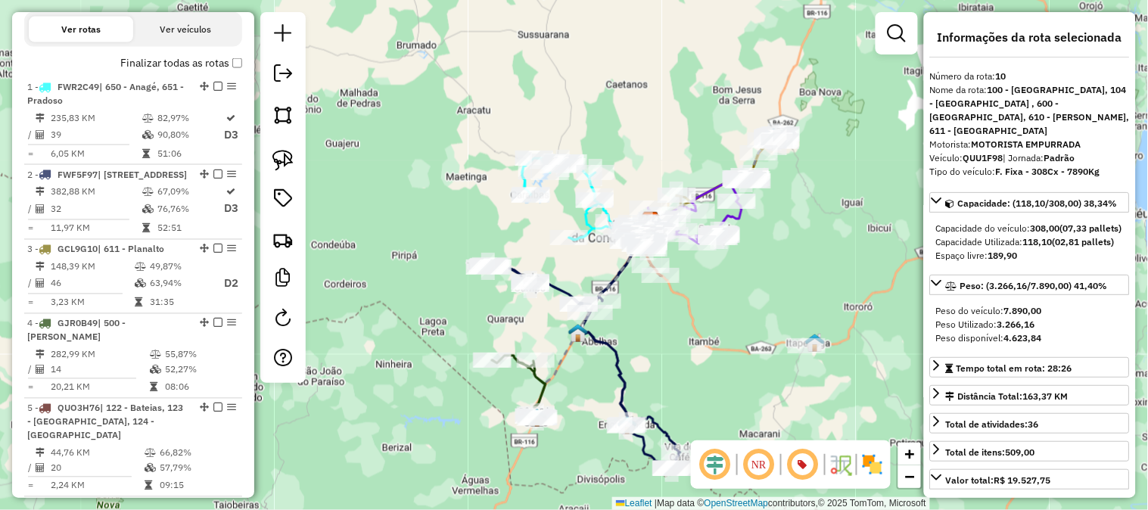
drag, startPoint x: 827, startPoint y: 254, endPoint x: 872, endPoint y: 200, distance: 70.9
click at [857, 221] on div "Janela de atendimento Grade de atendimento Capacidade Transportadoras Veículos …" at bounding box center [574, 255] width 1148 height 510
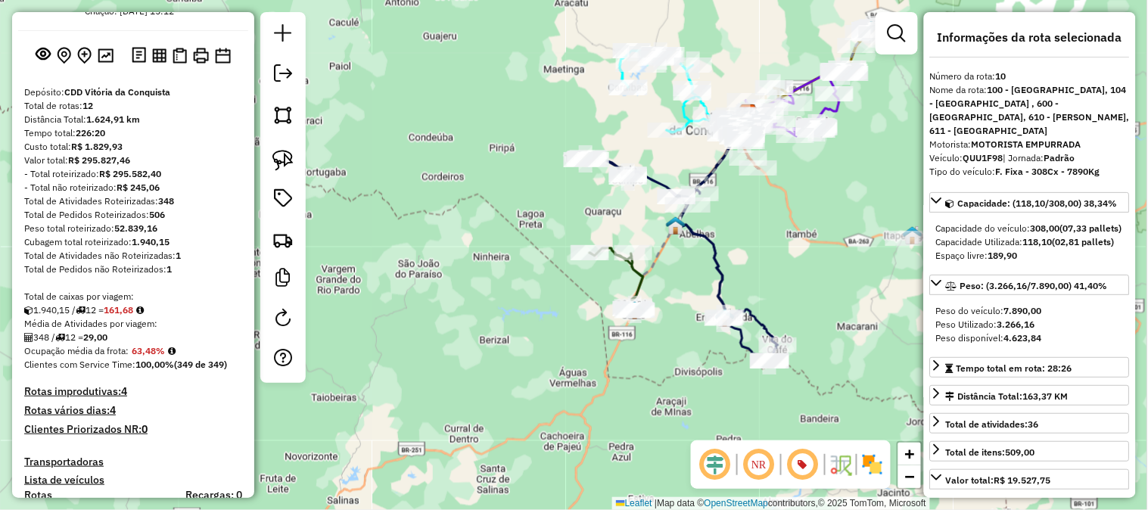
scroll to position [0, 0]
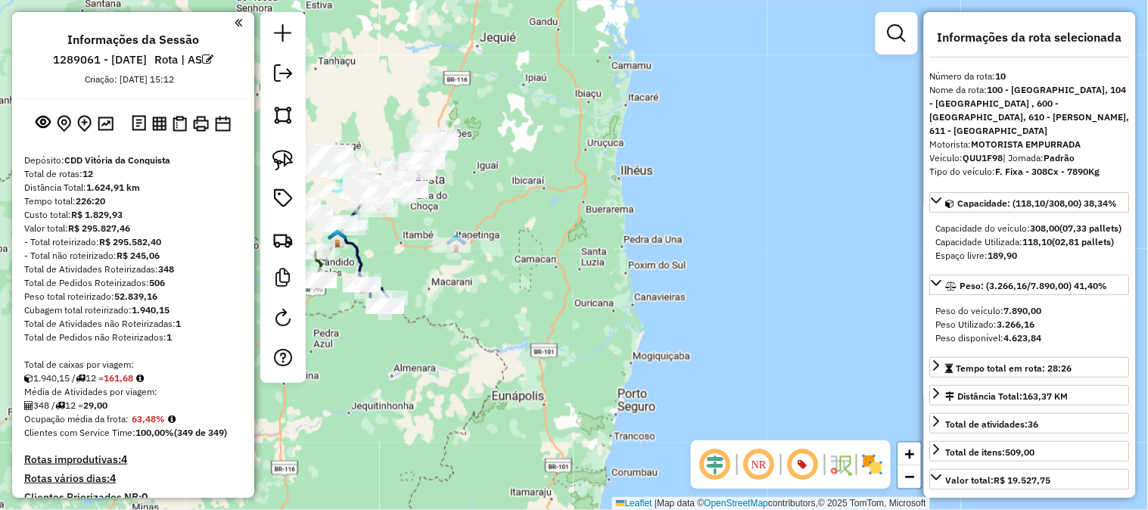
click at [94, 478] on h4 "Rotas vários dias: 4" at bounding box center [133, 478] width 218 height 13
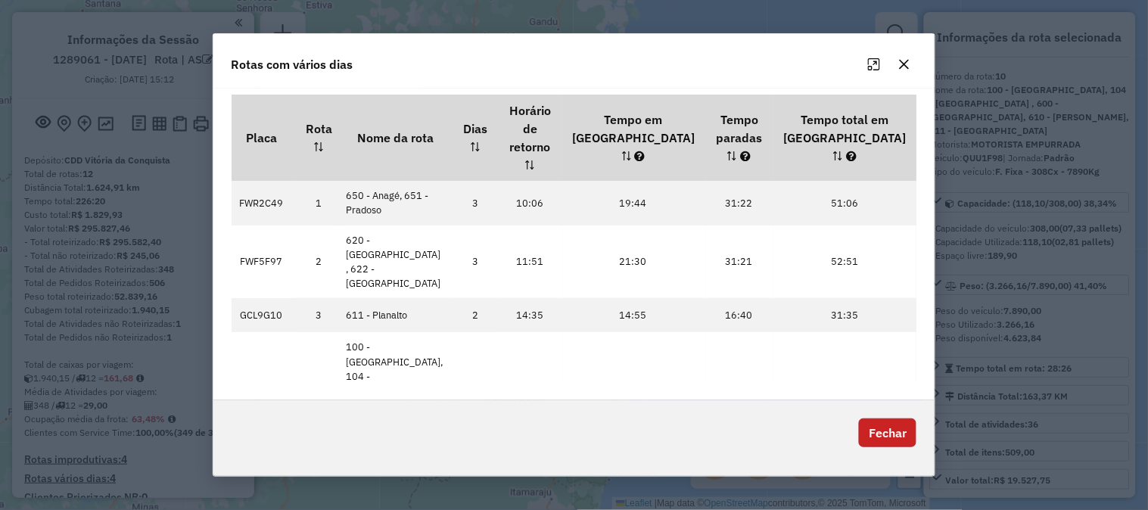
click at [900, 418] on button "Fechar" at bounding box center [887, 432] width 57 height 29
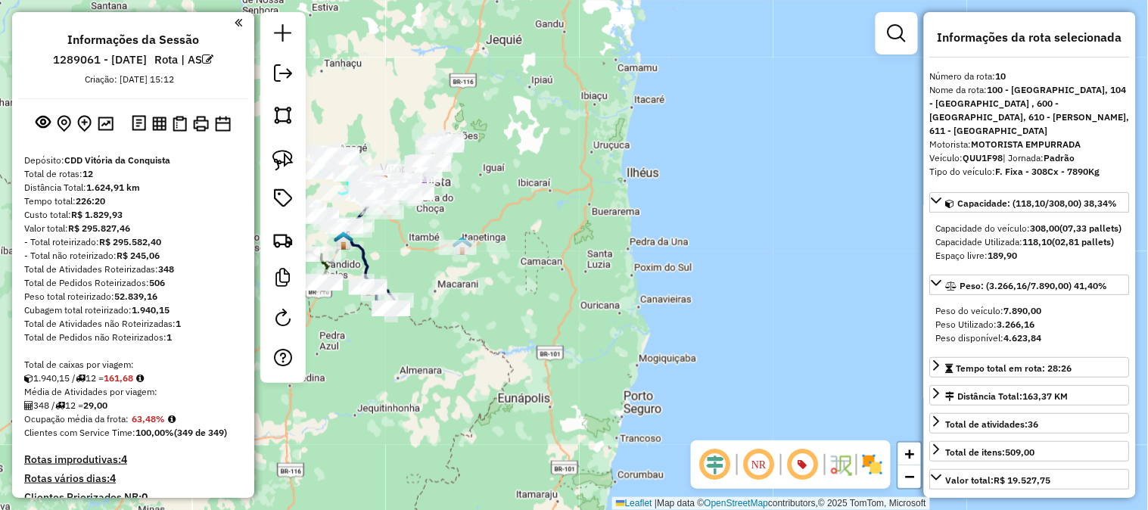
drag, startPoint x: 507, startPoint y: 176, endPoint x: 737, endPoint y: 240, distance: 238.8
click at [747, 236] on div "Janela de atendimento Grade de atendimento Capacidade Transportadoras Veículos …" at bounding box center [574, 255] width 1148 height 510
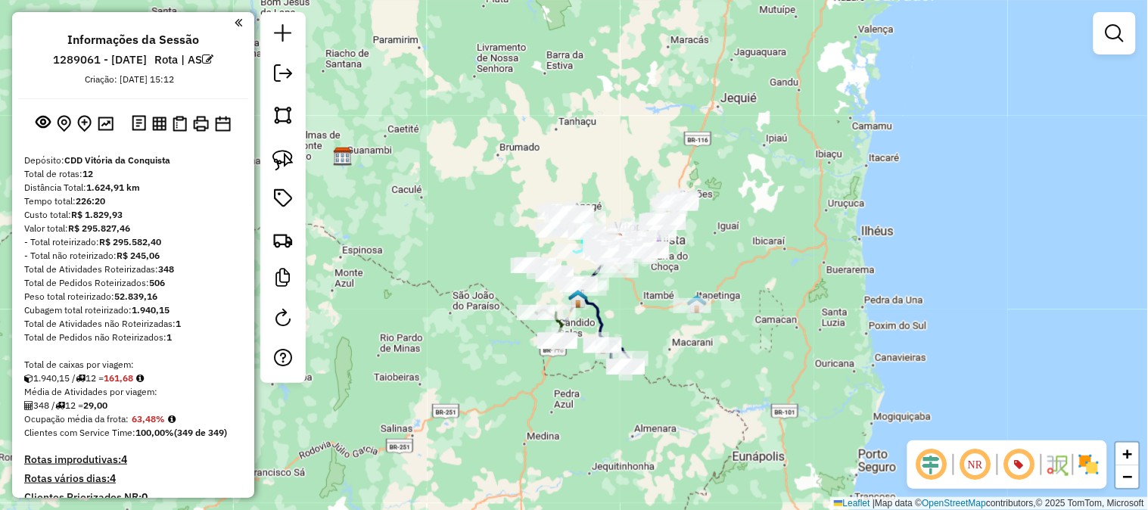
scroll to position [336, 0]
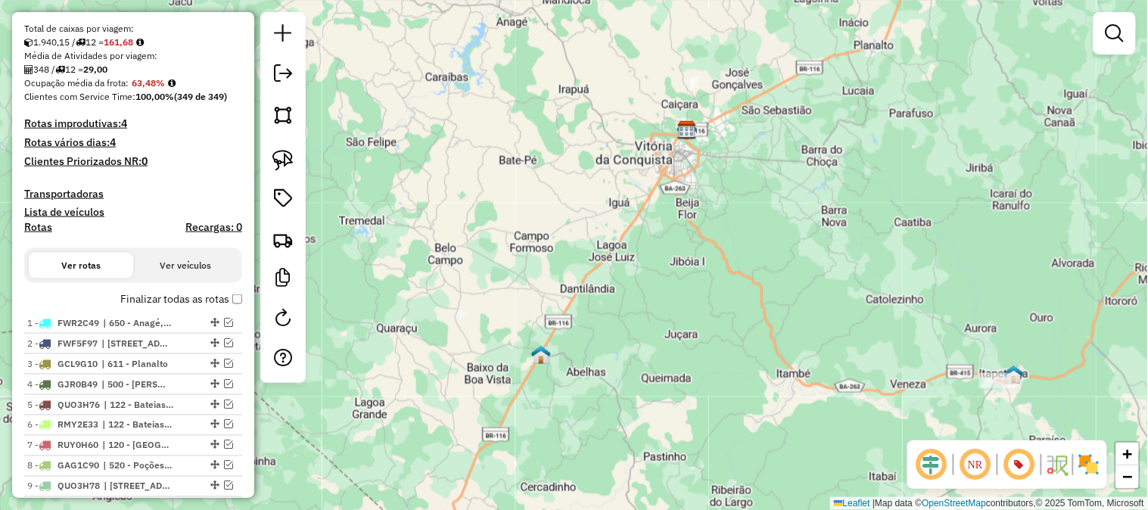
click at [685, 129] on img at bounding box center [687, 130] width 20 height 20
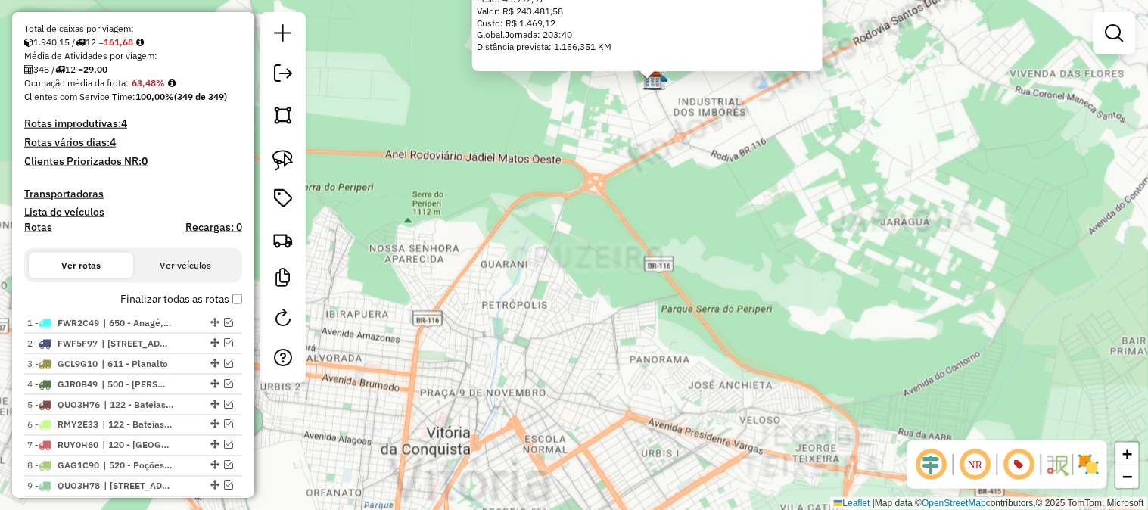
drag, startPoint x: 685, startPoint y: 197, endPoint x: 653, endPoint y: 331, distance: 137.8
click at [653, 331] on div "CDD Vitória da Conquista Quantidade de rotas: 9 Cubagem: 1.614,47 Peso: 43.992,…" at bounding box center [574, 255] width 1148 height 510
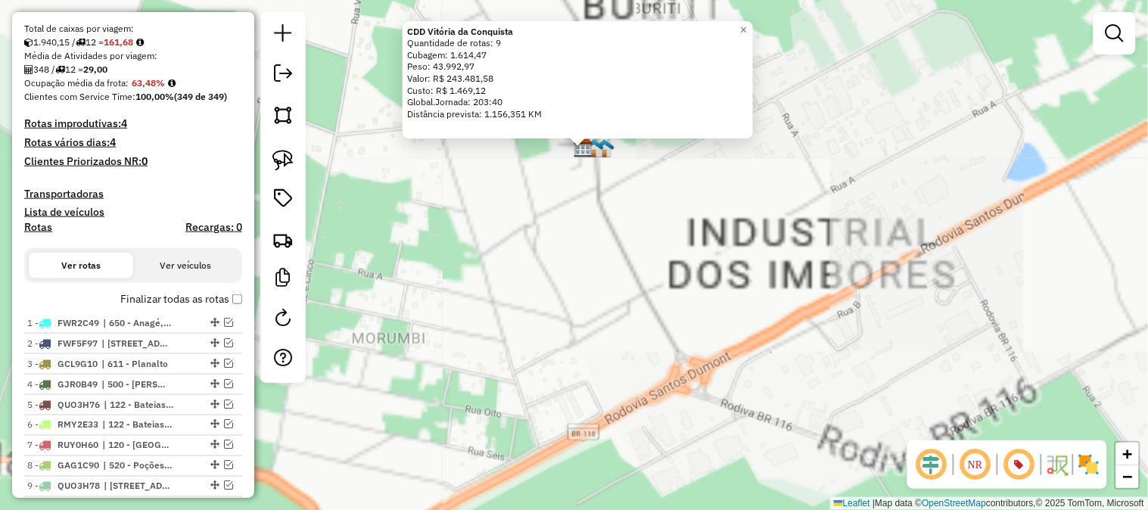
drag, startPoint x: 636, startPoint y: 209, endPoint x: 679, endPoint y: 301, distance: 101.9
click at [679, 301] on div "CDD Vitória da Conquista Quantidade de rotas: 9 Cubagem: 1.614,47 Peso: 43.992,…" at bounding box center [574, 255] width 1148 height 510
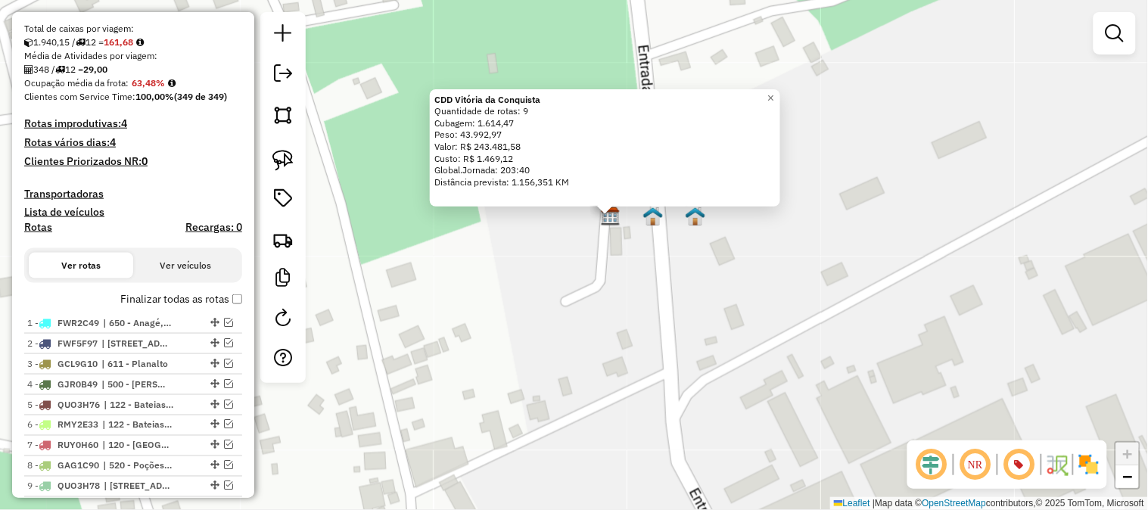
click at [648, 222] on img at bounding box center [653, 217] width 20 height 20
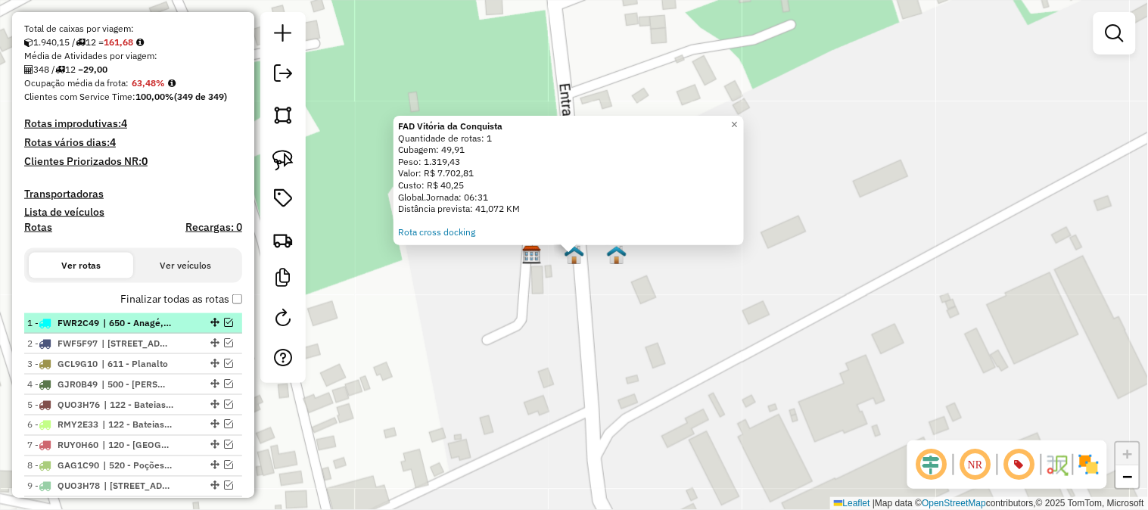
scroll to position [504, 0]
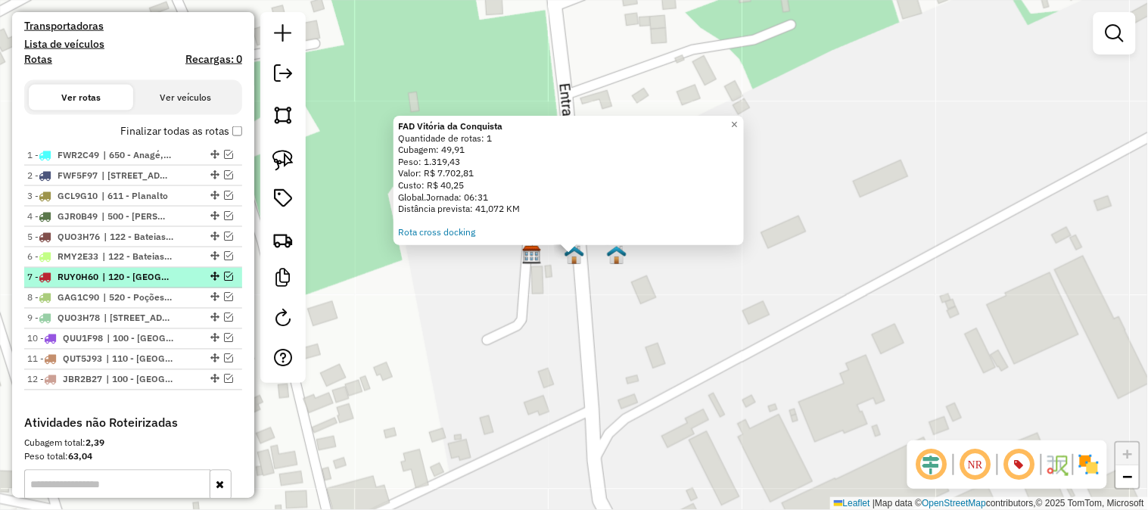
click at [224, 274] on em at bounding box center [228, 276] width 9 height 9
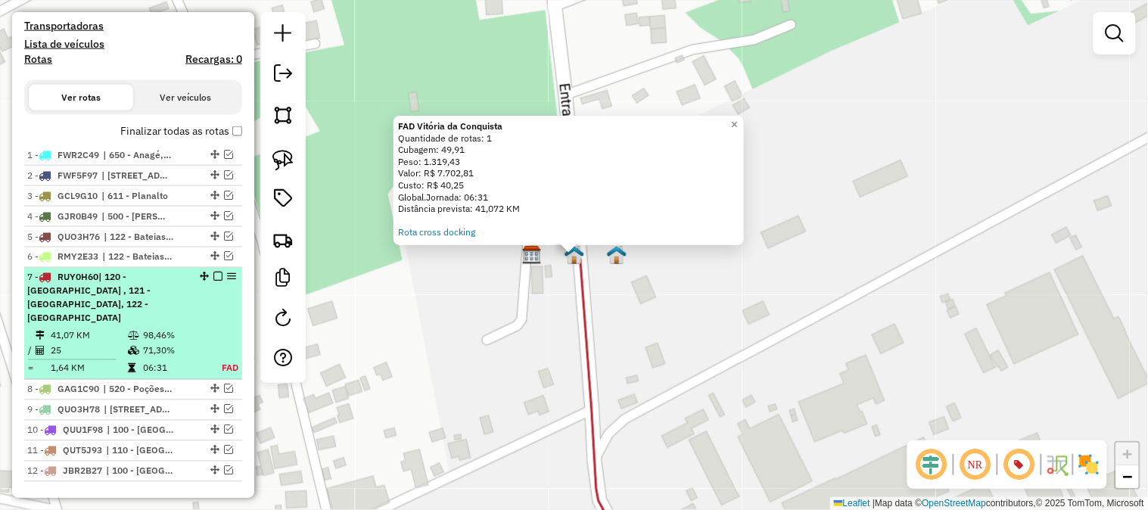
select select "**********"
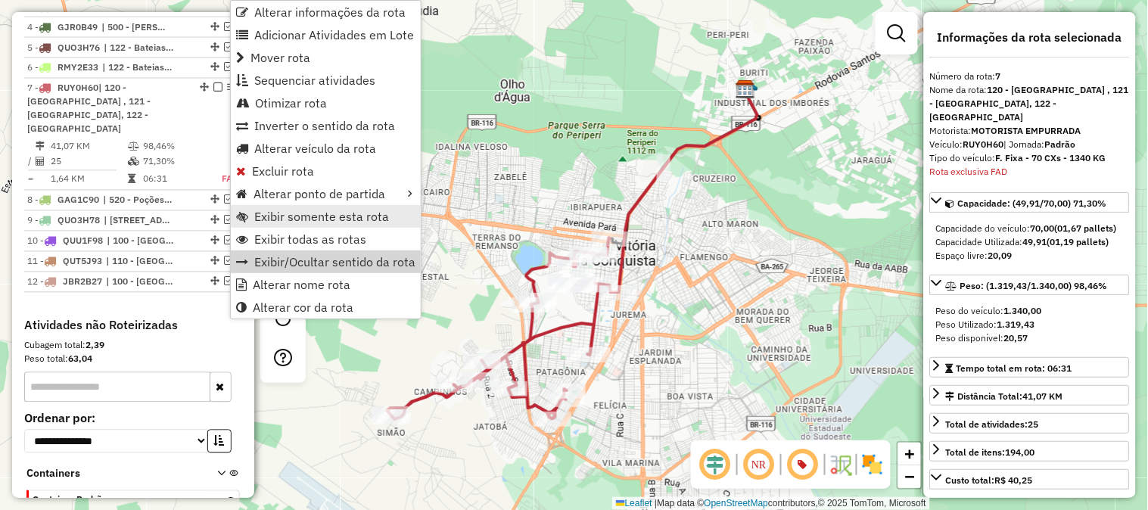
scroll to position [759, 0]
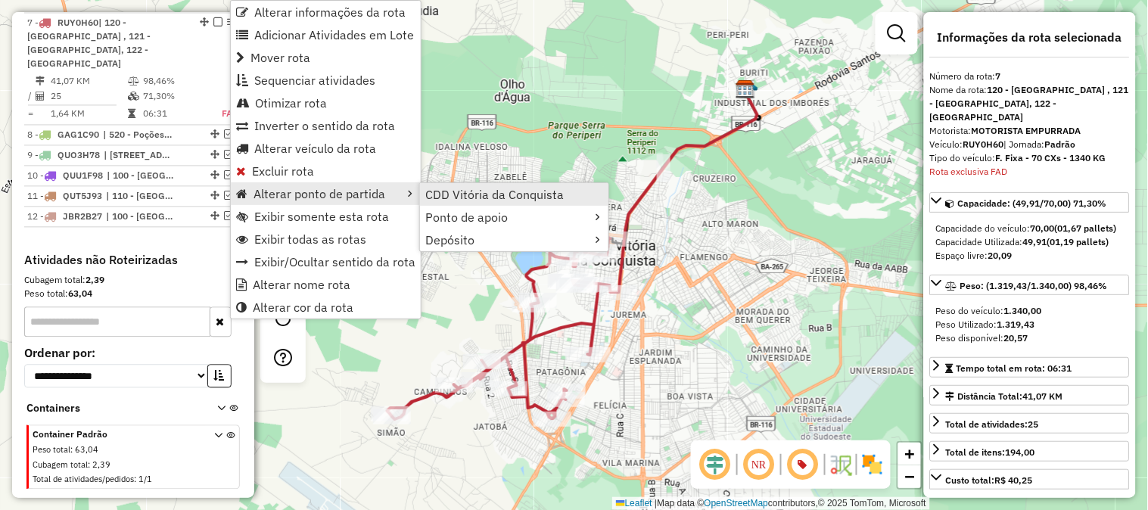
click at [475, 191] on span "CDD Vitória da Conquista" at bounding box center [494, 194] width 138 height 12
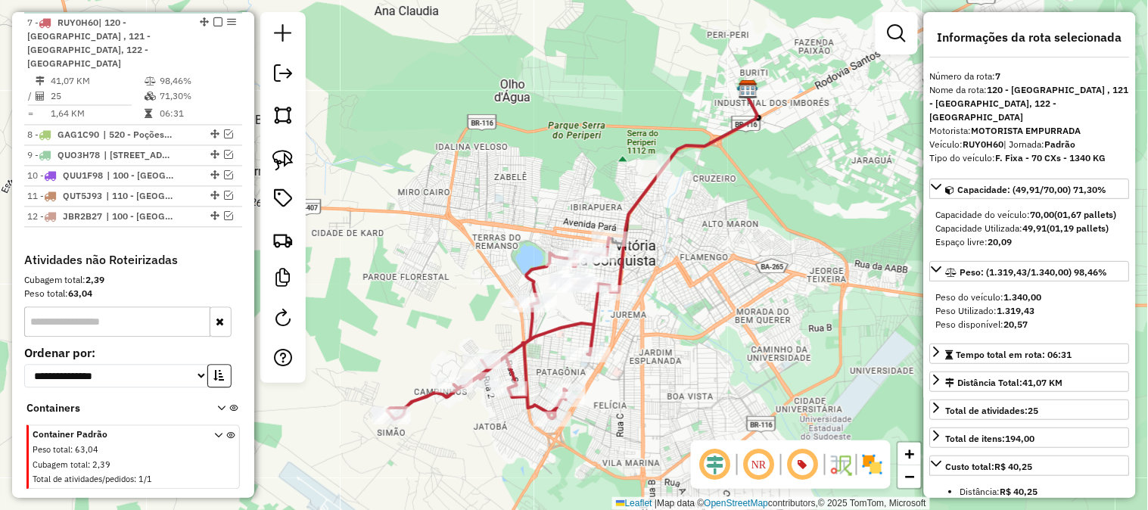
scroll to position [675, 0]
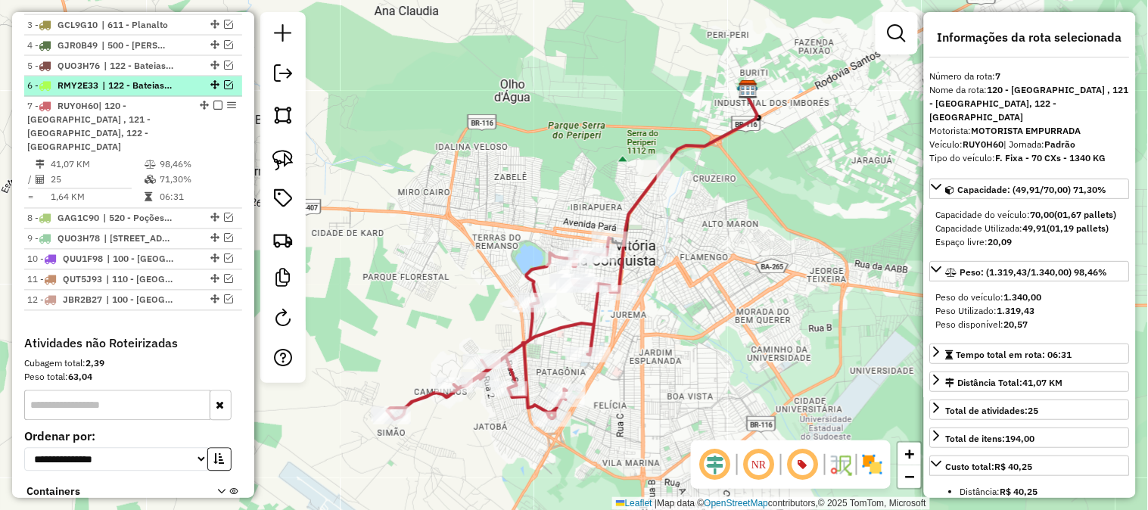
click at [224, 81] on em at bounding box center [228, 85] width 9 height 9
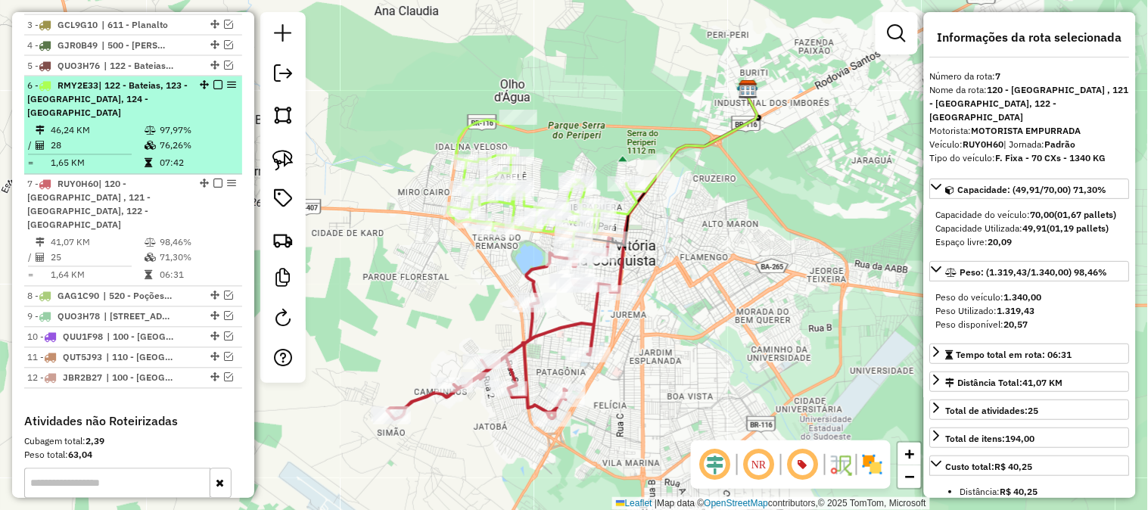
click at [194, 96] on div "6 - RMY2E33 | 122 - Bateias, 123 - [GEOGRAPHIC_DATA], 124 - [GEOGRAPHIC_DATA]" at bounding box center [133, 99] width 212 height 41
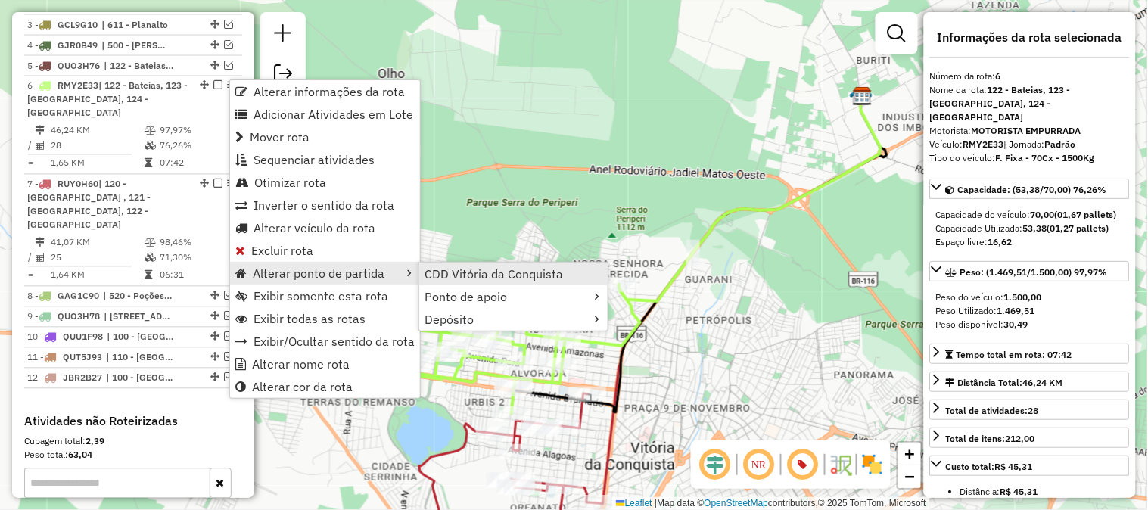
click at [474, 273] on span "CDD Vitória da Conquista" at bounding box center [493, 274] width 138 height 12
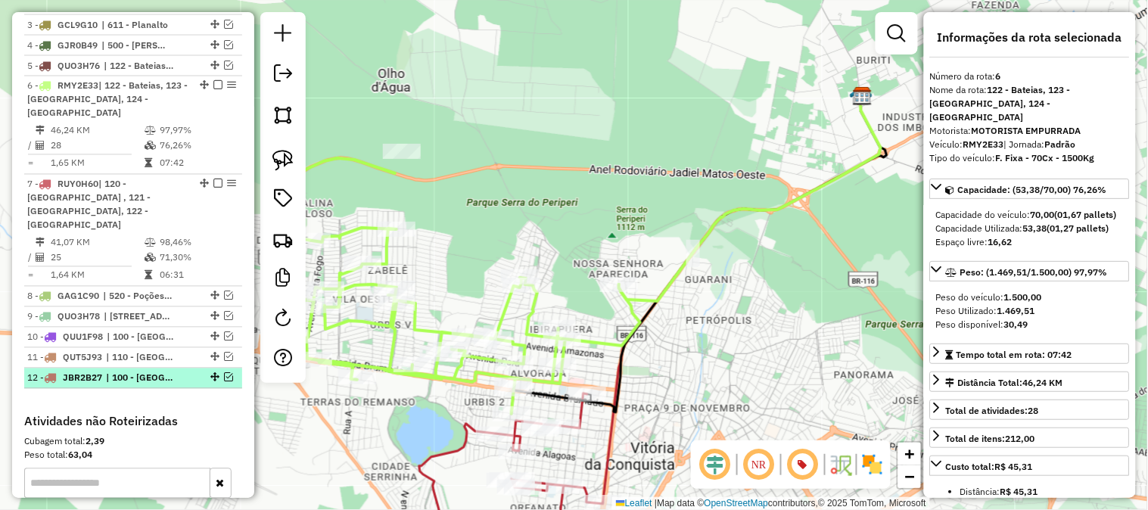
scroll to position [759, 0]
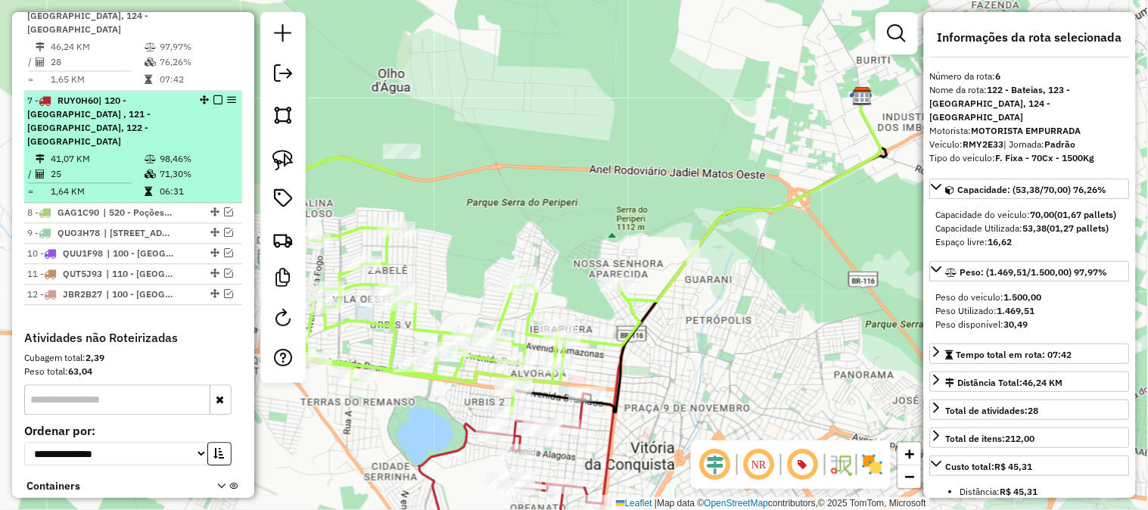
click at [186, 101] on div "7 - RUY0H60 | 120 - [GEOGRAPHIC_DATA] , 121 - [GEOGRAPHIC_DATA], 122 - [GEOGRAP…" at bounding box center [133, 121] width 212 height 54
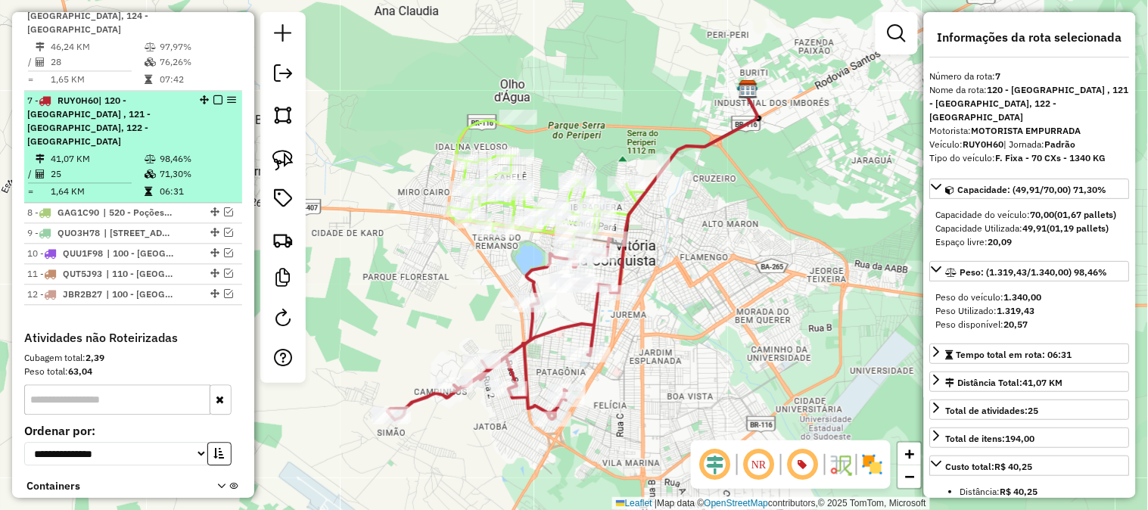
click at [213, 95] on em at bounding box center [217, 99] width 9 height 9
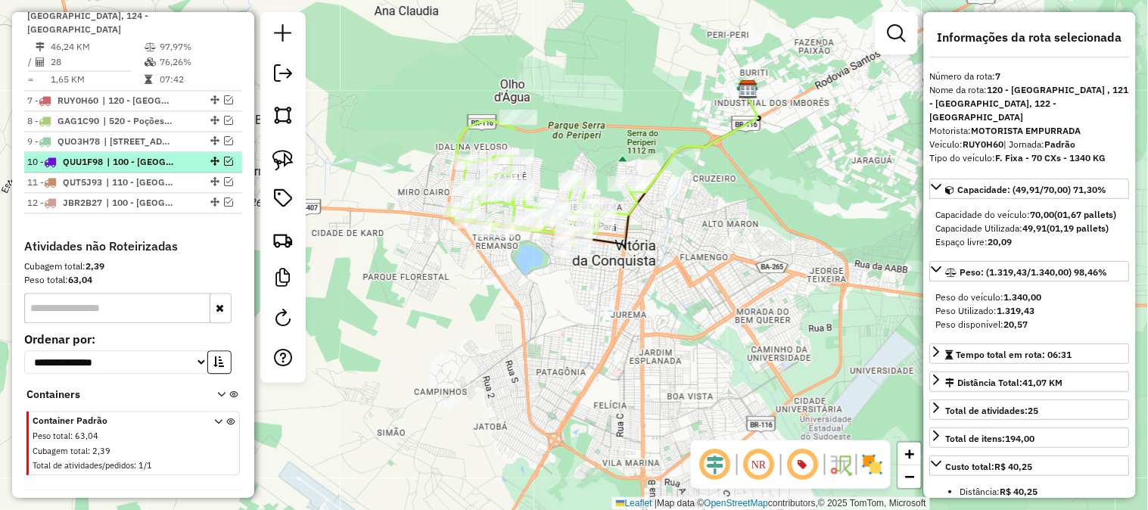
scroll to position [507, 0]
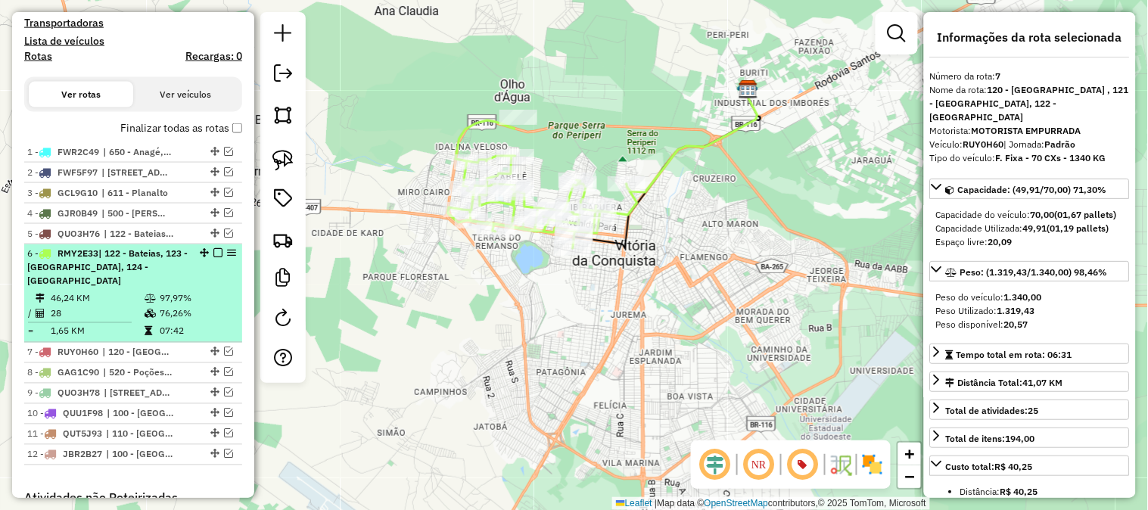
click at [213, 249] on em at bounding box center [217, 253] width 9 height 9
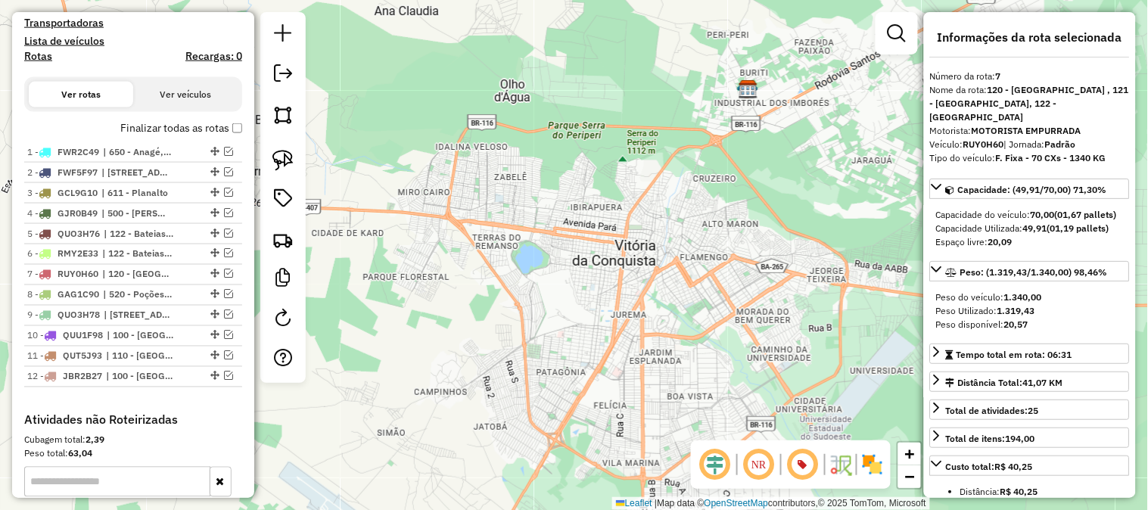
drag, startPoint x: 766, startPoint y: 126, endPoint x: 672, endPoint y: 166, distance: 103.0
click at [672, 166] on div "Janela de atendimento Grade de atendimento Capacidade Transportadoras Veículos …" at bounding box center [574, 255] width 1148 height 510
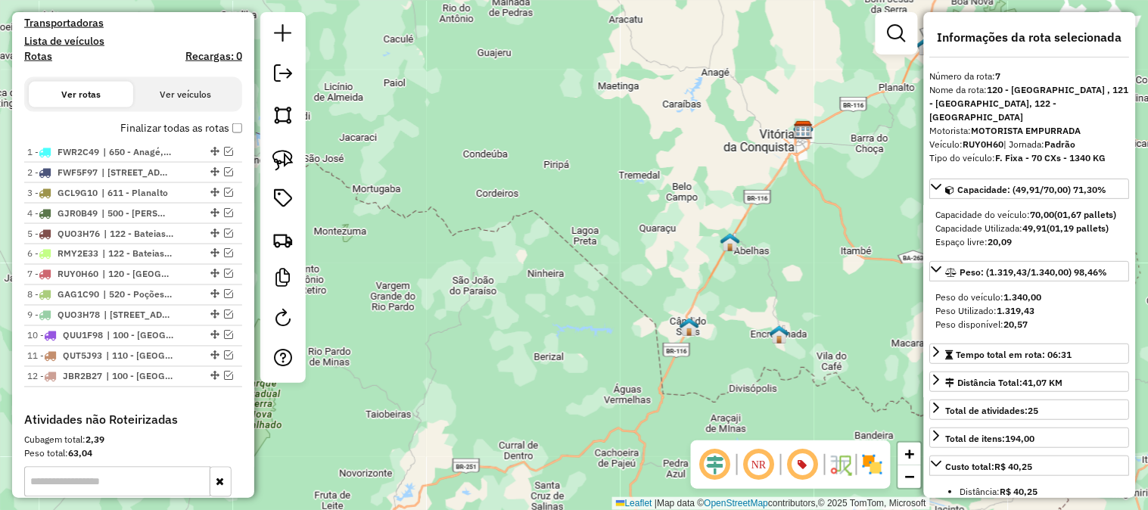
drag, startPoint x: 868, startPoint y: 111, endPoint x: 776, endPoint y: 137, distance: 95.1
click at [780, 138] on div "Janela de atendimento Grade de atendimento Capacidade Transportadoras Veículos …" at bounding box center [574, 255] width 1148 height 510
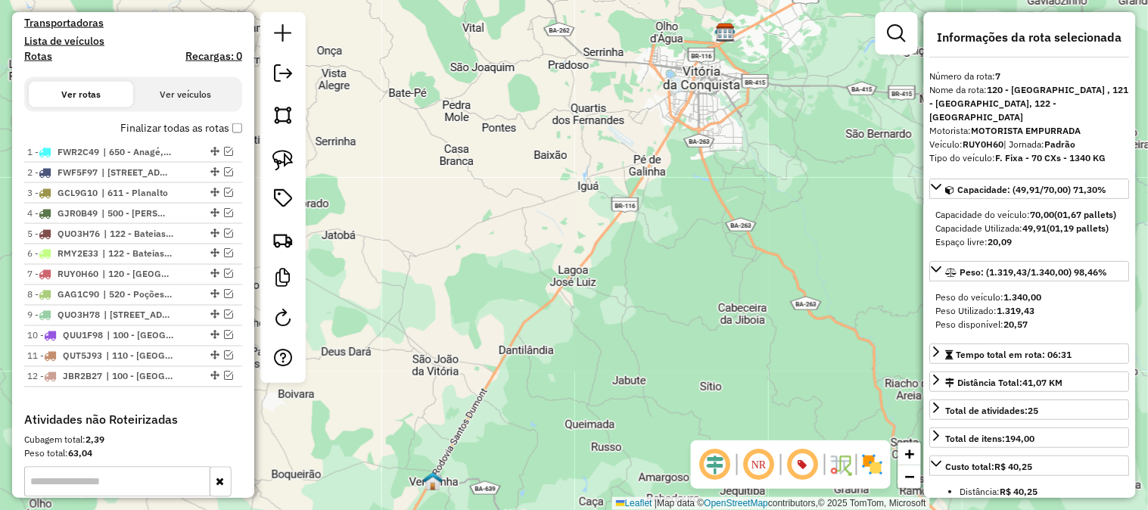
drag, startPoint x: 788, startPoint y: 118, endPoint x: 682, endPoint y: 278, distance: 191.6
click at [682, 278] on div "Janela de atendimento Grade de atendimento Capacidade Transportadoras Veículos …" at bounding box center [574, 255] width 1148 height 510
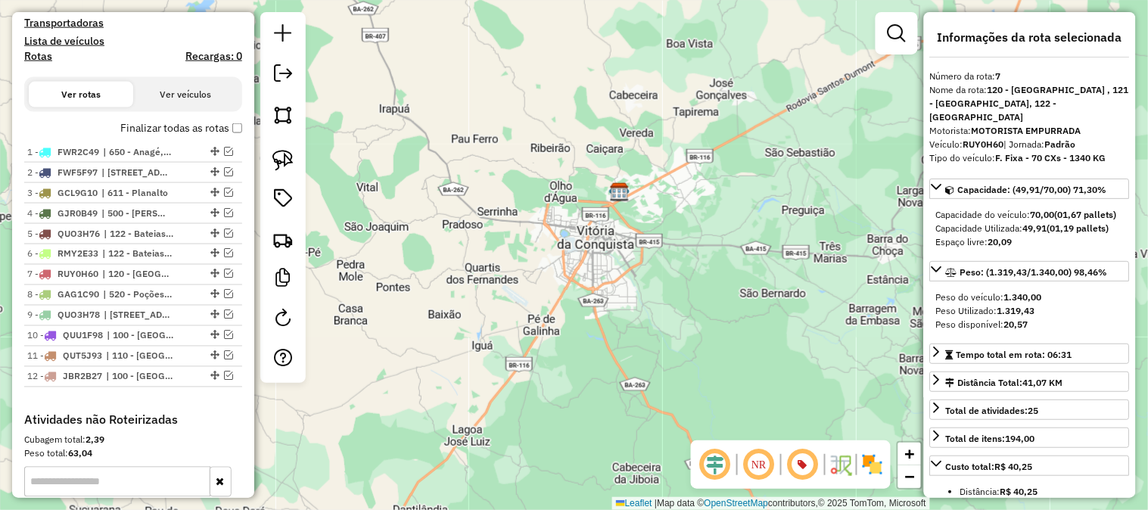
click at [682, 278] on div "Janela de atendimento Grade de atendimento Capacidade Transportadoras Veículos …" at bounding box center [574, 255] width 1148 height 510
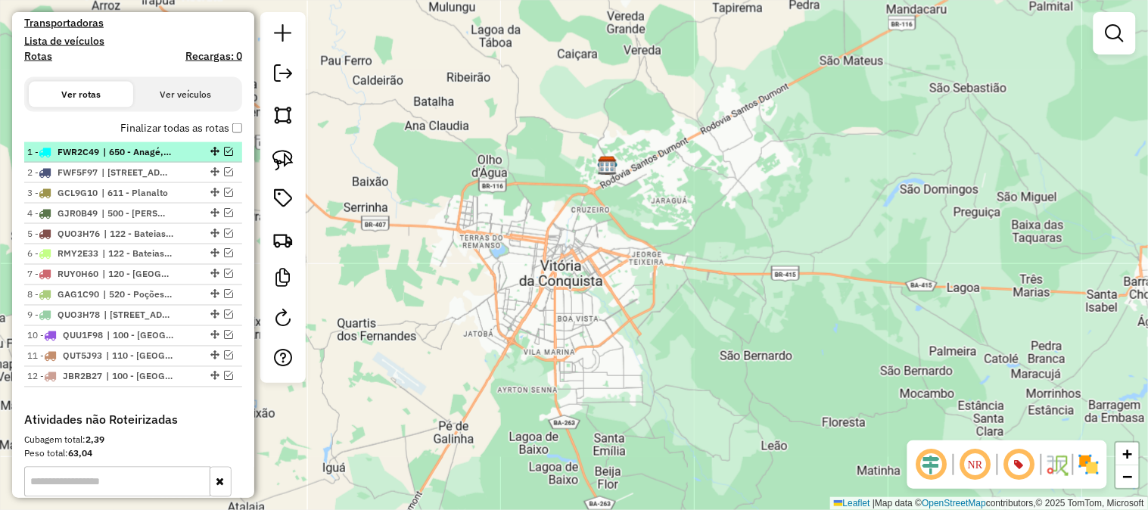
click at [224, 148] on em at bounding box center [228, 151] width 9 height 9
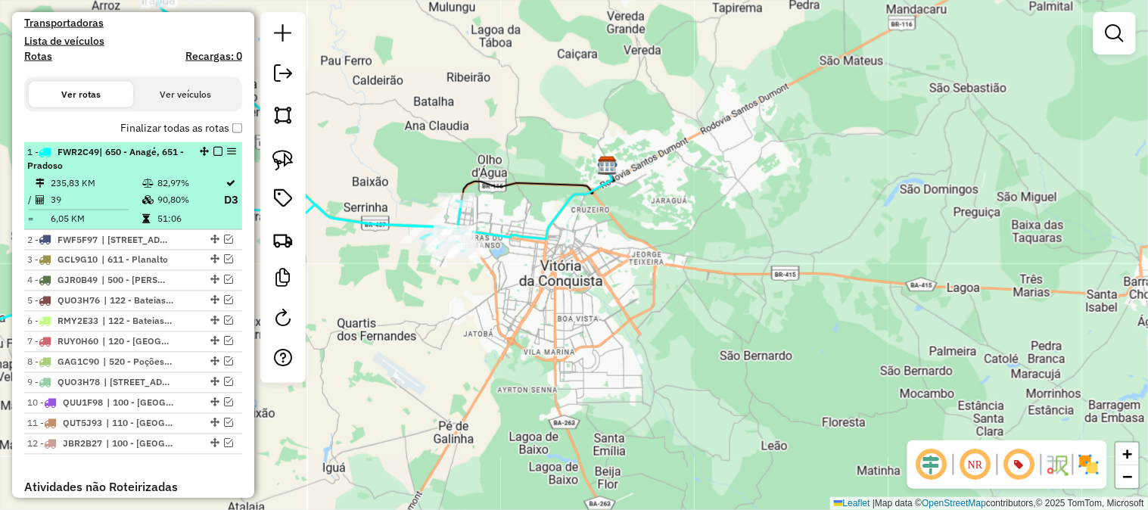
click at [179, 167] on div "1 - FWR2C49 | 650 - Anagé, 651 - Pradoso" at bounding box center [107, 158] width 160 height 27
select select "**********"
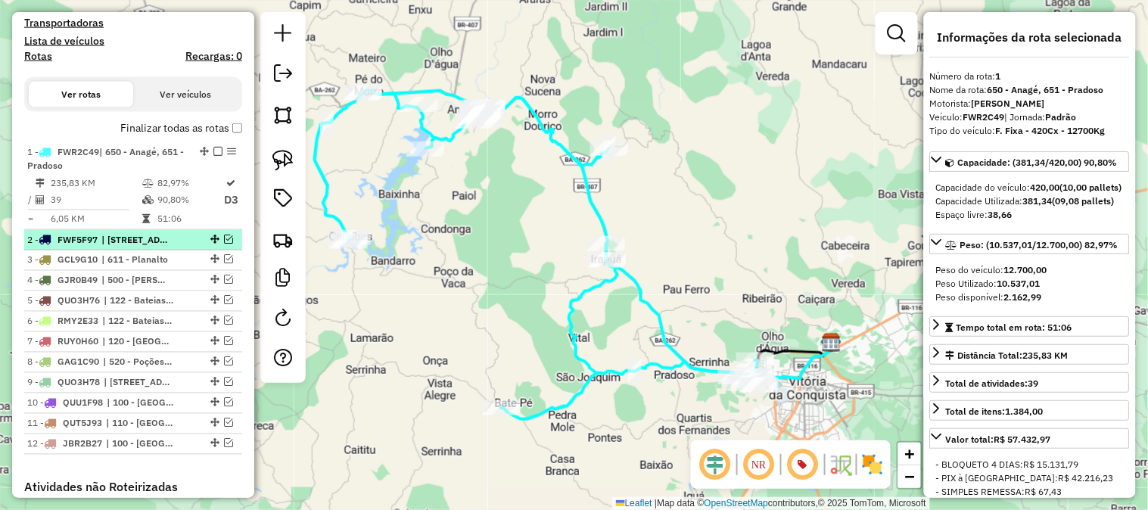
click at [224, 238] on em at bounding box center [228, 239] width 9 height 9
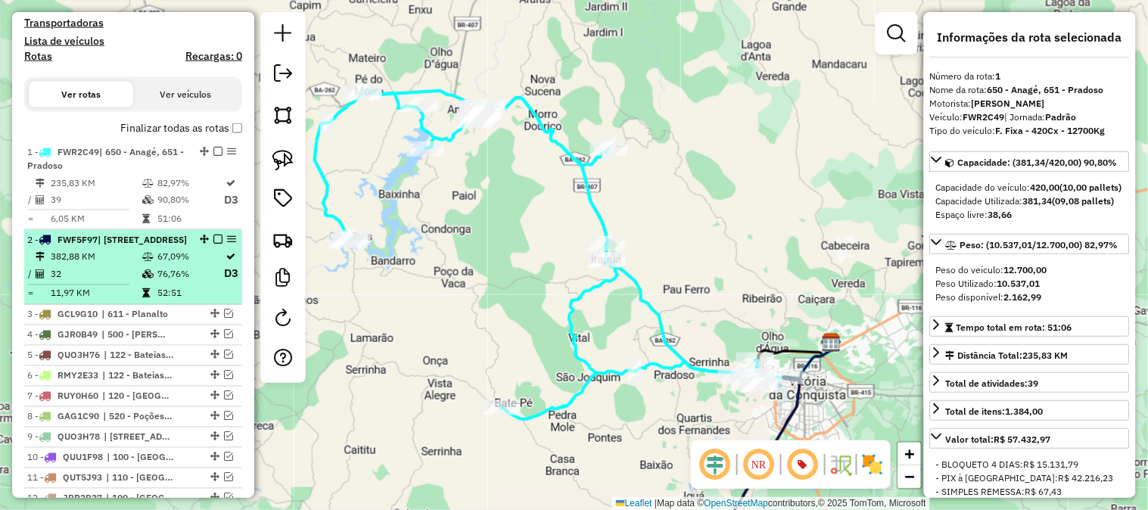
click at [215, 235] on em at bounding box center [217, 239] width 9 height 9
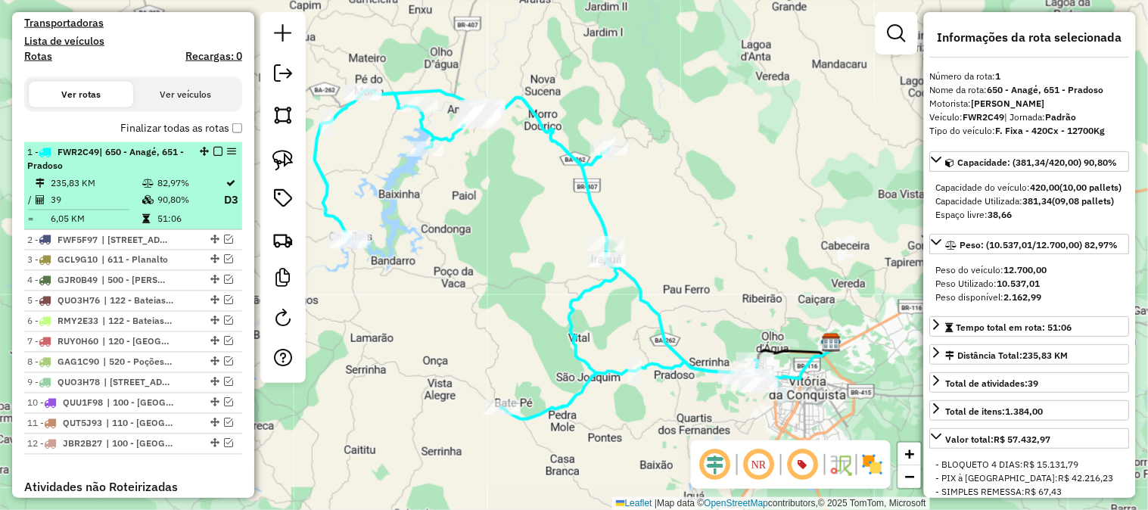
click at [213, 152] on em at bounding box center [217, 151] width 9 height 9
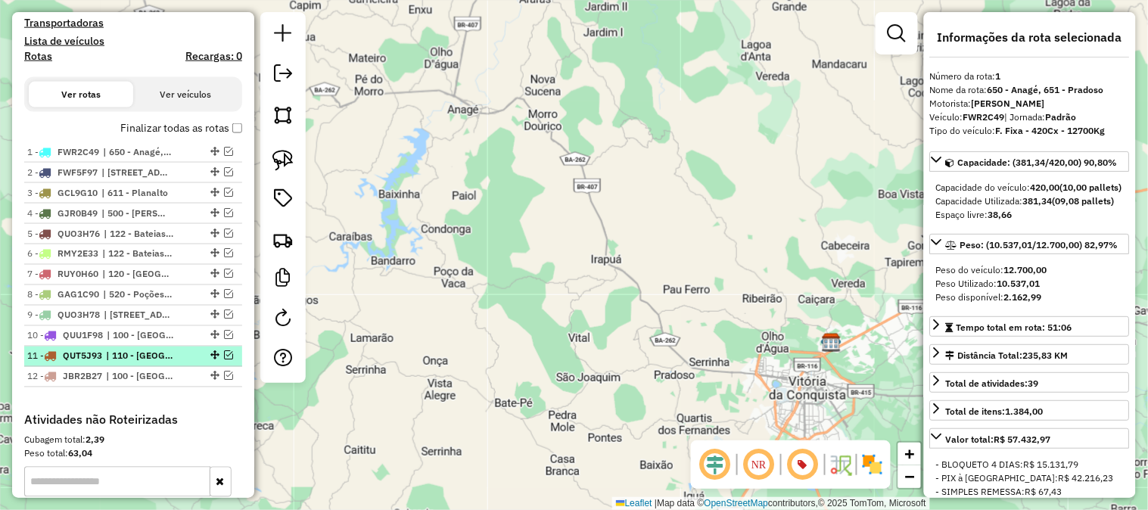
click at [225, 356] on em at bounding box center [228, 355] width 9 height 9
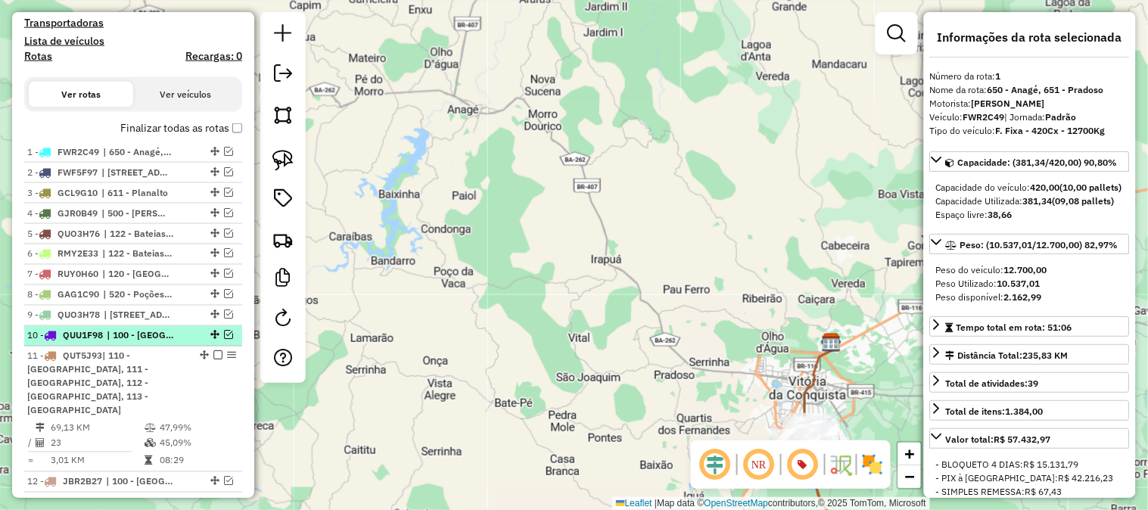
click at [224, 336] on em at bounding box center [228, 335] width 9 height 9
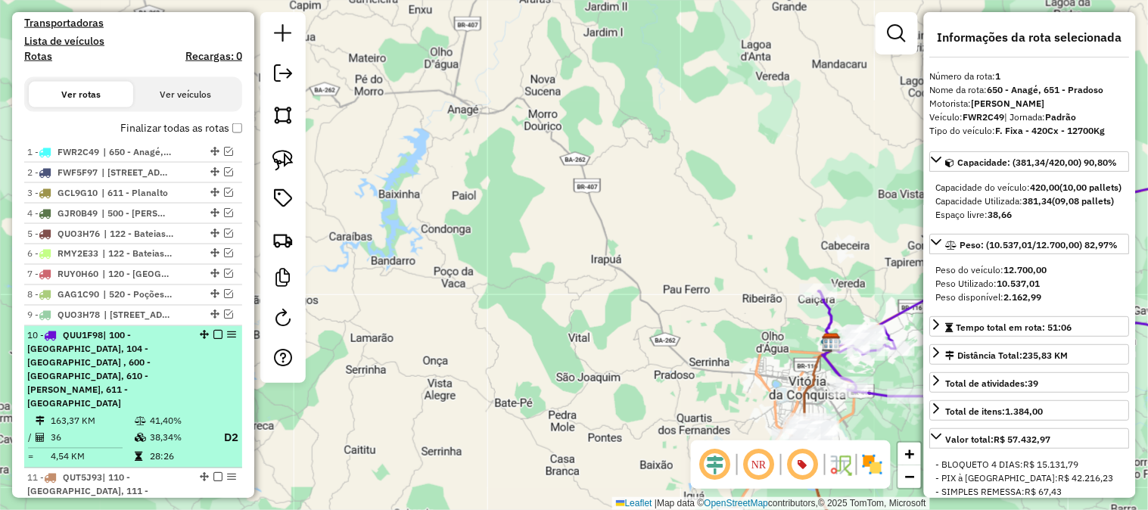
click at [183, 356] on div "10 - QUU1F98 | 100 - [GEOGRAPHIC_DATA], 104 - [GEOGRAPHIC_DATA] , 600 - [GEOGRA…" at bounding box center [107, 370] width 160 height 82
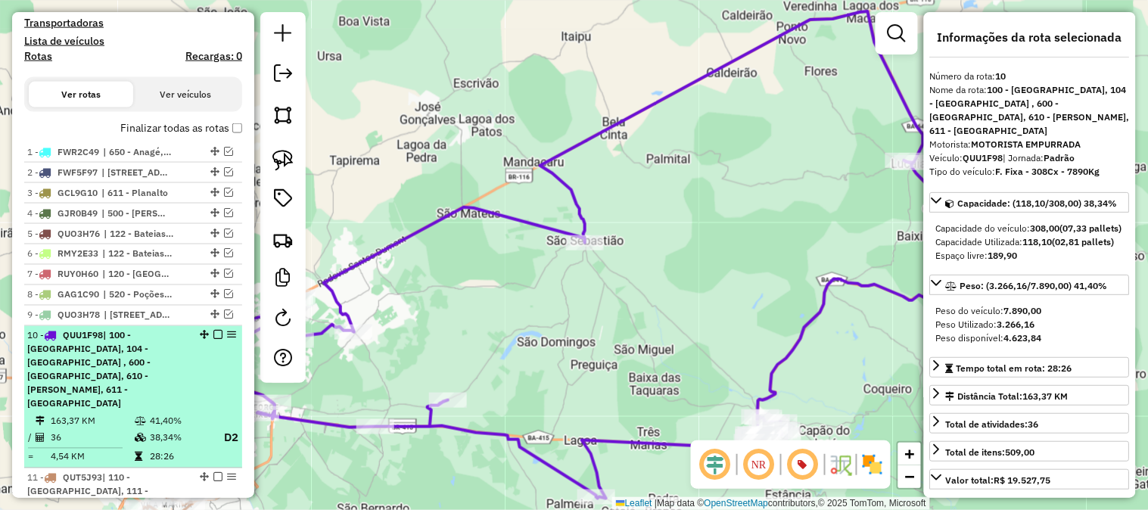
click at [213, 335] on em at bounding box center [217, 335] width 9 height 9
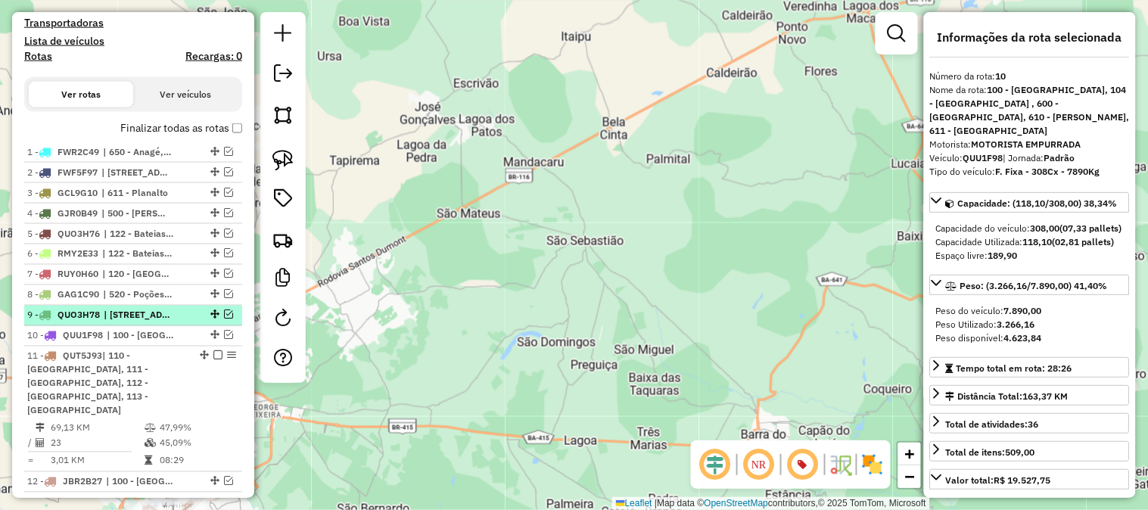
click at [224, 315] on em at bounding box center [228, 314] width 9 height 9
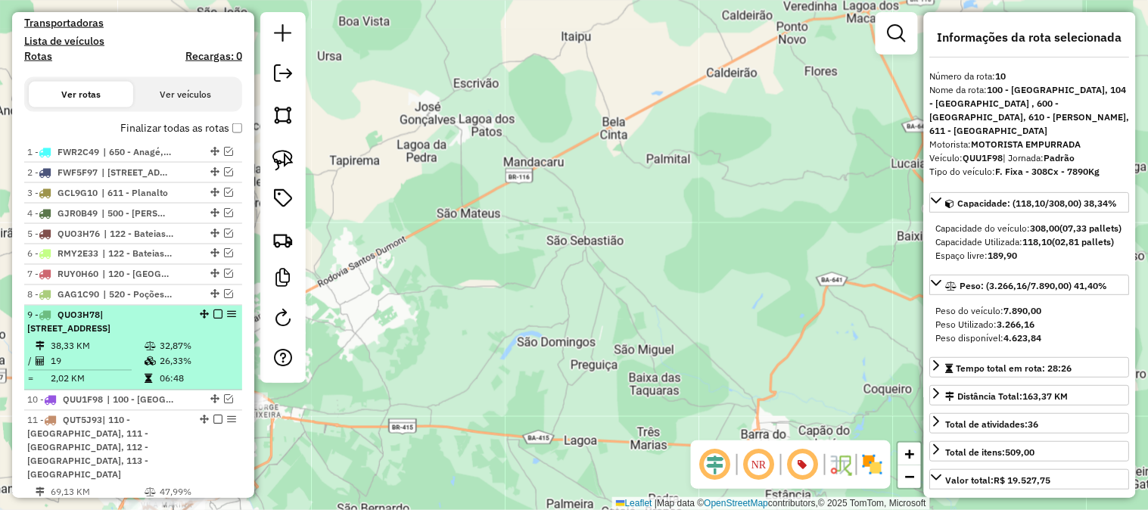
click at [170, 354] on td "26,33%" at bounding box center [197, 361] width 76 height 15
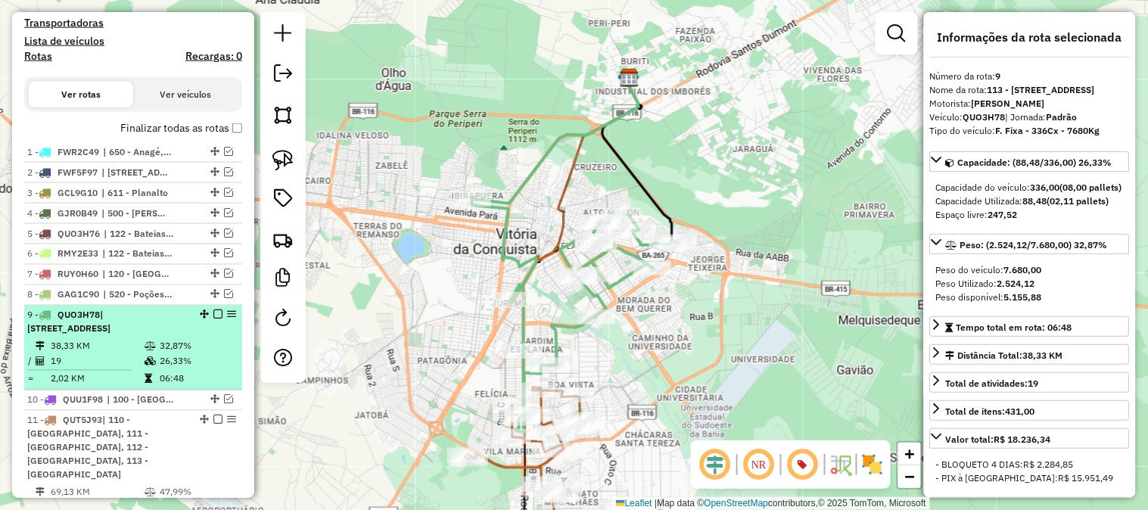
click at [217, 314] on em at bounding box center [217, 314] width 9 height 9
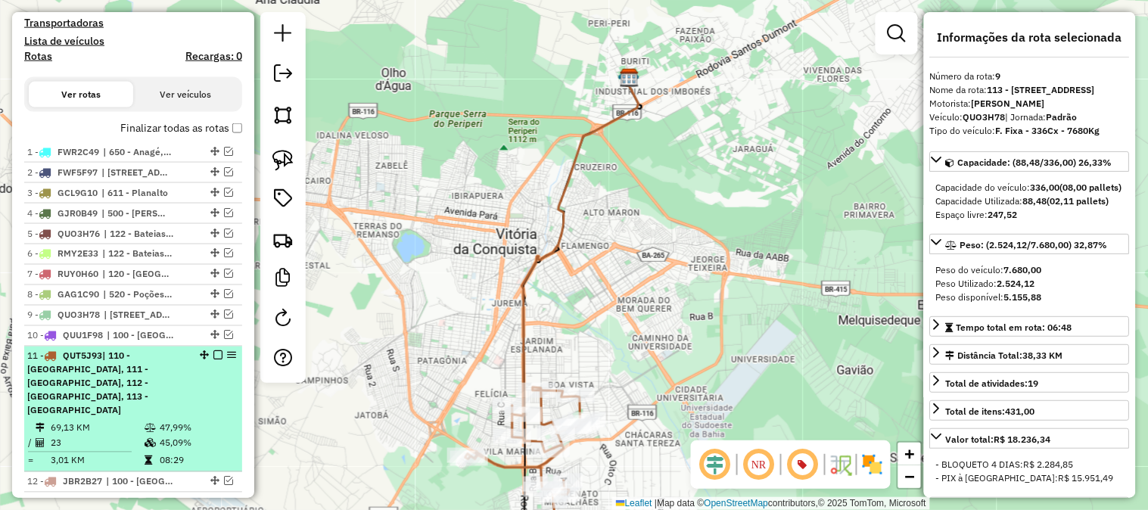
click at [217, 351] on em at bounding box center [217, 355] width 9 height 9
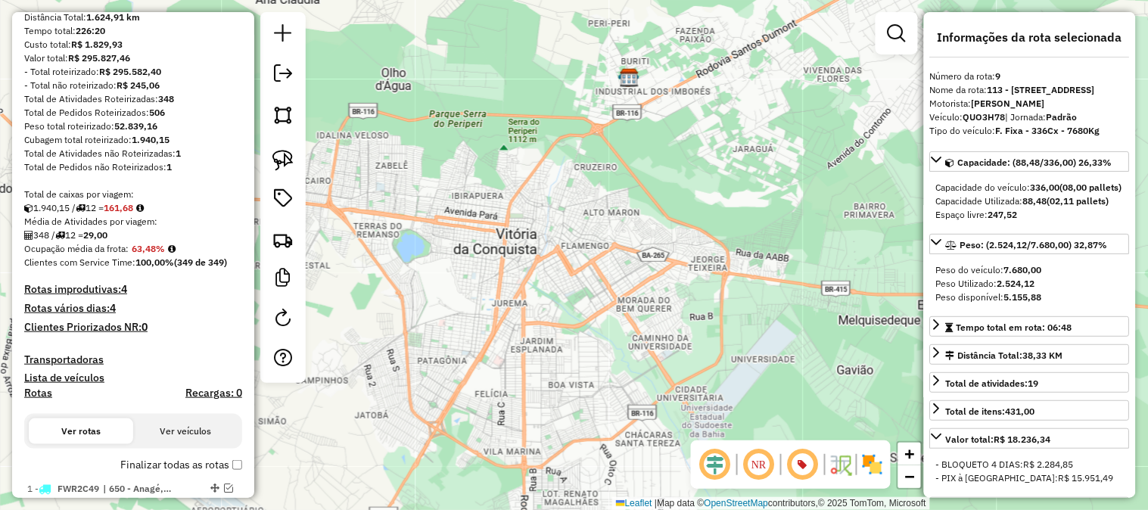
scroll to position [0, 0]
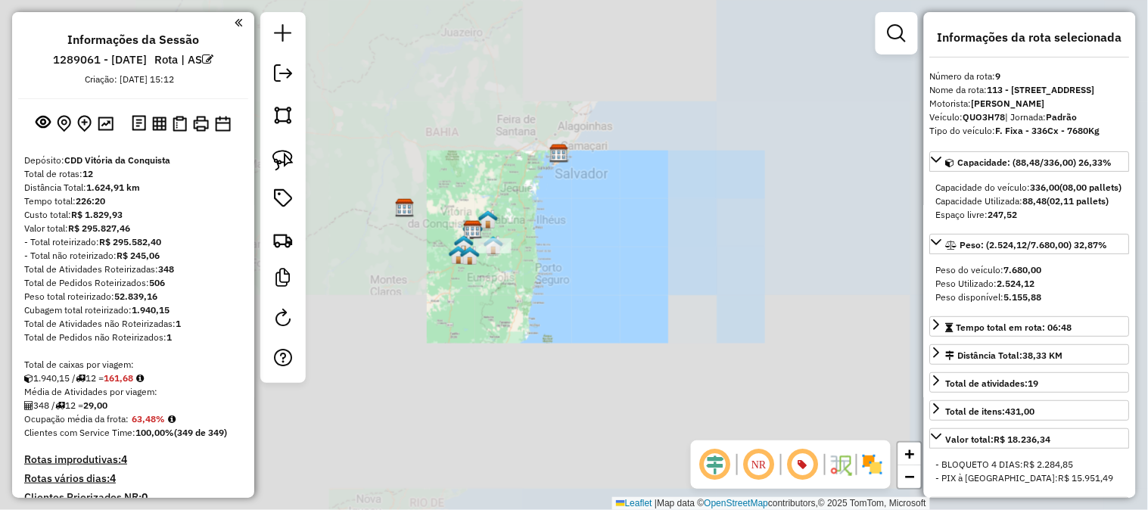
drag, startPoint x: 594, startPoint y: 218, endPoint x: 617, endPoint y: 178, distance: 46.5
click at [617, 178] on div "Janela de atendimento Grade de atendimento Capacidade Transportadoras Veículos …" at bounding box center [574, 255] width 1148 height 510
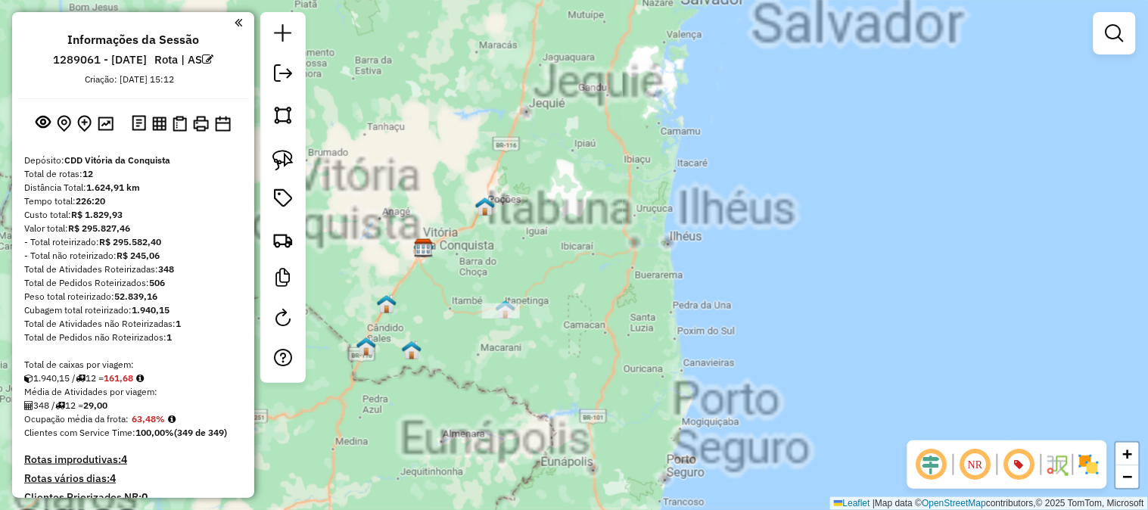
drag, startPoint x: 549, startPoint y: 205, endPoint x: 568, endPoint y: 182, distance: 29.5
click at [568, 184] on div "Janela de atendimento Grade de atendimento Capacidade Transportadoras Veículos …" at bounding box center [574, 255] width 1148 height 510
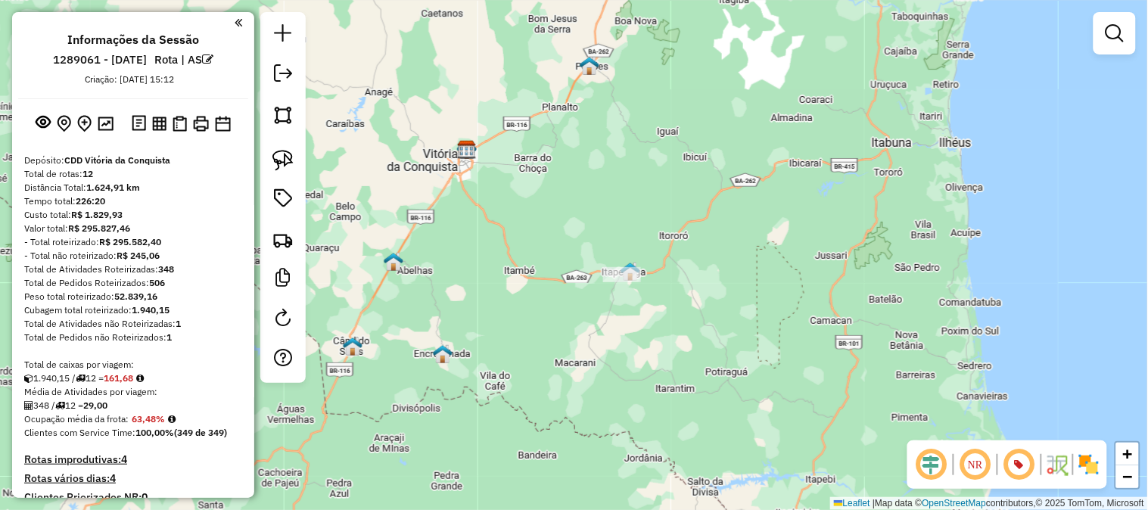
drag, startPoint x: 508, startPoint y: 153, endPoint x: 576, endPoint y: 178, distance: 72.5
click at [576, 178] on div "Janela de atendimento Grade de atendimento Capacidade Transportadoras Veículos …" at bounding box center [574, 255] width 1148 height 510
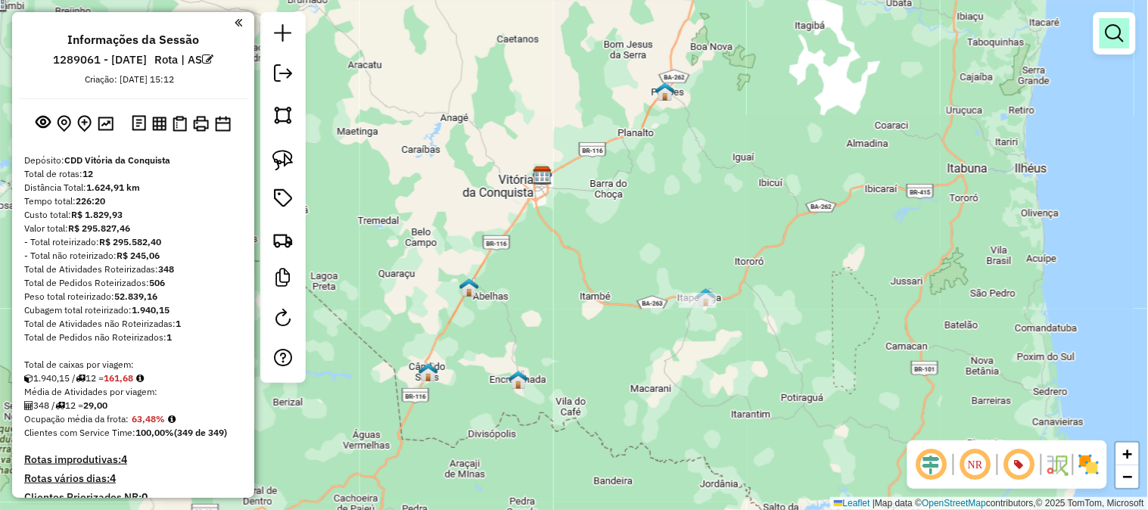
click at [1105, 27] on link at bounding box center [1114, 33] width 30 height 30
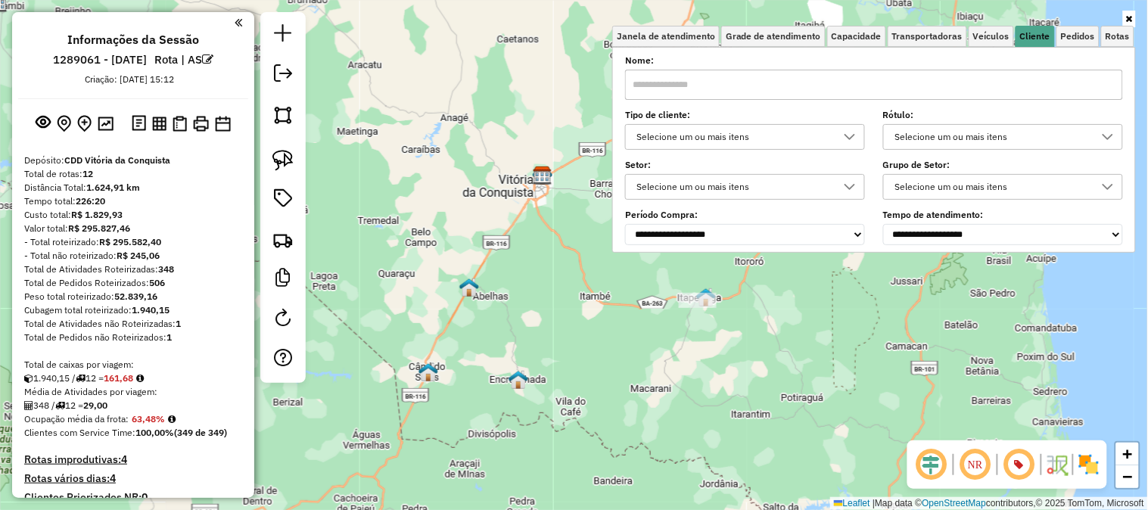
click at [732, 131] on div "Selecione um ou mais itens" at bounding box center [734, 137] width 204 height 24
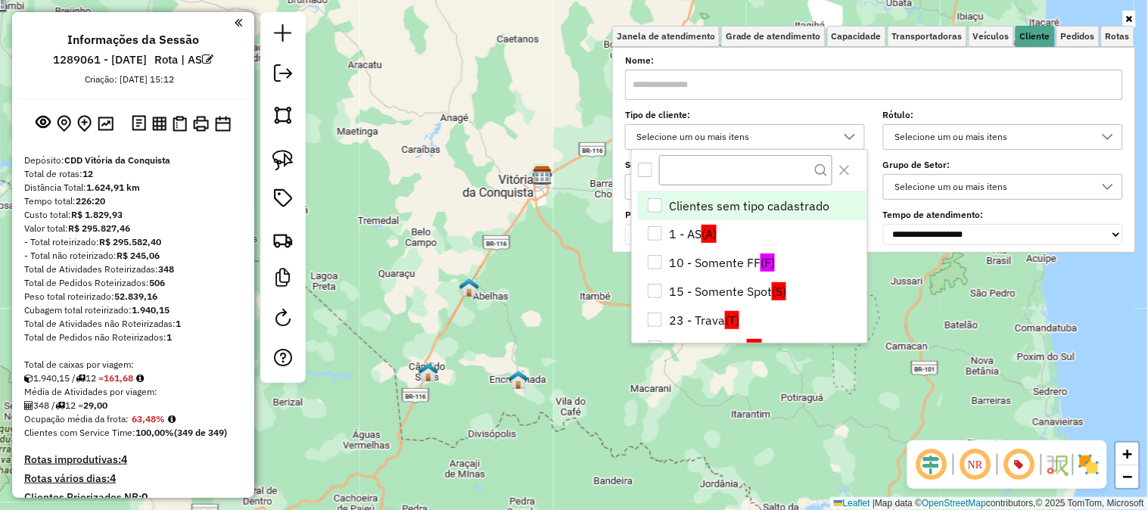
scroll to position [8, 51]
click at [695, 227] on li "1 - AS (A)" at bounding box center [752, 234] width 229 height 29
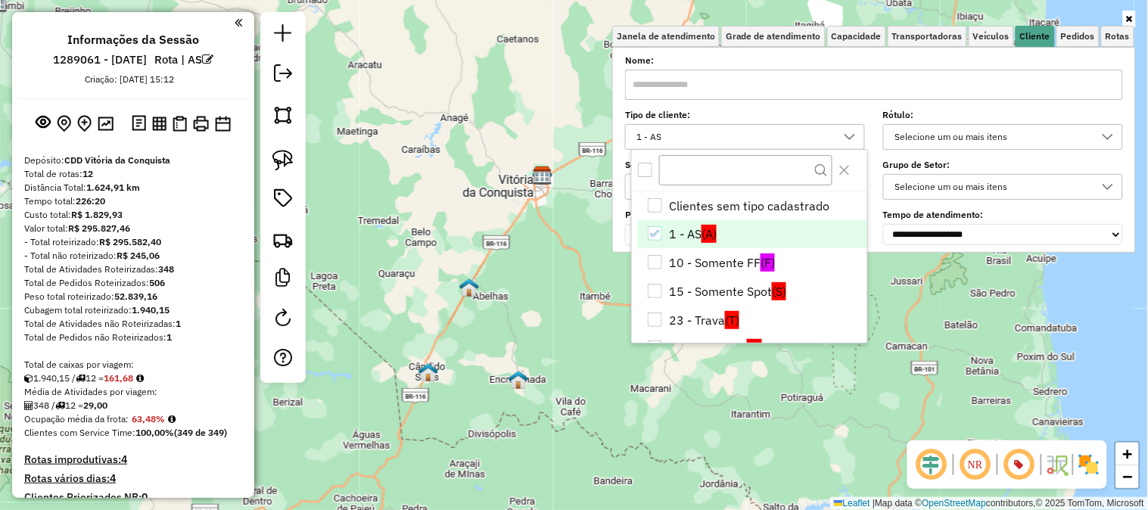
click at [967, 342] on hb-app "Aguarde... Pop-up bloqueado! Seu navegador bloqueou automáticamente a abertura …" at bounding box center [574, 255] width 1148 height 510
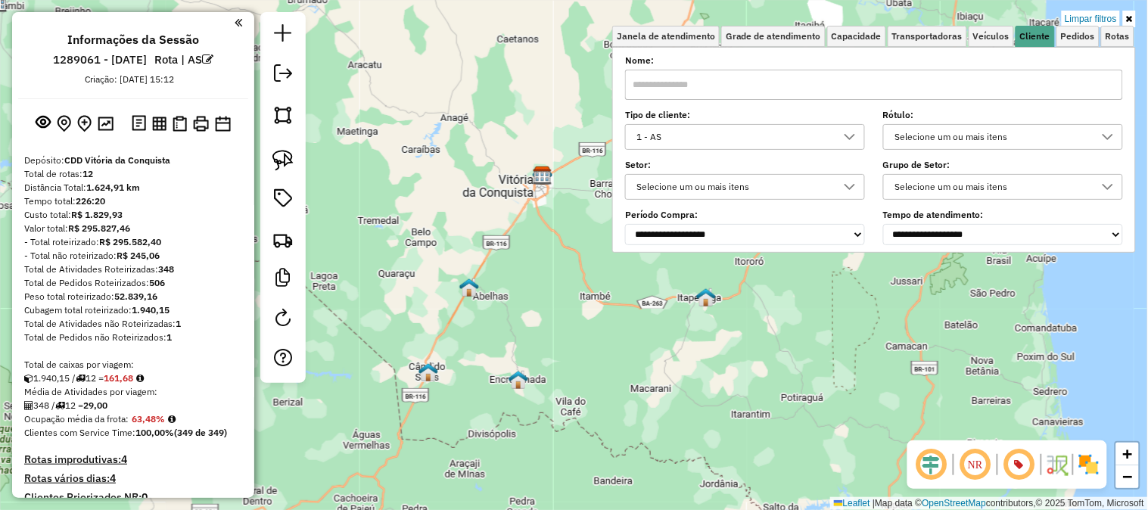
click at [605, 160] on div "Limpar filtros Janela de atendimento Grade de atendimento Capacidade Transporta…" at bounding box center [574, 255] width 1148 height 510
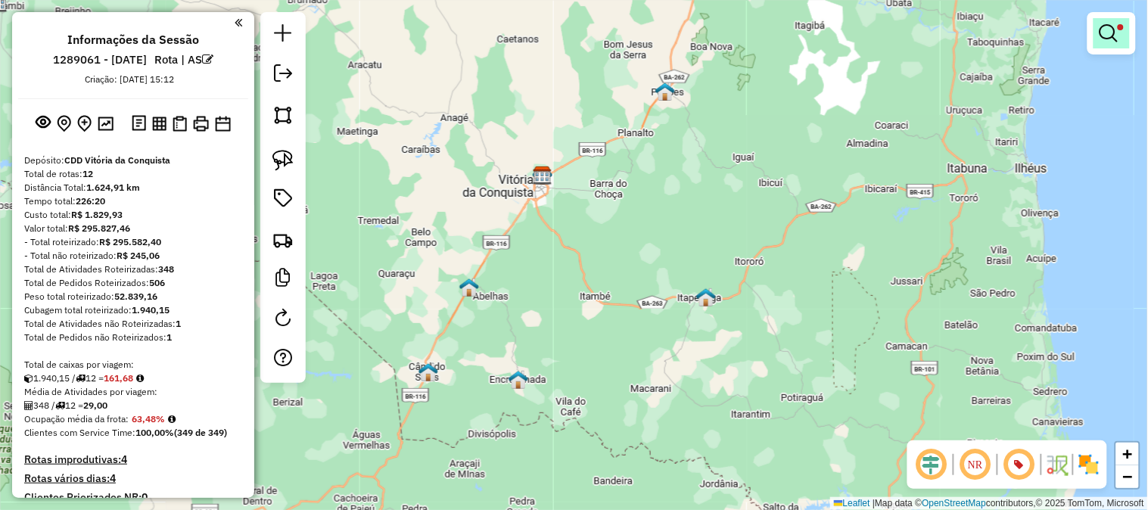
click at [1114, 30] on em at bounding box center [1108, 33] width 18 height 18
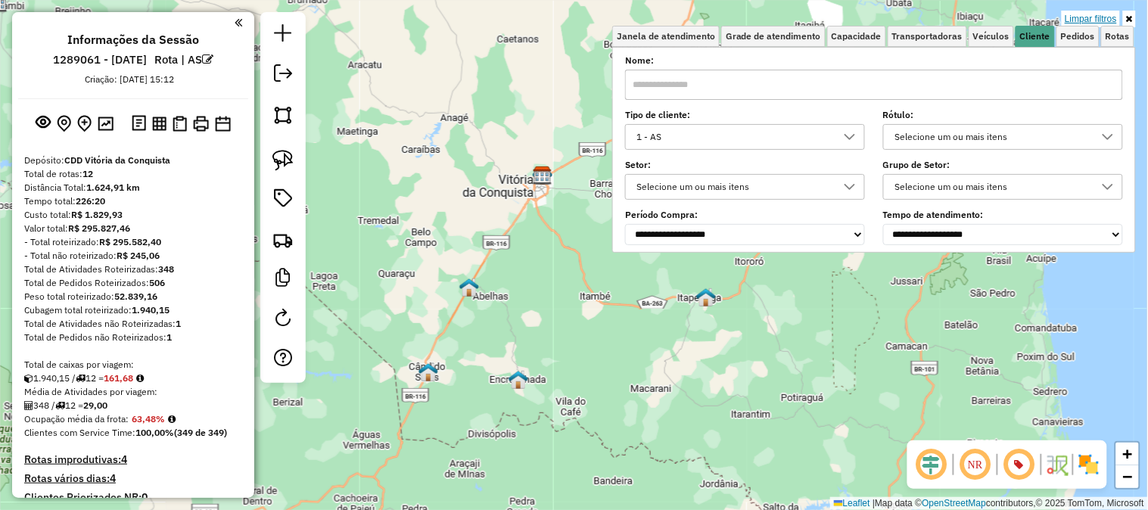
click at [1111, 15] on link "Limpar filtros" at bounding box center [1090, 19] width 58 height 17
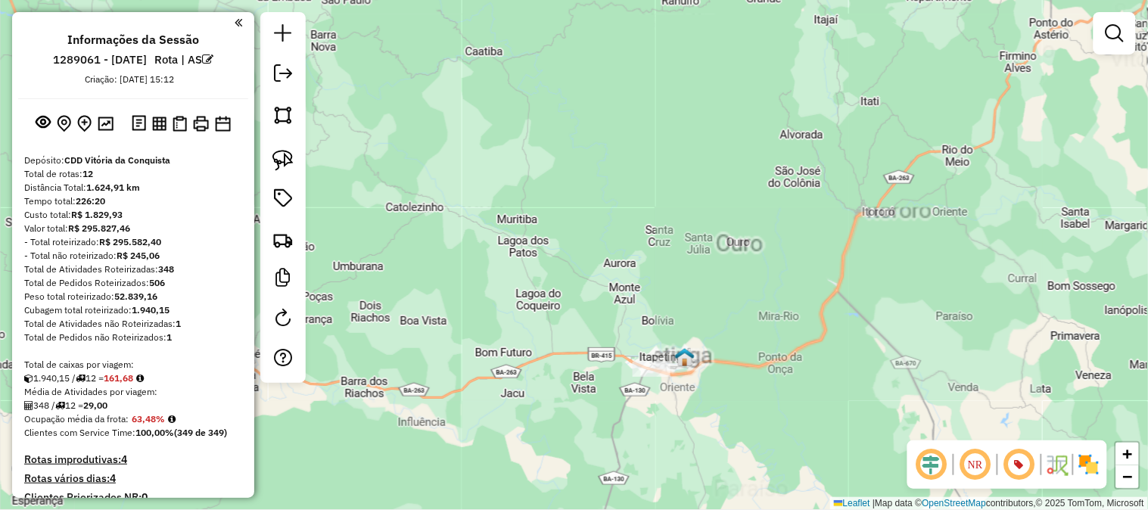
click at [714, 308] on div "Janela de atendimento Grade de atendimento Capacidade Transportadoras Veículos …" at bounding box center [574, 255] width 1148 height 510
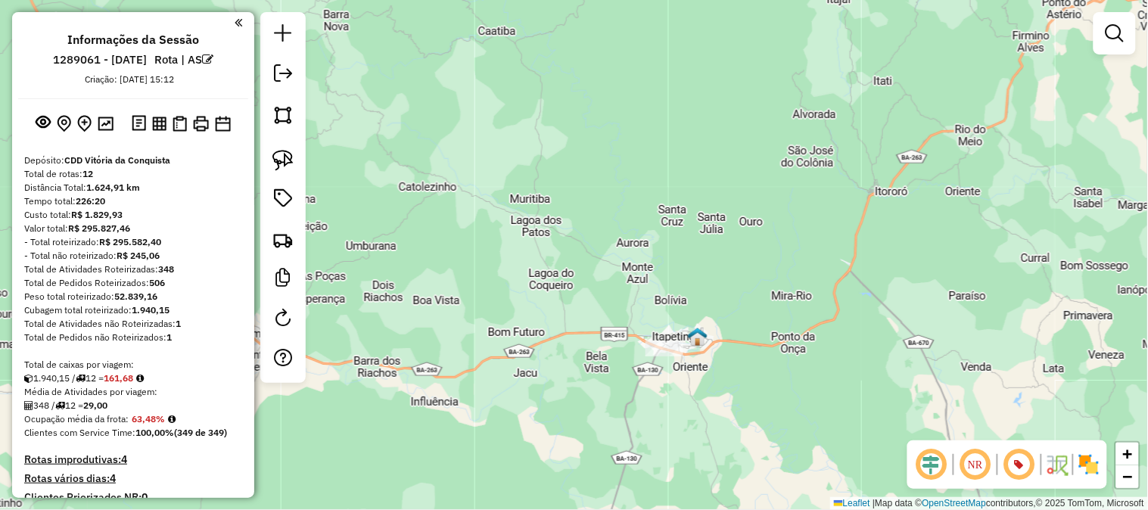
click at [714, 308] on div "Janela de atendimento Grade de atendimento Capacidade Transportadoras Veículos …" at bounding box center [574, 255] width 1148 height 510
click at [701, 335] on img at bounding box center [698, 337] width 20 height 20
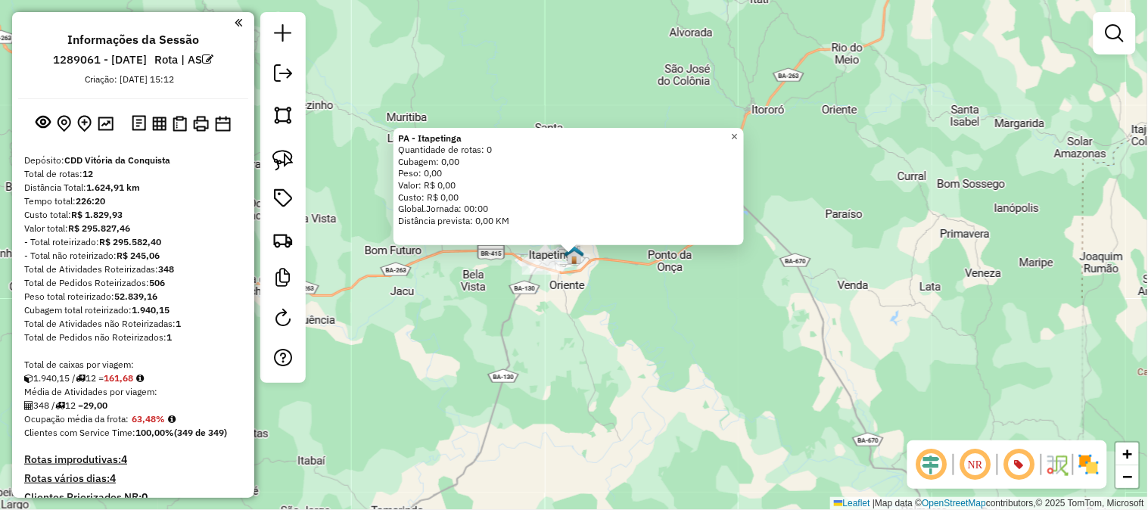
click at [738, 132] on span "×" at bounding box center [734, 136] width 7 height 13
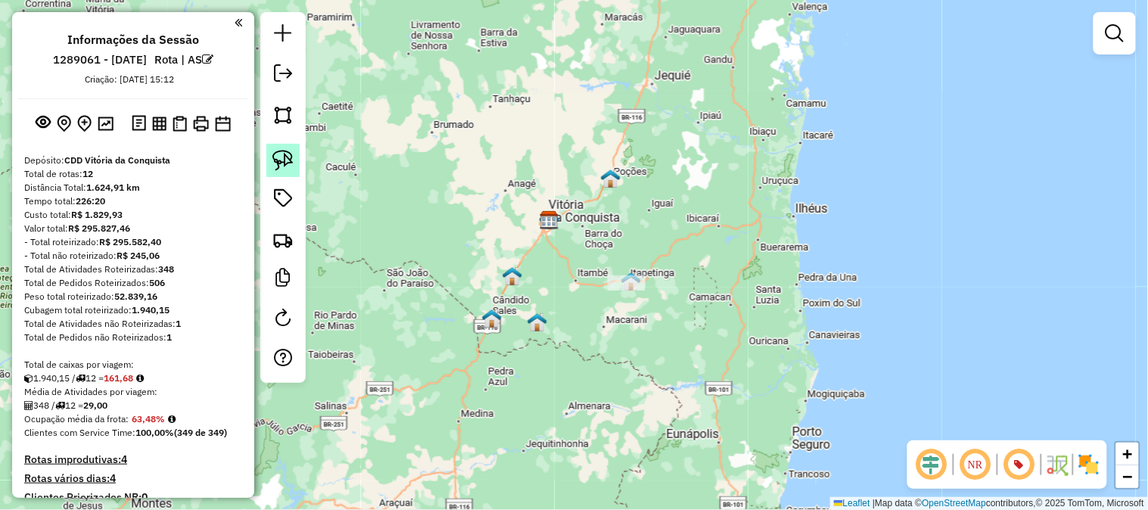
click at [284, 160] on img at bounding box center [282, 160] width 21 height 21
drag, startPoint x: 644, startPoint y: 213, endPoint x: 834, endPoint y: 312, distance: 214.2
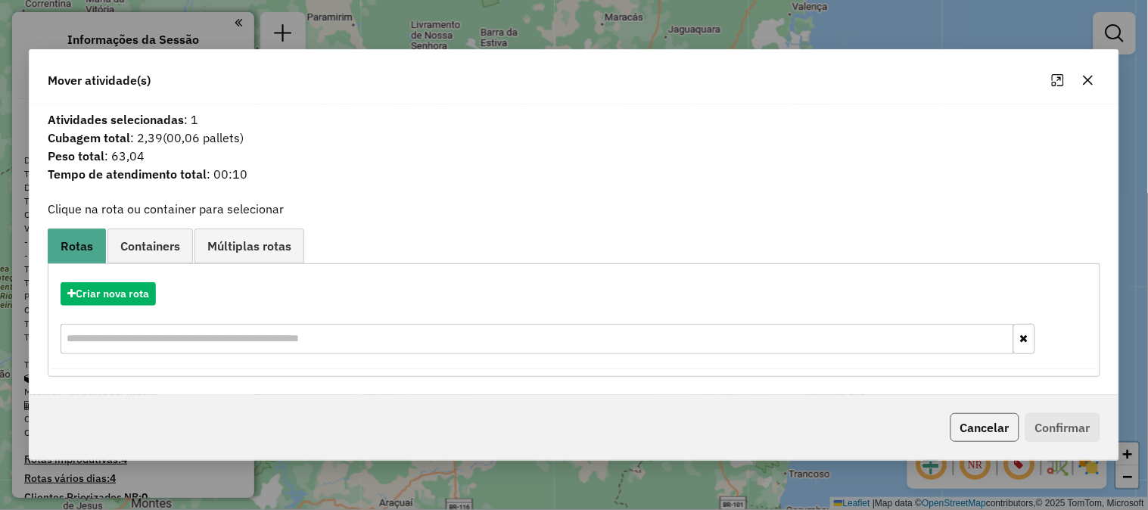
click at [977, 427] on button "Cancelar" at bounding box center [984, 427] width 69 height 29
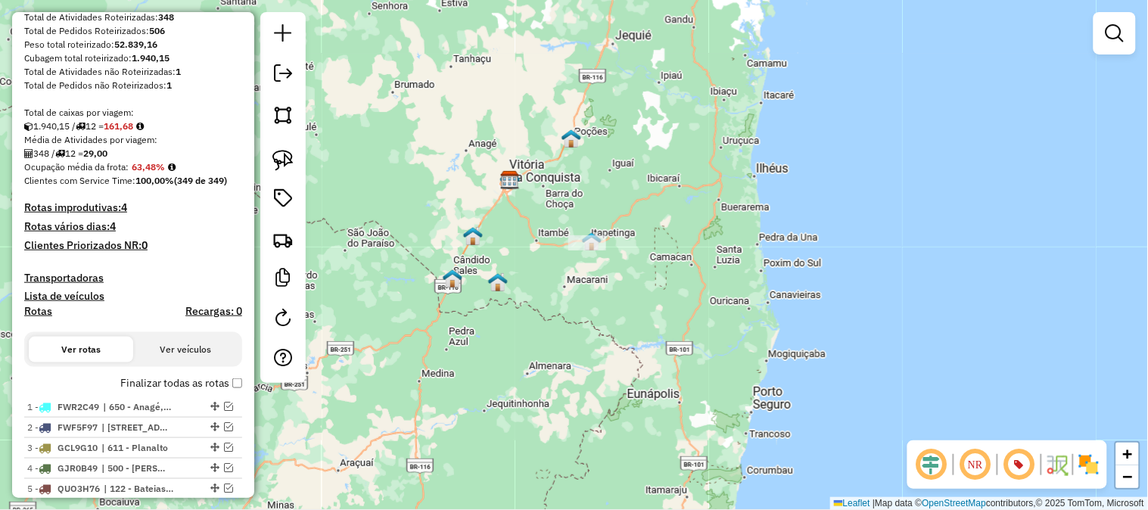
scroll to position [420, 0]
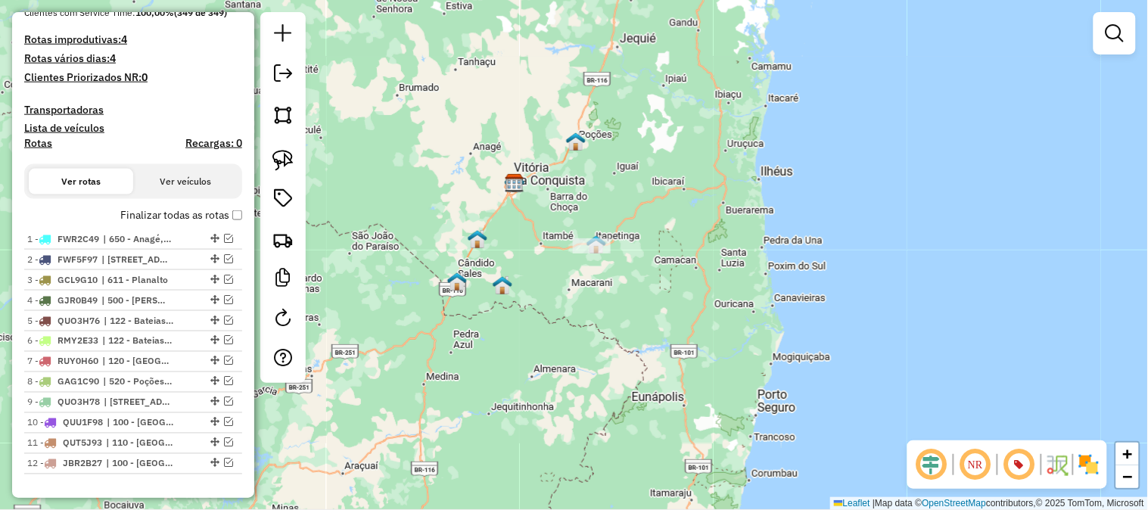
drag, startPoint x: 822, startPoint y: 266, endPoint x: 973, endPoint y: 281, distance: 151.3
click at [973, 281] on div "Janela de atendimento Grade de atendimento Capacidade Transportadoras Veículos …" at bounding box center [574, 255] width 1148 height 510
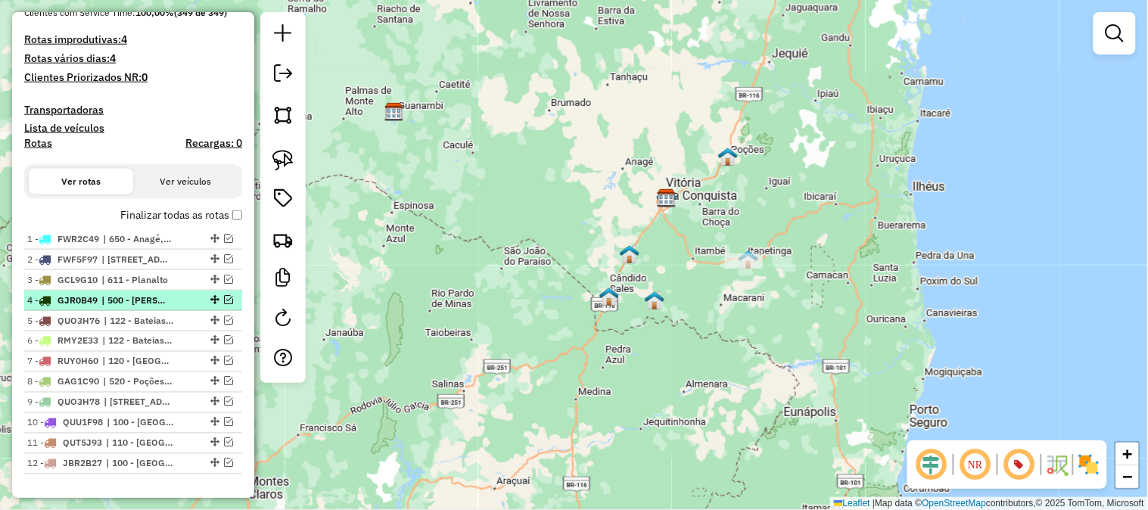
scroll to position [336, 0]
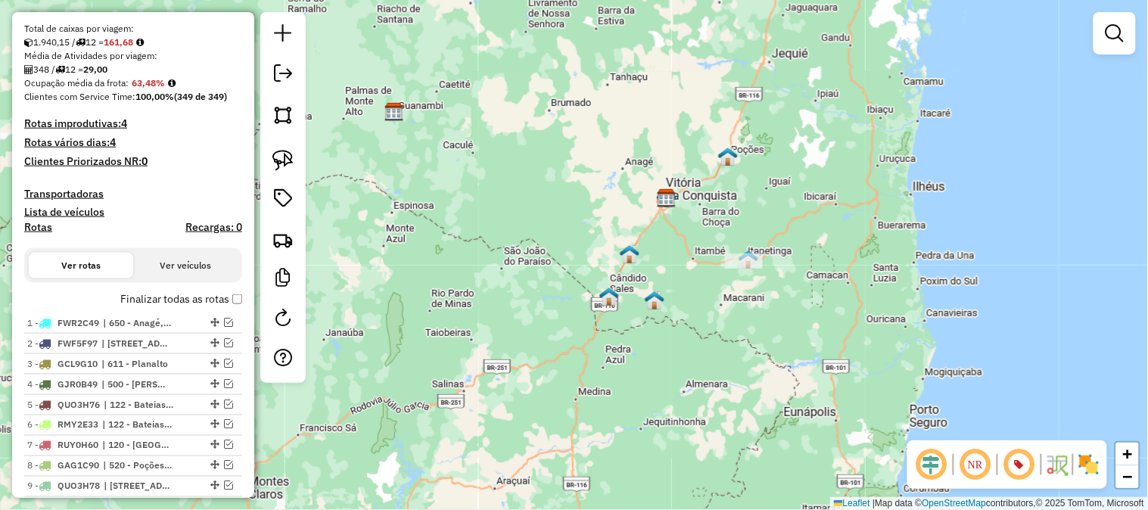
click at [101, 117] on h4 "Rotas improdutivas: 4" at bounding box center [133, 123] width 218 height 13
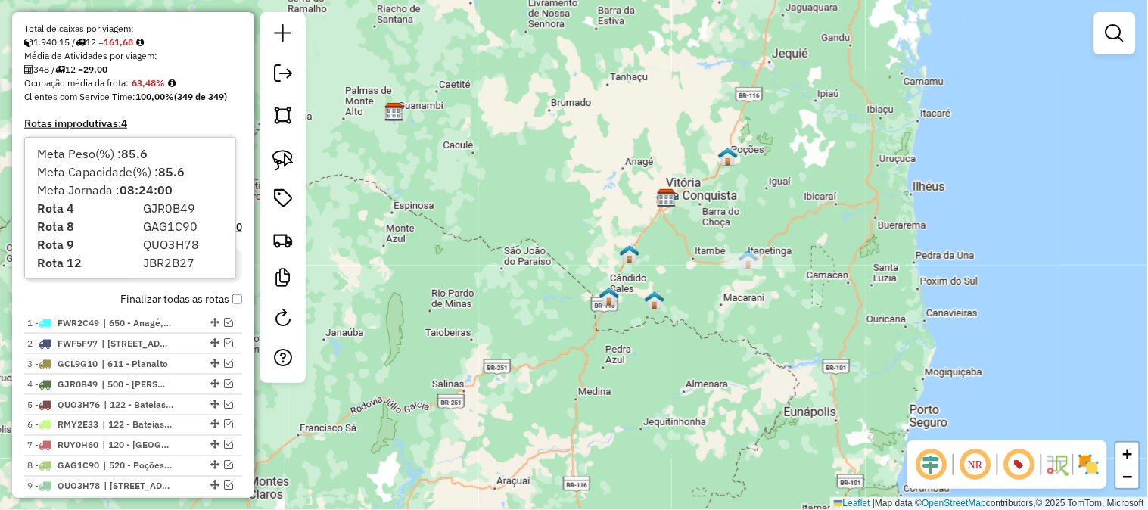
drag, startPoint x: 197, startPoint y: 208, endPoint x: 140, endPoint y: 209, distance: 57.5
click at [140, 209] on div "GJR0B49" at bounding box center [187, 208] width 106 height 18
drag, startPoint x: 185, startPoint y: 227, endPoint x: 142, endPoint y: 223, distance: 42.5
click at [142, 223] on div "GAG1C90" at bounding box center [187, 226] width 106 height 18
drag, startPoint x: 194, startPoint y: 213, endPoint x: 139, endPoint y: 209, distance: 55.4
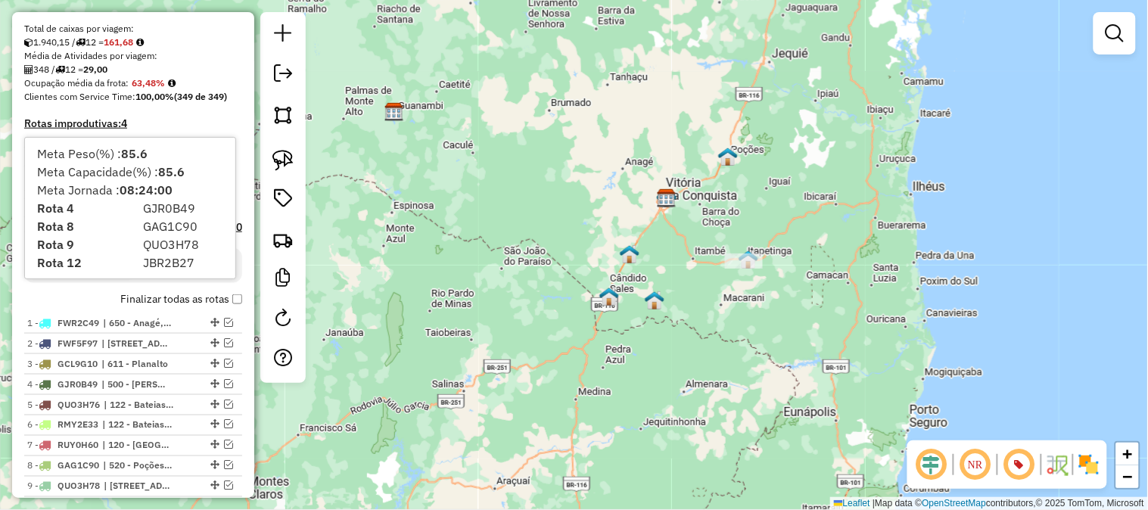
click at [139, 209] on div "GJR0B49" at bounding box center [187, 208] width 106 height 18
drag, startPoint x: 167, startPoint y: 225, endPoint x: 144, endPoint y: 225, distance: 23.5
click at [144, 225] on div "GAG1C90" at bounding box center [187, 226] width 106 height 18
drag, startPoint x: 200, startPoint y: 241, endPoint x: 133, endPoint y: 239, distance: 67.4
click at [134, 239] on div "QUO3H78" at bounding box center [187, 244] width 106 height 18
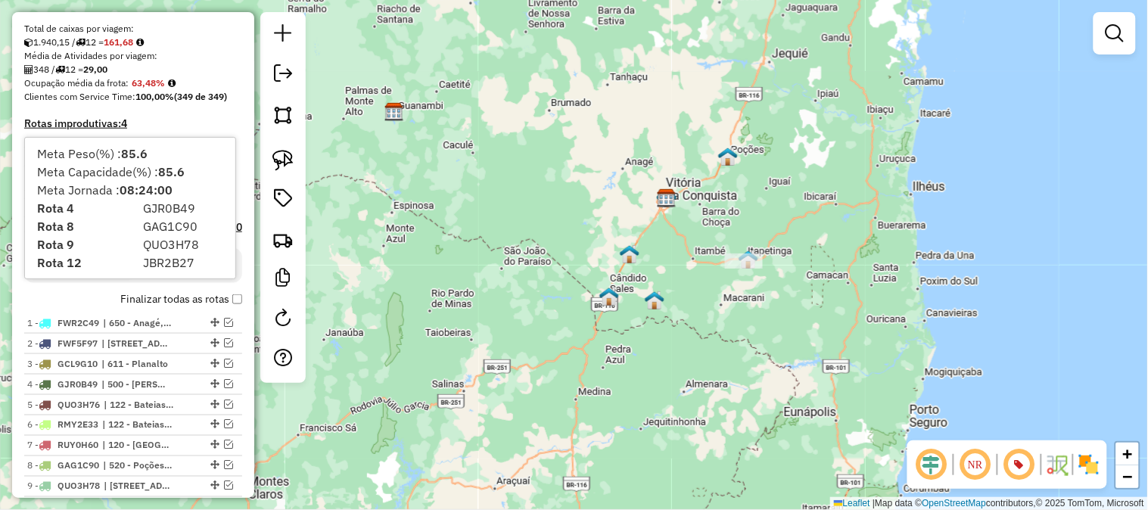
drag, startPoint x: 193, startPoint y: 266, endPoint x: 141, endPoint y: 258, distance: 52.0
click at [141, 258] on div "JBR2B27" at bounding box center [187, 262] width 106 height 18
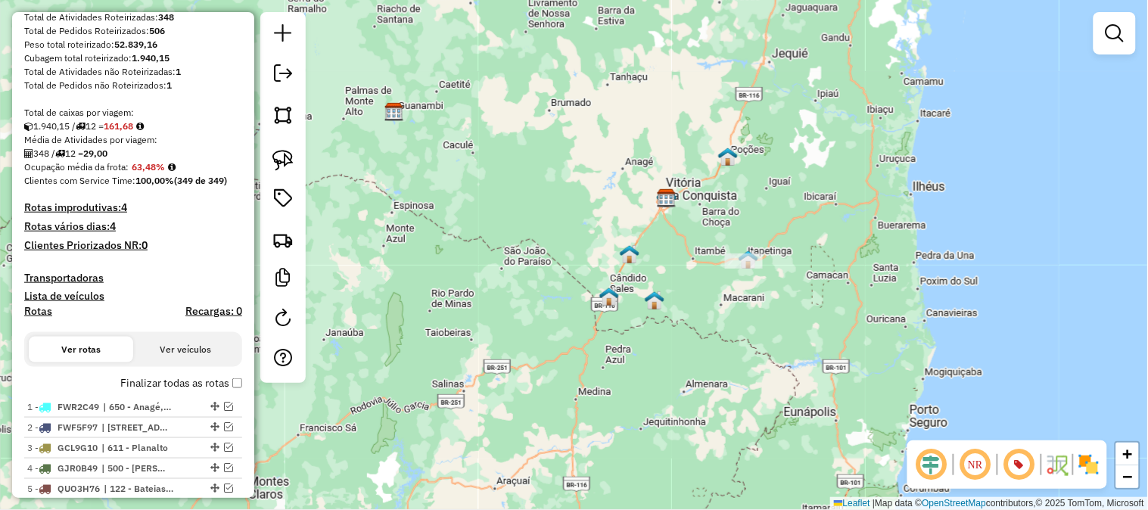
click at [220, 107] on div "Total de caixas por viagem:" at bounding box center [133, 113] width 218 height 14
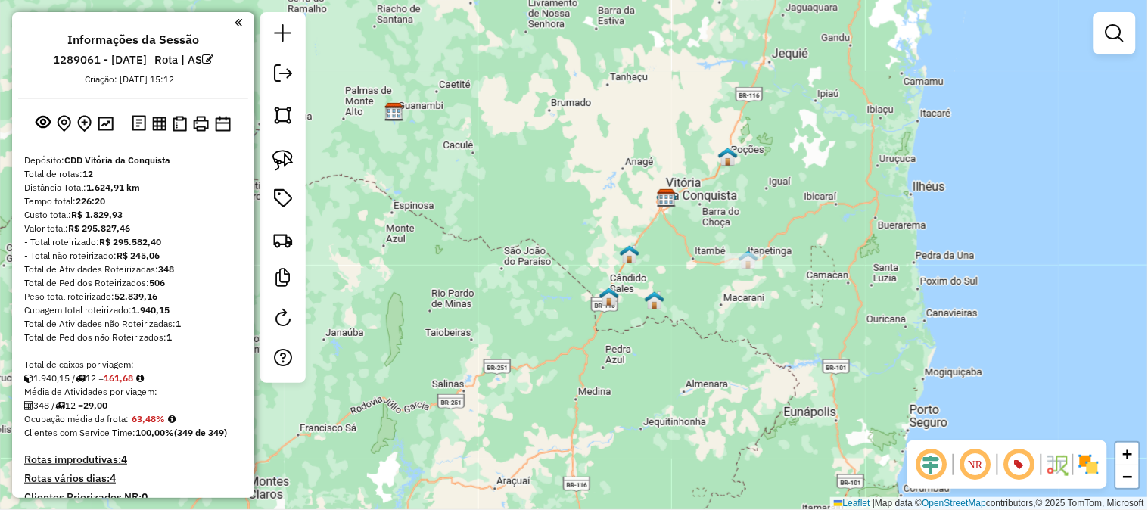
scroll to position [84, 0]
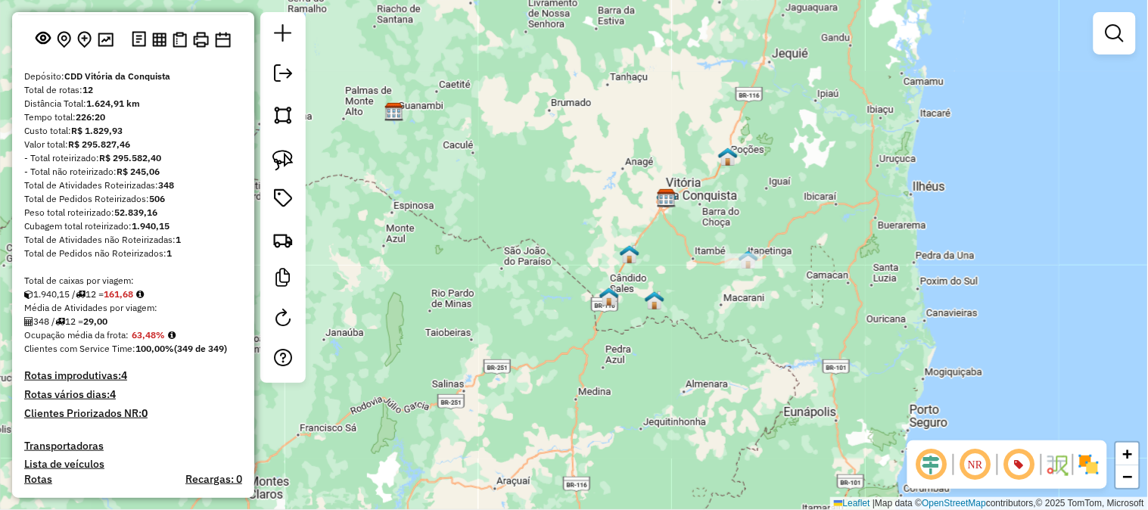
drag, startPoint x: 182, startPoint y: 326, endPoint x: 139, endPoint y: 325, distance: 43.1
click at [139, 325] on div "348 / 12 = 29,00" at bounding box center [133, 322] width 218 height 14
click at [171, 276] on div "Total de caixas por viagem:" at bounding box center [133, 281] width 218 height 14
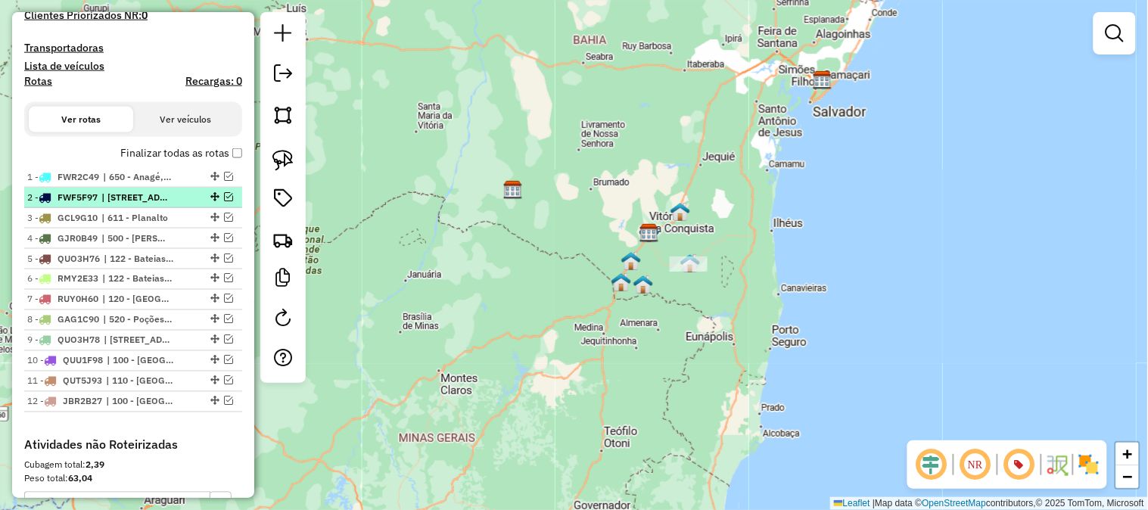
scroll to position [0, 0]
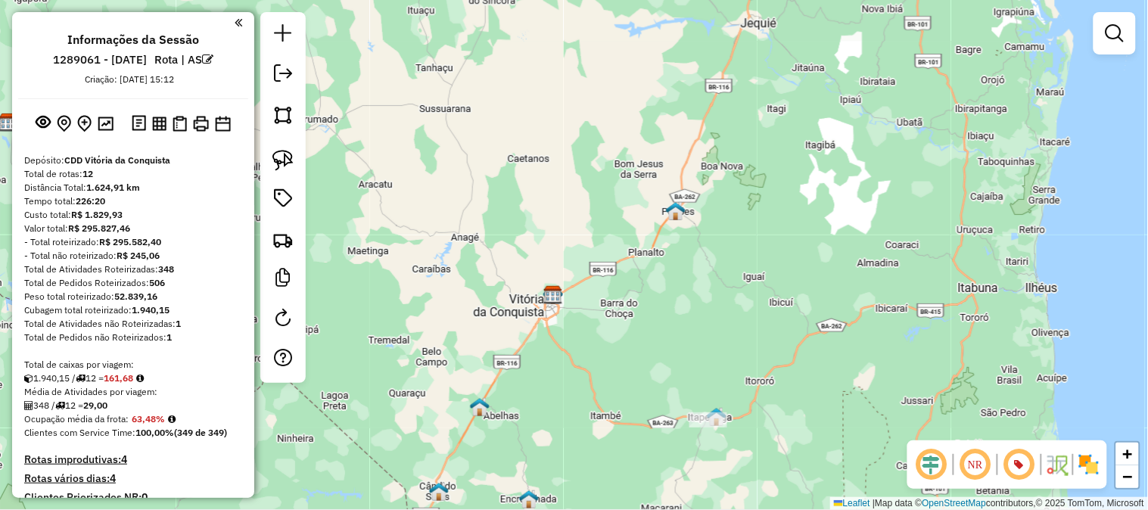
drag, startPoint x: 647, startPoint y: 272, endPoint x: 697, endPoint y: 216, distance: 75.0
click at [685, 231] on div "Janela de atendimento Grade de atendimento Capacidade Transportadoras Veículos …" at bounding box center [574, 255] width 1148 height 510
click at [697, 216] on div "Janela de atendimento Grade de atendimento Capacidade Transportadoras Veículos …" at bounding box center [574, 255] width 1148 height 510
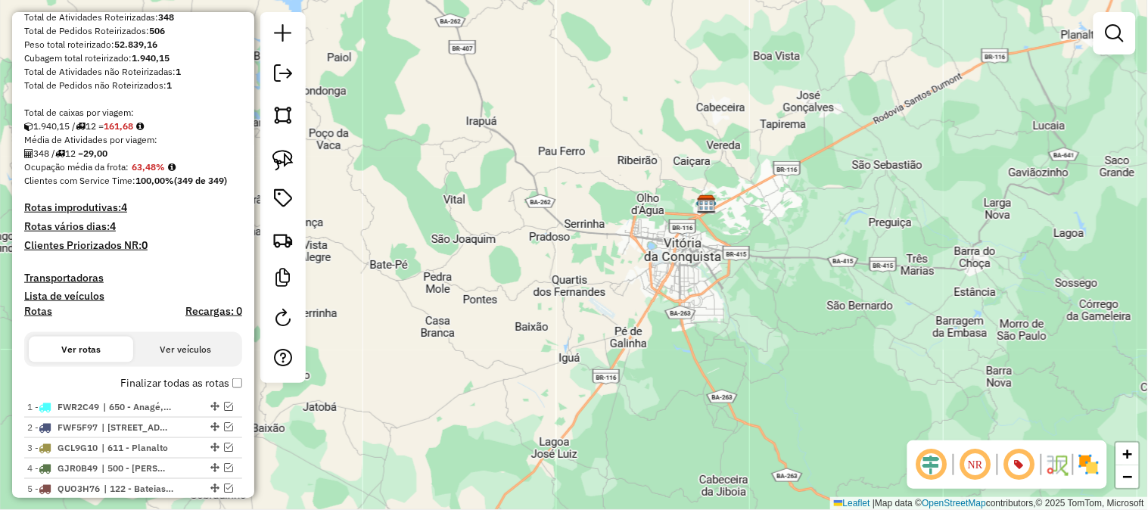
scroll to position [588, 0]
